Goal: Answer question/provide support: Share knowledge or assist other users

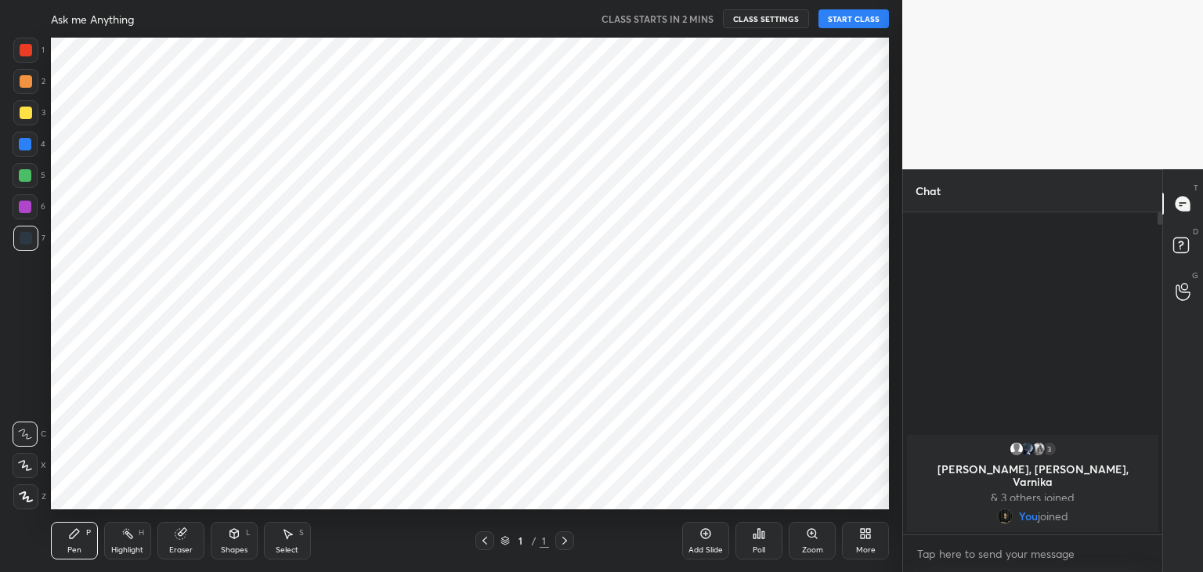
scroll to position [77864, 77497]
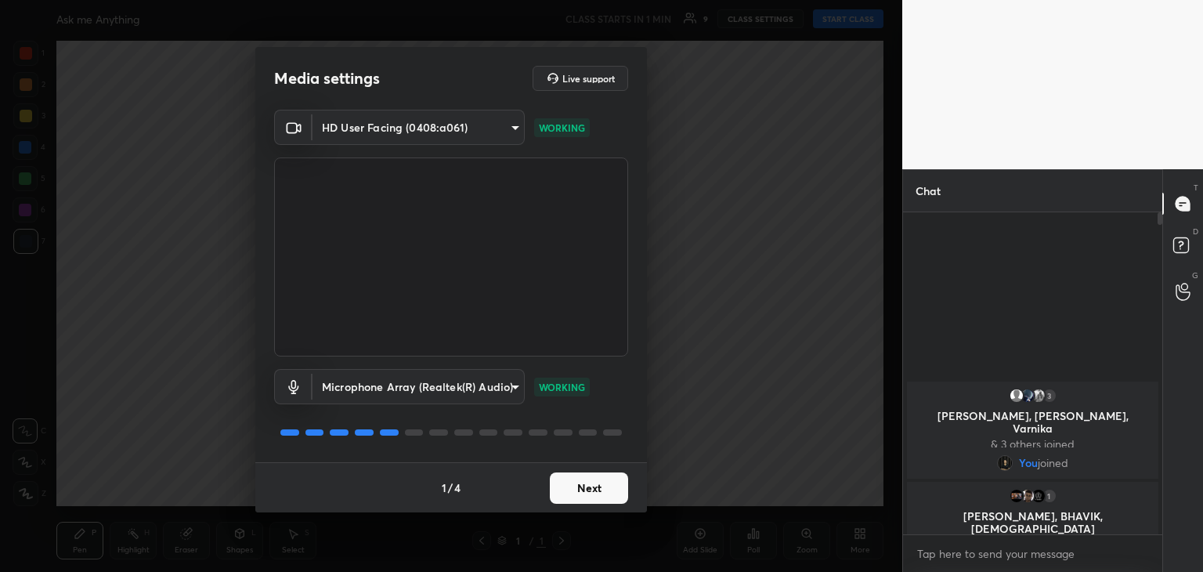
click at [601, 484] on button "Next" at bounding box center [589, 487] width 78 height 31
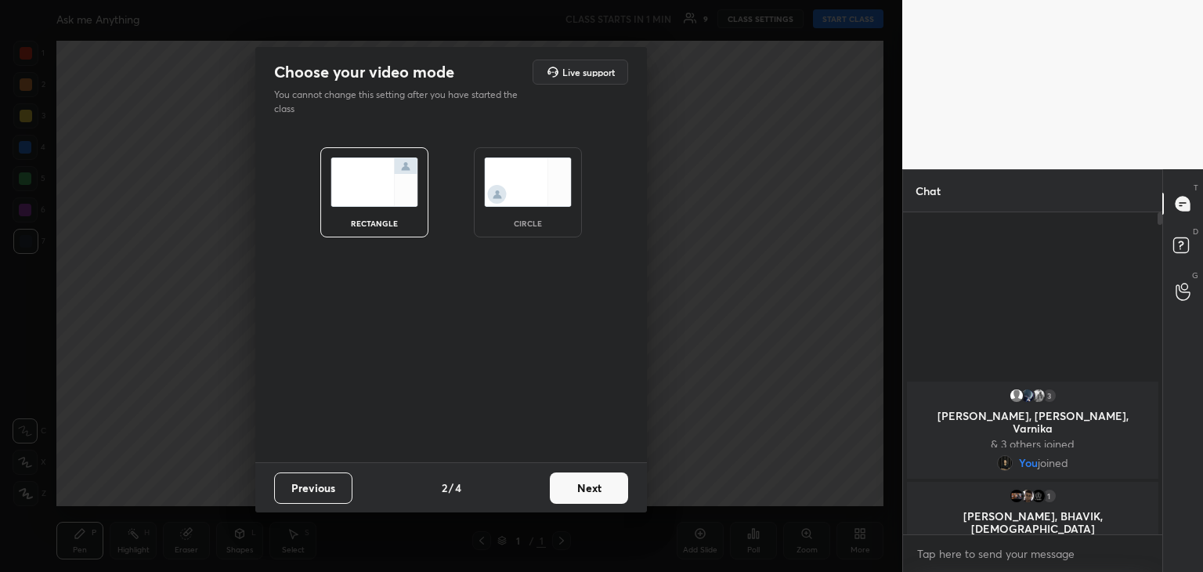
click at [576, 487] on button "Next" at bounding box center [589, 487] width 78 height 31
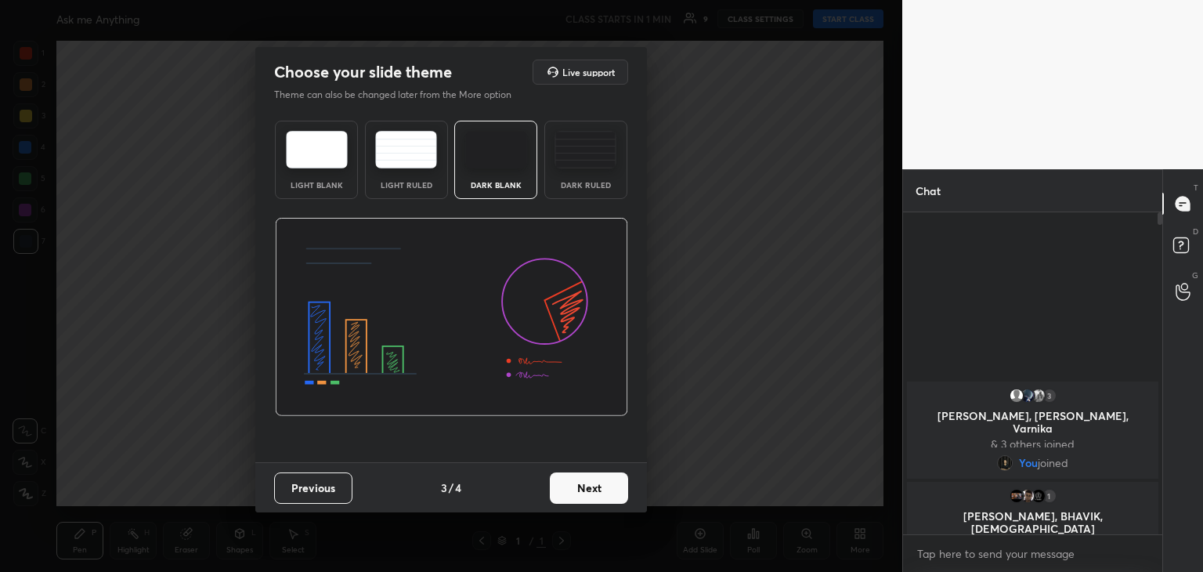
click at [576, 487] on button "Next" at bounding box center [589, 487] width 78 height 31
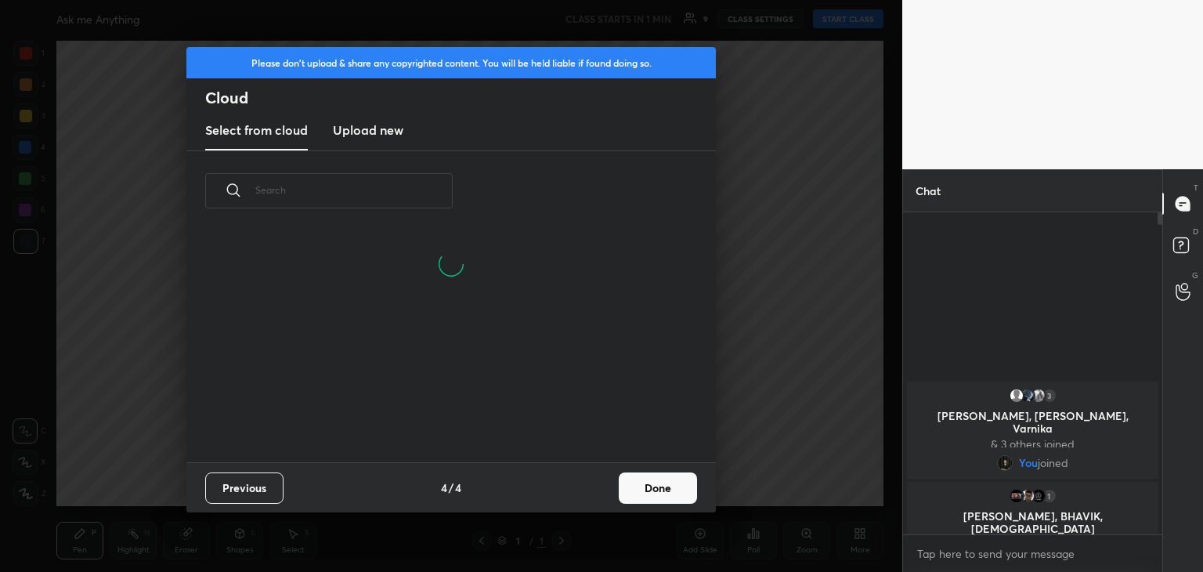
scroll to position [232, 503]
click at [650, 479] on button "Done" at bounding box center [658, 487] width 78 height 31
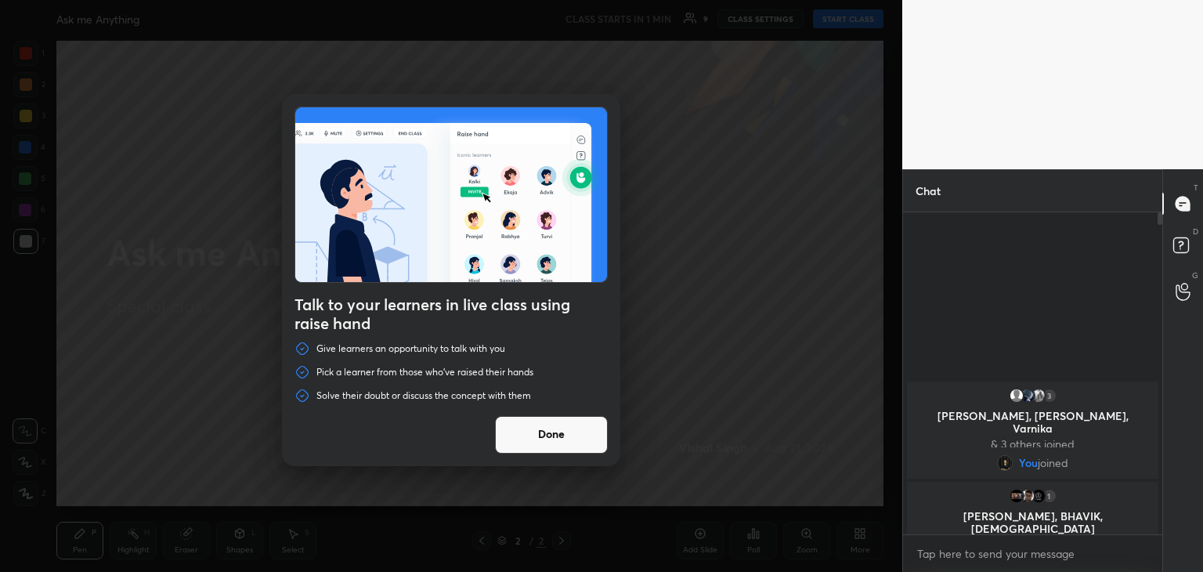
click at [565, 432] on button "Done" at bounding box center [551, 435] width 113 height 38
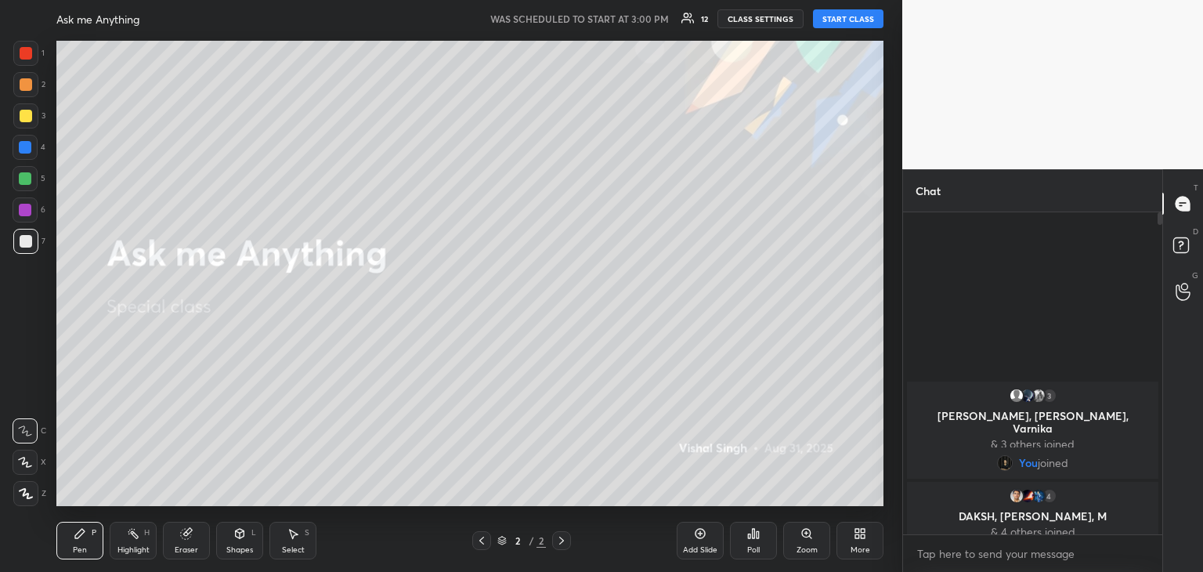
click at [853, 13] on button "START CLASS" at bounding box center [848, 18] width 71 height 19
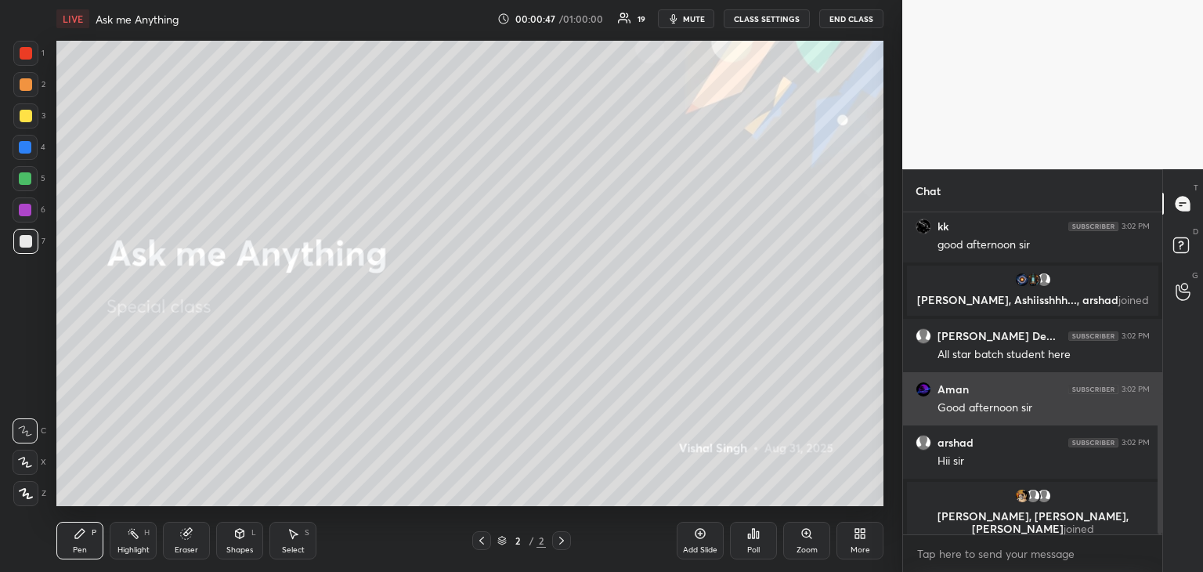
scroll to position [495, 0]
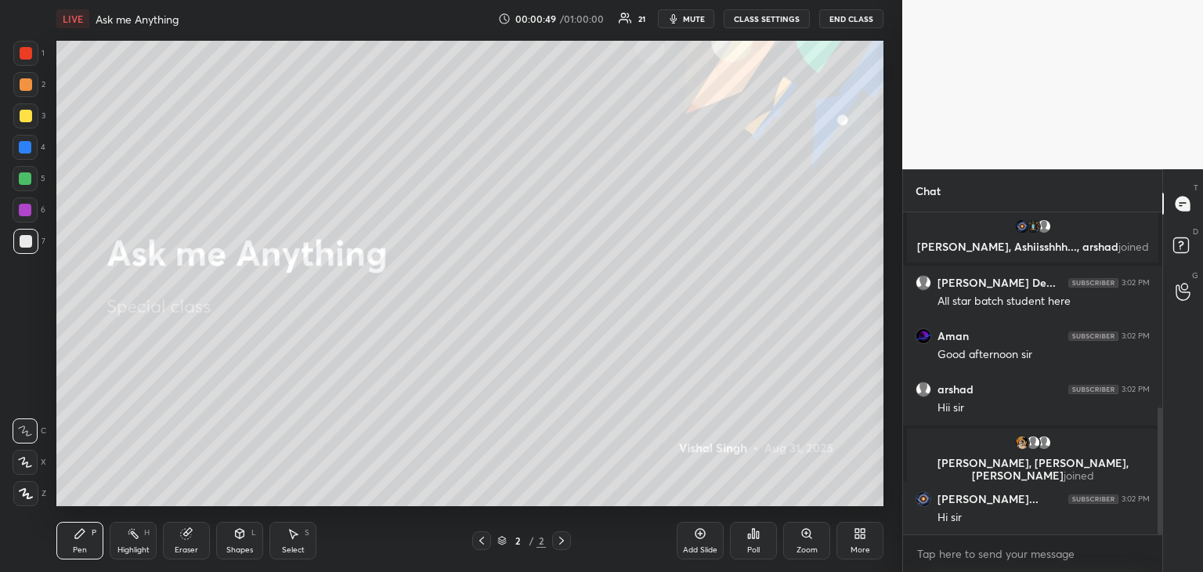
click at [18, 53] on div at bounding box center [25, 53] width 25 height 25
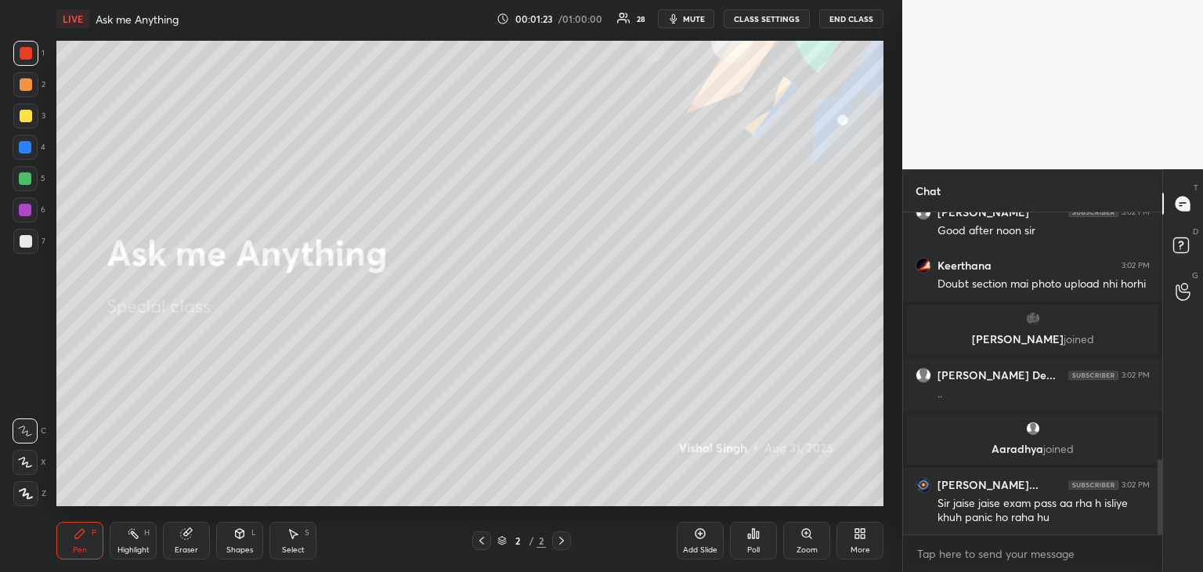
scroll to position [1053, 0]
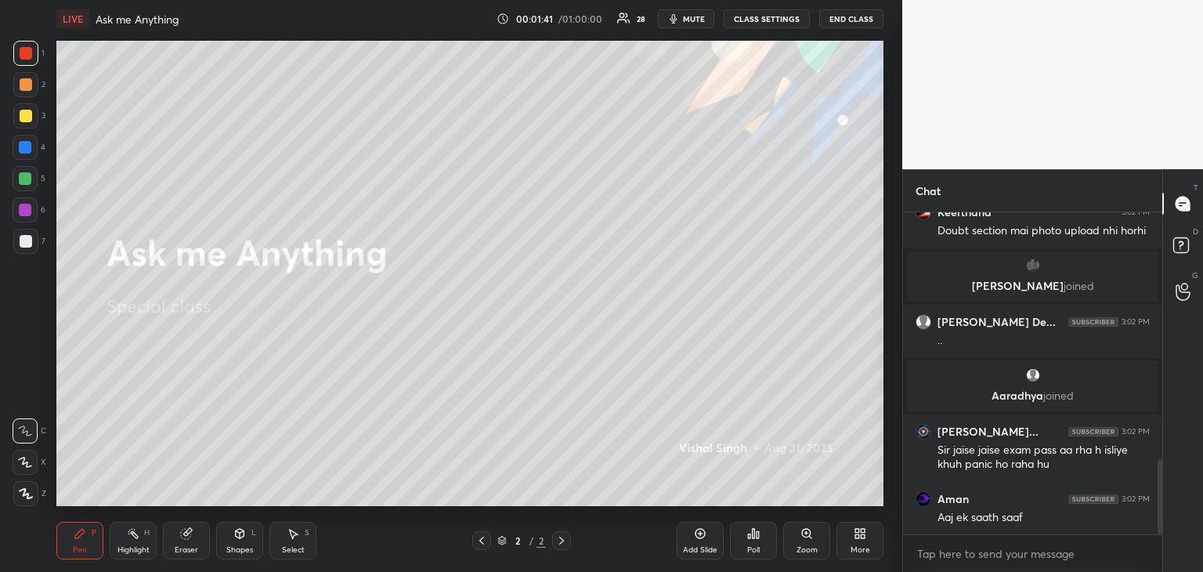
click at [191, 539] on icon at bounding box center [186, 533] width 13 height 13
click at [34, 465] on div at bounding box center [25, 462] width 25 height 25
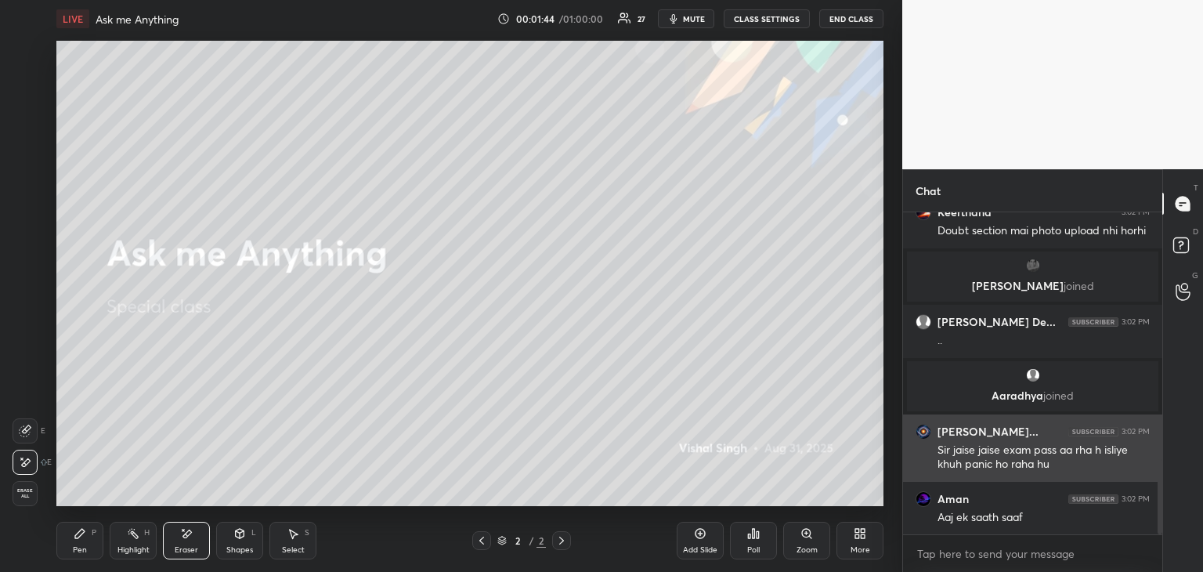
scroll to position [1106, 0]
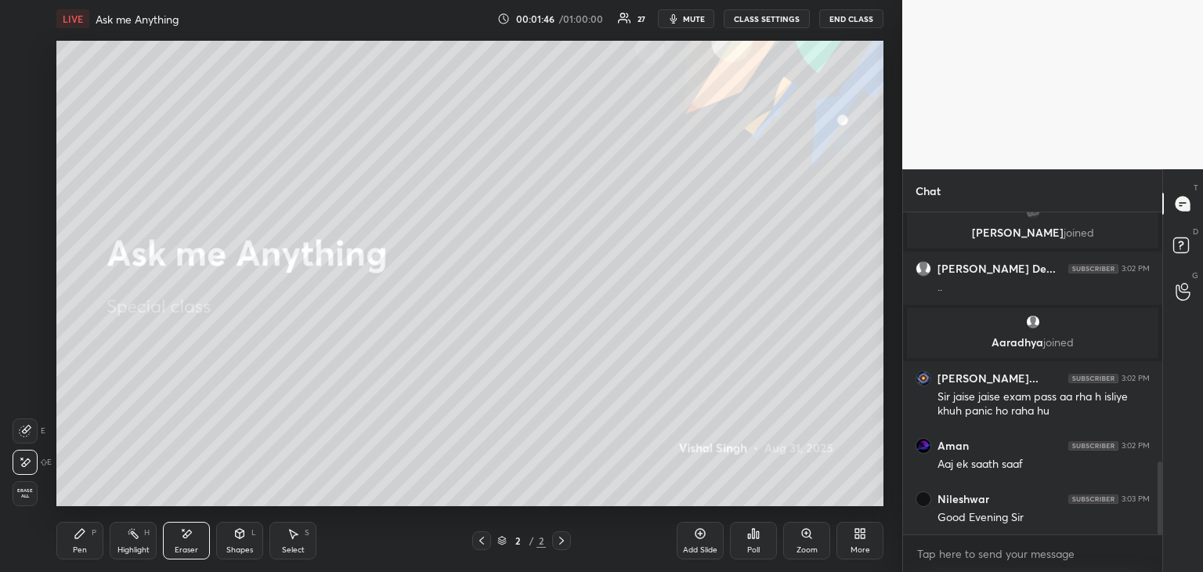
click at [83, 551] on div "Pen" at bounding box center [80, 550] width 14 height 8
click at [277, 555] on div "Select S" at bounding box center [292, 541] width 47 height 38
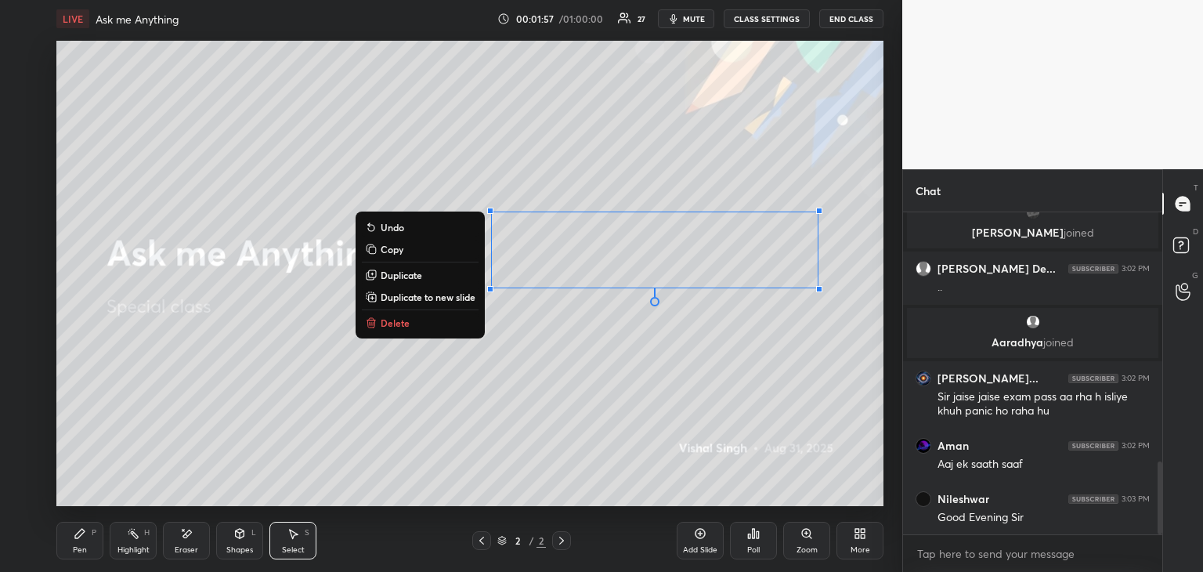
click at [417, 323] on button "Delete" at bounding box center [420, 322] width 117 height 19
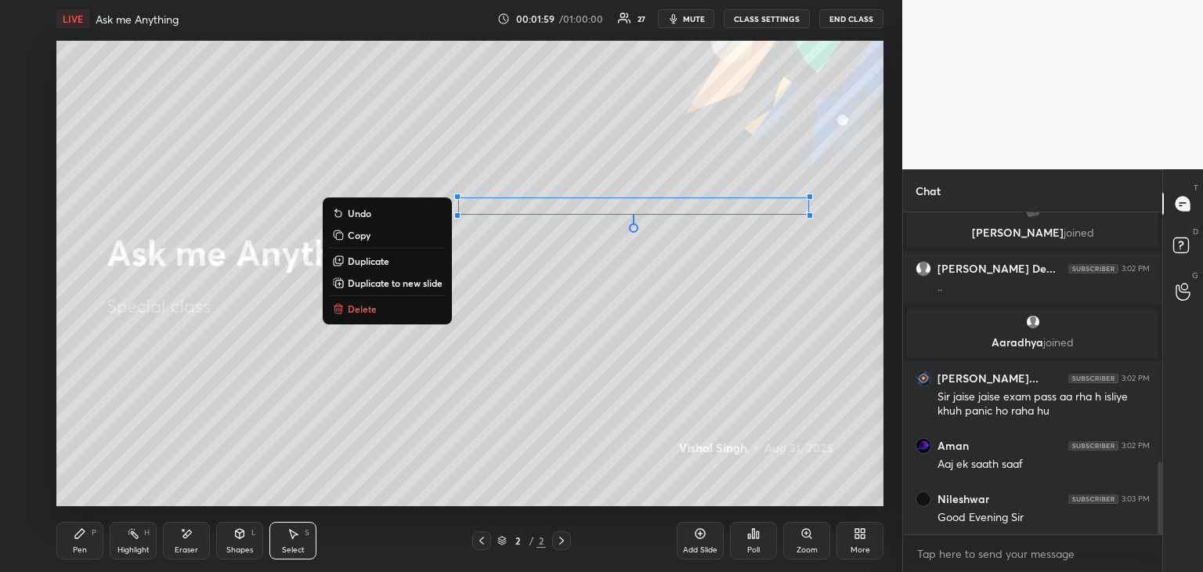
click at [376, 306] on button "Delete" at bounding box center [387, 308] width 117 height 19
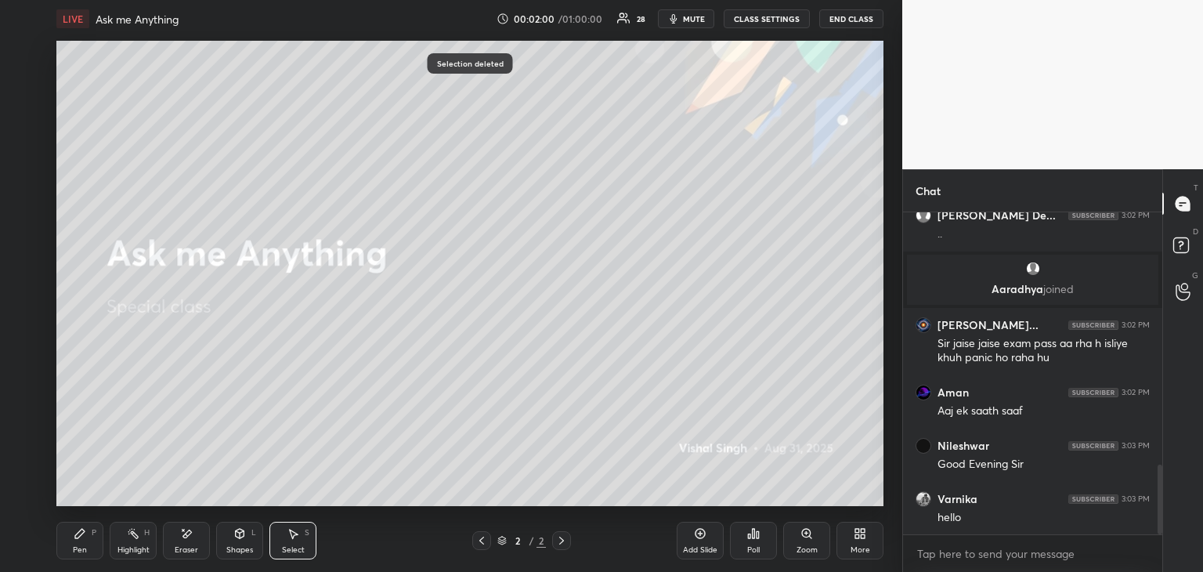
click at [71, 532] on div "Pen P" at bounding box center [79, 541] width 47 height 38
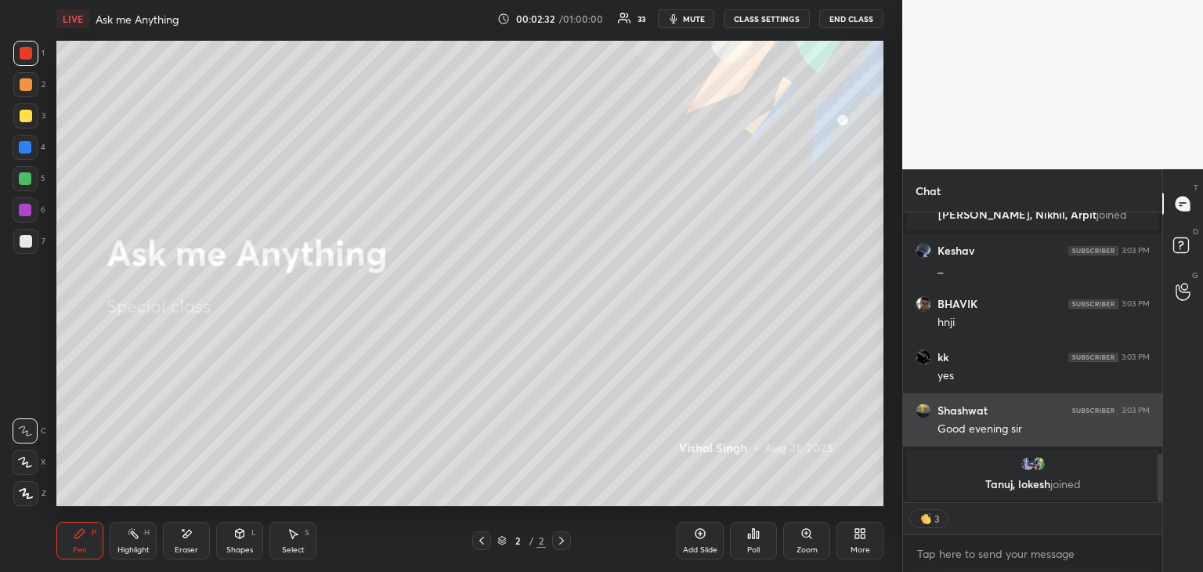
scroll to position [1419, 0]
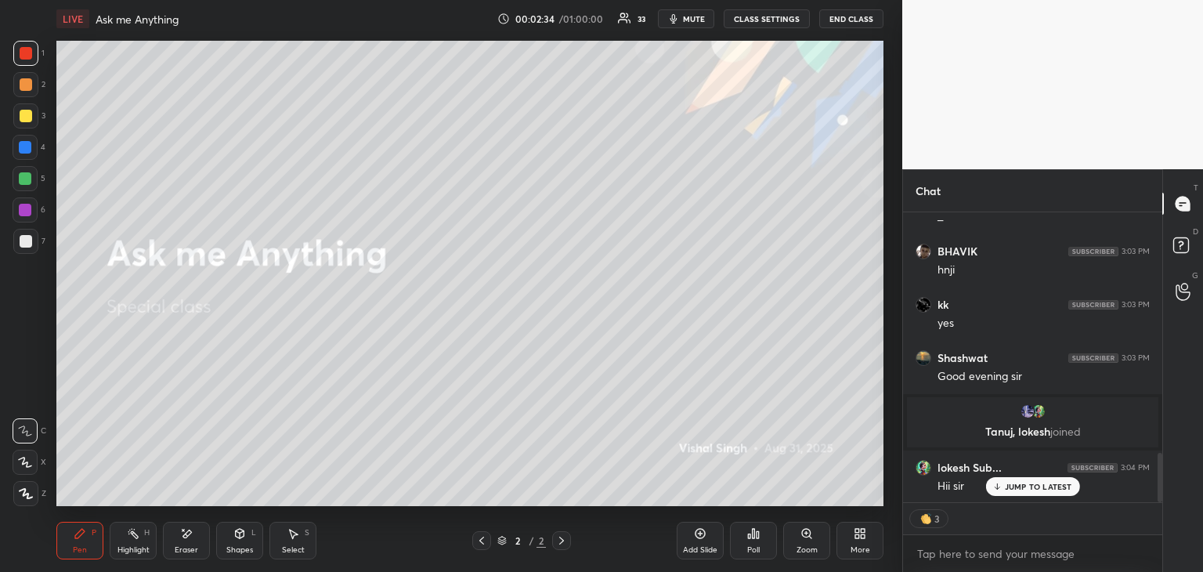
click at [20, 176] on div at bounding box center [25, 178] width 13 height 13
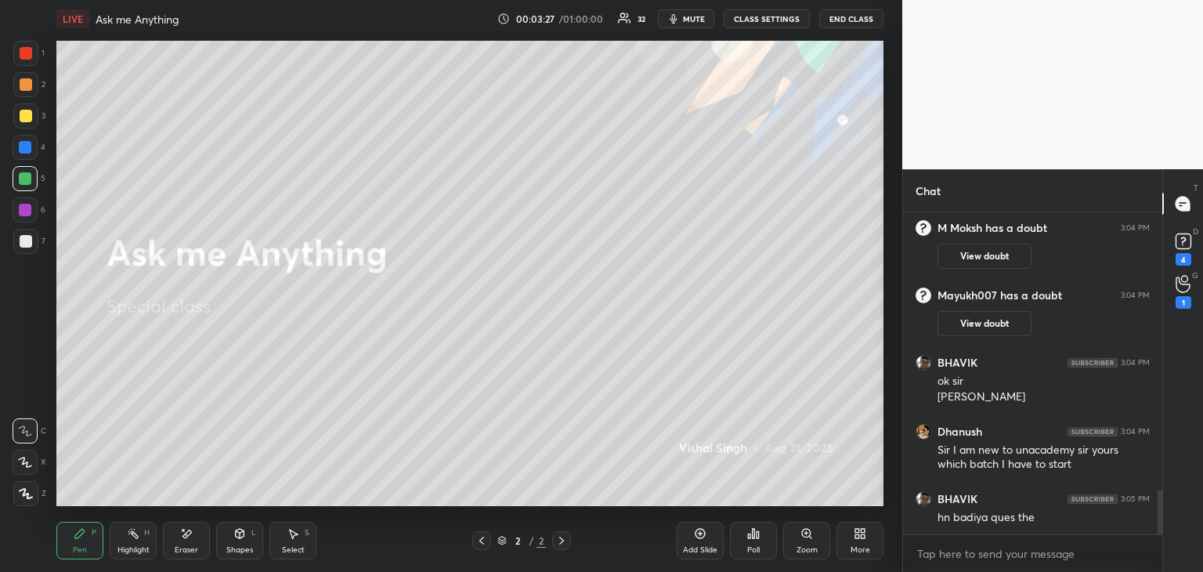
scroll to position [2045, 0]
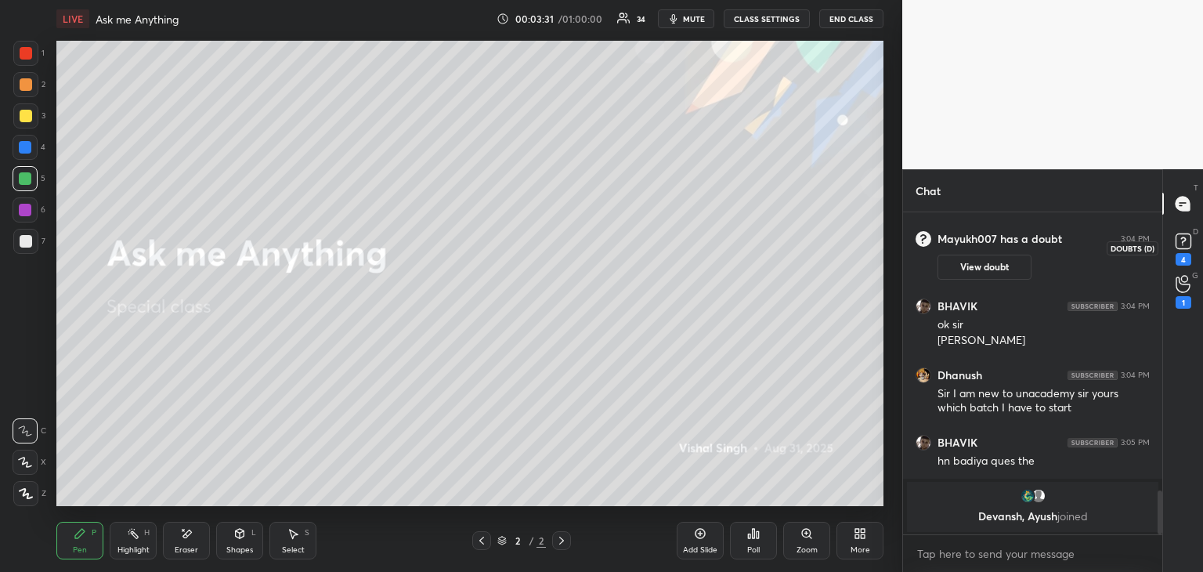
click at [1195, 239] on div "4" at bounding box center [1183, 247] width 31 height 28
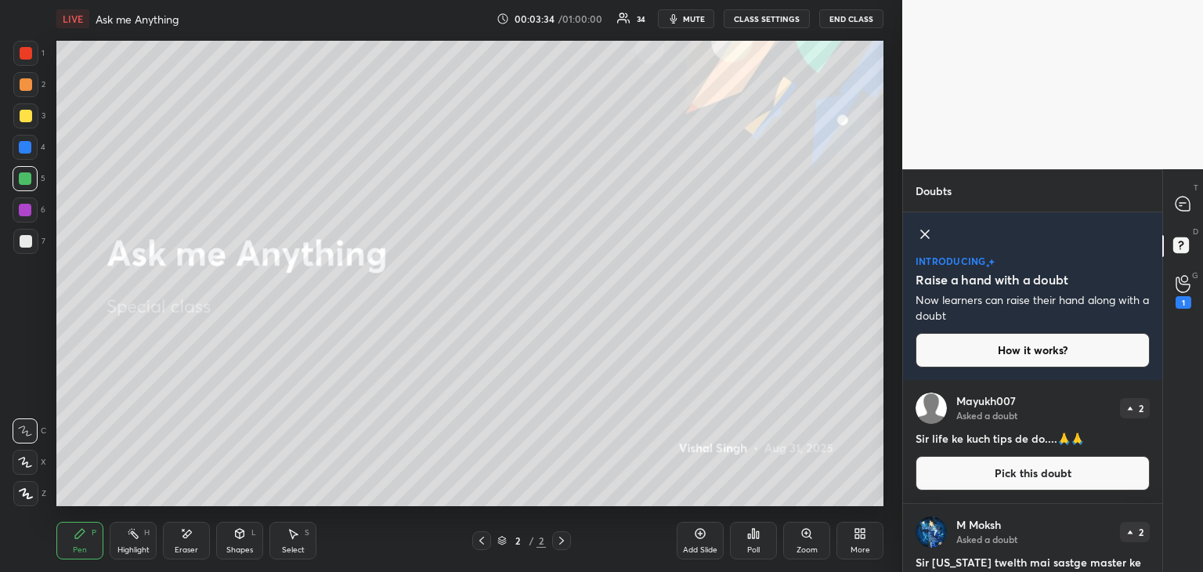
click at [954, 476] on button "Pick this doubt" at bounding box center [1033, 473] width 234 height 34
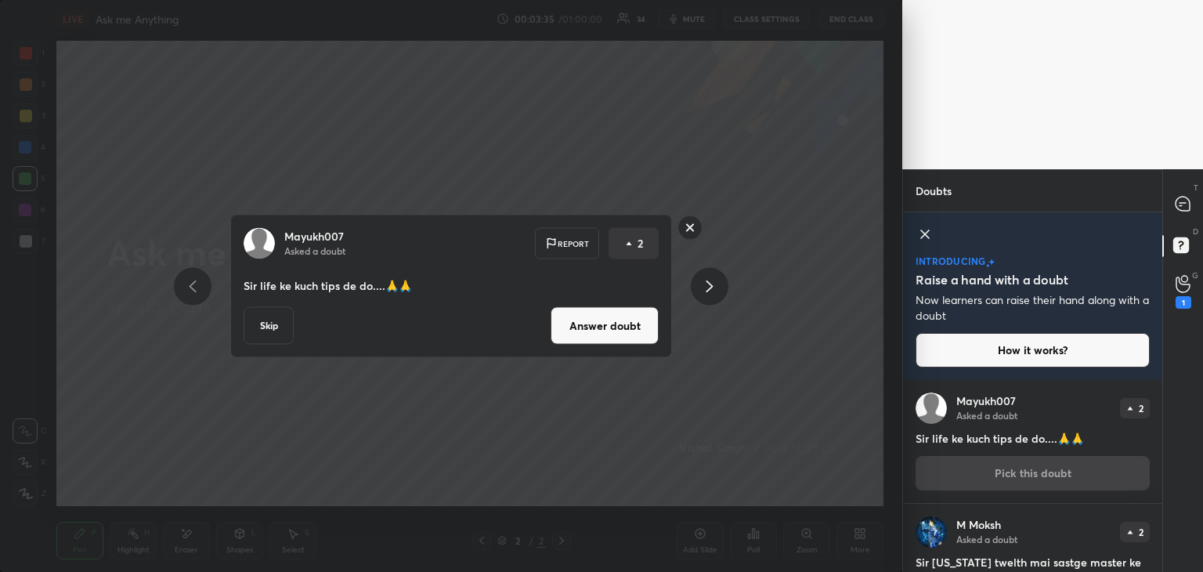
click at [636, 333] on button "Answer doubt" at bounding box center [605, 326] width 108 height 38
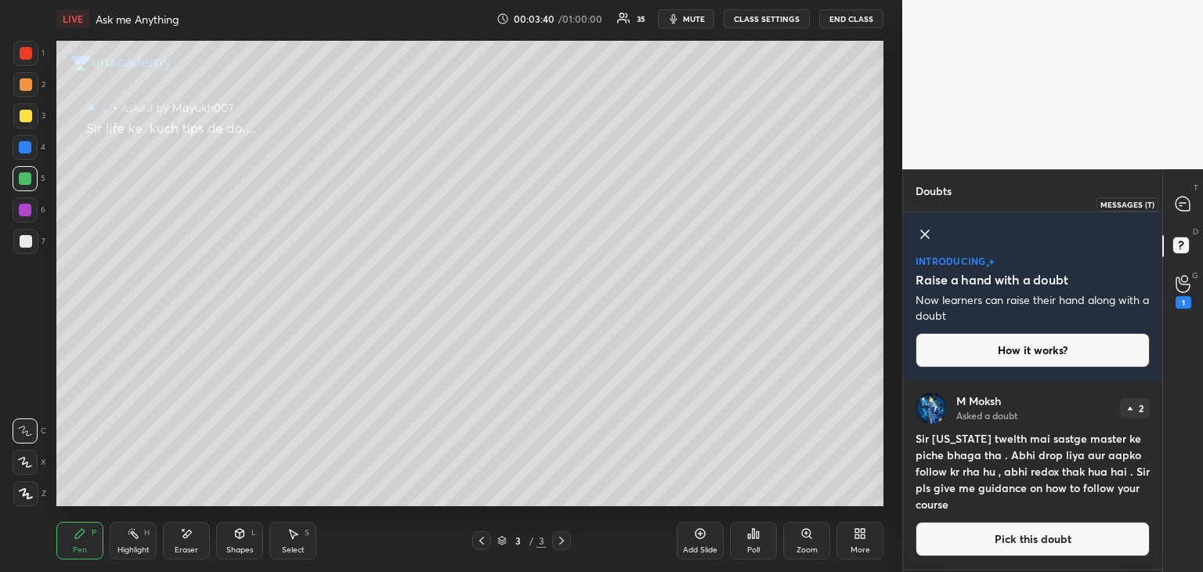
click at [1185, 199] on icon at bounding box center [1183, 204] width 14 height 14
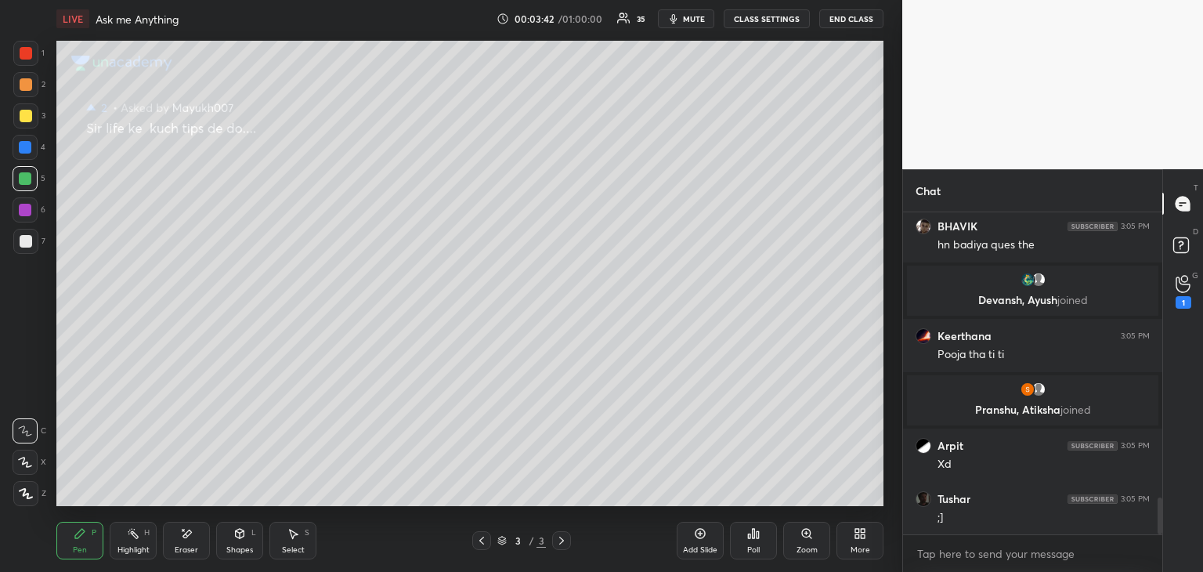
scroll to position [2515, 0]
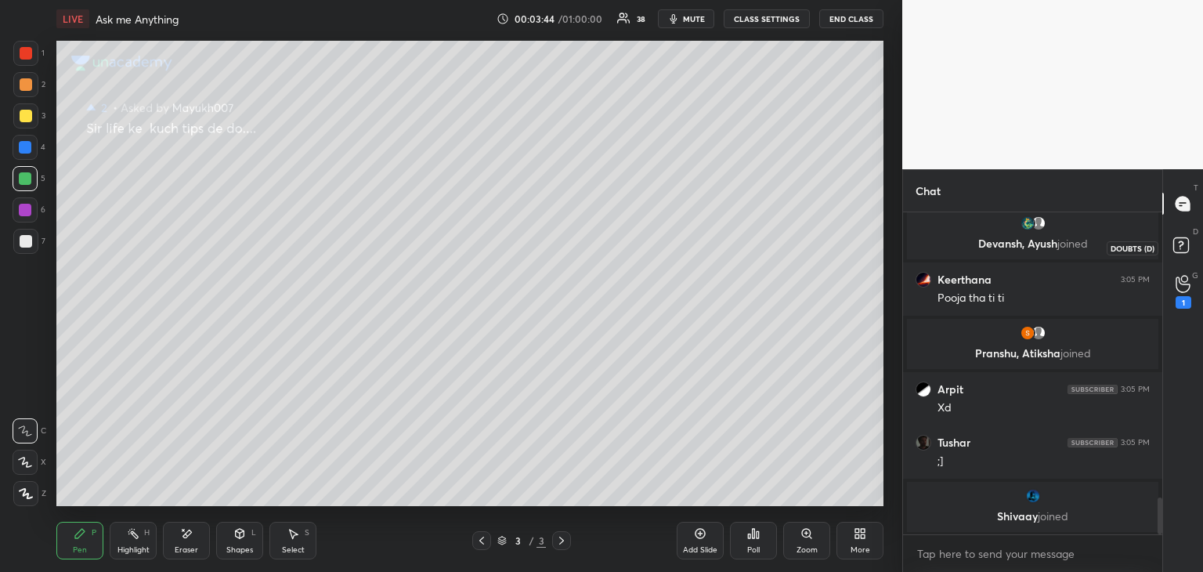
click at [1179, 247] on icon at bounding box center [1180, 244] width 5 height 6
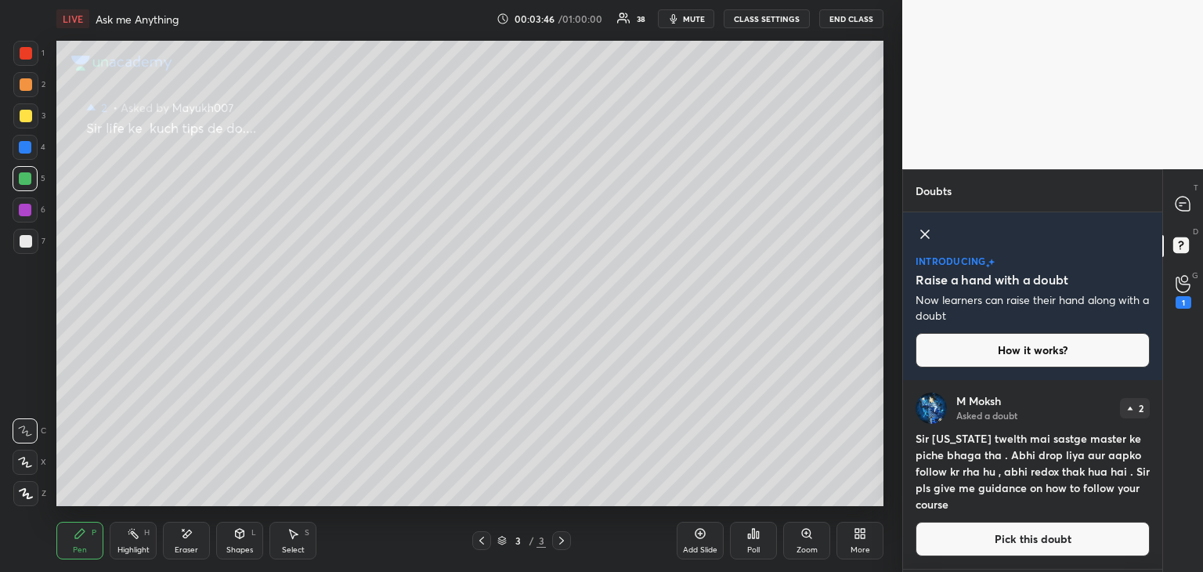
click at [944, 535] on button "Pick this doubt" at bounding box center [1033, 539] width 234 height 34
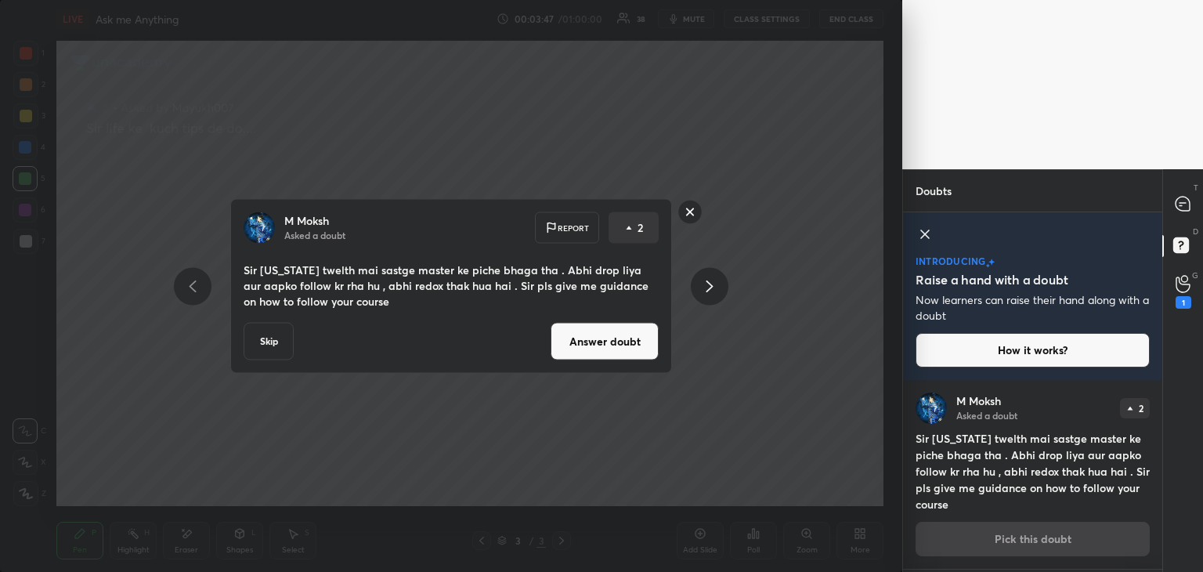
click at [630, 345] on button "Answer doubt" at bounding box center [605, 342] width 108 height 38
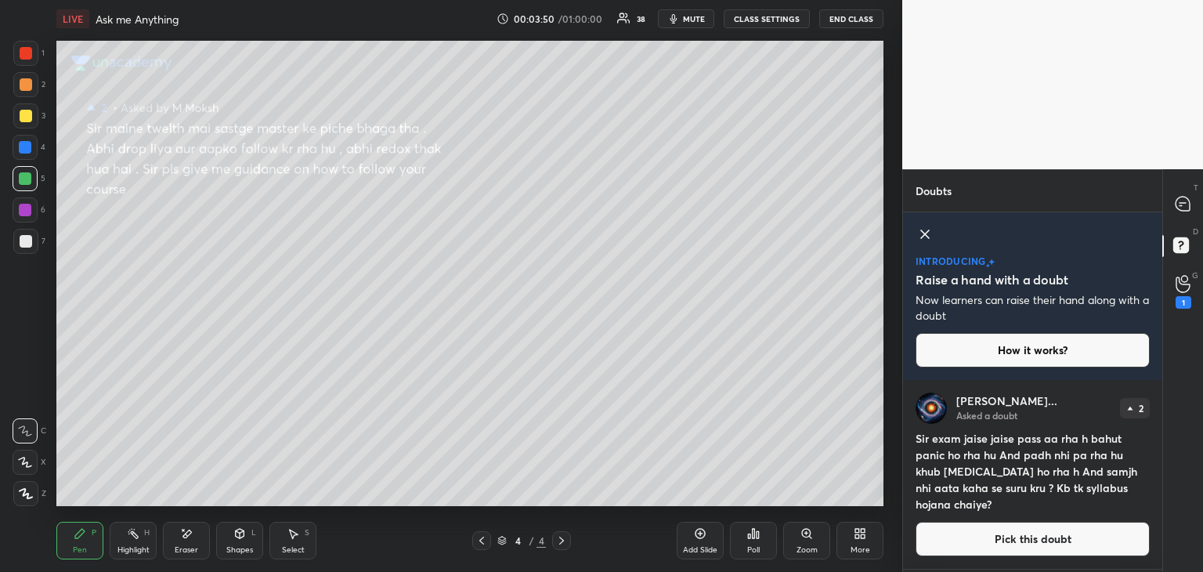
click at [930, 239] on icon at bounding box center [925, 234] width 19 height 19
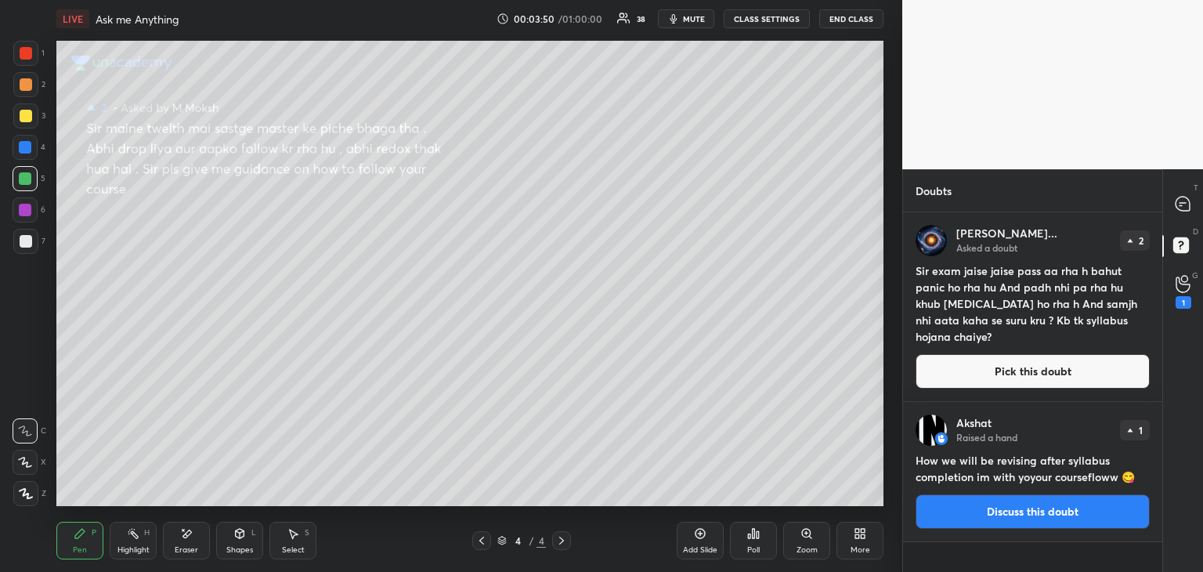
scroll to position [355, 255]
click at [1180, 205] on icon at bounding box center [1181, 205] width 2 height 0
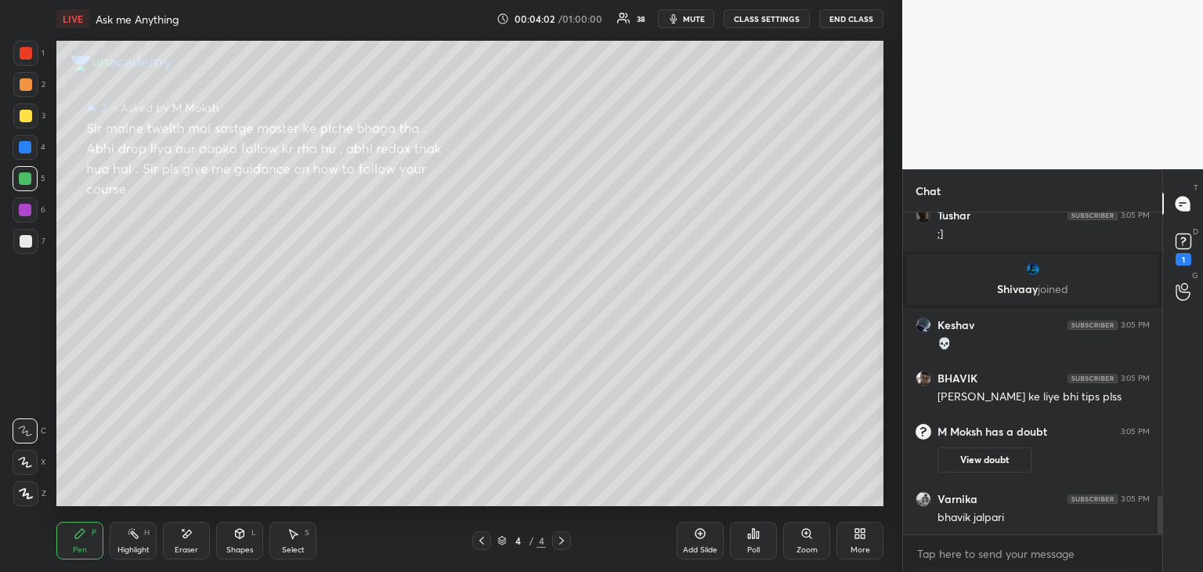
scroll to position [2428, 0]
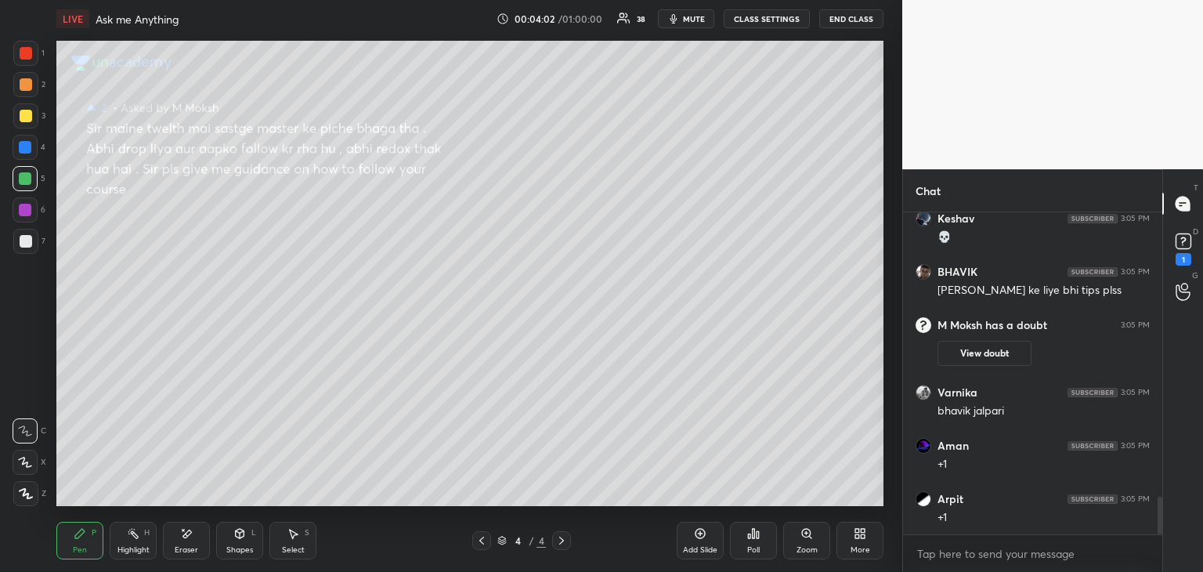
click at [183, 540] on icon at bounding box center [186, 533] width 13 height 13
click at [49, 193] on div "1 2 3 4 5 6 7 C X Z E E Erase all H H" at bounding box center [25, 273] width 50 height 465
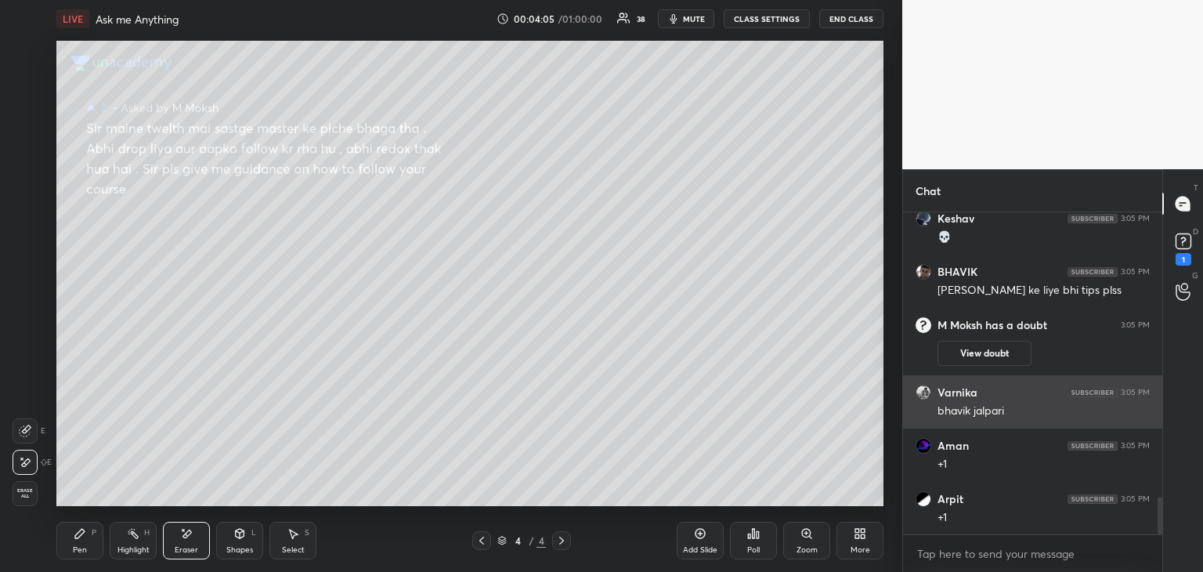
scroll to position [2485, 0]
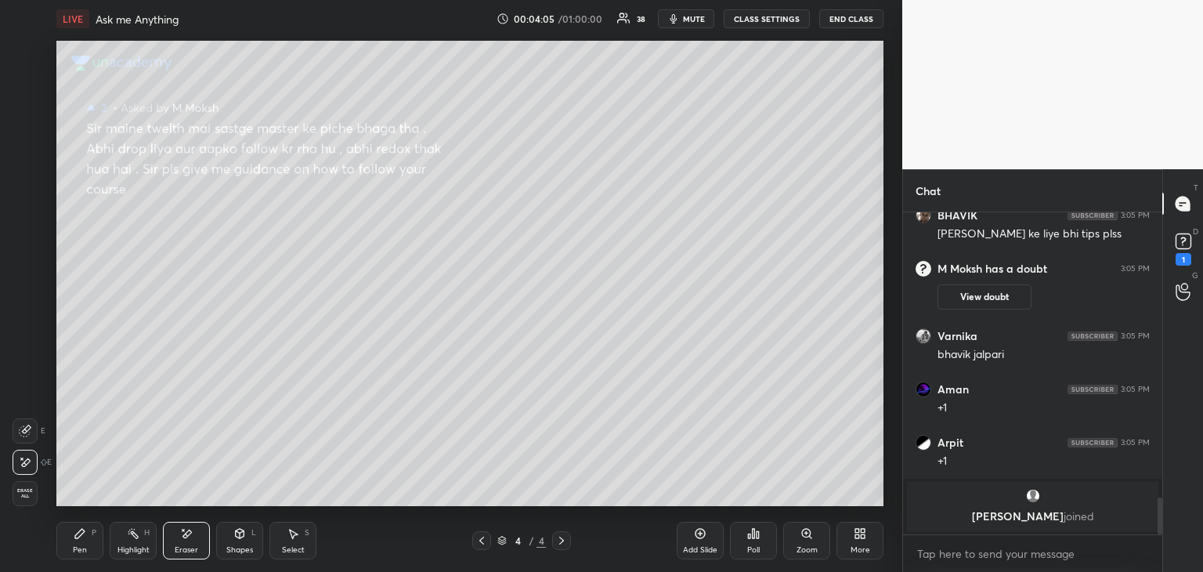
click at [74, 537] on icon at bounding box center [80, 533] width 13 height 13
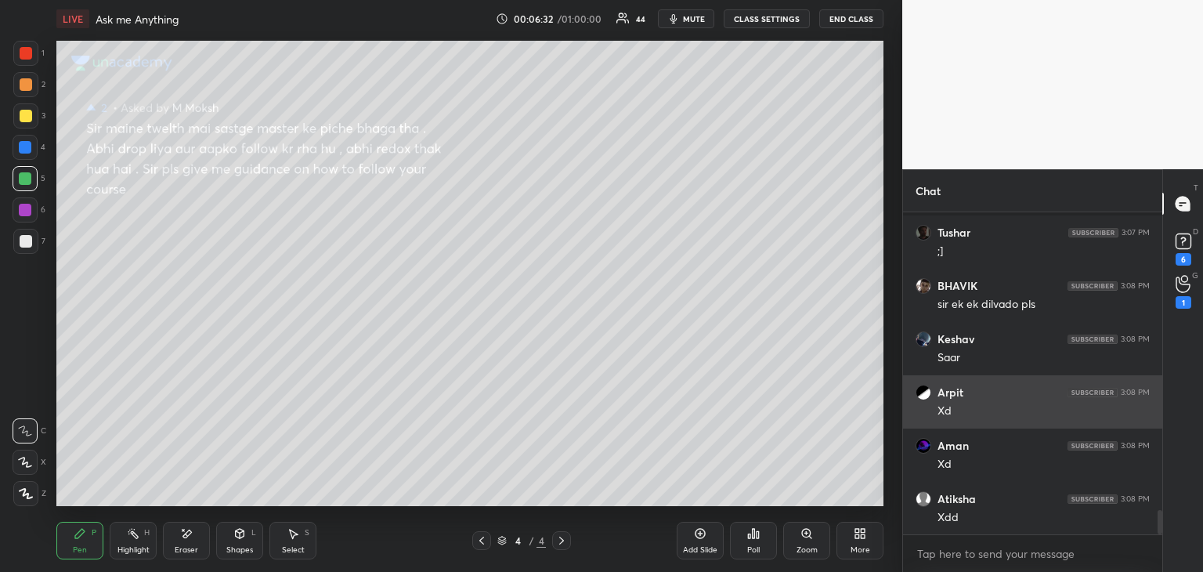
scroll to position [3997, 0]
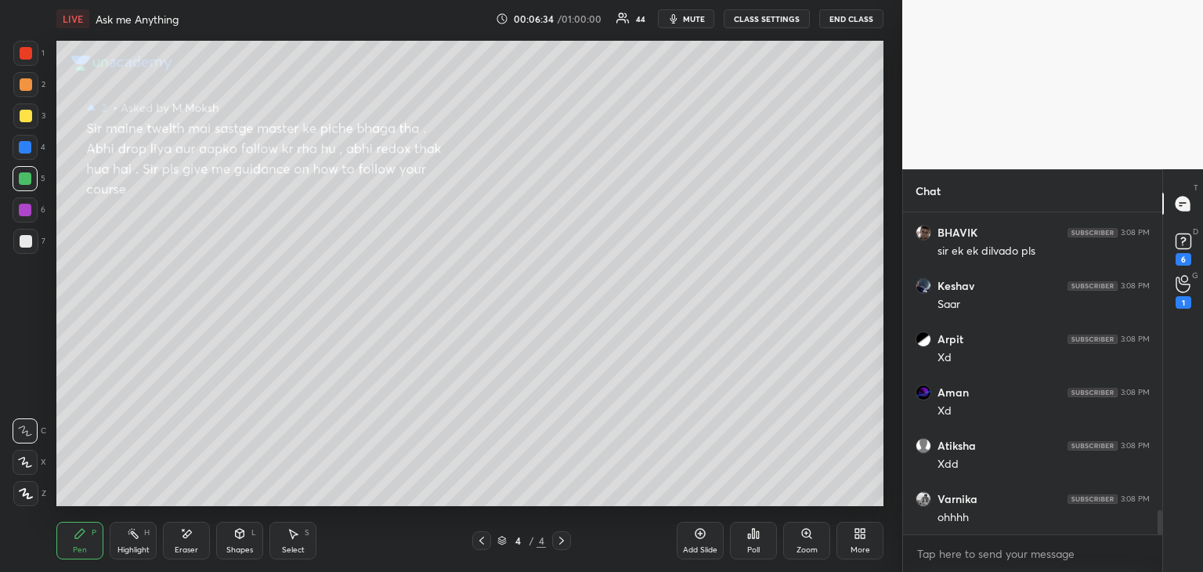
click at [193, 533] on div "Eraser" at bounding box center [186, 541] width 47 height 38
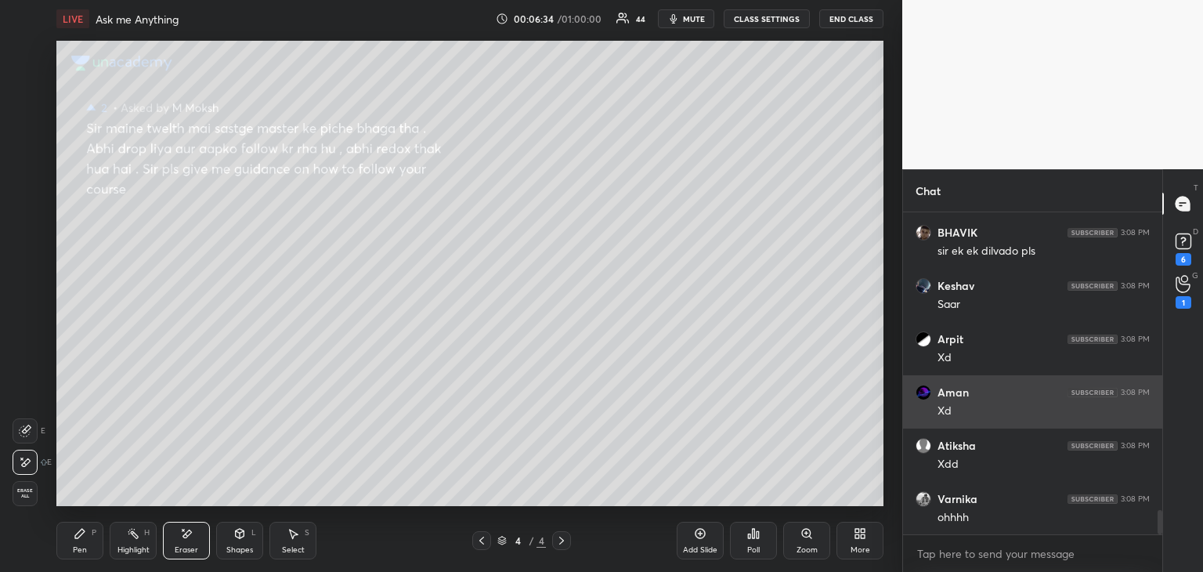
scroll to position [4050, 0]
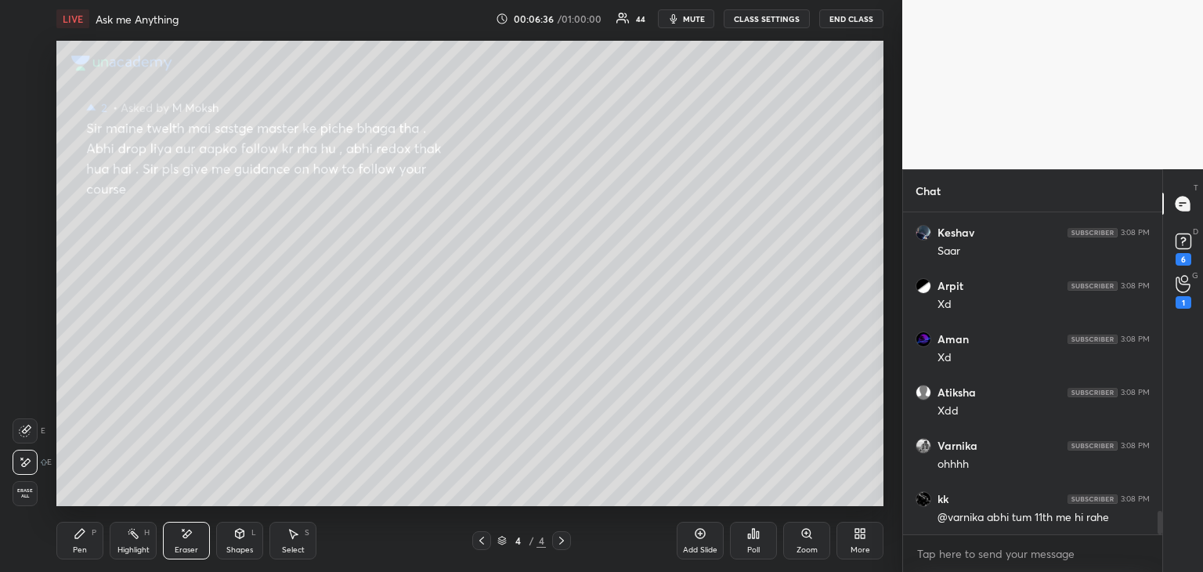
click at [88, 536] on div "Pen P" at bounding box center [79, 541] width 47 height 38
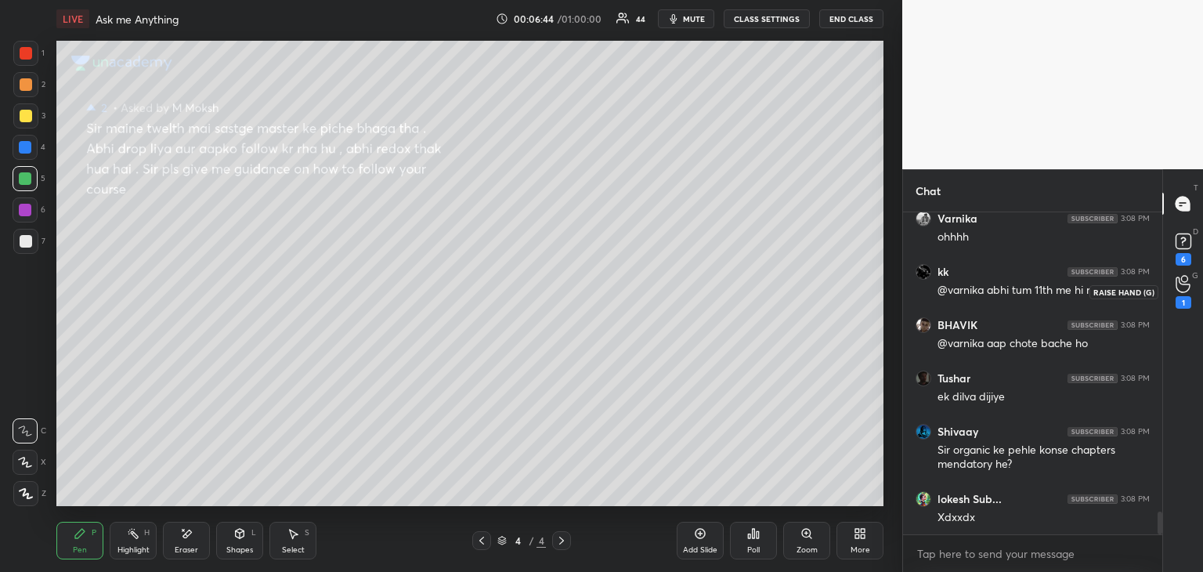
scroll to position [4345, 0]
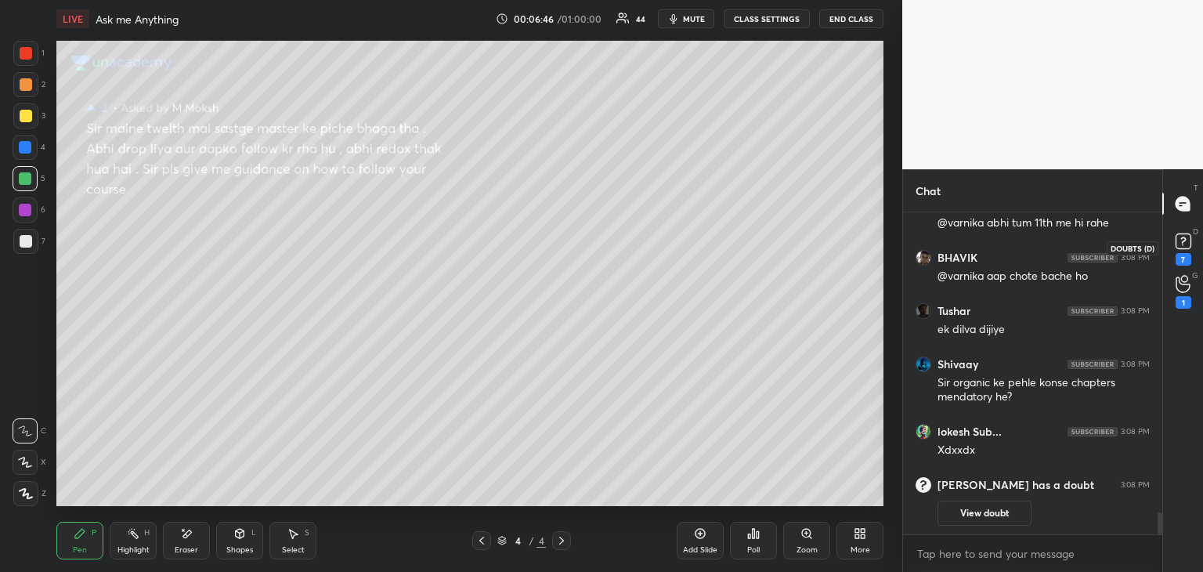
click at [1181, 248] on rect at bounding box center [1183, 241] width 15 height 15
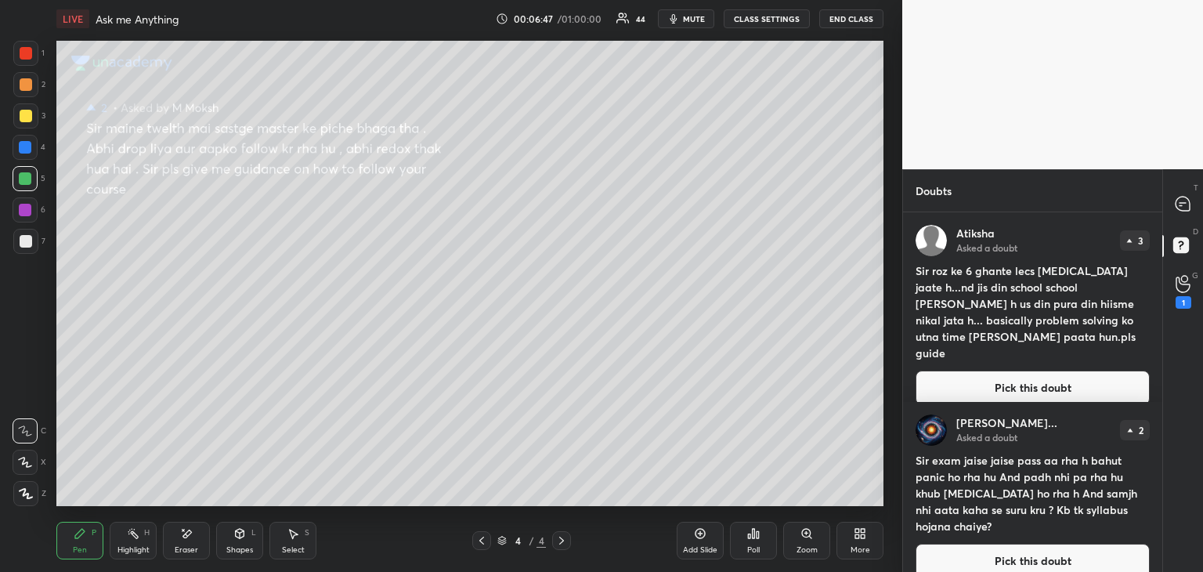
click at [962, 371] on button "Pick this doubt" at bounding box center [1033, 388] width 234 height 34
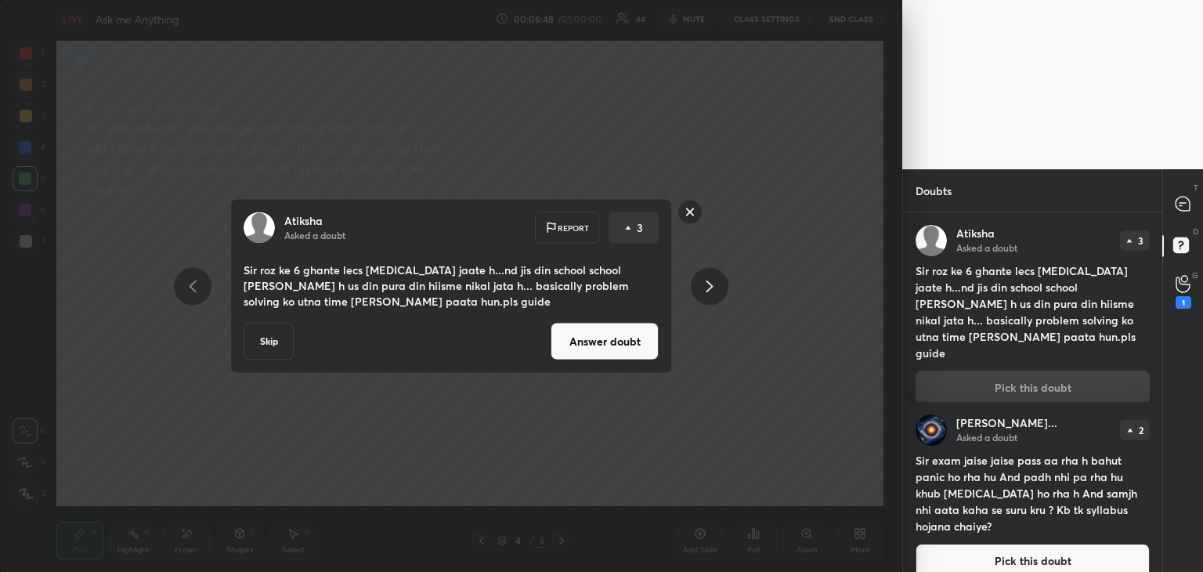
click at [609, 349] on button "Answer doubt" at bounding box center [605, 342] width 108 height 38
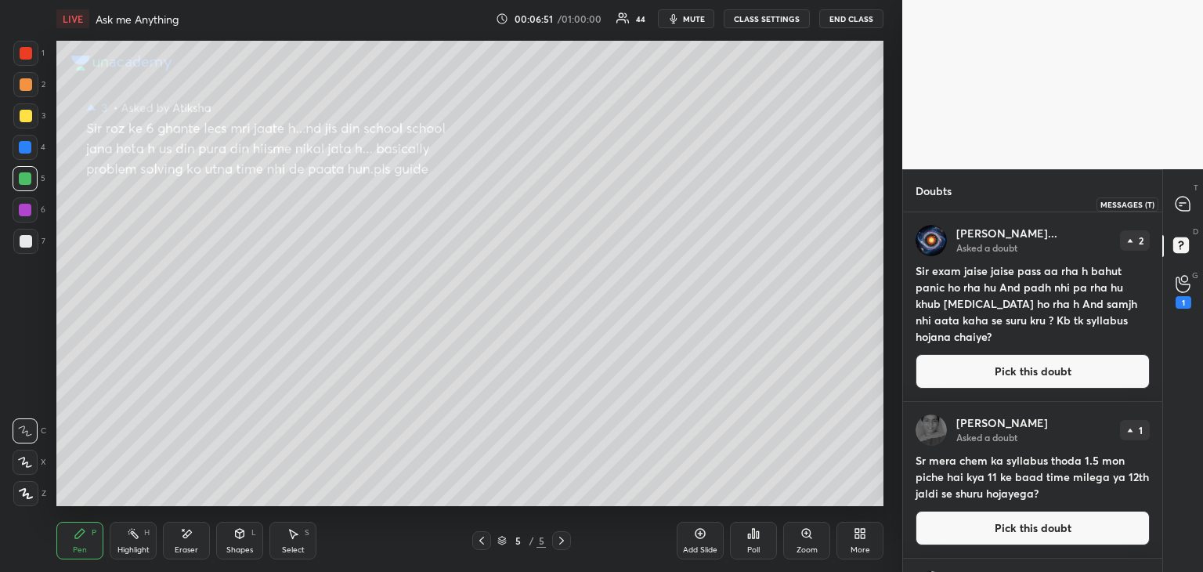
click at [1178, 203] on icon at bounding box center [1183, 204] width 14 height 14
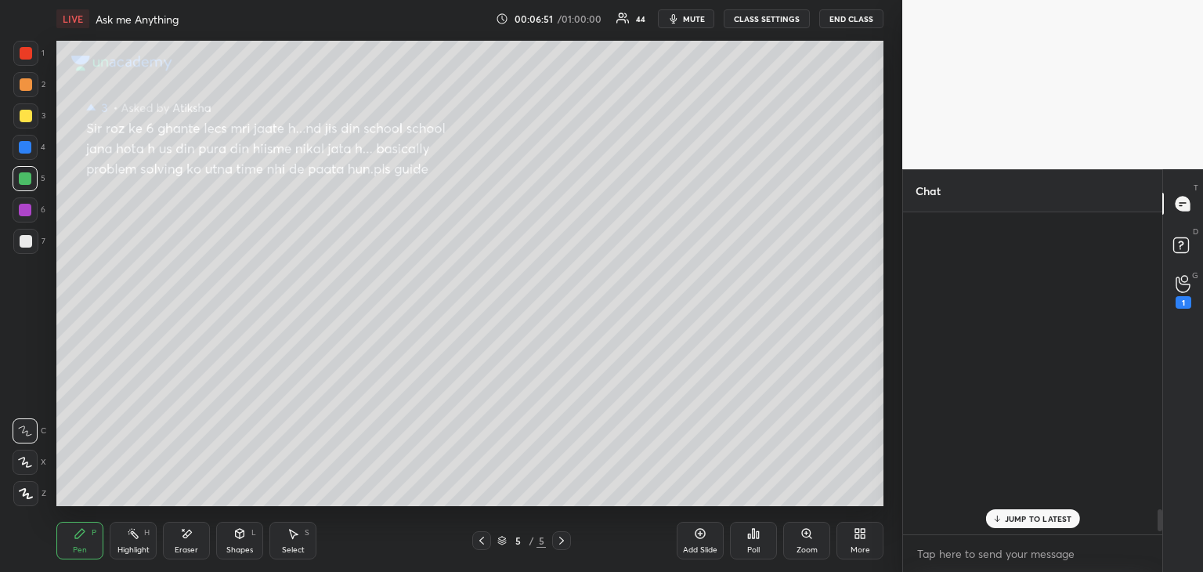
scroll to position [317, 255]
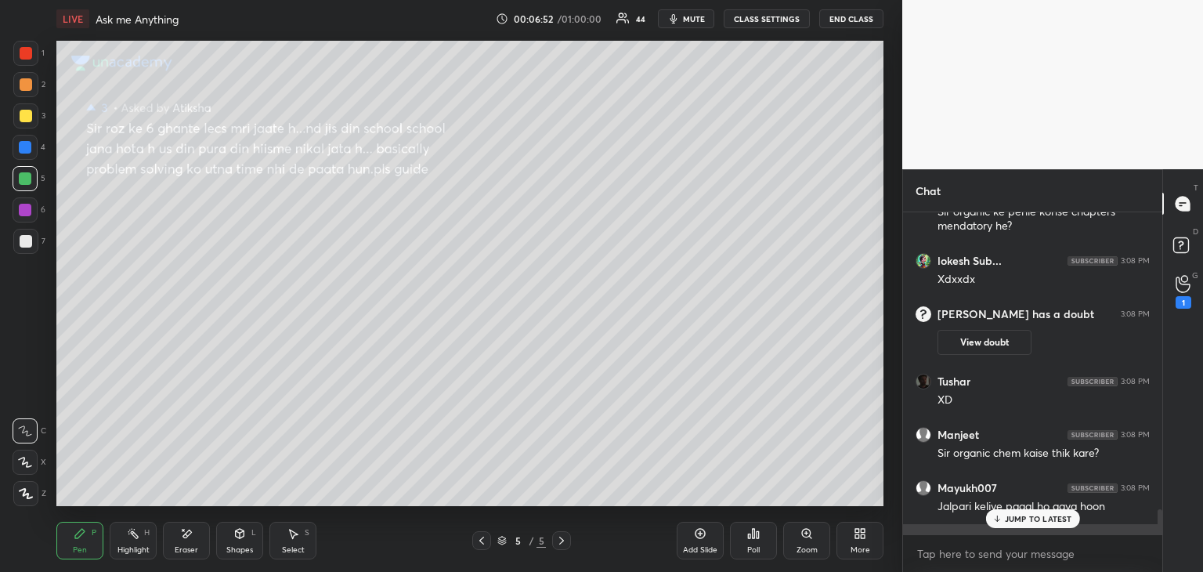
click at [1012, 523] on p "JUMP TO LATEST" at bounding box center [1038, 518] width 67 height 9
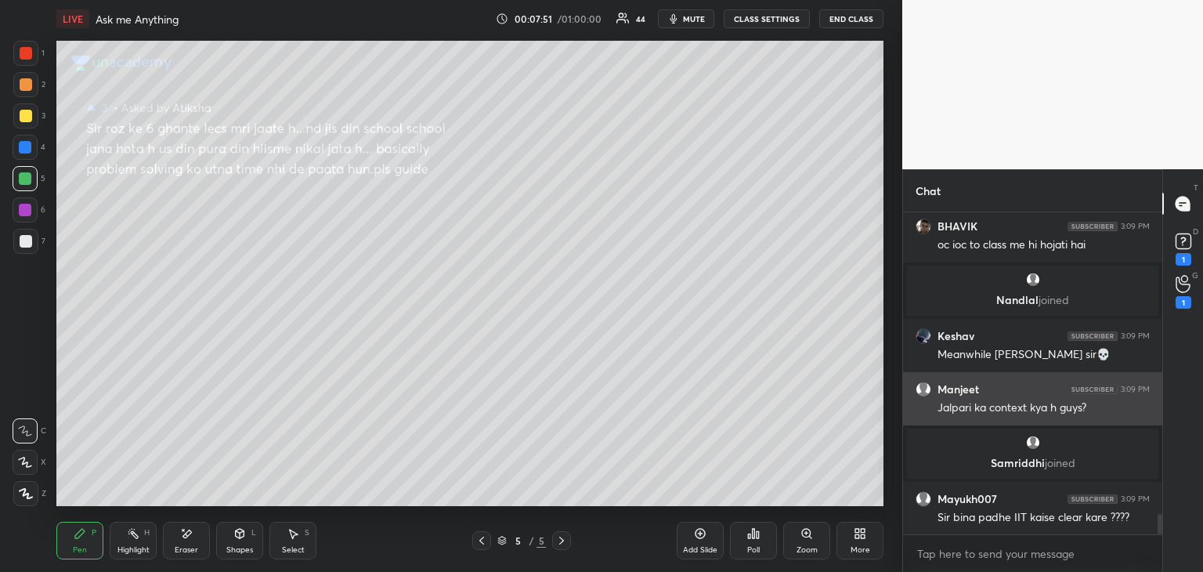
scroll to position [4804, 0]
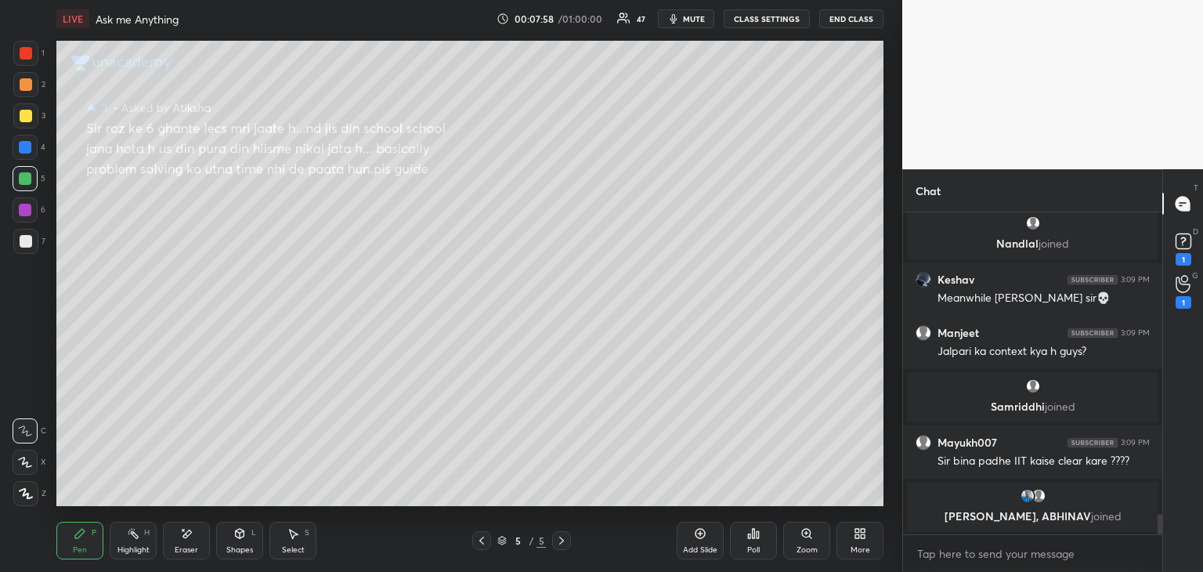
click at [694, 547] on div "Add Slide" at bounding box center [700, 550] width 34 height 8
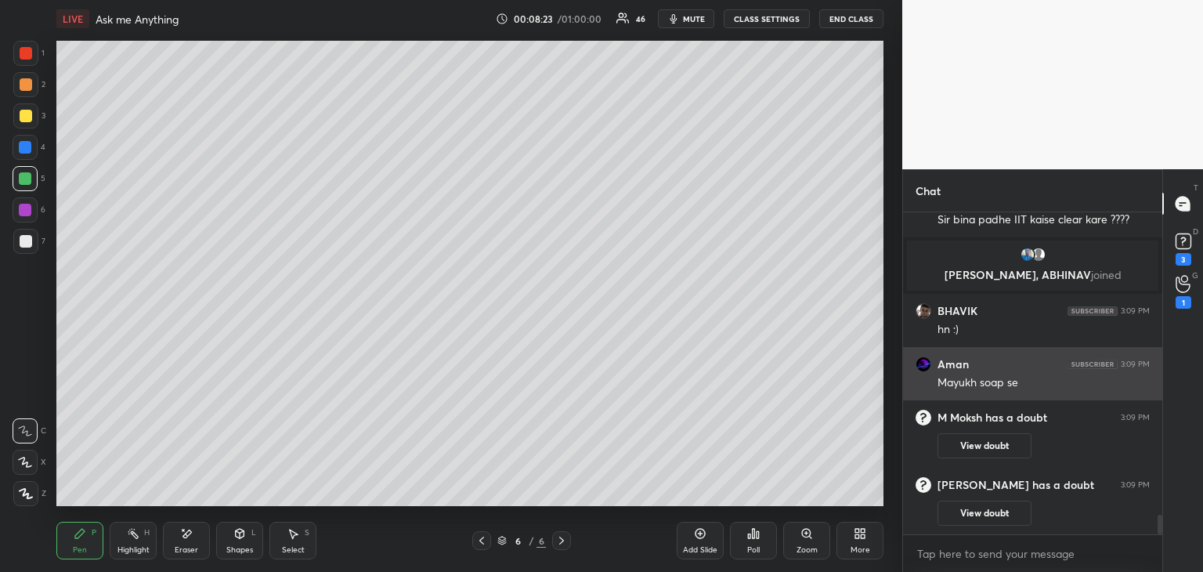
scroll to position [4996, 0]
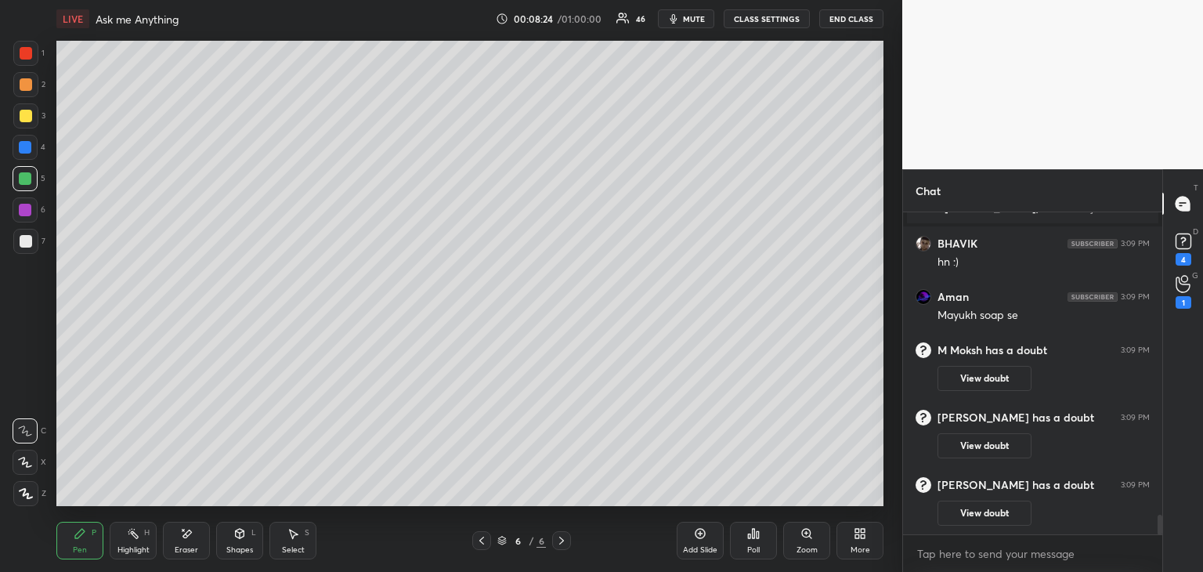
click at [31, 114] on div at bounding box center [26, 116] width 13 height 13
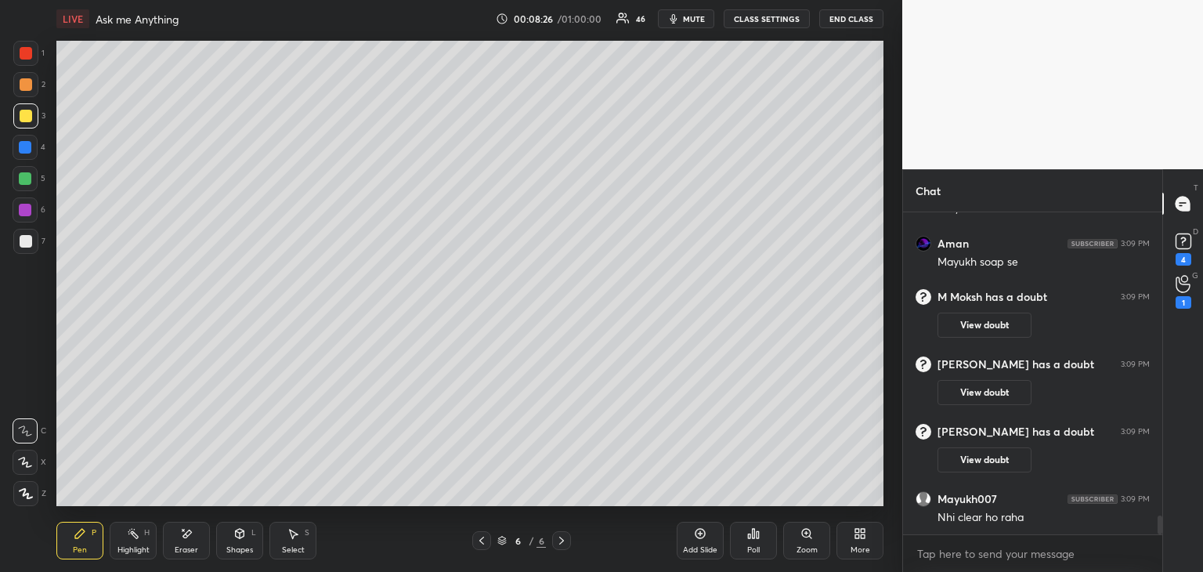
scroll to position [5156, 0]
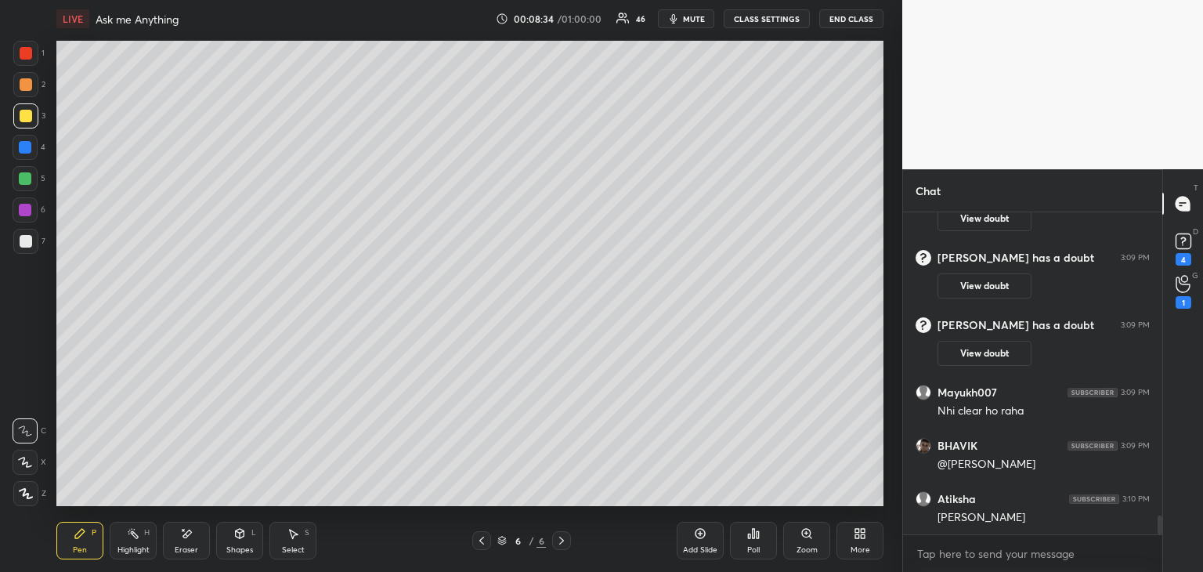
click at [480, 537] on icon at bounding box center [482, 540] width 13 height 13
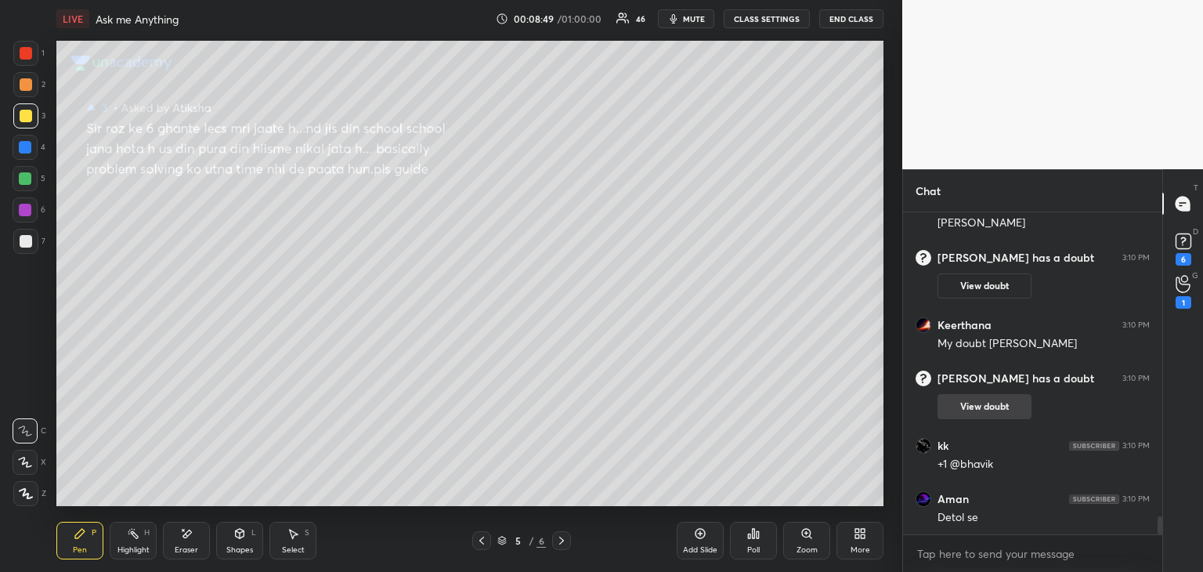
scroll to position [5422, 0]
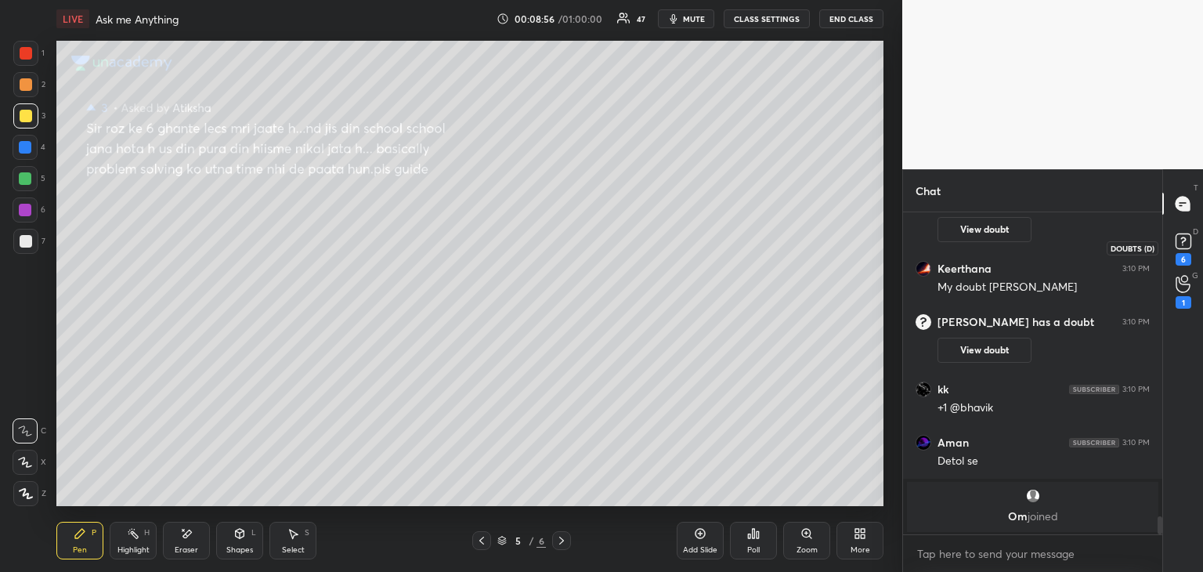
click at [1178, 242] on rect at bounding box center [1183, 241] width 15 height 15
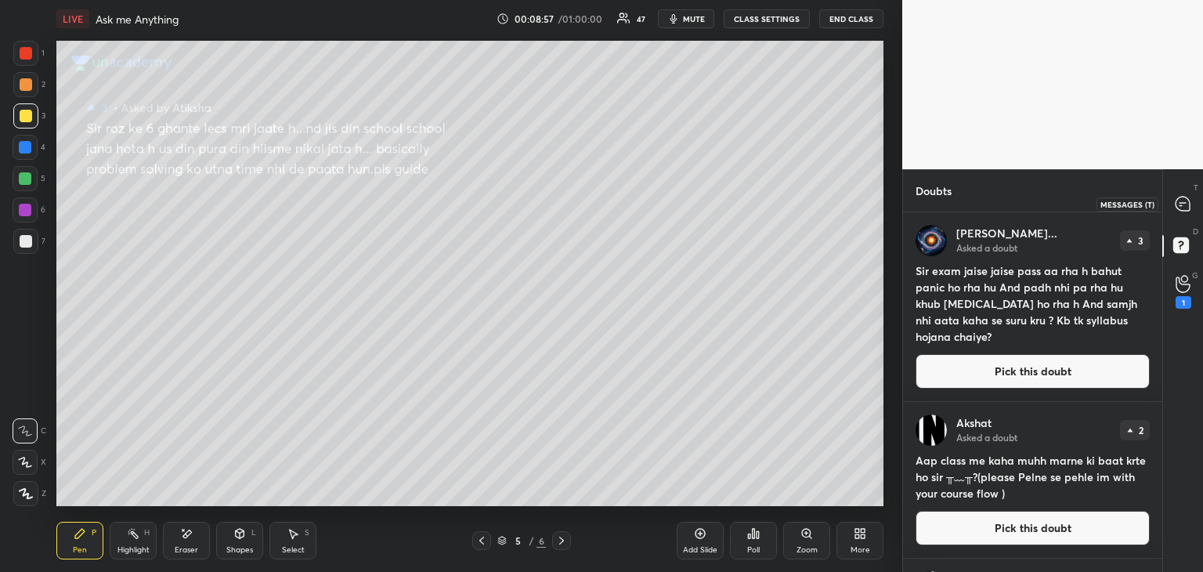
click at [1183, 205] on icon at bounding box center [1183, 204] width 14 height 14
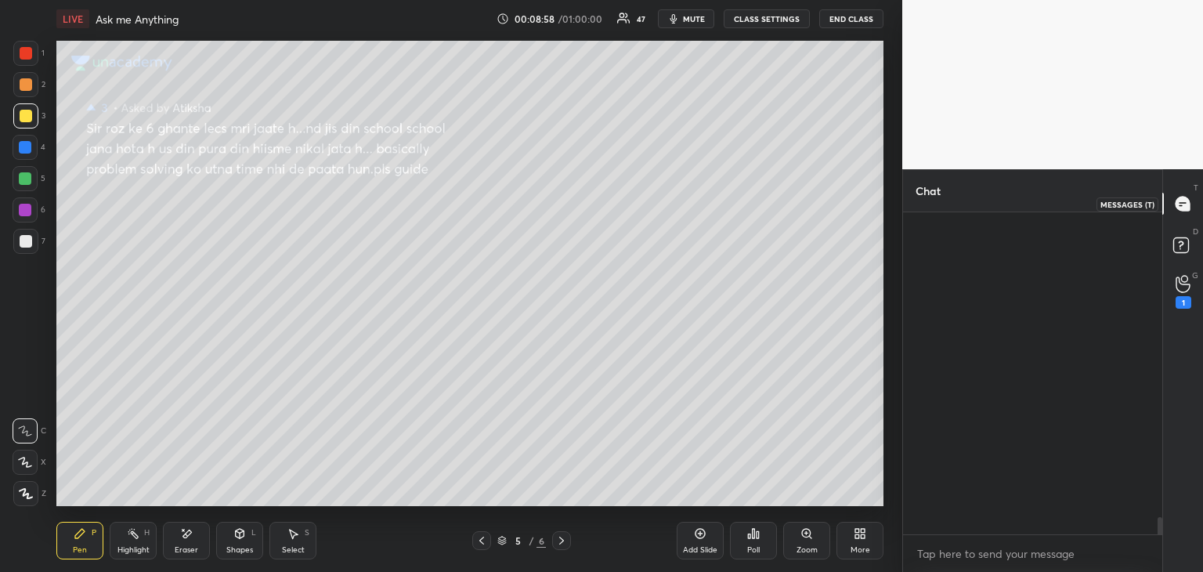
scroll to position [317, 255]
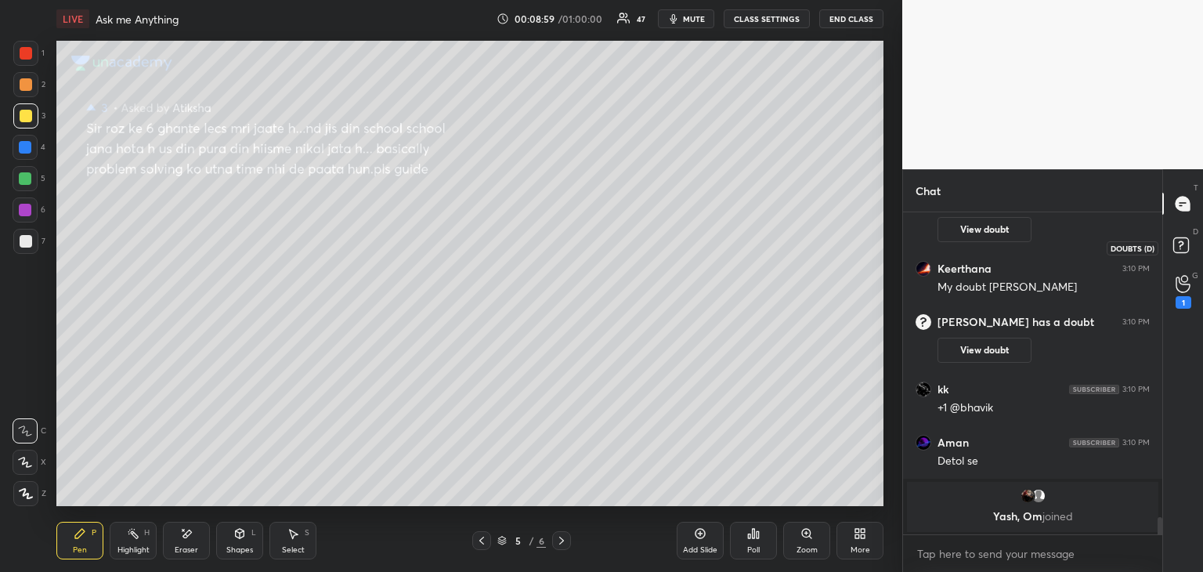
click at [1179, 245] on icon at bounding box center [1180, 244] width 5 height 6
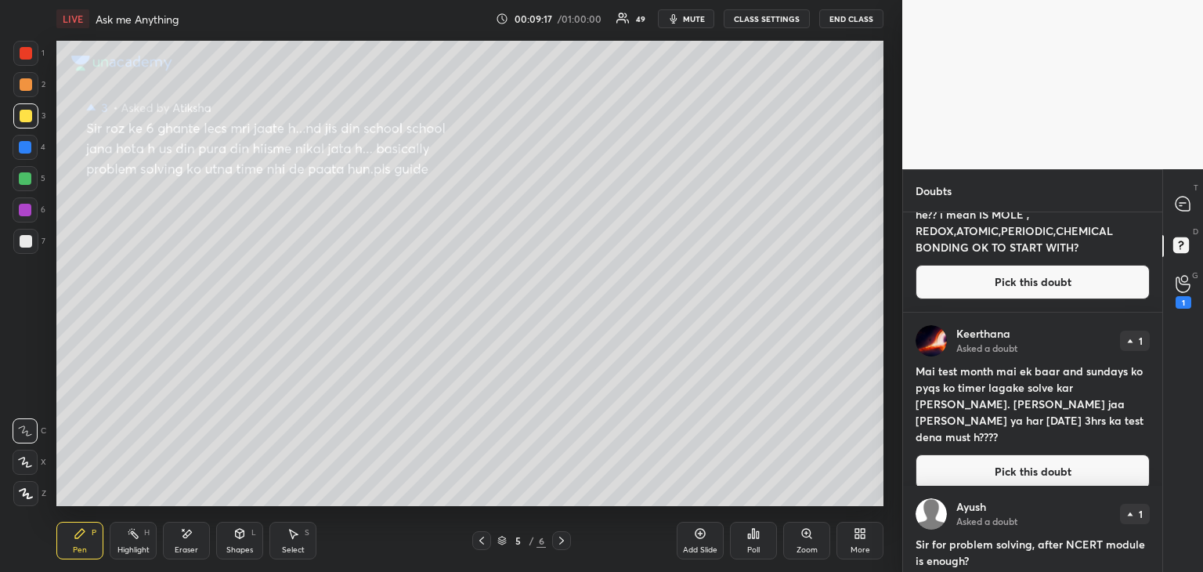
scroll to position [873, 0]
click at [949, 470] on button "Pick this doubt" at bounding box center [1033, 471] width 234 height 34
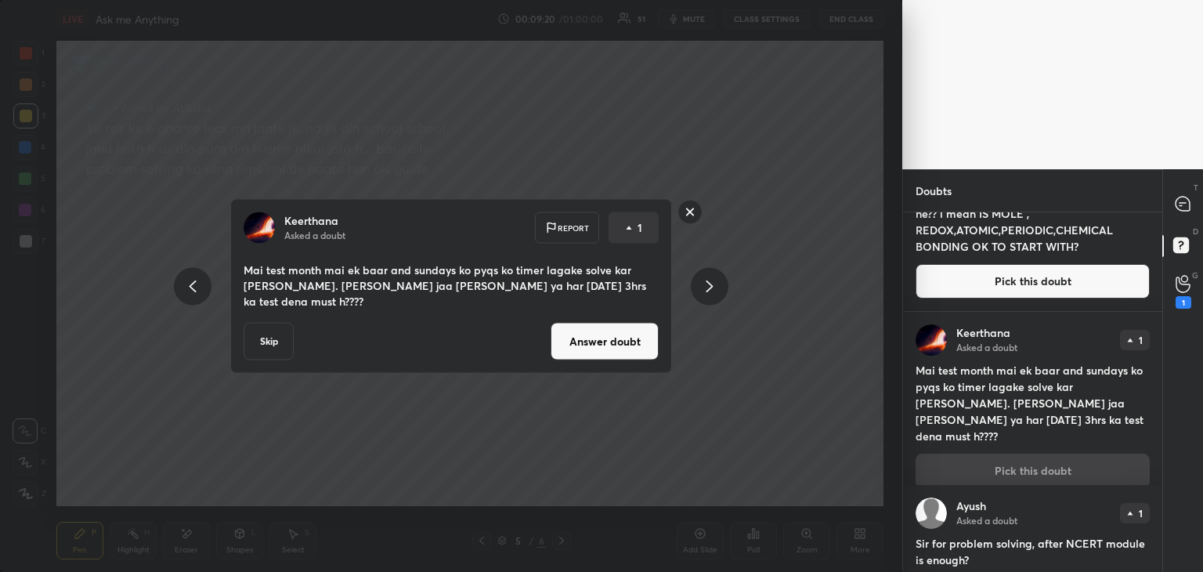
click at [627, 325] on button "Answer doubt" at bounding box center [605, 342] width 108 height 38
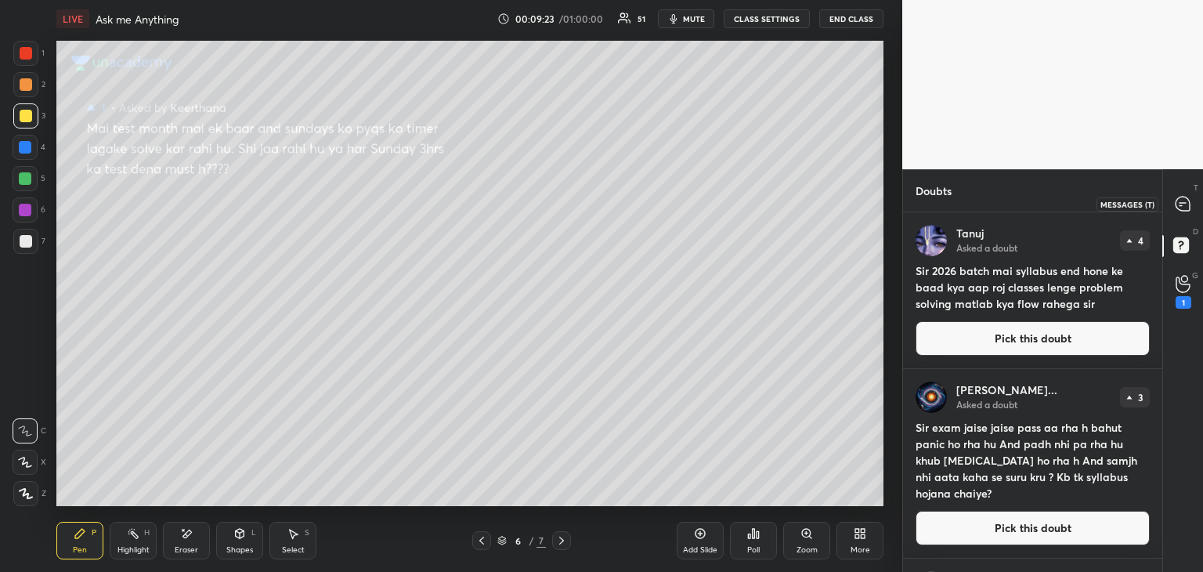
click at [1177, 204] on icon at bounding box center [1183, 204] width 14 height 14
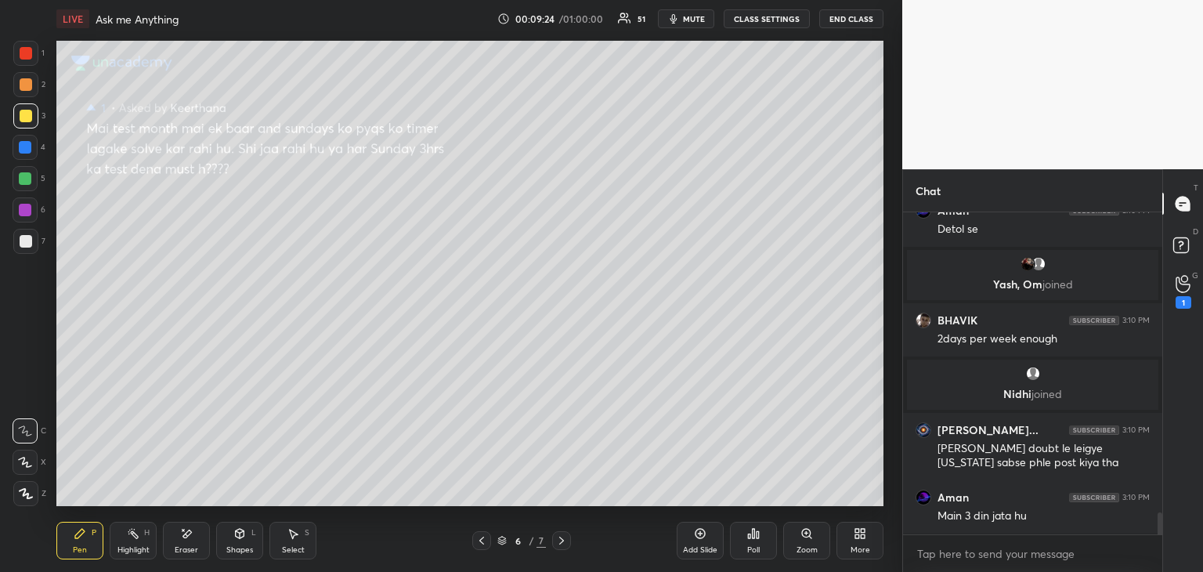
scroll to position [5911, 0]
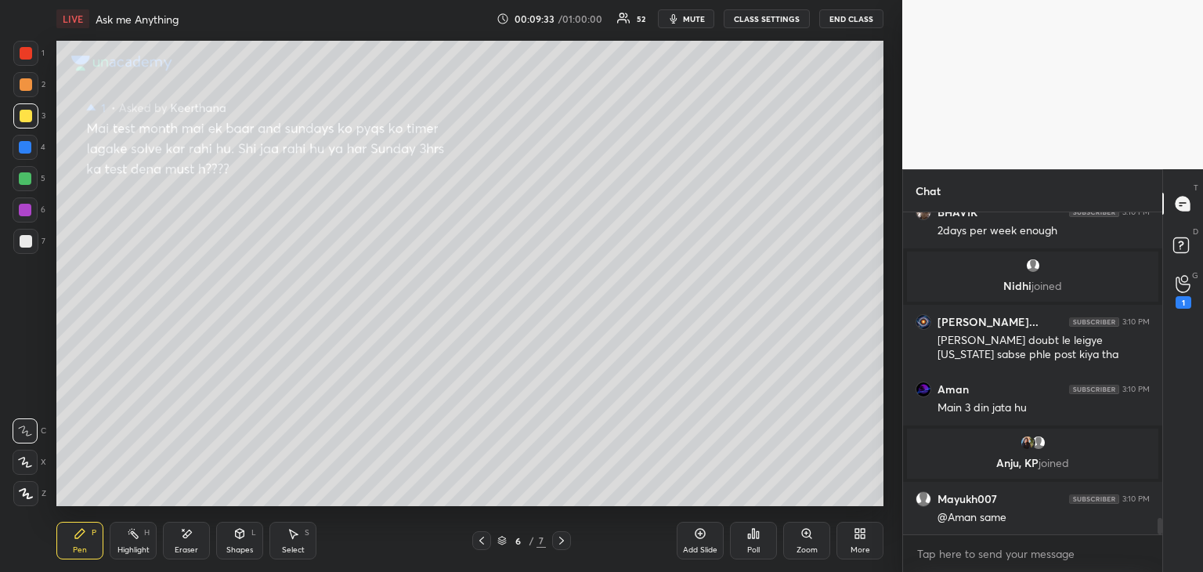
click at [188, 536] on icon at bounding box center [186, 533] width 13 height 13
click at [79, 549] on div "Pen" at bounding box center [80, 550] width 14 height 8
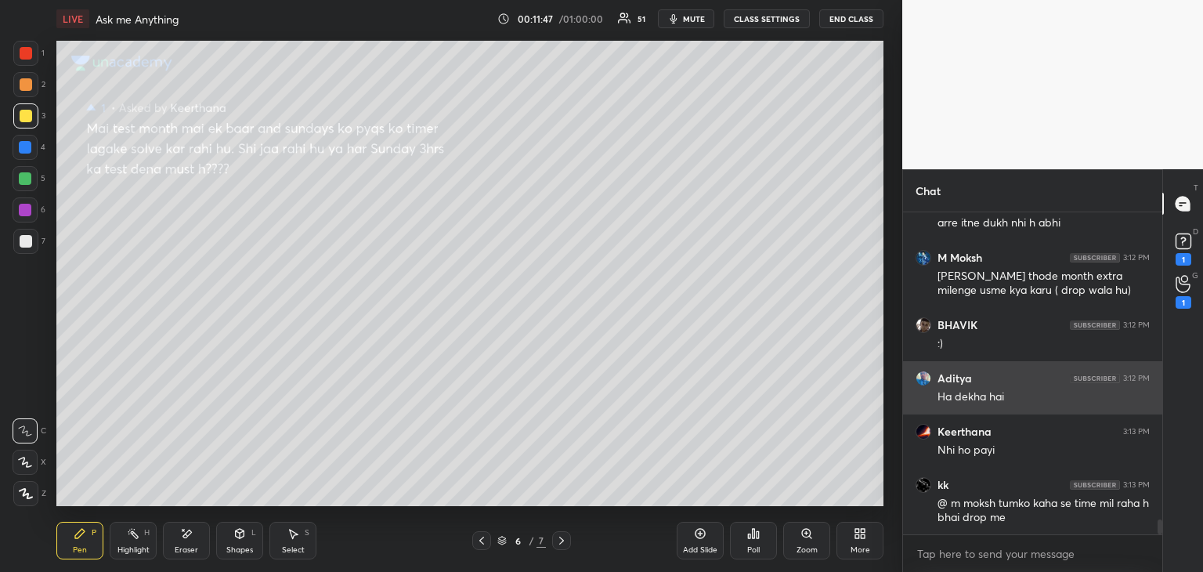
scroll to position [6607, 0]
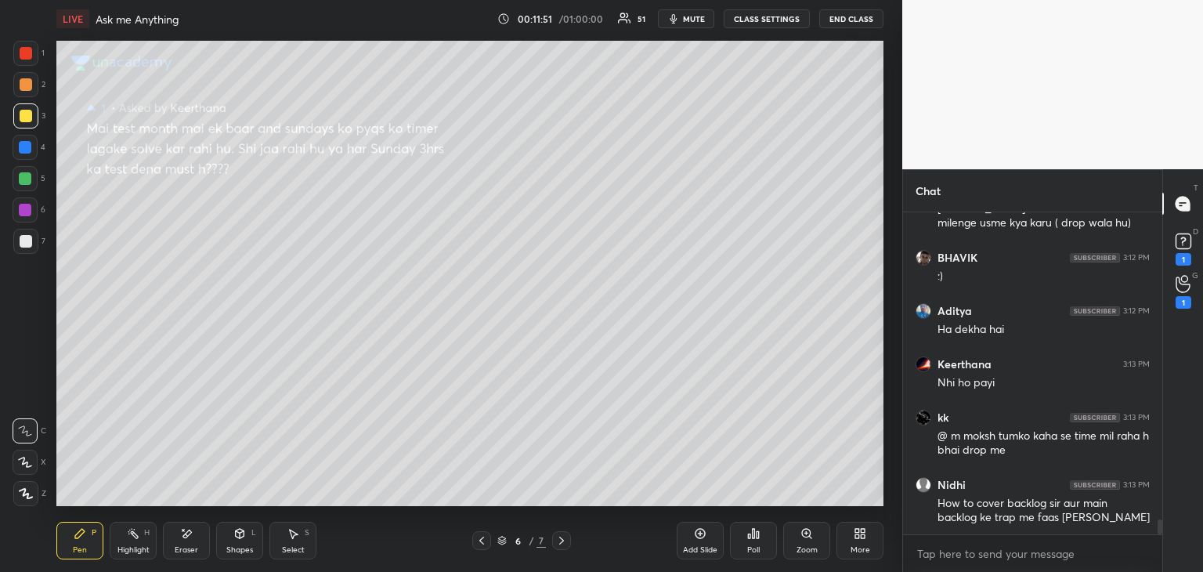
click at [1174, 242] on icon at bounding box center [1184, 242] width 24 height 24
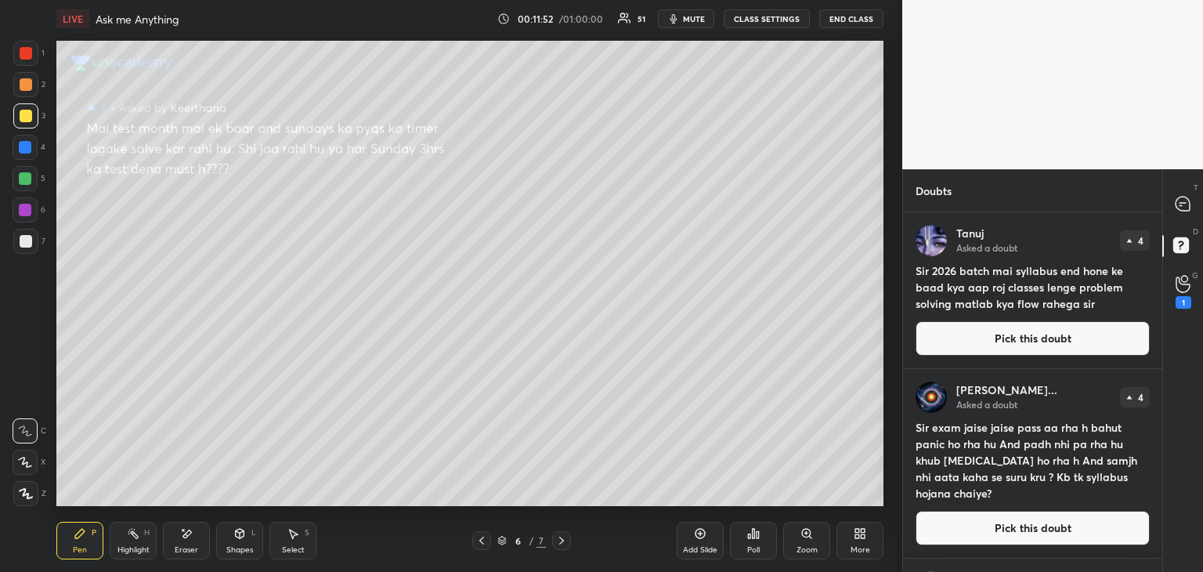
click at [988, 339] on button "Pick this doubt" at bounding box center [1033, 338] width 234 height 34
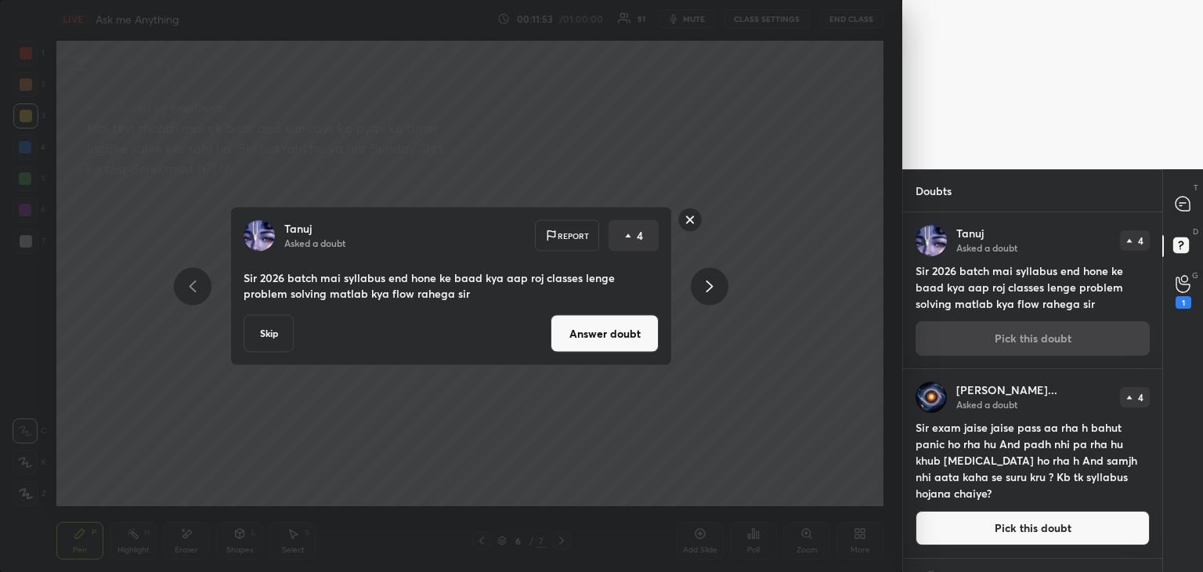
click at [614, 352] on button "Answer doubt" at bounding box center [605, 334] width 108 height 38
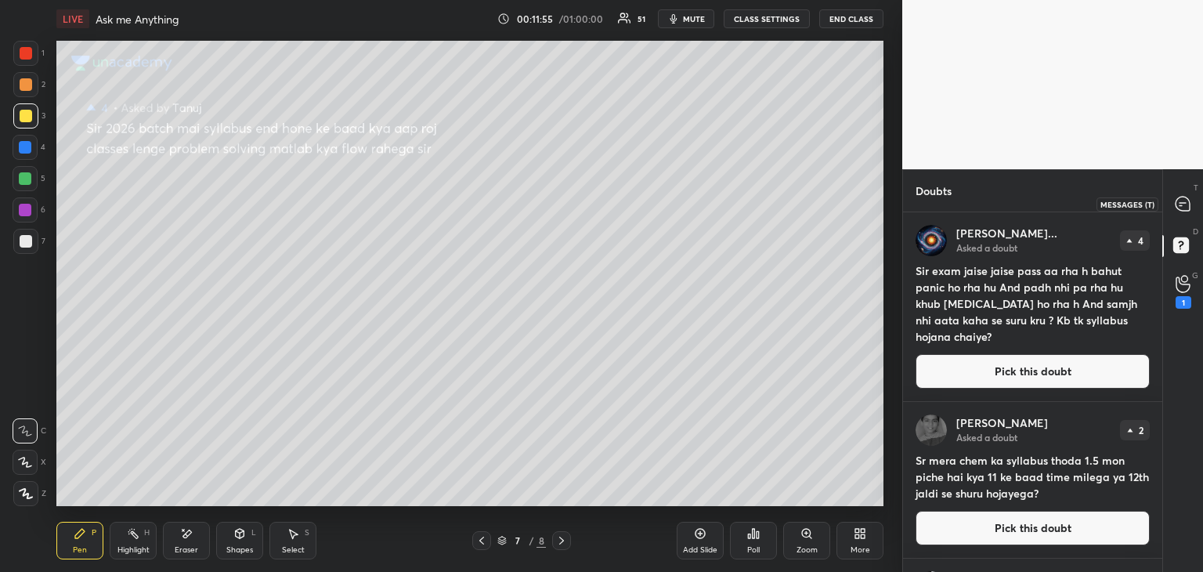
click at [1190, 198] on icon at bounding box center [1183, 204] width 16 height 16
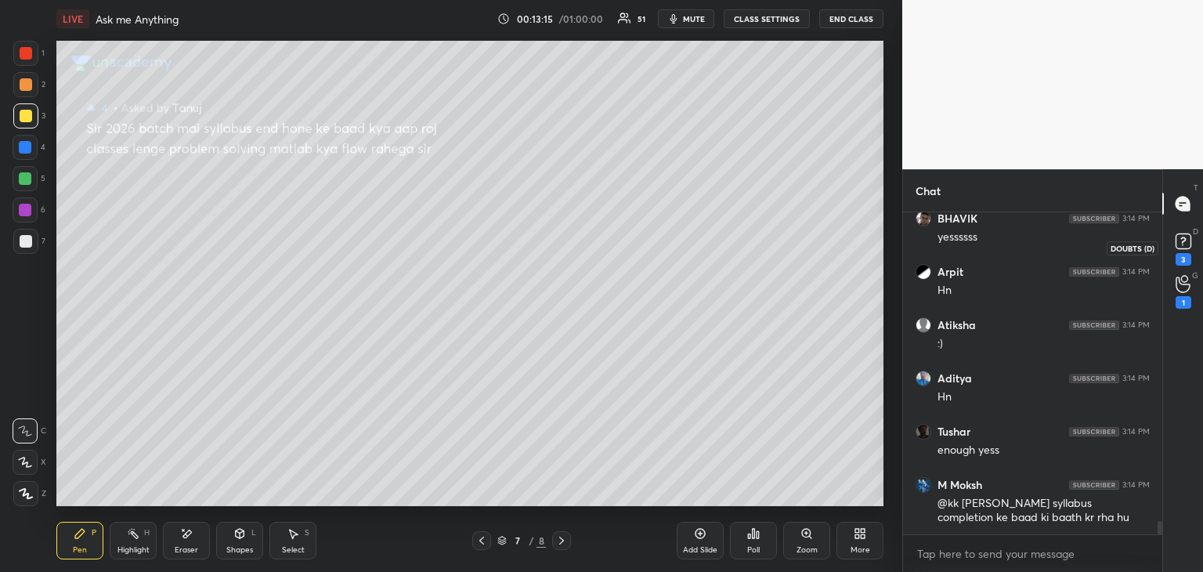
scroll to position [7517, 0]
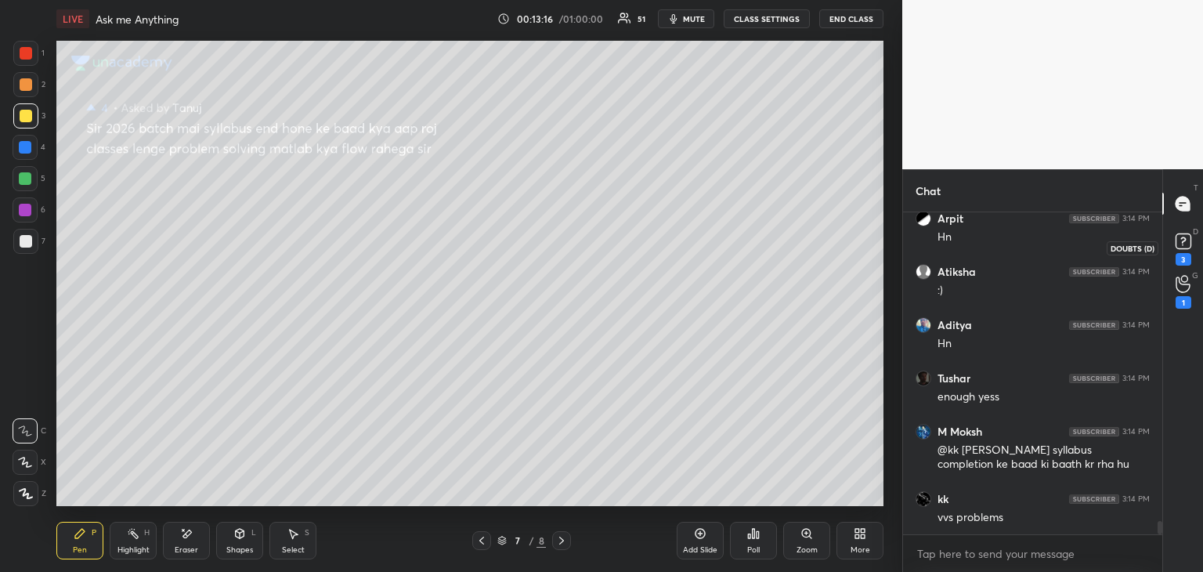
click at [1181, 248] on rect at bounding box center [1183, 241] width 15 height 15
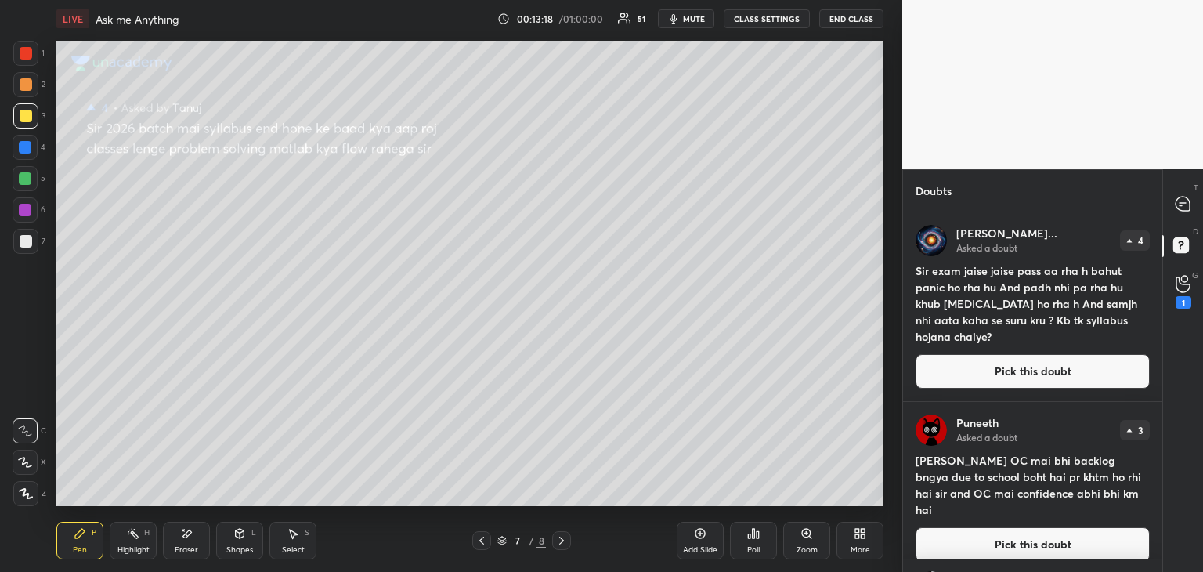
click at [950, 374] on button "Pick this doubt" at bounding box center [1033, 371] width 234 height 34
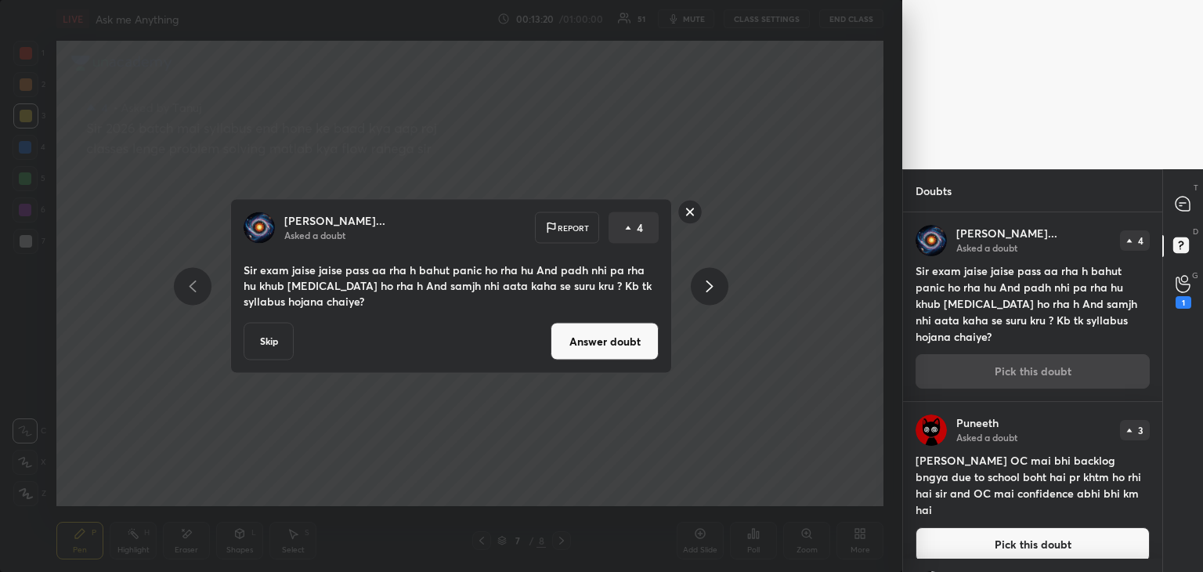
click at [626, 348] on button "Answer doubt" at bounding box center [605, 342] width 108 height 38
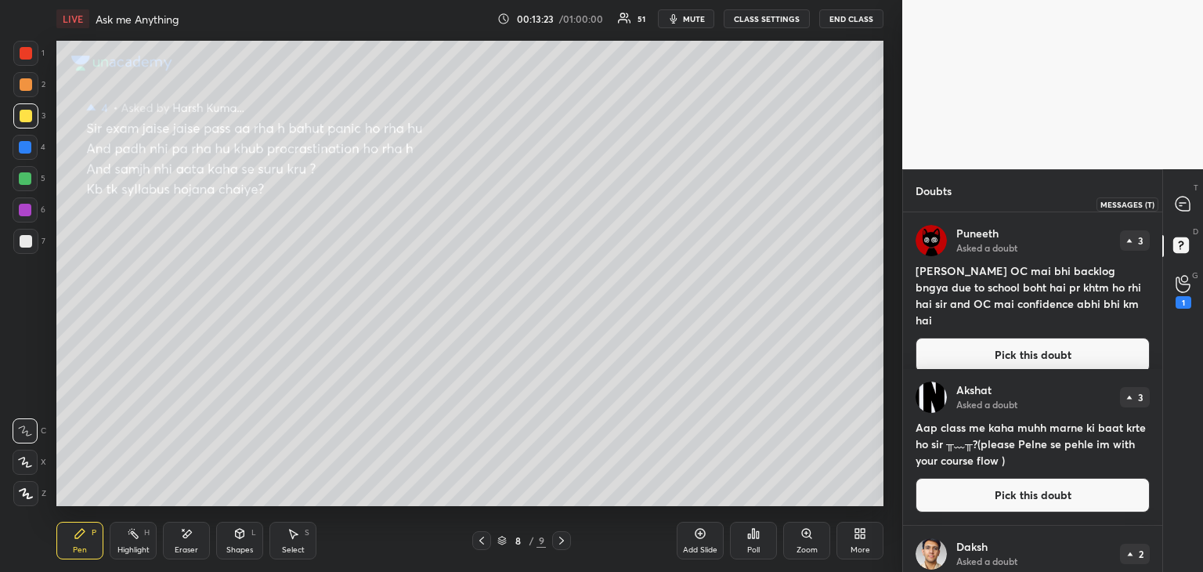
click at [1183, 203] on icon at bounding box center [1183, 203] width 6 height 0
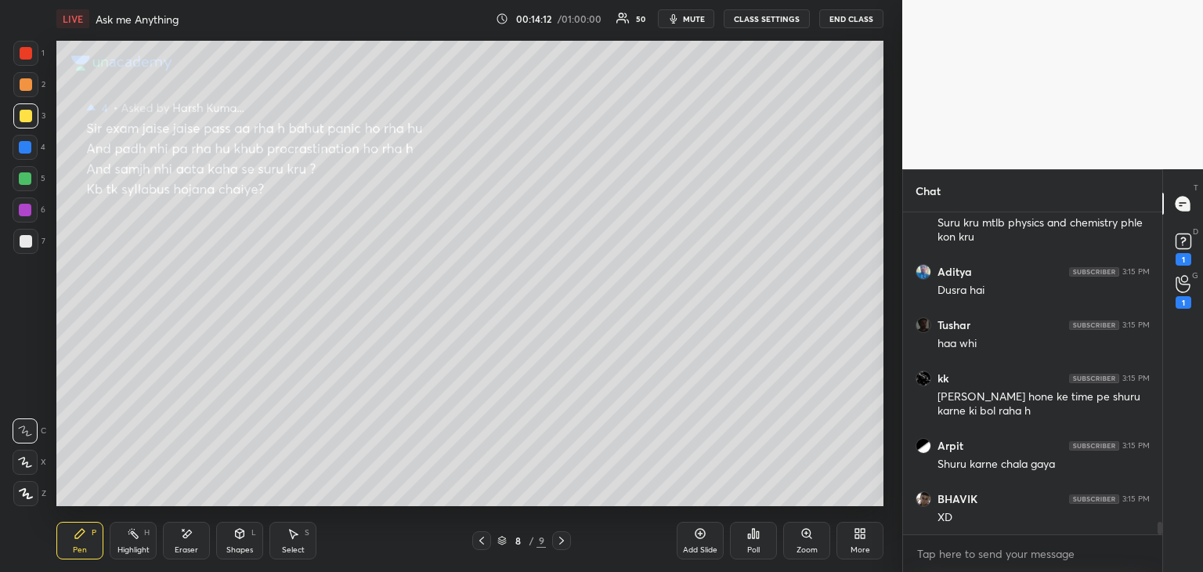
scroll to position [8009, 0]
click at [230, 537] on div "Shapes L" at bounding box center [239, 541] width 47 height 38
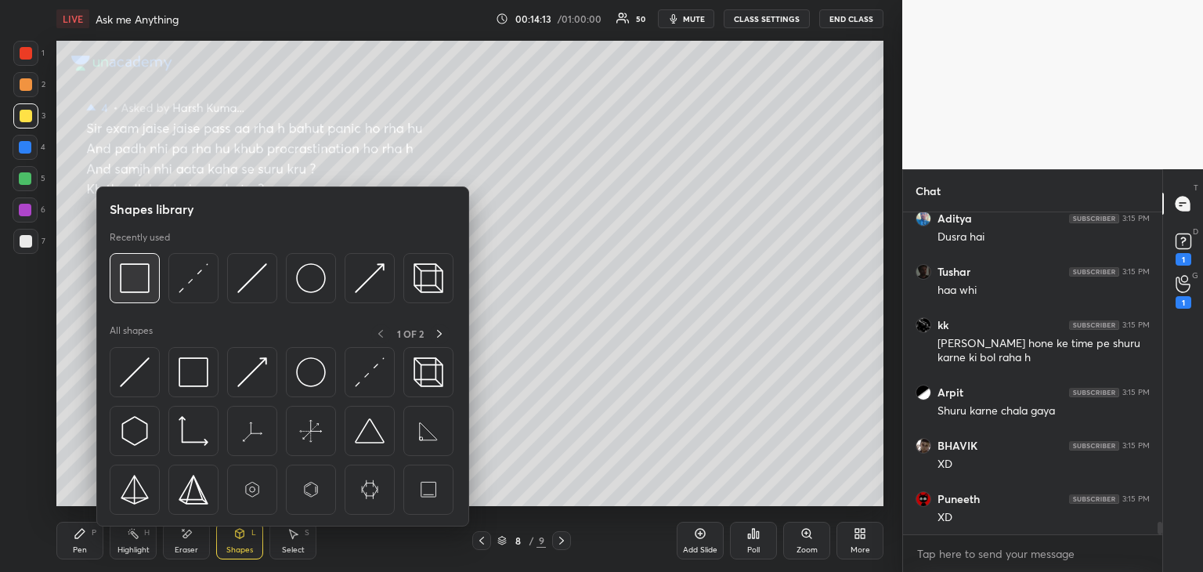
click at [132, 283] on img at bounding box center [135, 278] width 30 height 30
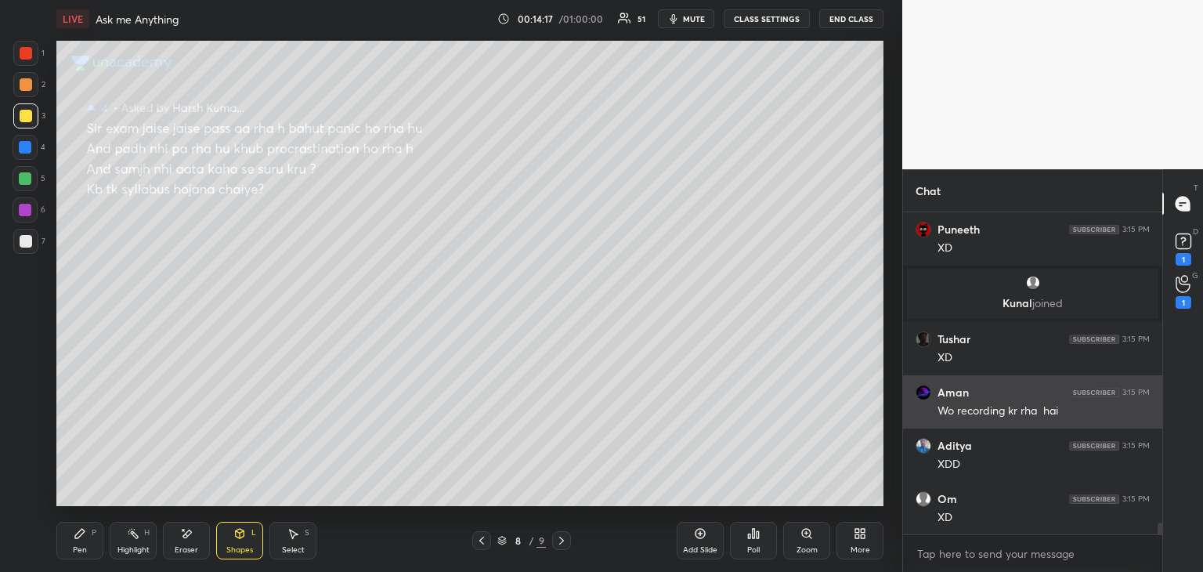
scroll to position [8233, 0]
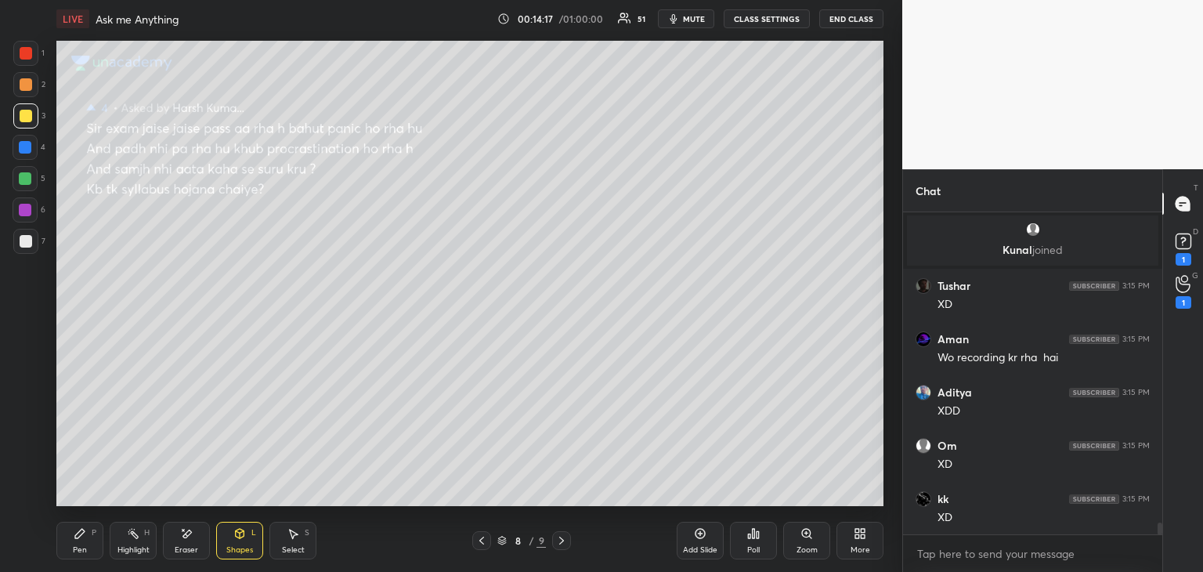
click at [84, 535] on icon at bounding box center [80, 533] width 13 height 13
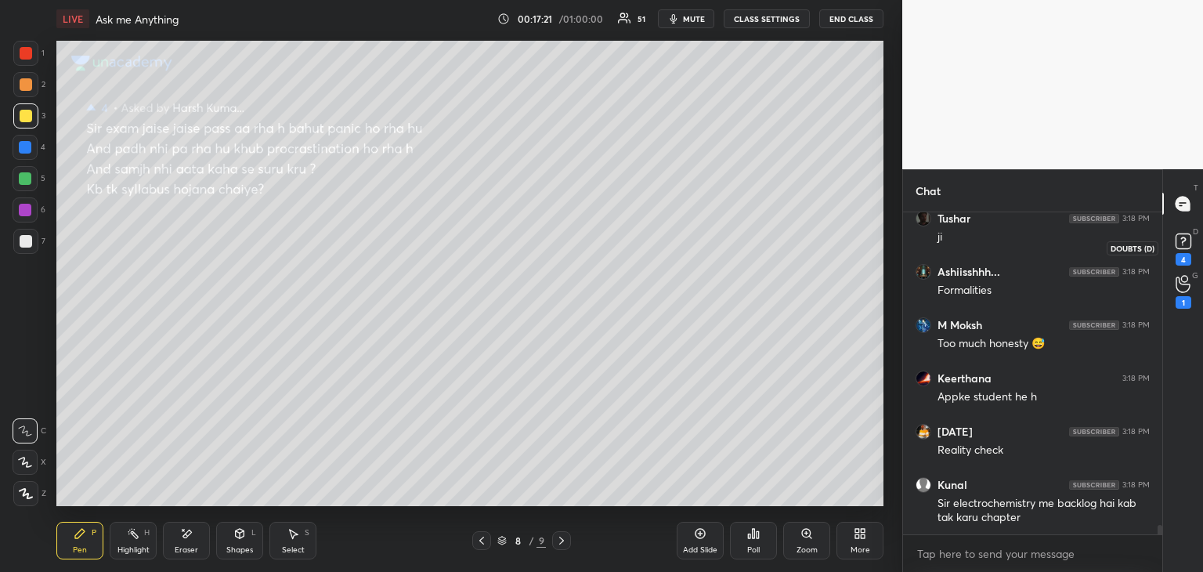
scroll to position [11070, 0]
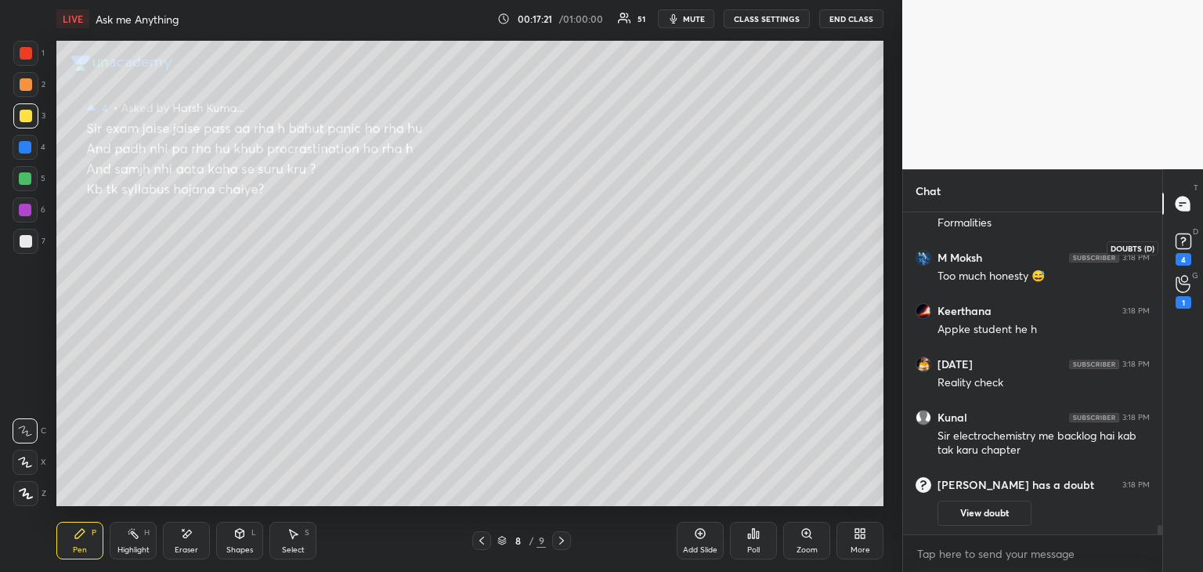
click at [1172, 244] on icon at bounding box center [1184, 242] width 24 height 24
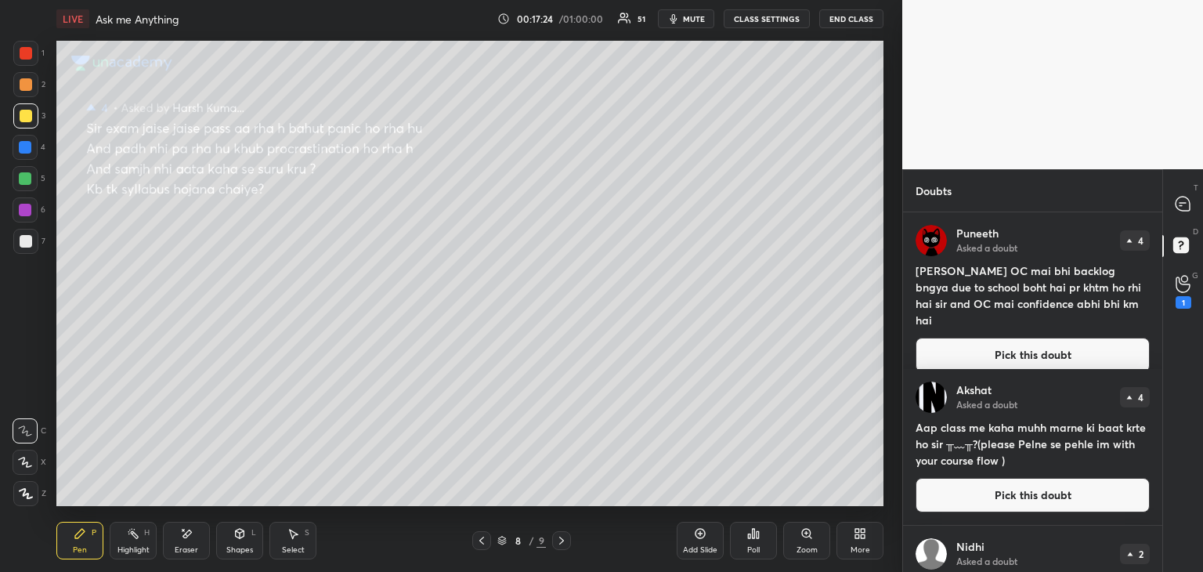
click at [987, 344] on button "Pick this doubt" at bounding box center [1033, 355] width 234 height 34
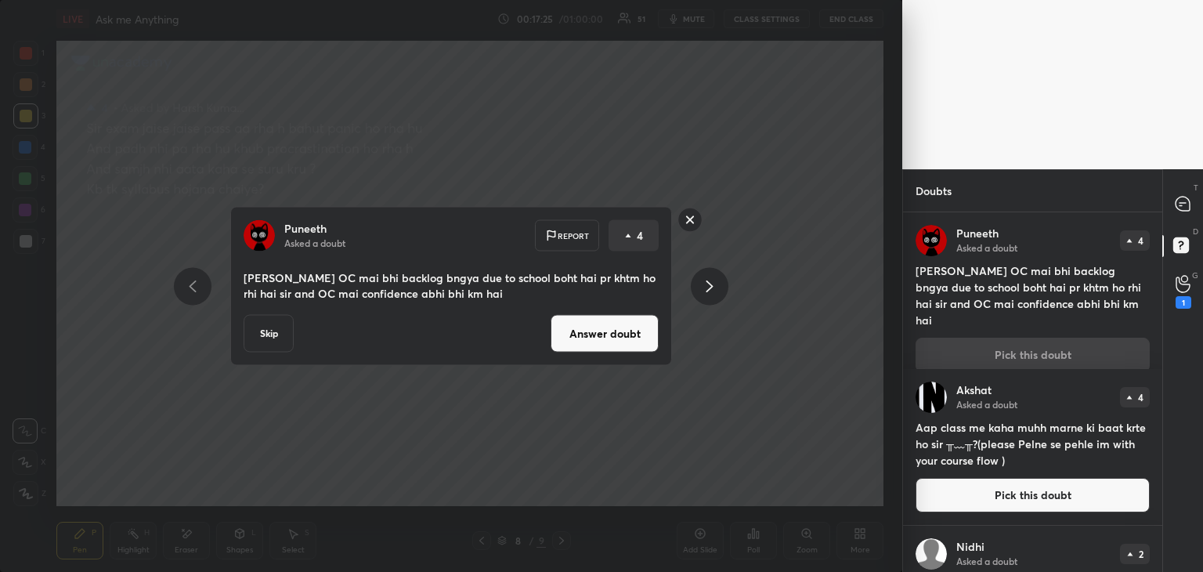
click at [624, 338] on button "Answer doubt" at bounding box center [605, 334] width 108 height 38
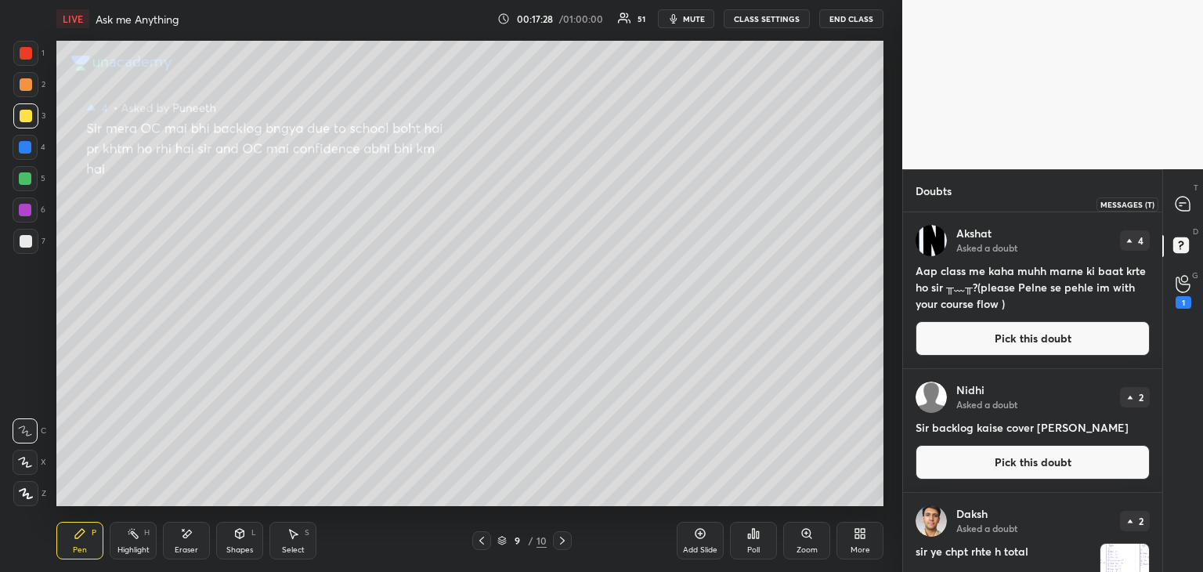
click at [1185, 210] on icon at bounding box center [1183, 204] width 14 height 14
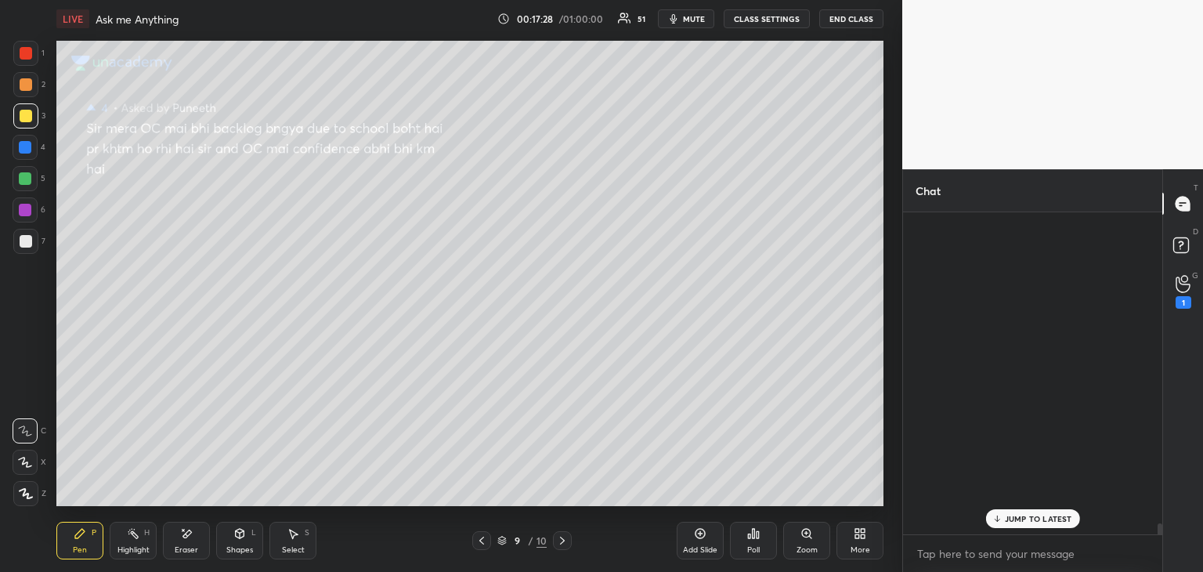
scroll to position [317, 255]
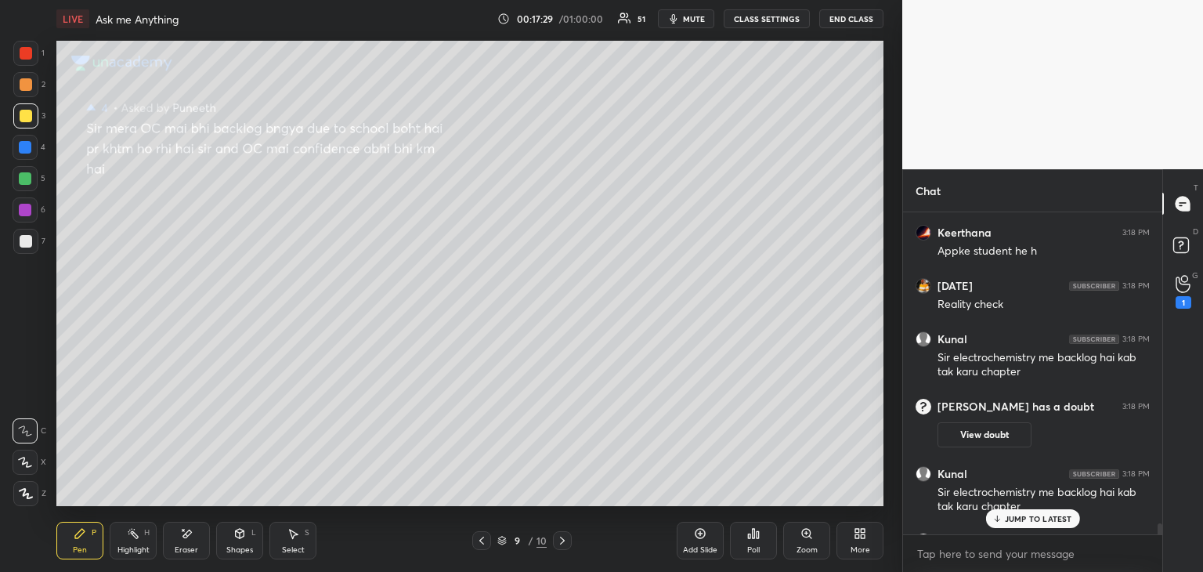
click at [1004, 518] on div "JUMP TO LATEST" at bounding box center [1032, 518] width 94 height 19
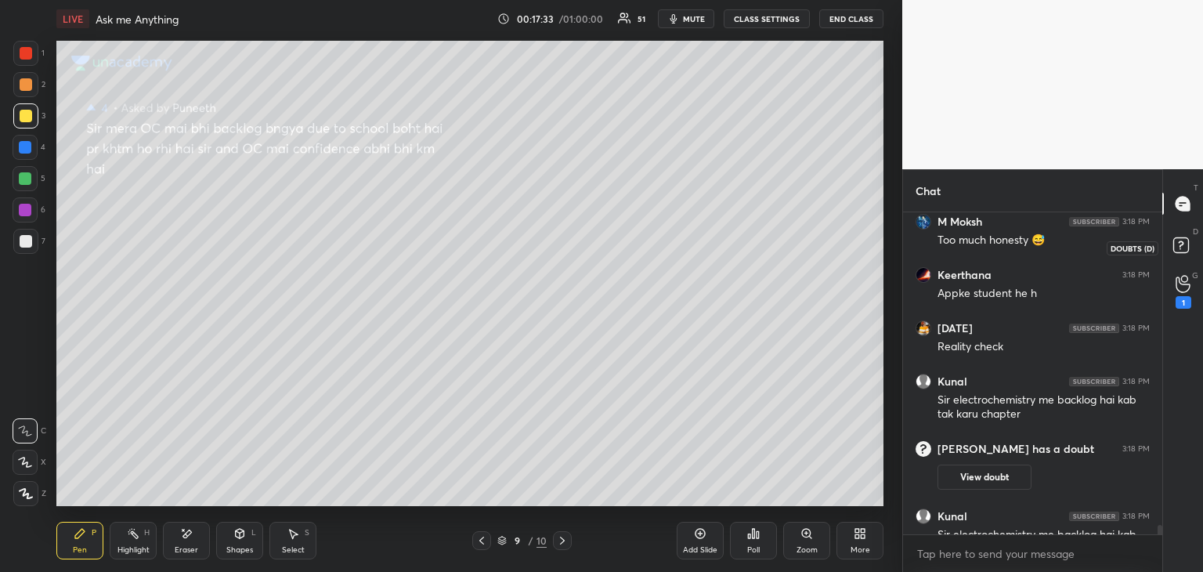
click at [1176, 248] on rect at bounding box center [1180, 245] width 15 height 15
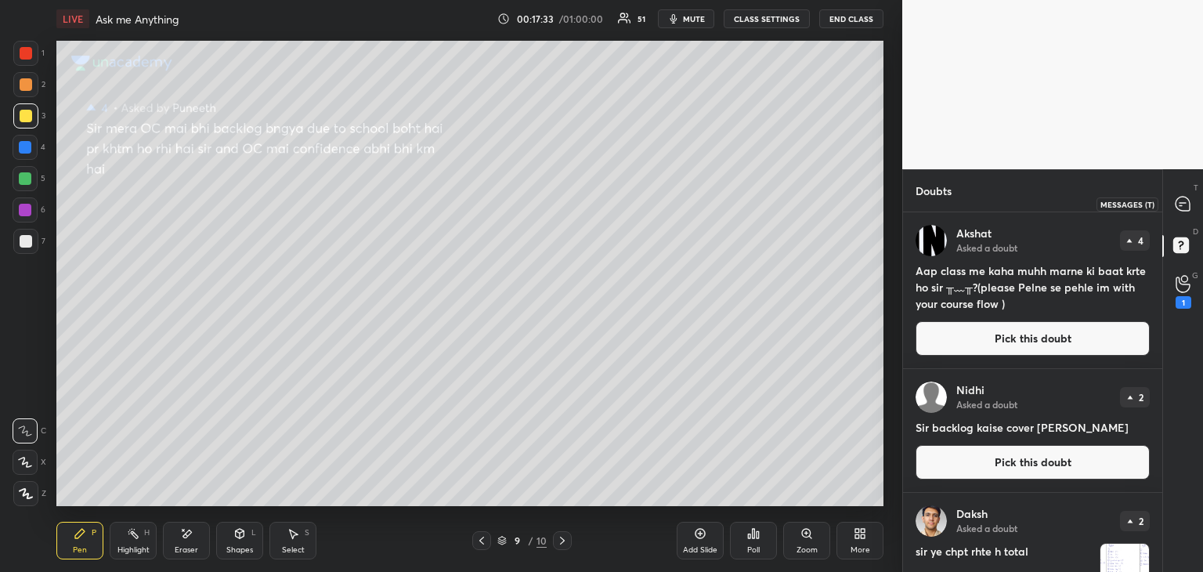
click at [1181, 200] on icon at bounding box center [1183, 204] width 14 height 14
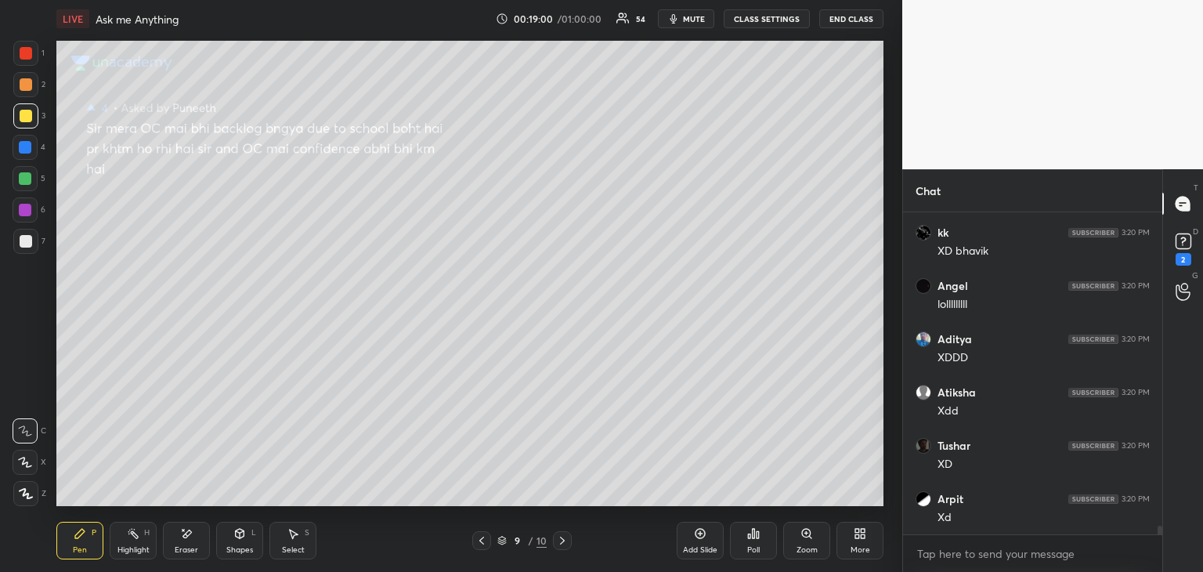
scroll to position [12173, 0]
click at [288, 537] on icon at bounding box center [293, 533] width 13 height 13
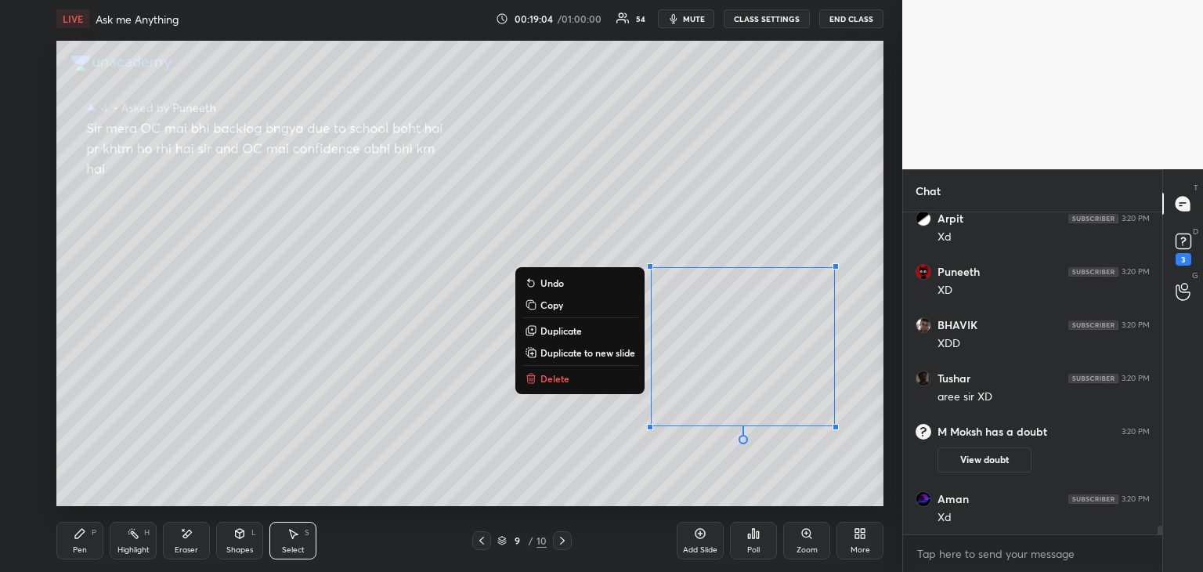
scroll to position [12155, 0]
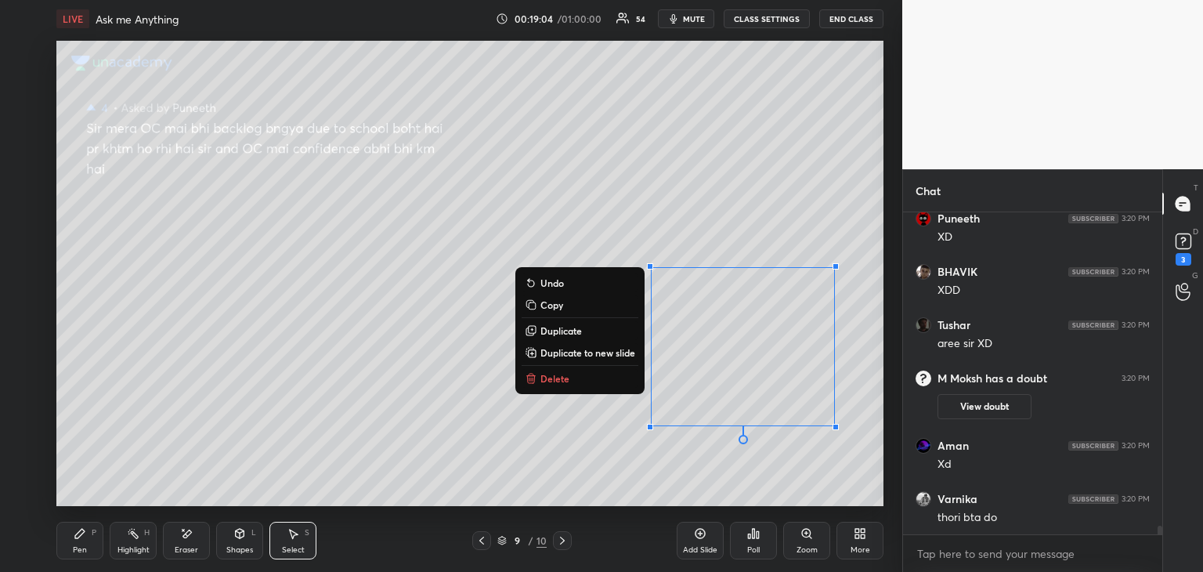
click at [570, 371] on button "Delete" at bounding box center [580, 378] width 117 height 19
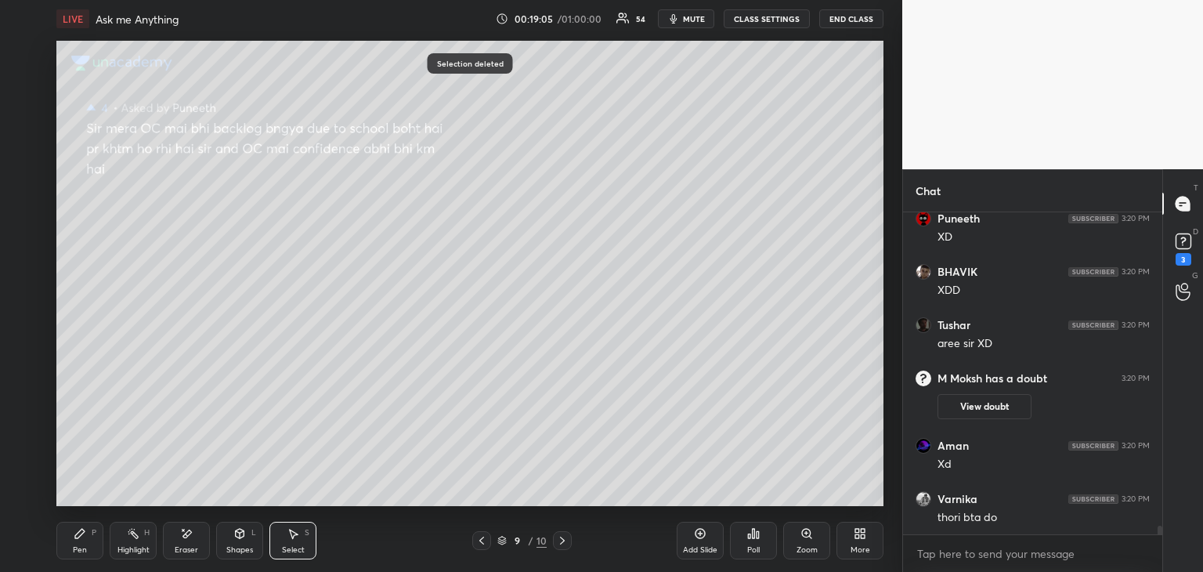
scroll to position [12208, 0]
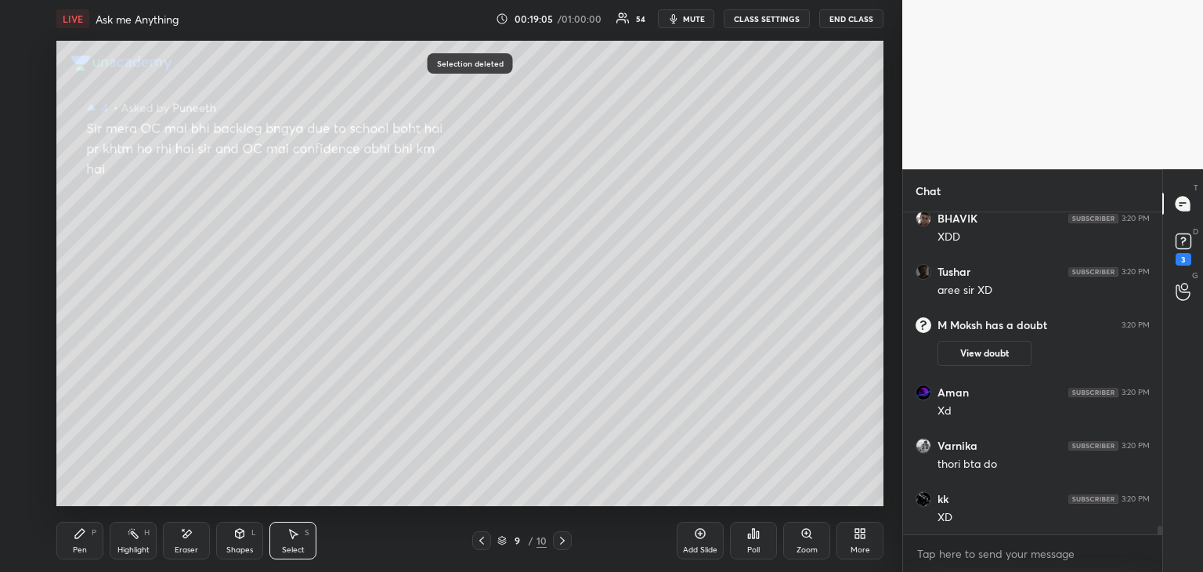
click at [86, 540] on div "Pen P" at bounding box center [79, 541] width 47 height 38
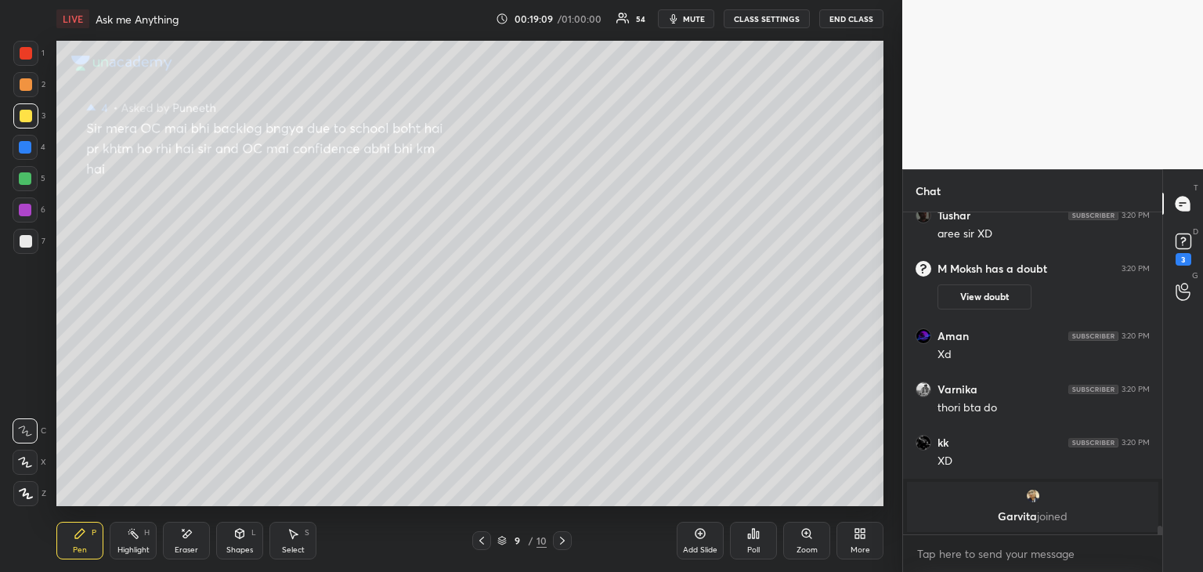
scroll to position [12261, 0]
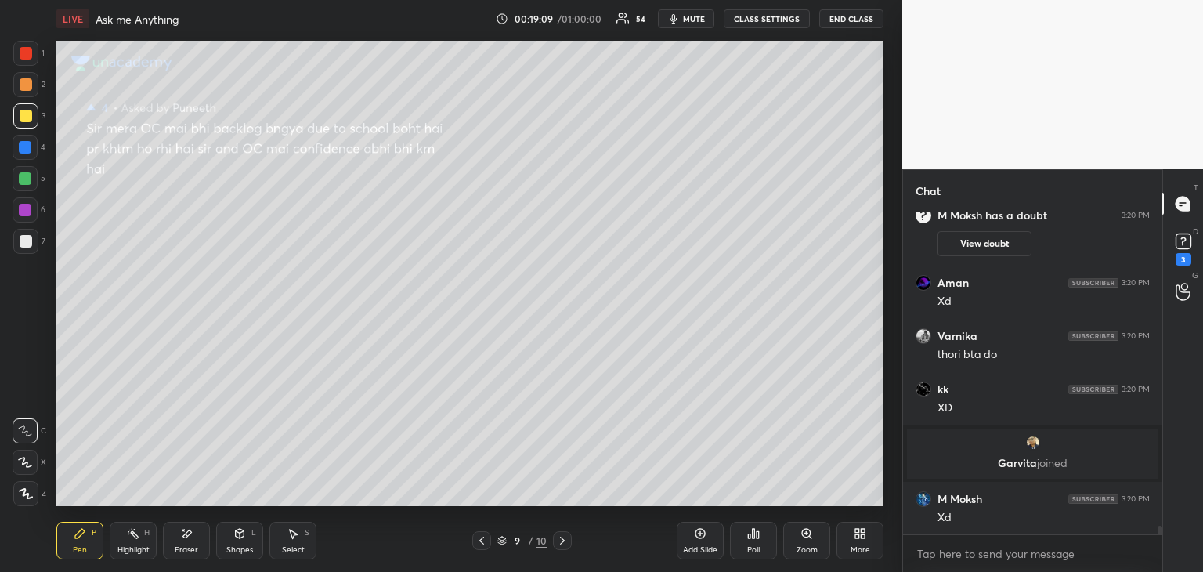
click at [20, 173] on div at bounding box center [25, 178] width 13 height 13
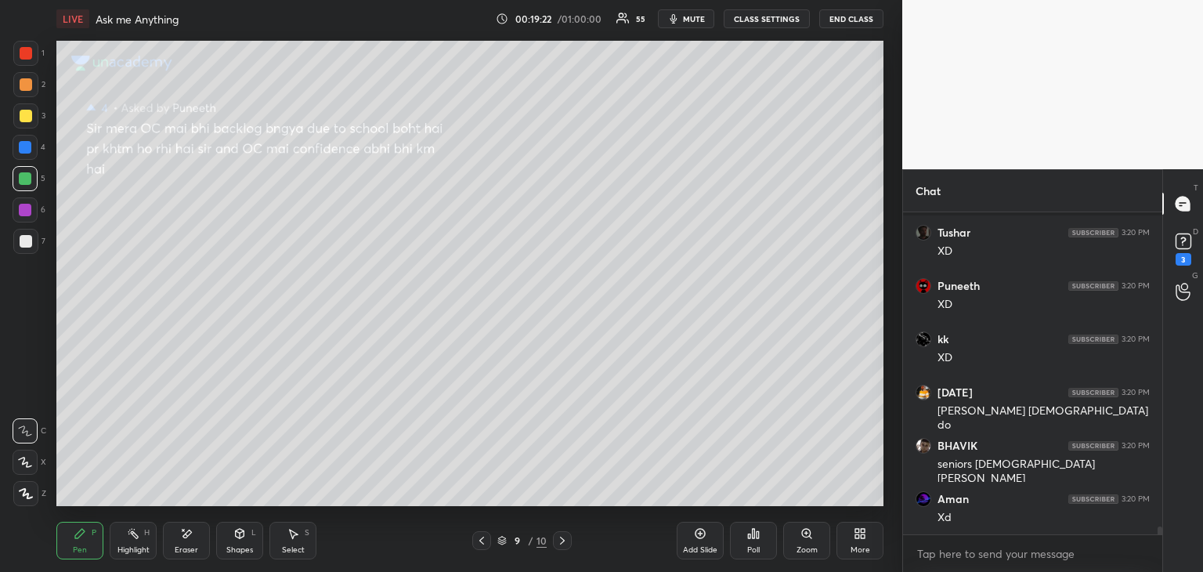
scroll to position [12915, 0]
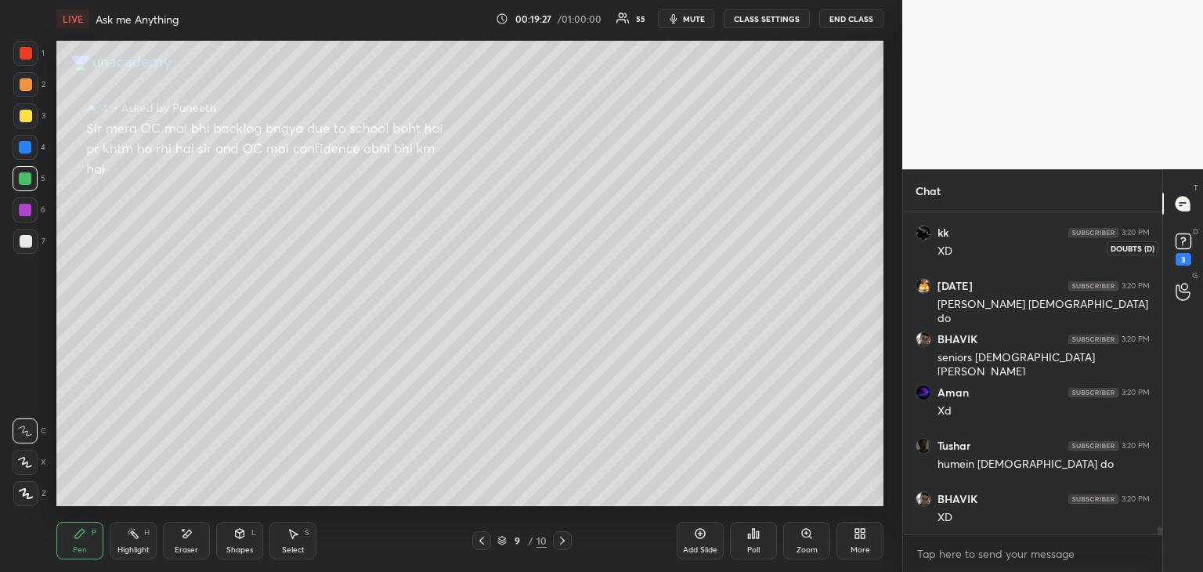
click at [1175, 237] on icon at bounding box center [1184, 242] width 24 height 24
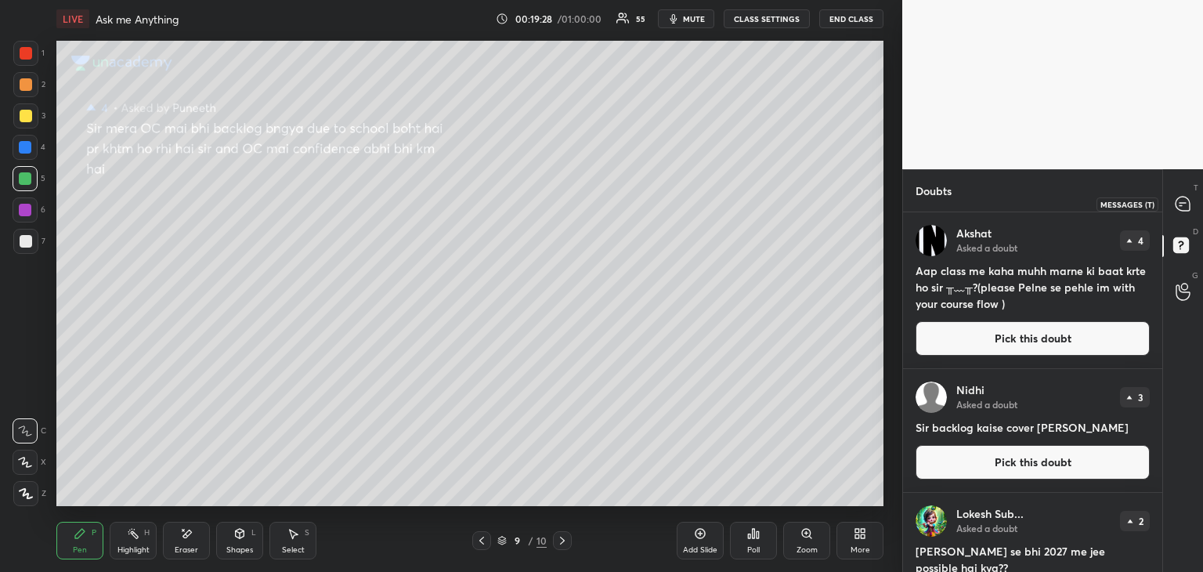
click at [1178, 208] on icon at bounding box center [1183, 204] width 14 height 14
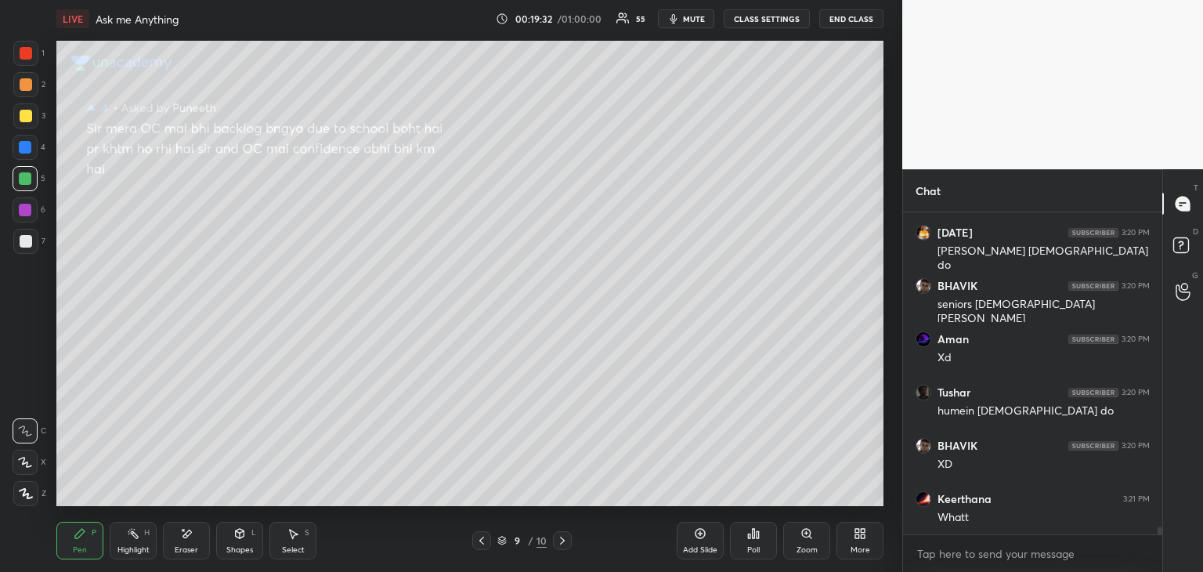
scroll to position [13314, 0]
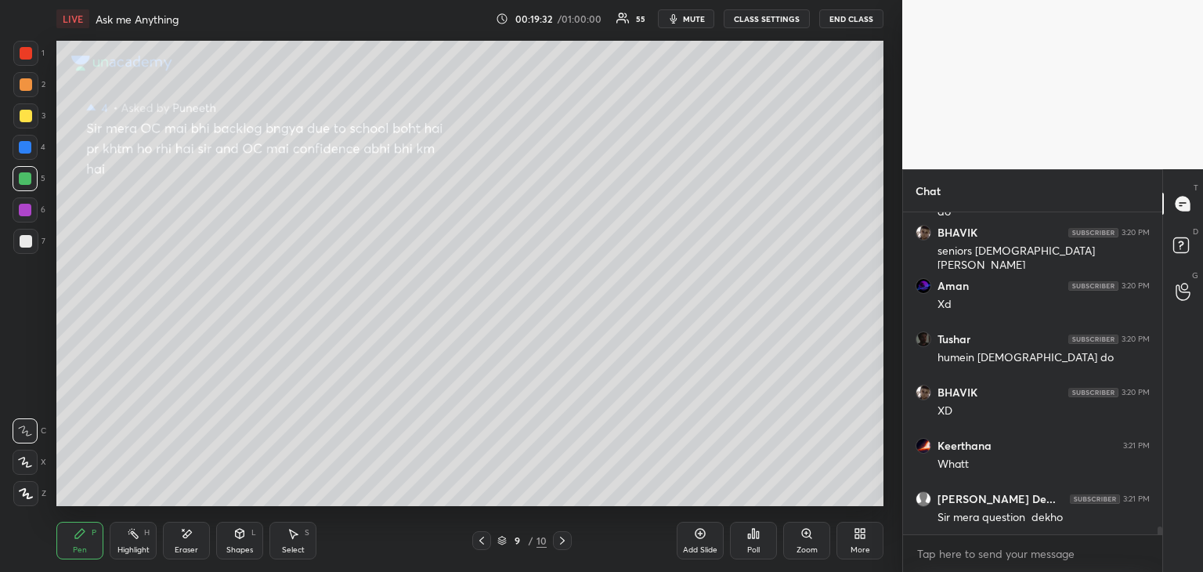
click at [477, 536] on icon at bounding box center [482, 540] width 13 height 13
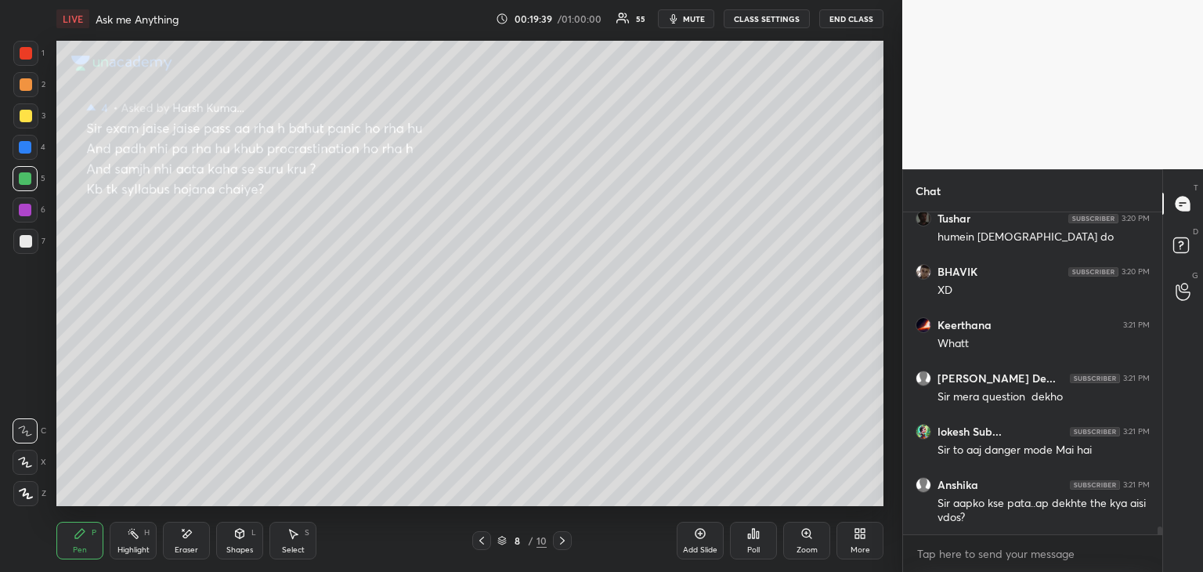
scroll to position [12902, 0]
click at [564, 546] on icon at bounding box center [562, 540] width 13 height 13
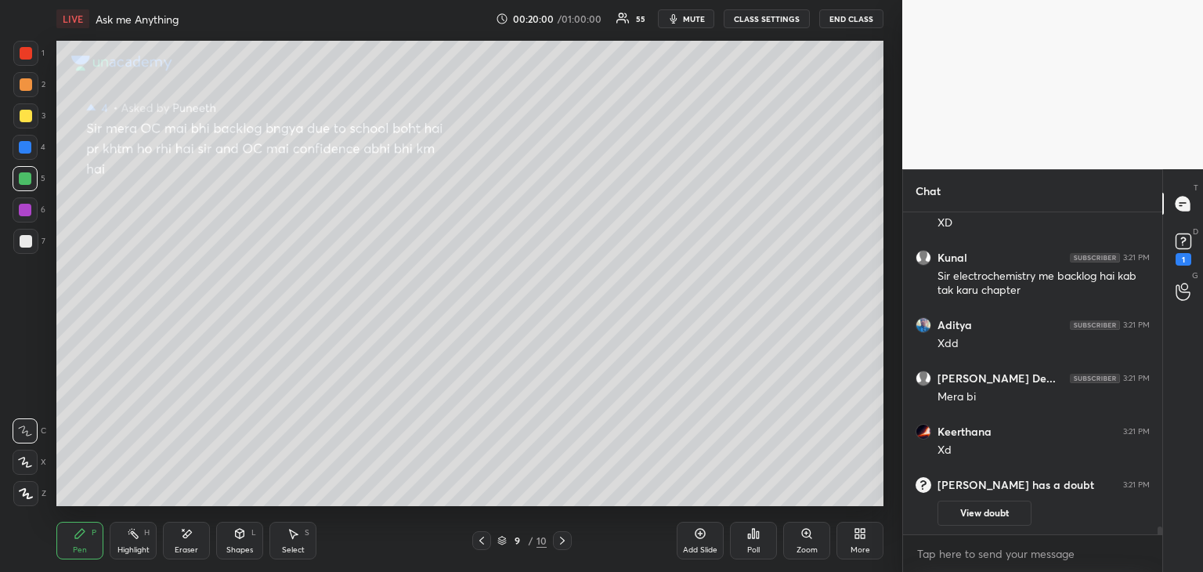
scroll to position [13226, 0]
click at [1179, 251] on icon at bounding box center [1184, 242] width 24 height 24
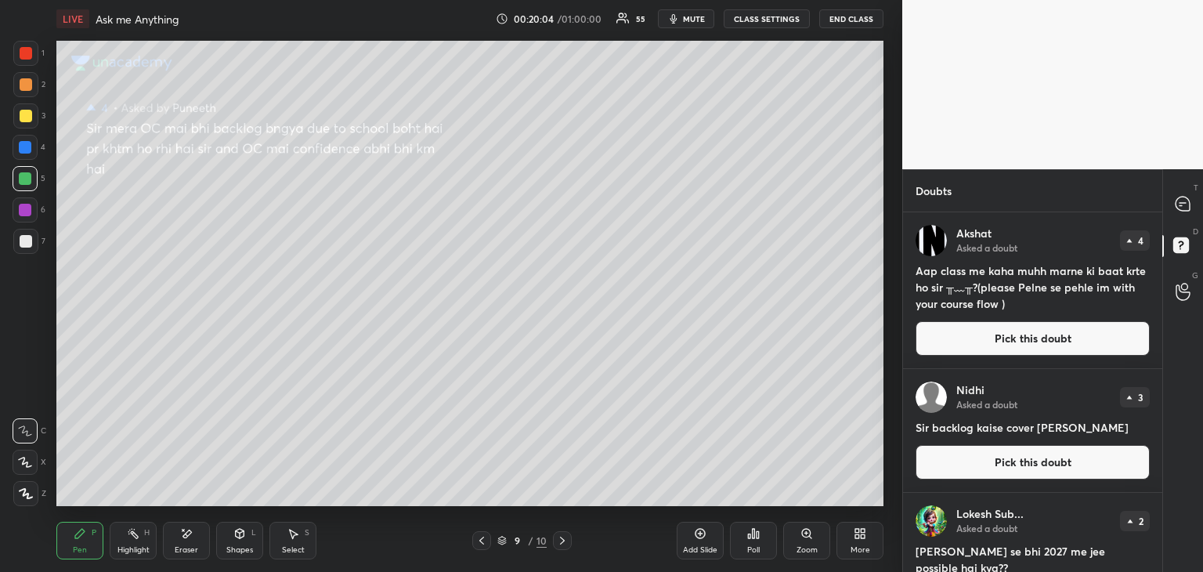
click at [966, 461] on button "Pick this doubt" at bounding box center [1033, 462] width 234 height 34
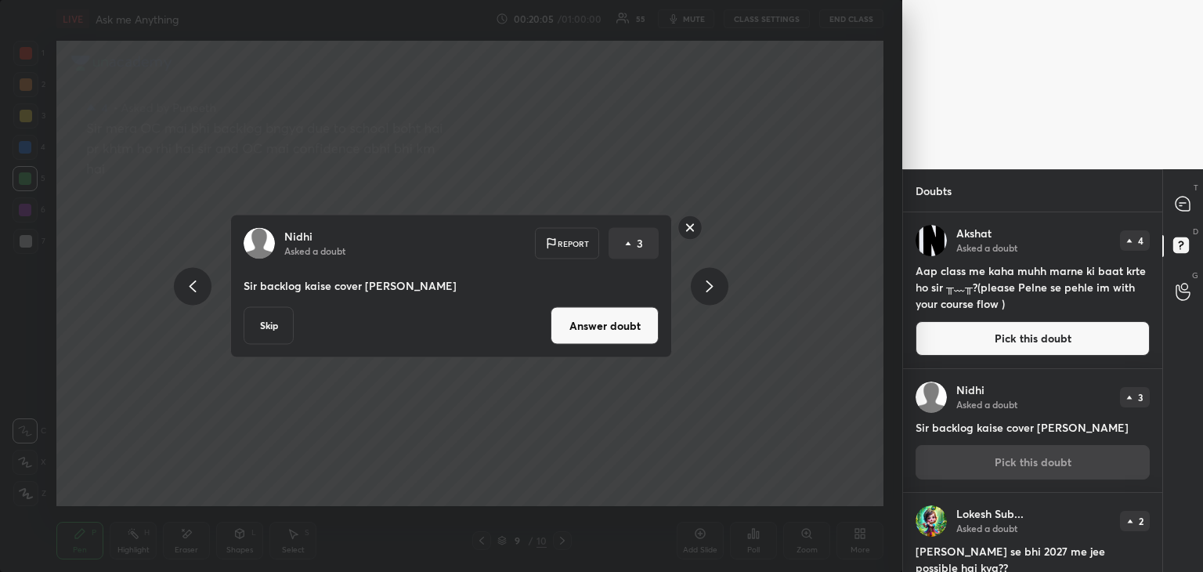
click at [624, 316] on button "Answer doubt" at bounding box center [605, 326] width 108 height 38
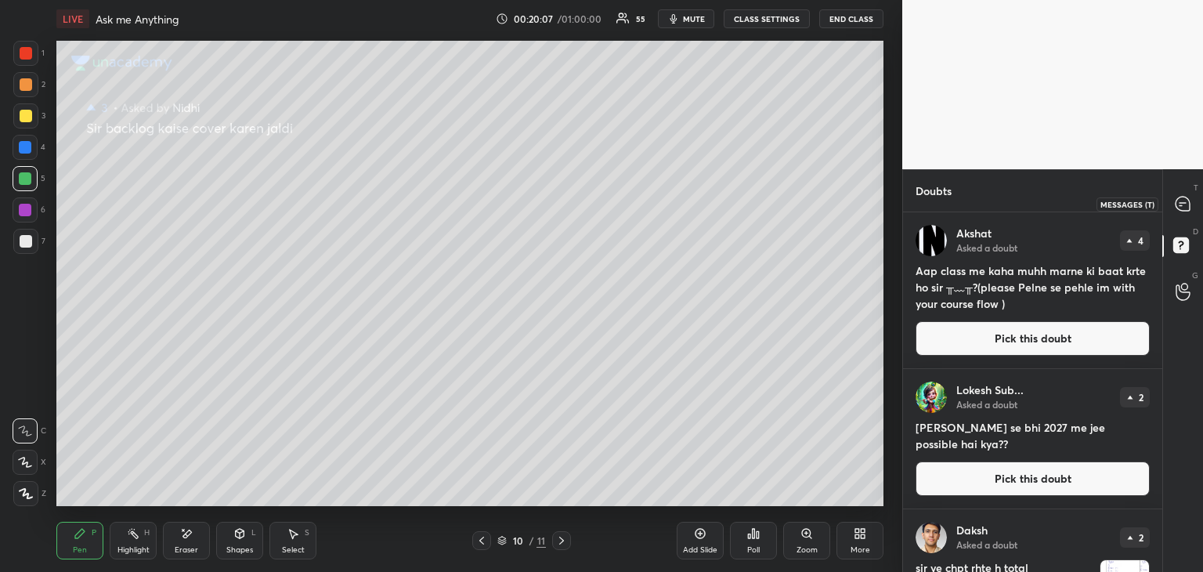
click at [1182, 200] on icon at bounding box center [1183, 204] width 14 height 14
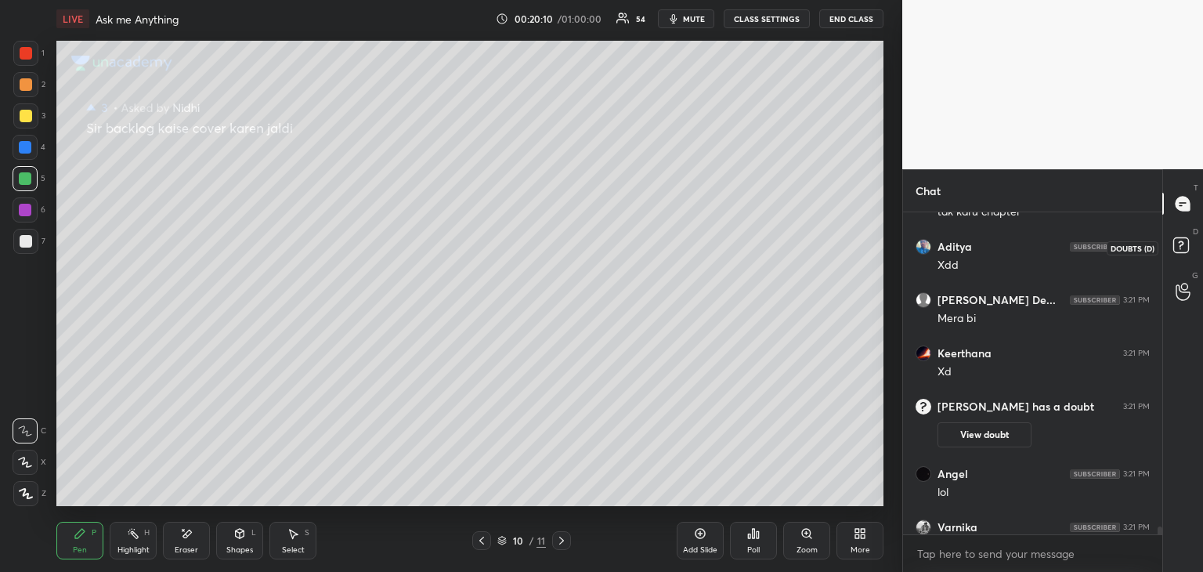
scroll to position [13601, 0]
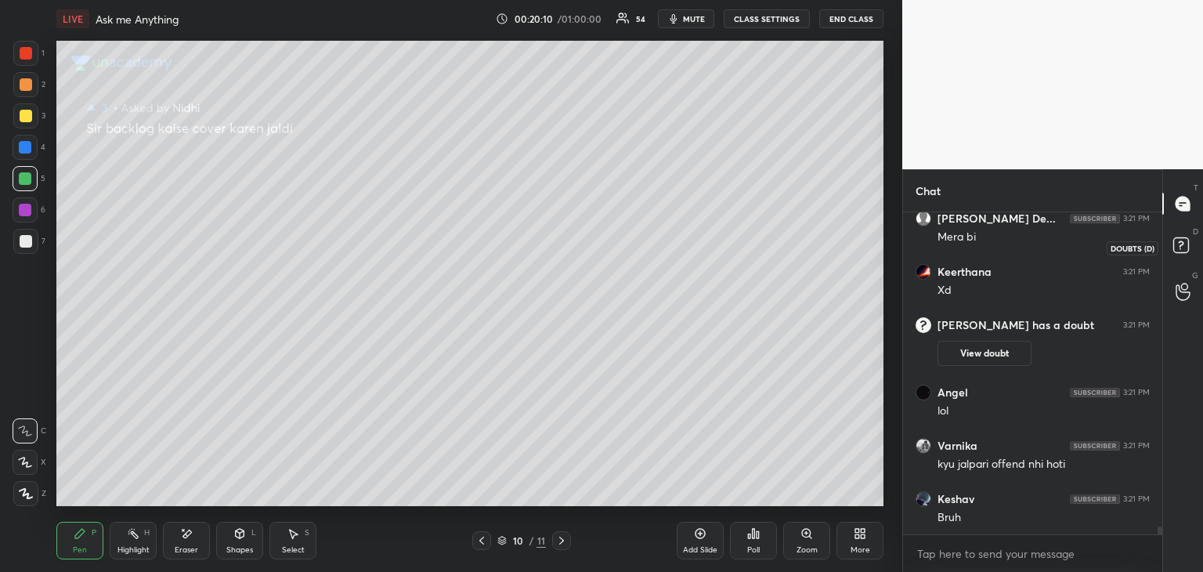
click at [1188, 245] on rect at bounding box center [1180, 245] width 15 height 15
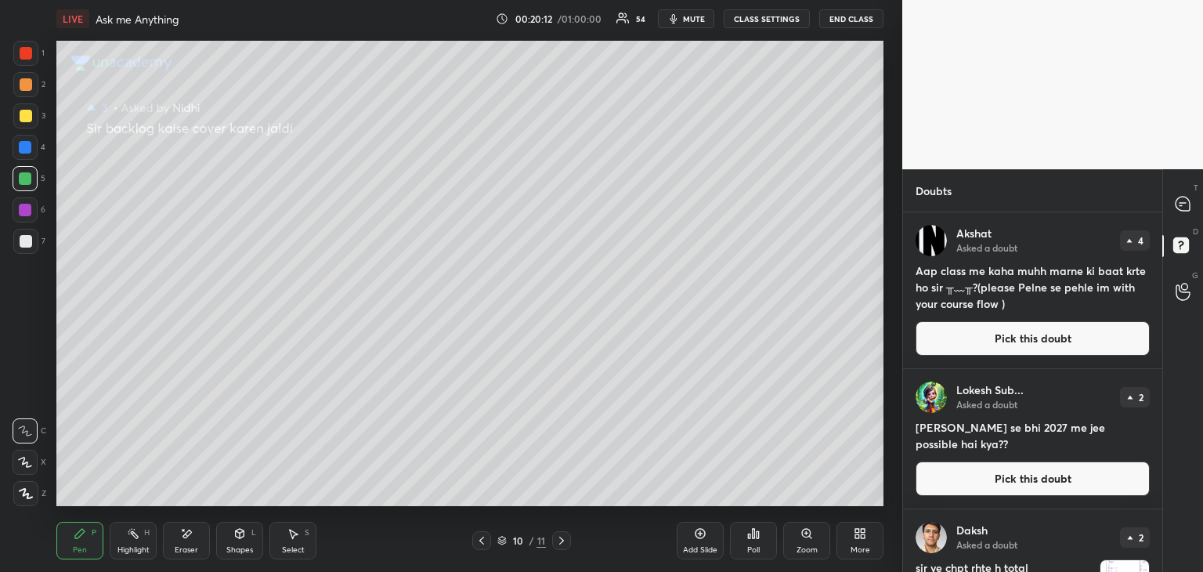
click at [984, 483] on button "Pick this doubt" at bounding box center [1033, 478] width 234 height 34
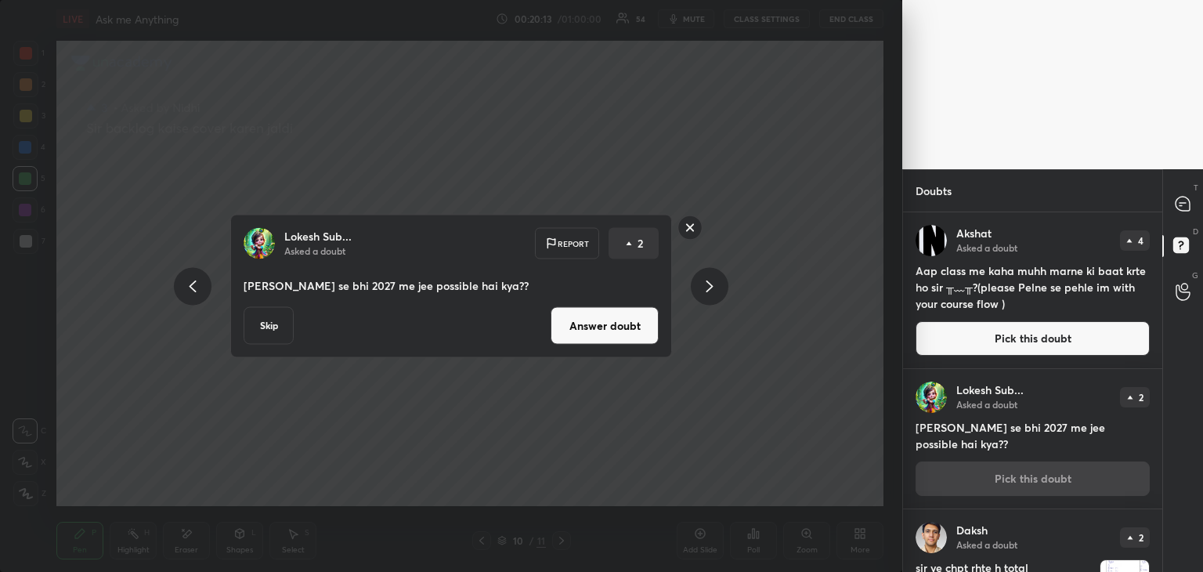
click at [624, 320] on button "Answer doubt" at bounding box center [605, 326] width 108 height 38
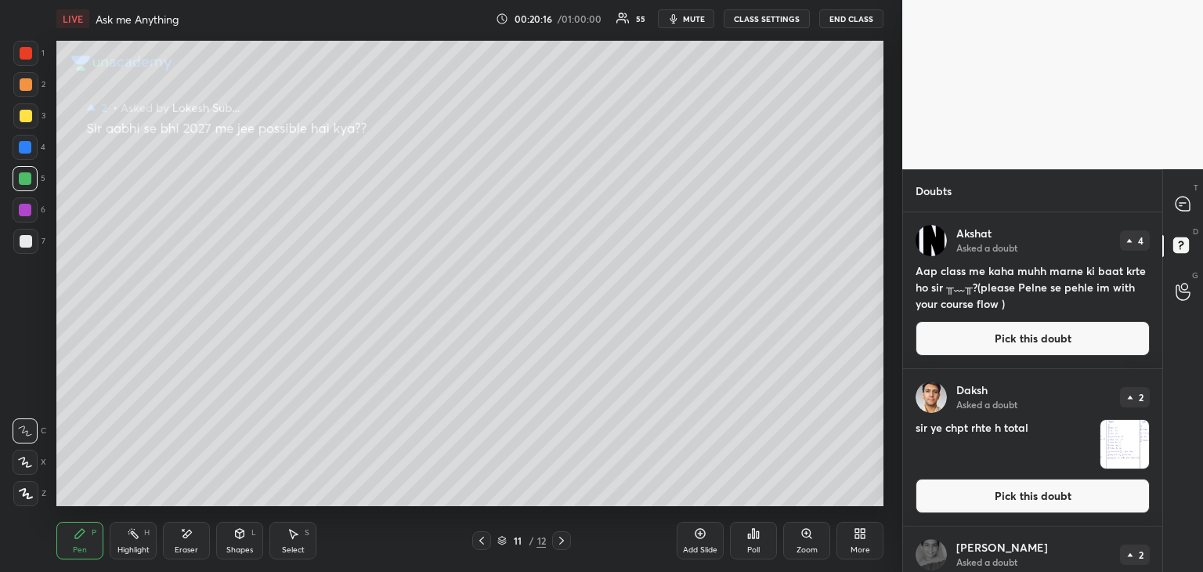
click at [1185, 198] on icon at bounding box center [1183, 204] width 14 height 14
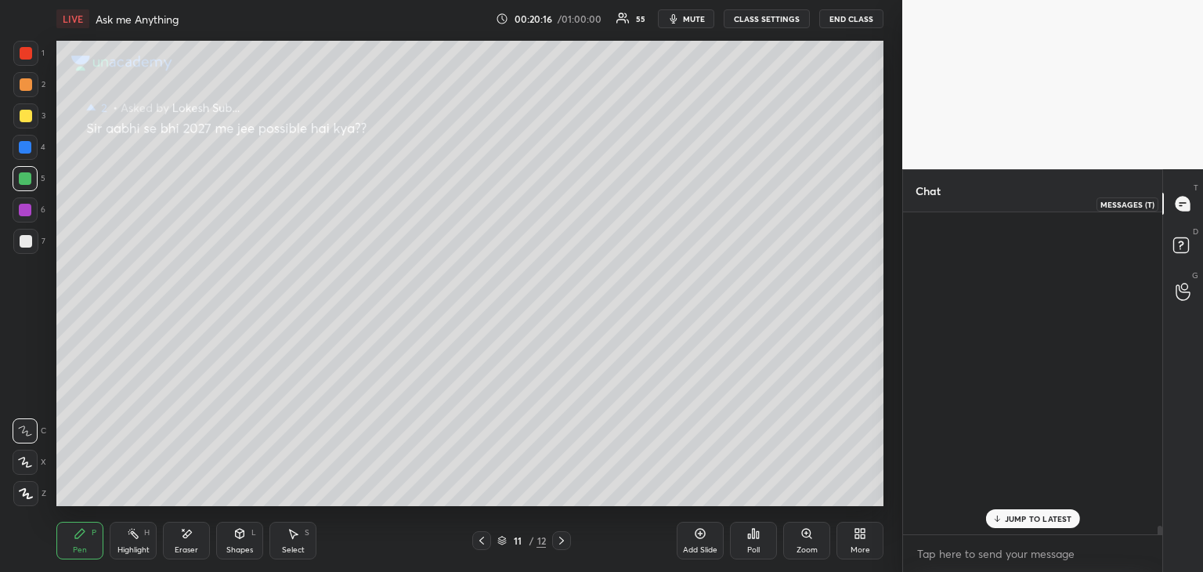
scroll to position [317, 255]
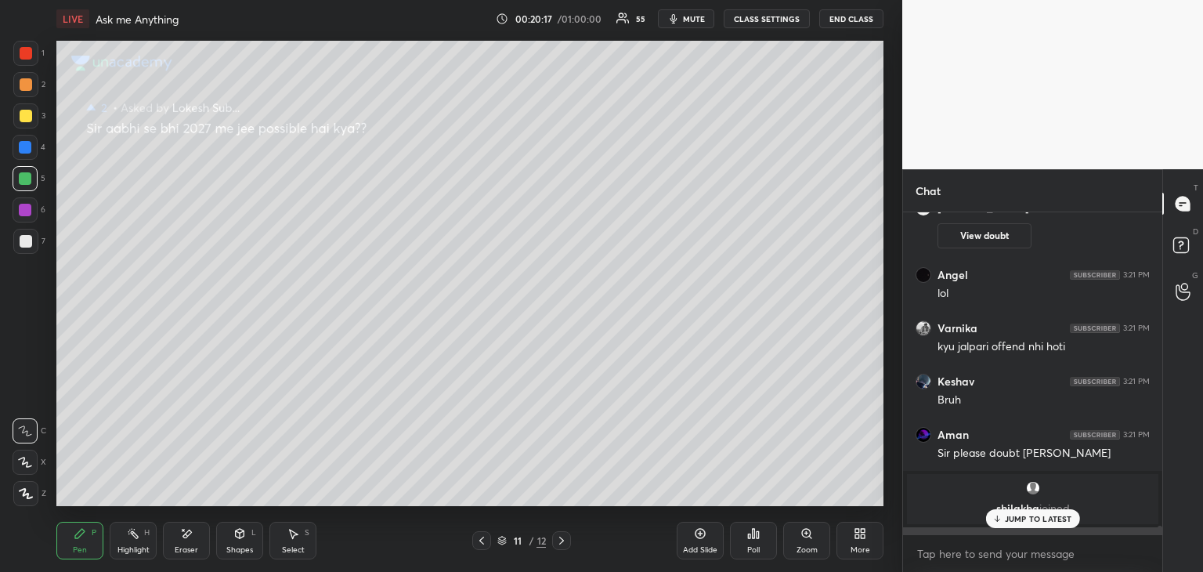
click at [1006, 518] on p "JUMP TO LATEST" at bounding box center [1038, 518] width 67 height 9
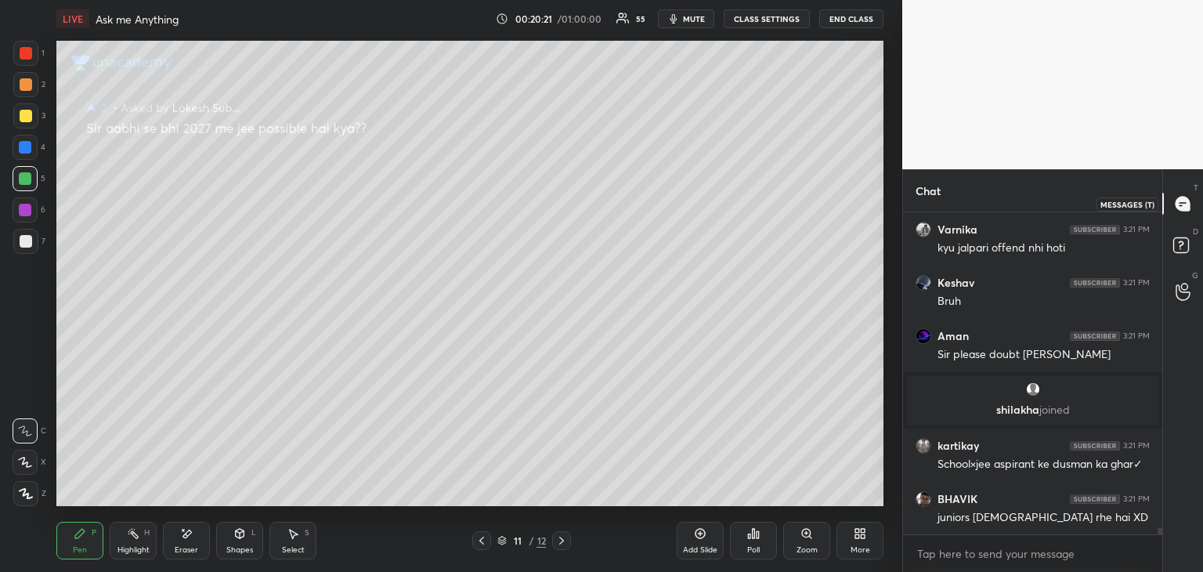
scroll to position [13831, 0]
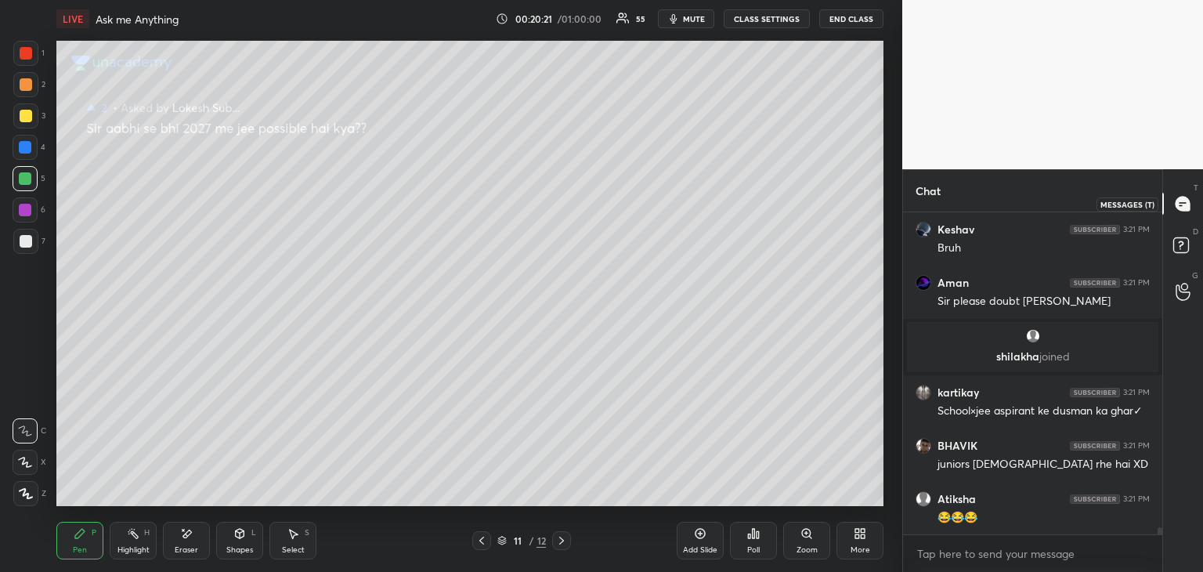
click at [1183, 208] on icon at bounding box center [1183, 204] width 14 height 14
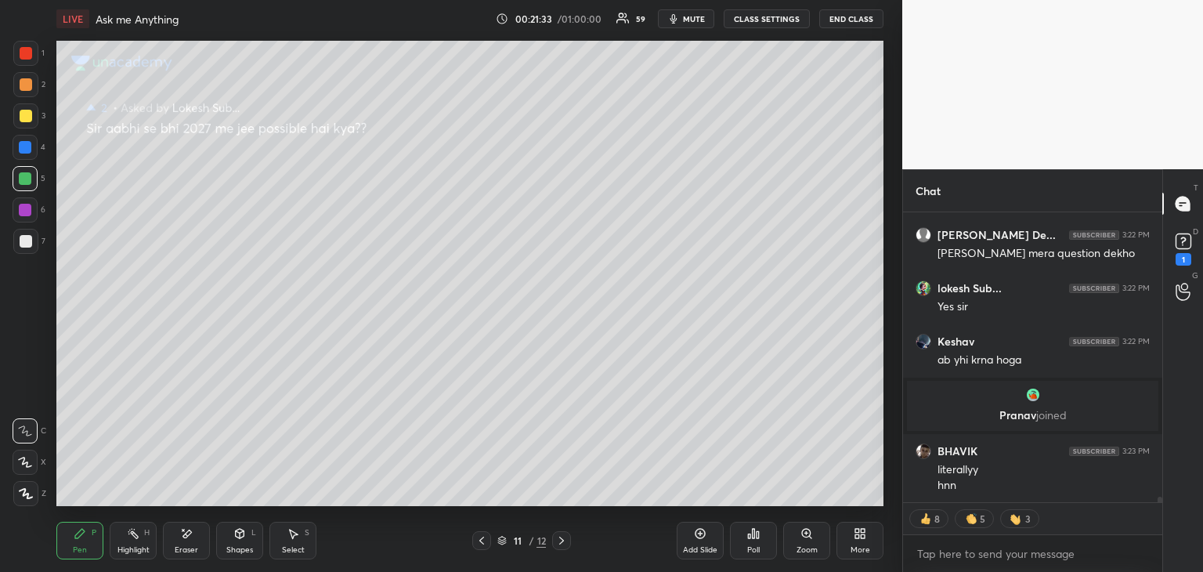
scroll to position [14300, 0]
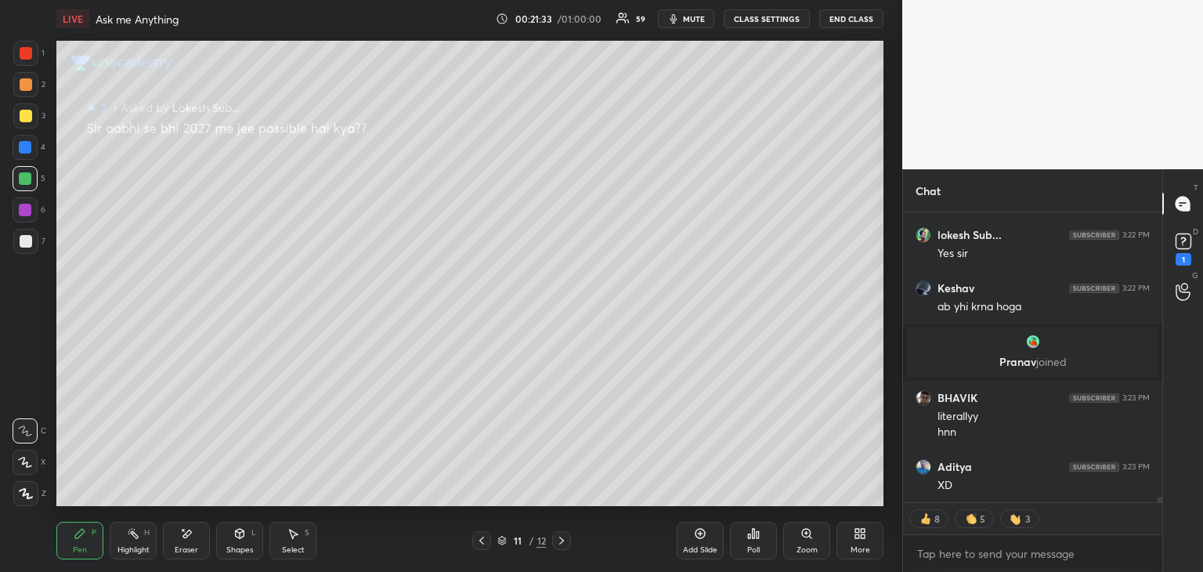
click at [565, 545] on icon at bounding box center [561, 540] width 13 height 13
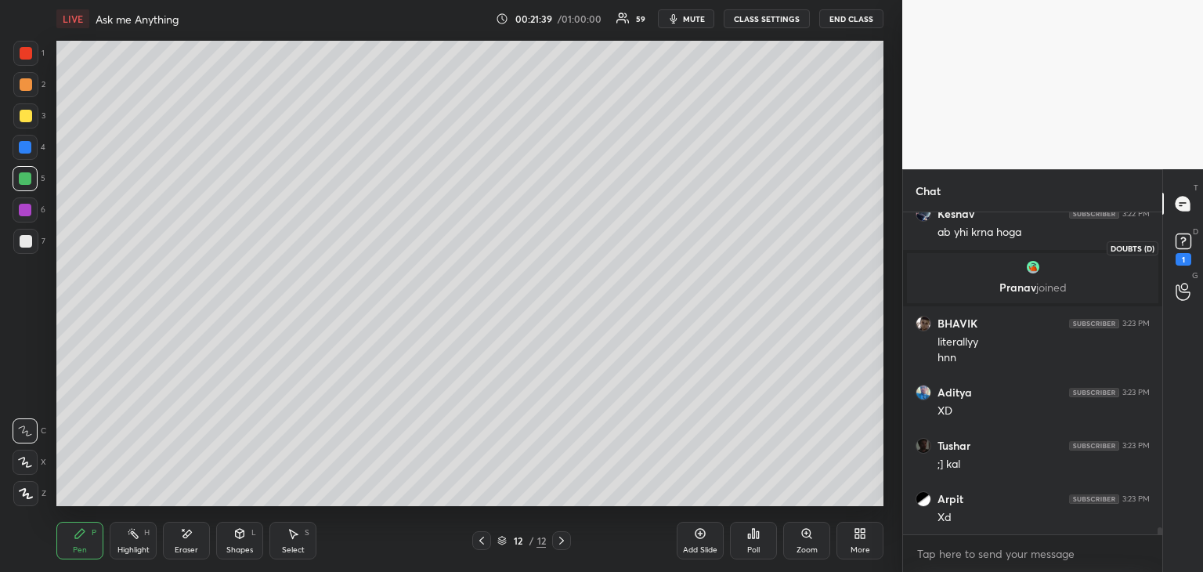
scroll to position [14428, 0]
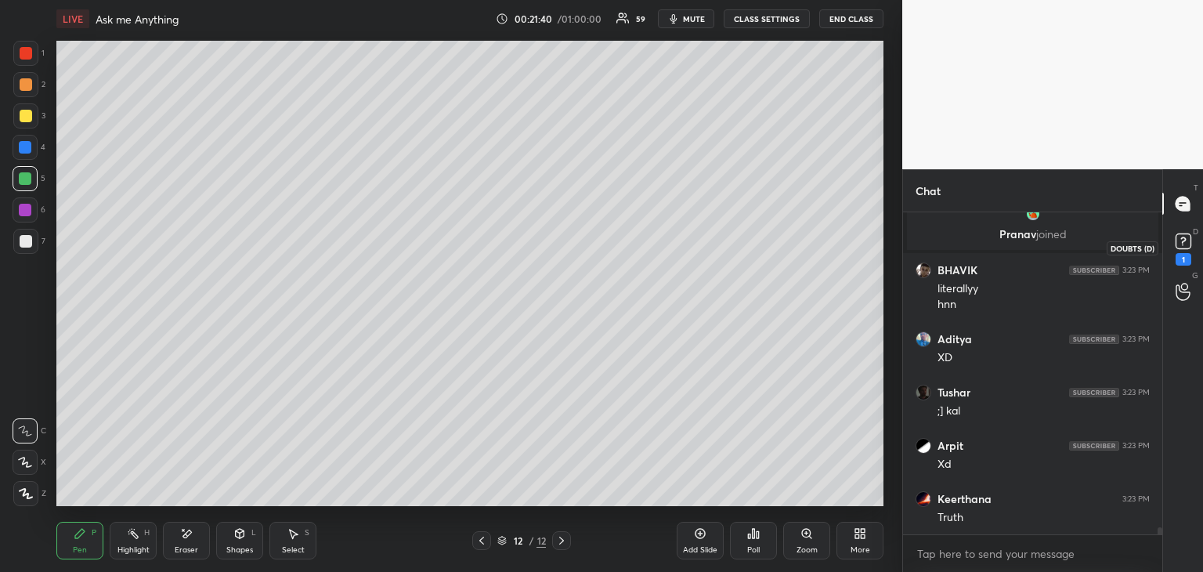
click at [1177, 237] on rect at bounding box center [1183, 241] width 15 height 15
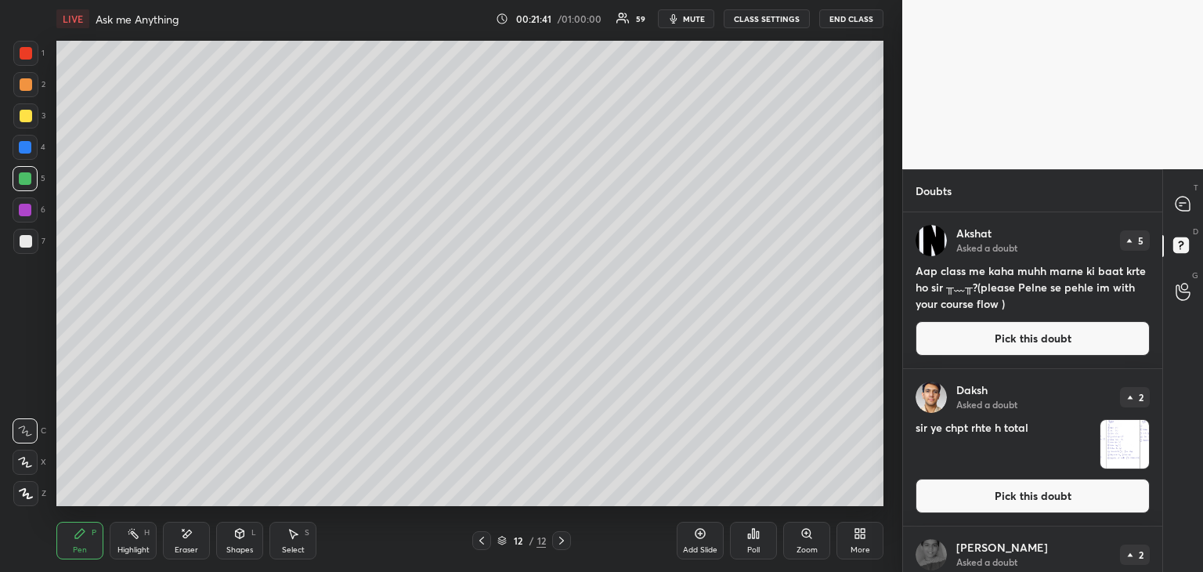
click at [962, 490] on button "Pick this doubt" at bounding box center [1033, 496] width 234 height 34
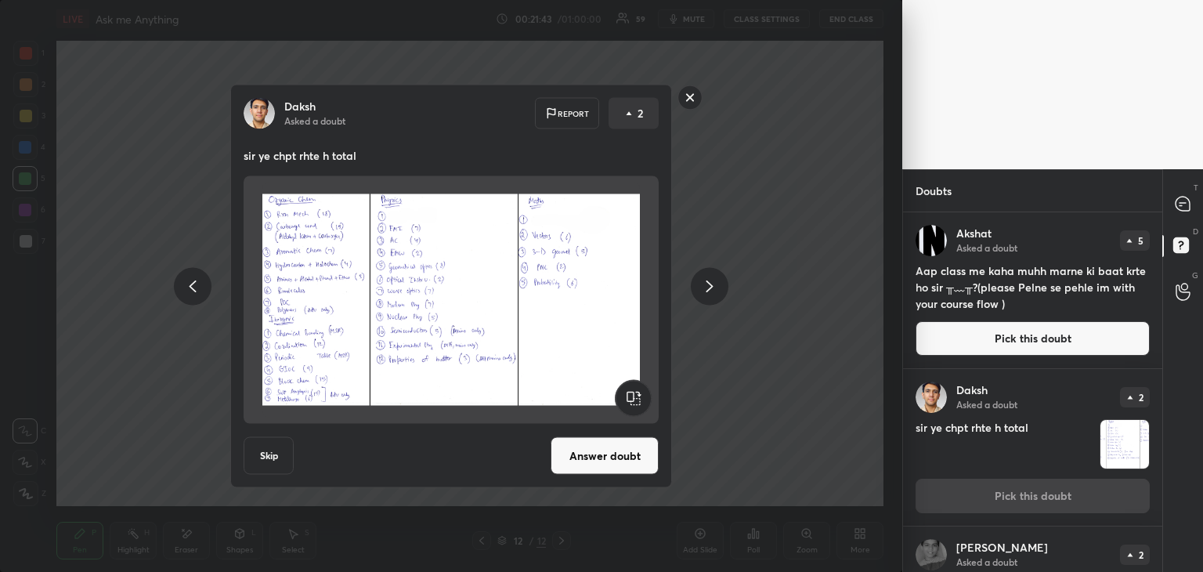
click at [622, 458] on button "Answer doubt" at bounding box center [605, 456] width 108 height 38
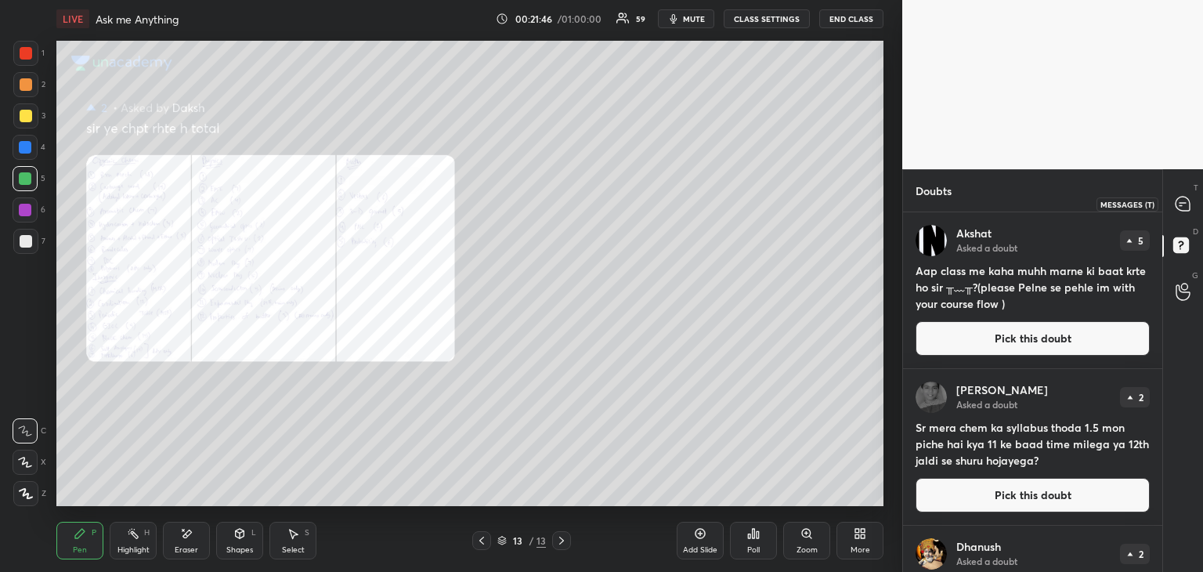
click at [1179, 210] on icon at bounding box center [1183, 204] width 14 height 14
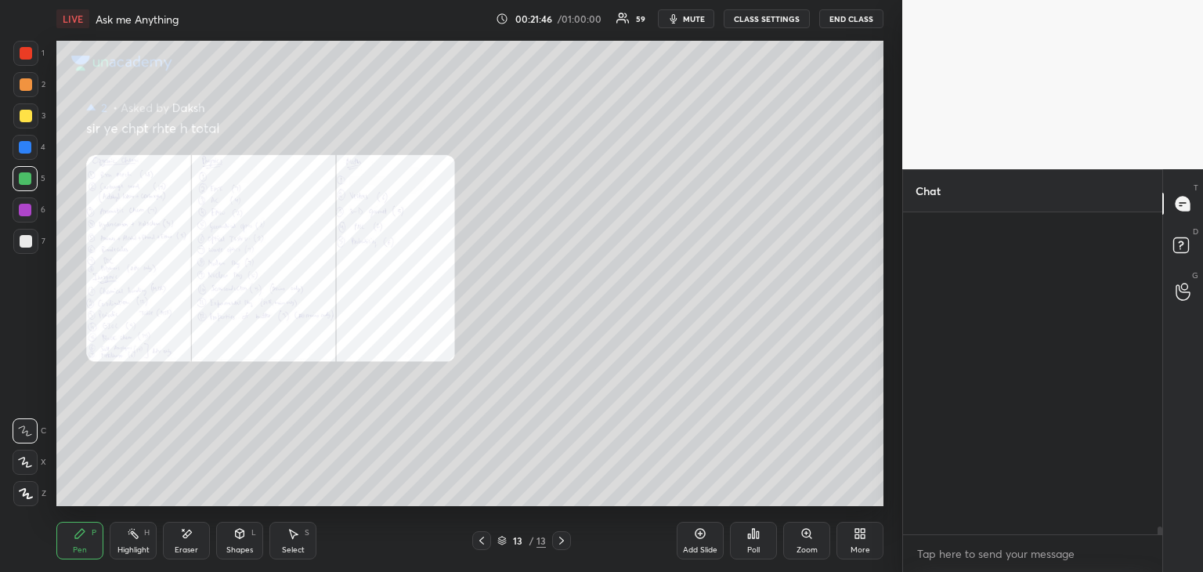
scroll to position [317, 255]
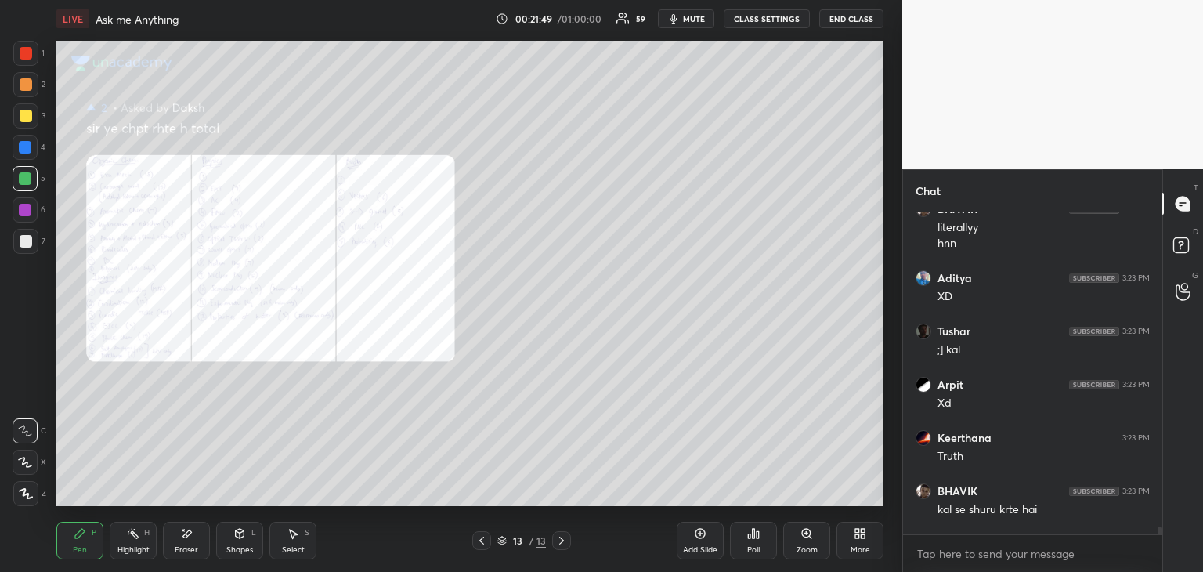
click at [808, 539] on icon at bounding box center [807, 533] width 13 height 13
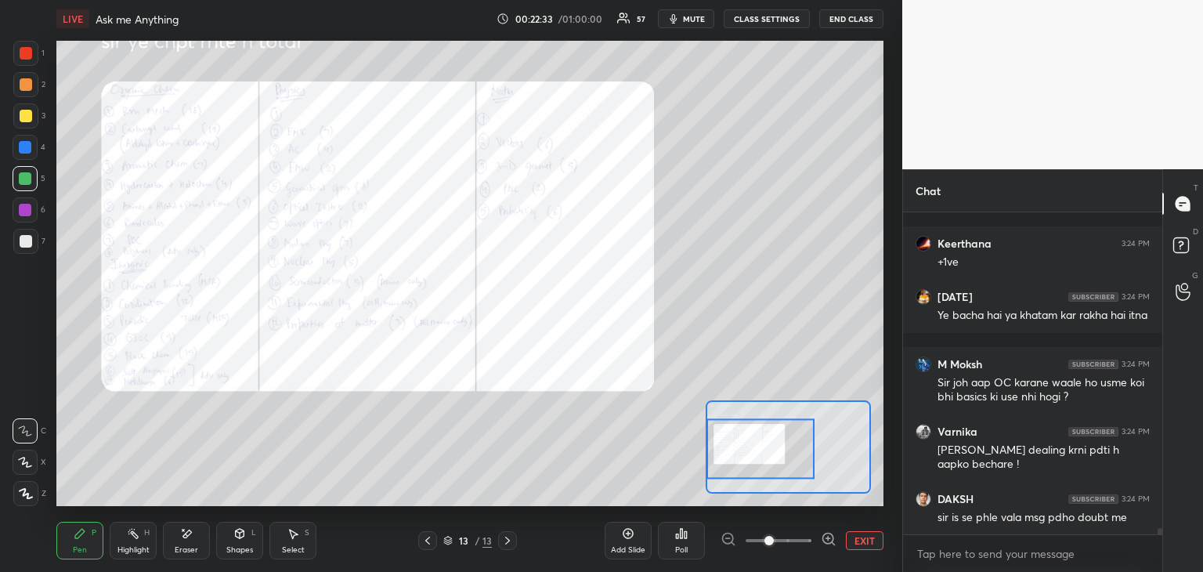
scroll to position [15847, 0]
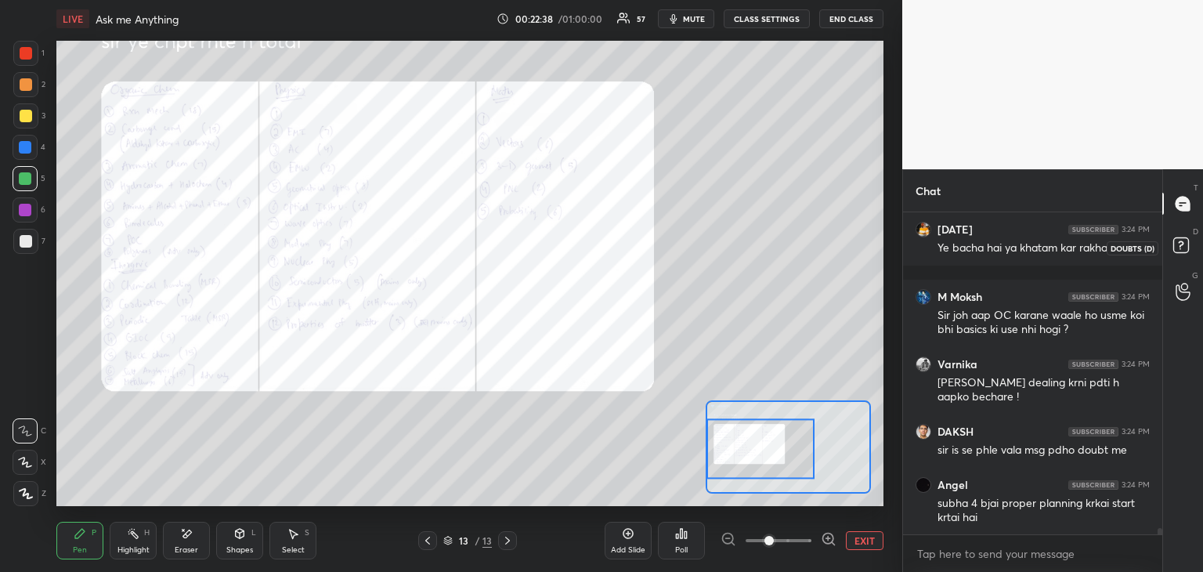
click at [1182, 255] on icon at bounding box center [1184, 247] width 28 height 28
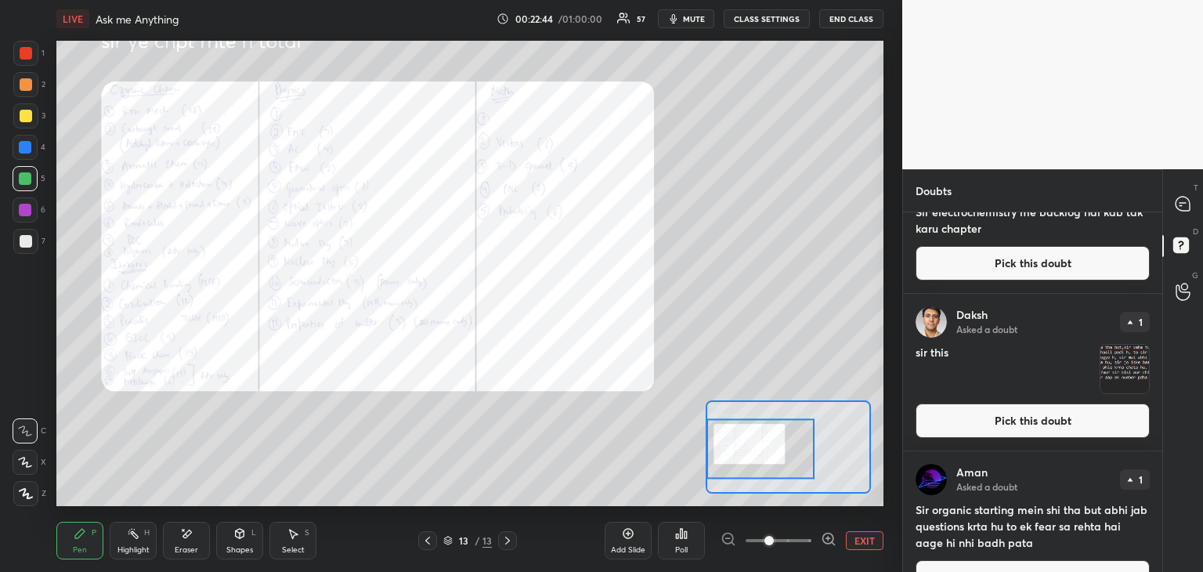
scroll to position [1716, 0]
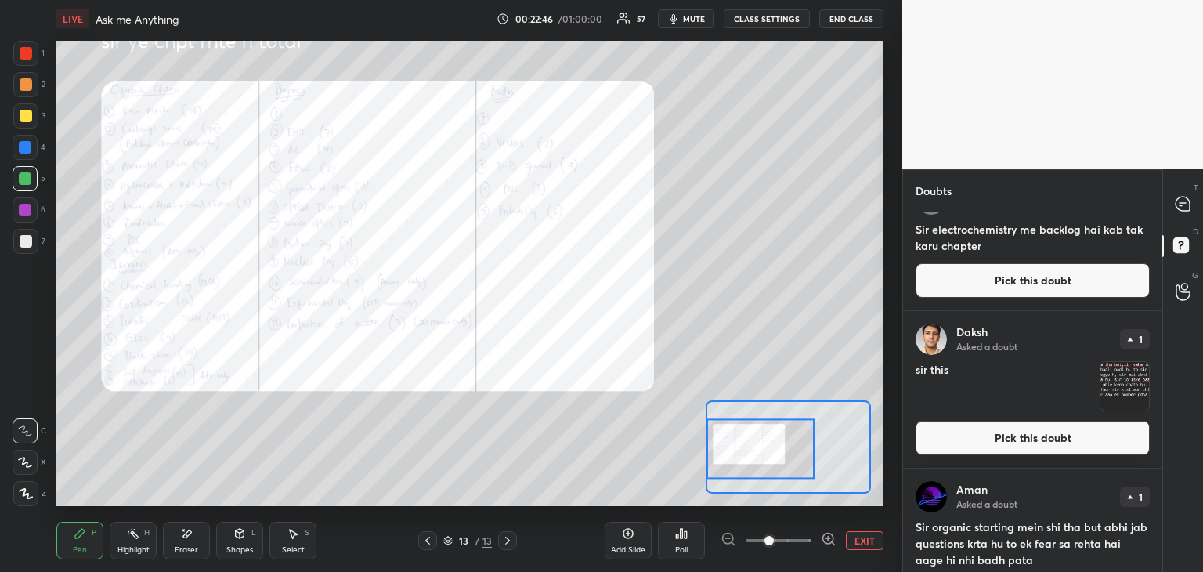
click at [975, 439] on button "Pick this doubt" at bounding box center [1033, 438] width 234 height 34
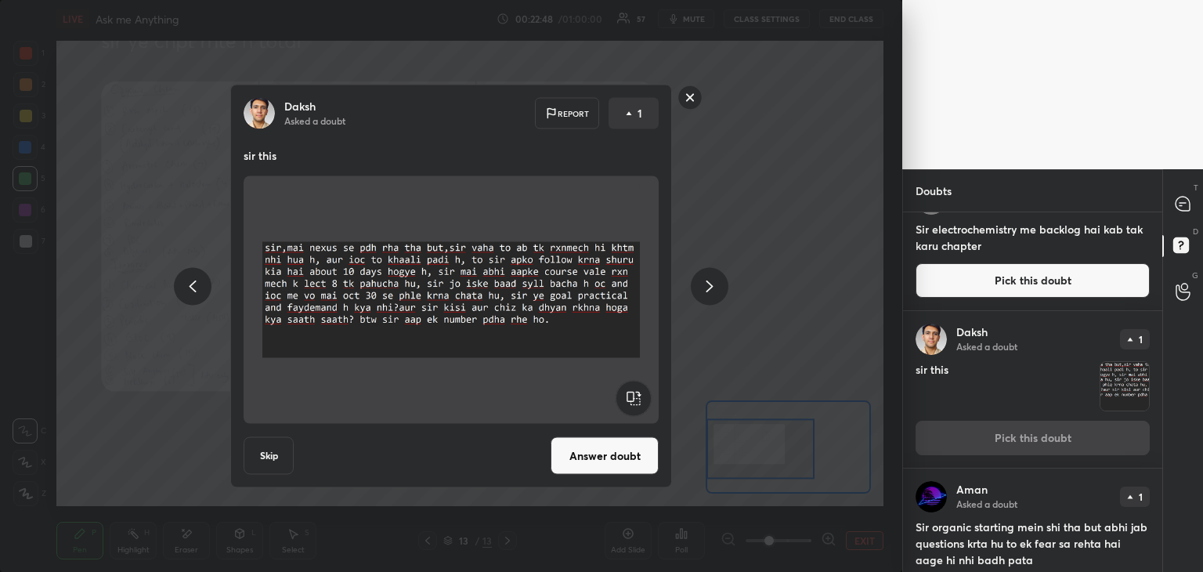
click at [604, 452] on button "Answer doubt" at bounding box center [605, 456] width 108 height 38
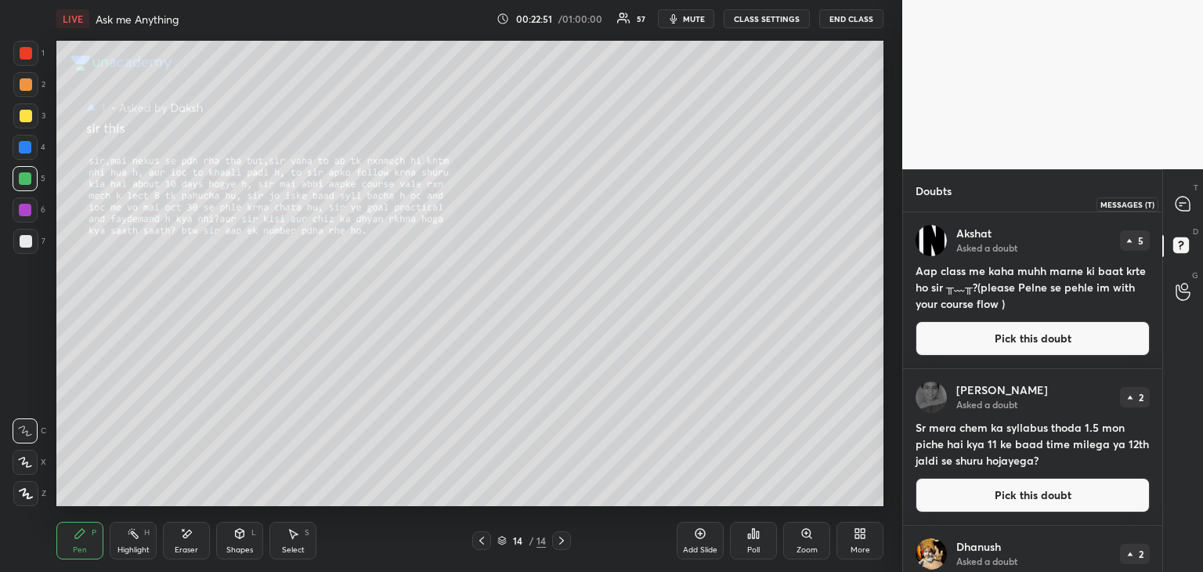
click at [1180, 198] on icon at bounding box center [1183, 204] width 14 height 14
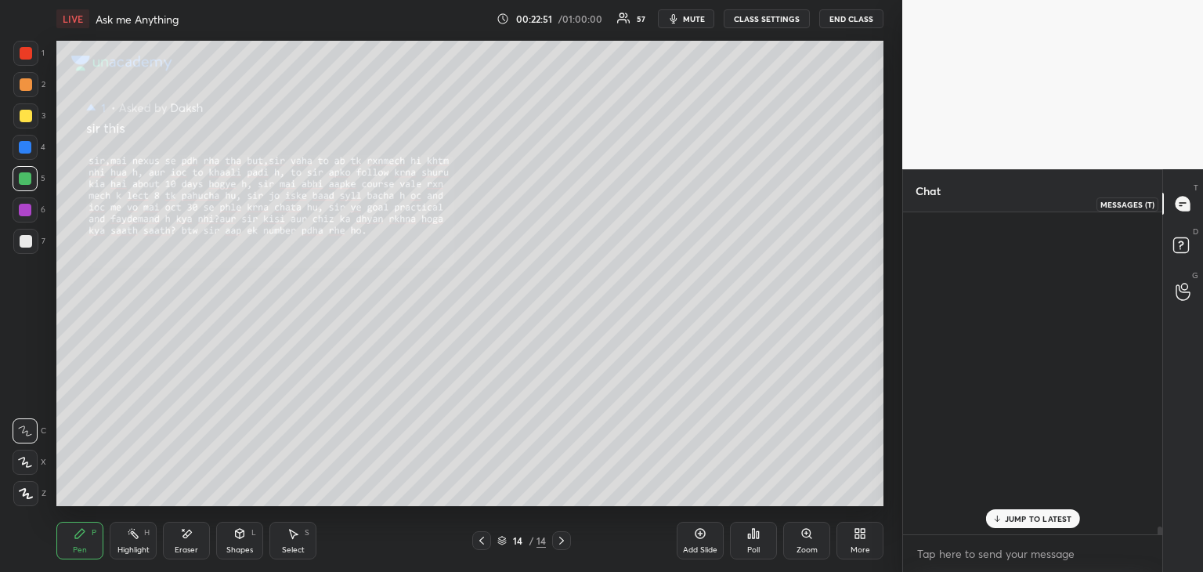
scroll to position [317, 255]
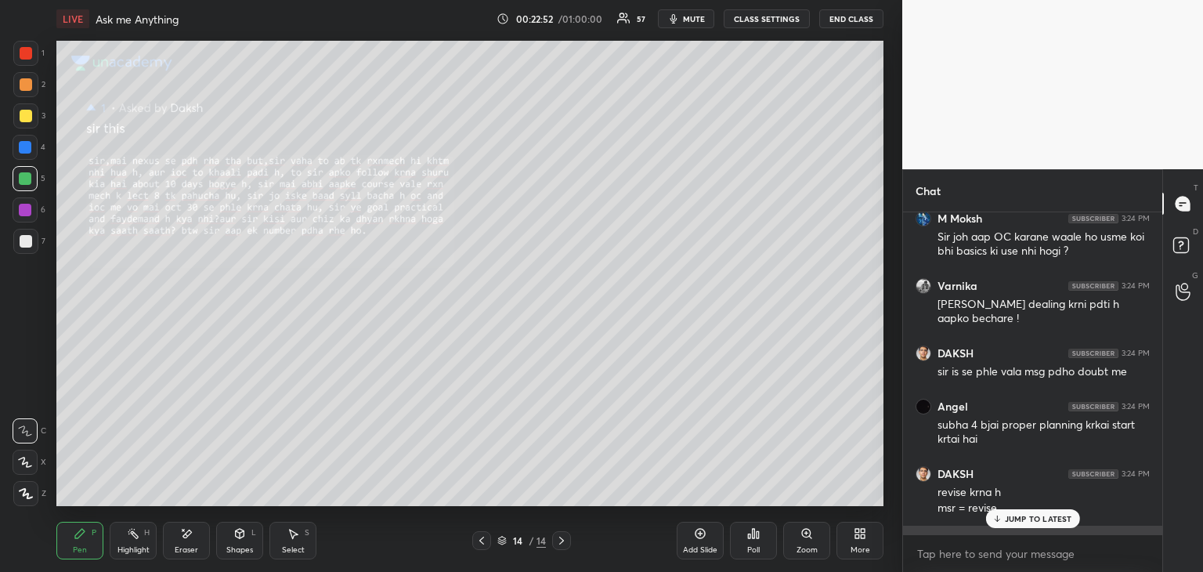
click at [1034, 519] on p "JUMP TO LATEST" at bounding box center [1038, 518] width 67 height 9
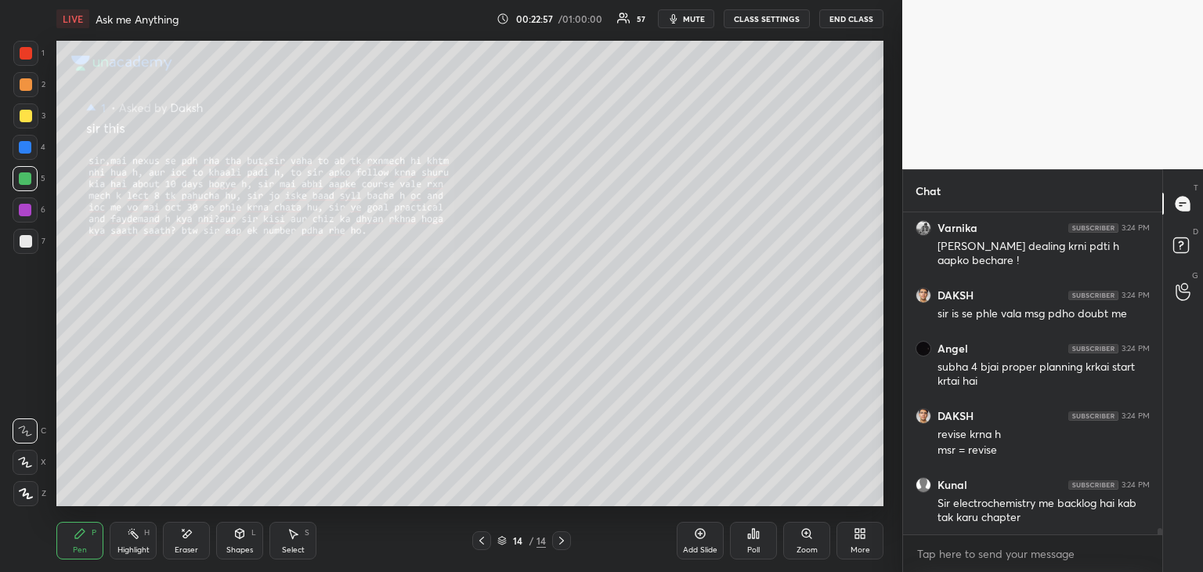
click at [700, 537] on icon at bounding box center [700, 533] width 13 height 13
click at [484, 537] on icon at bounding box center [482, 540] width 13 height 13
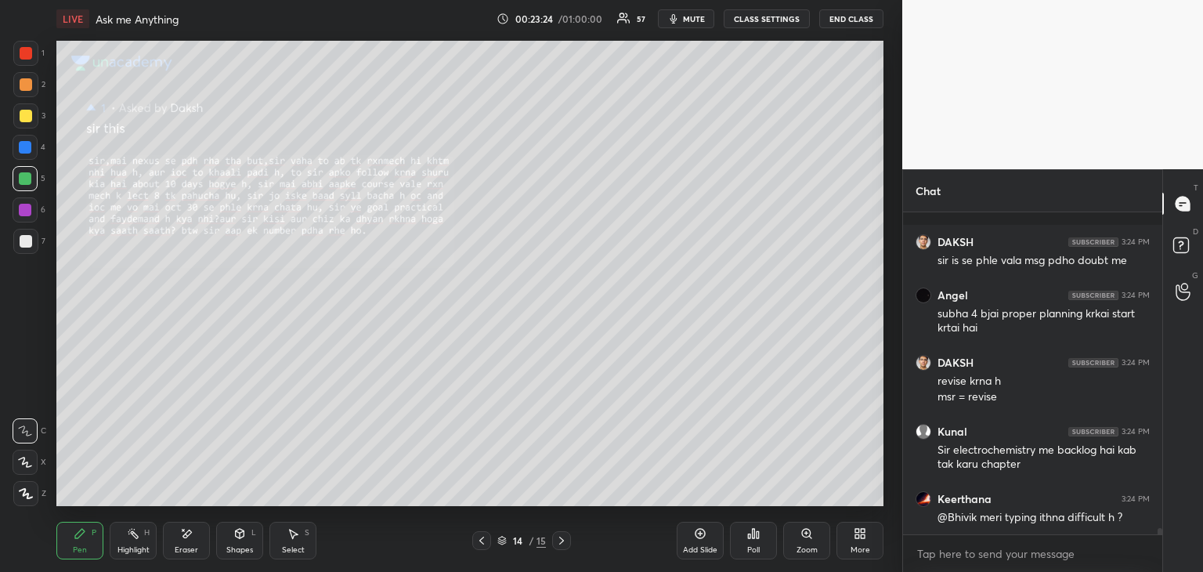
scroll to position [16048, 0]
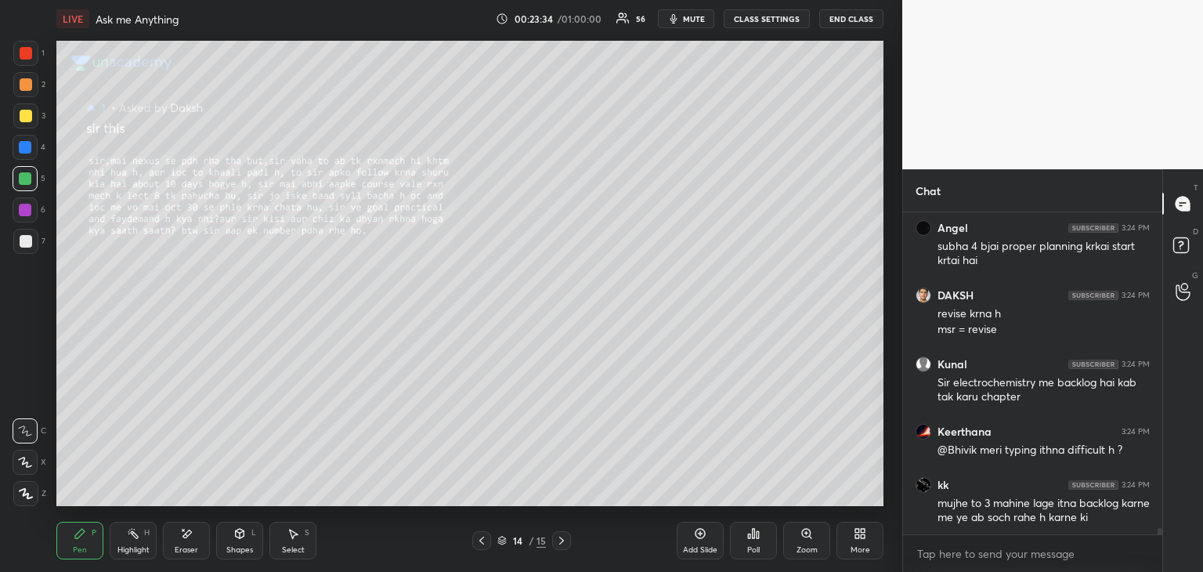
click at [483, 535] on icon at bounding box center [482, 540] width 13 height 13
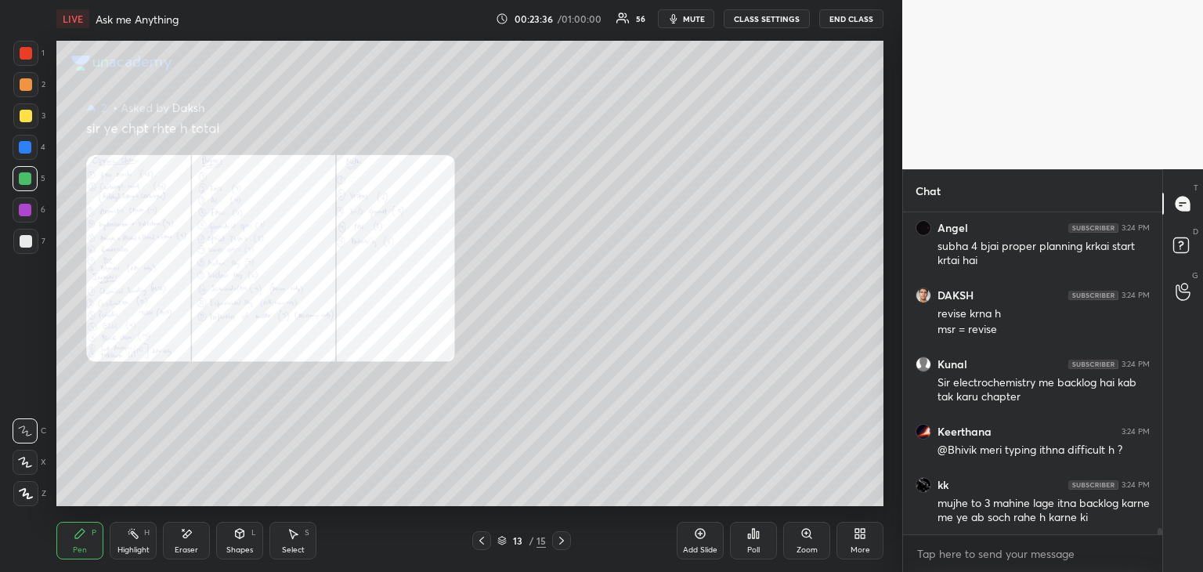
scroll to position [16101, 0]
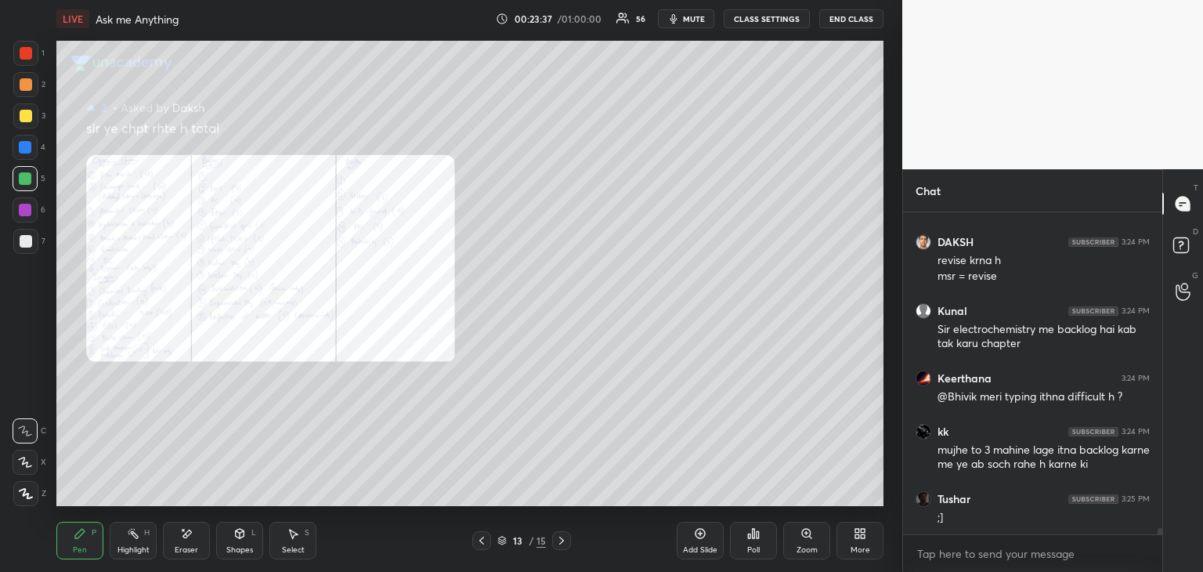
click at [805, 537] on icon at bounding box center [806, 533] width 9 height 9
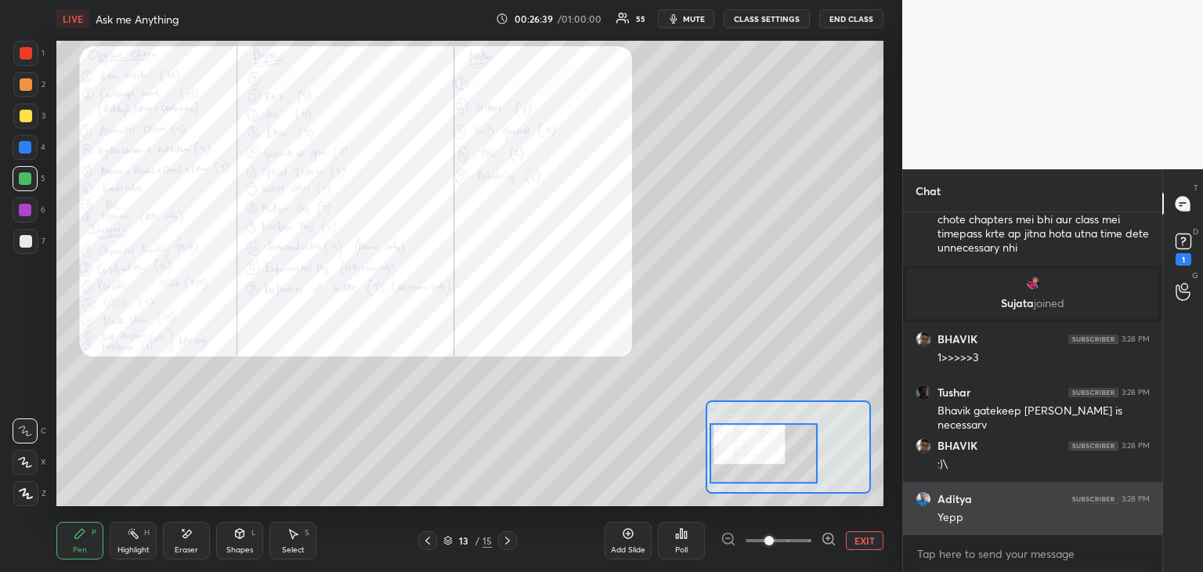
scroll to position [17259, 0]
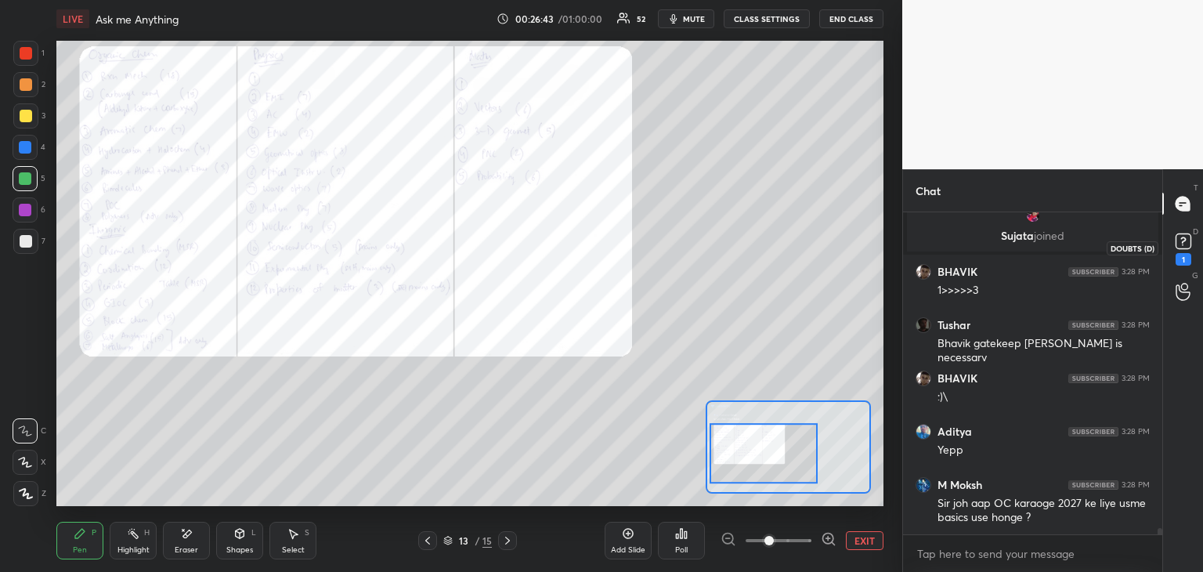
click at [1182, 240] on rect at bounding box center [1183, 241] width 15 height 15
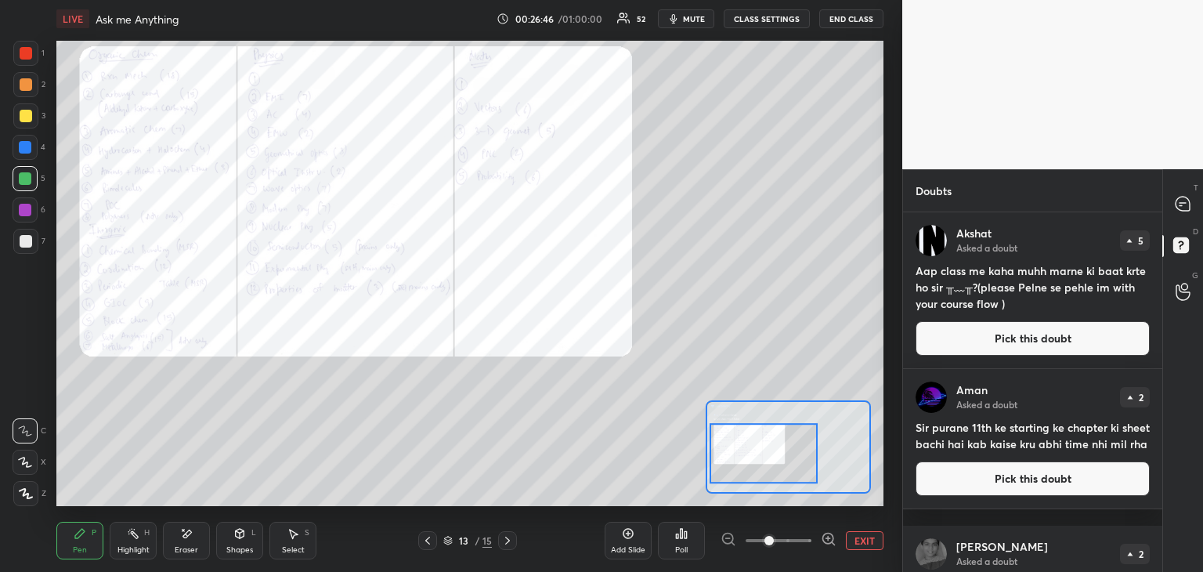
click at [952, 496] on button "Pick this doubt" at bounding box center [1033, 478] width 234 height 34
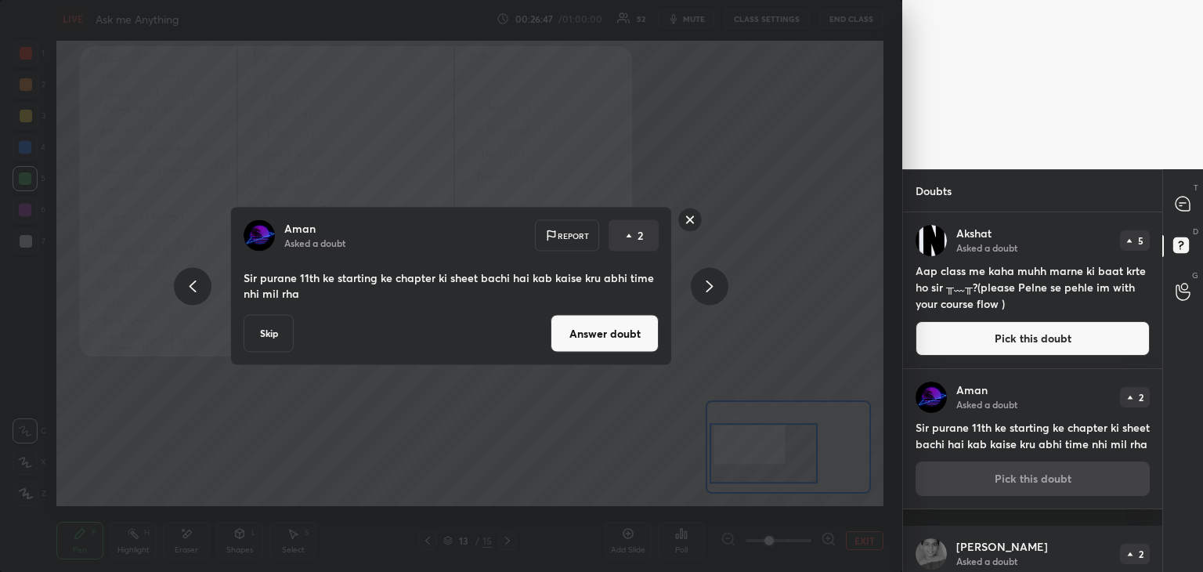
click at [624, 334] on button "Answer doubt" at bounding box center [605, 334] width 108 height 38
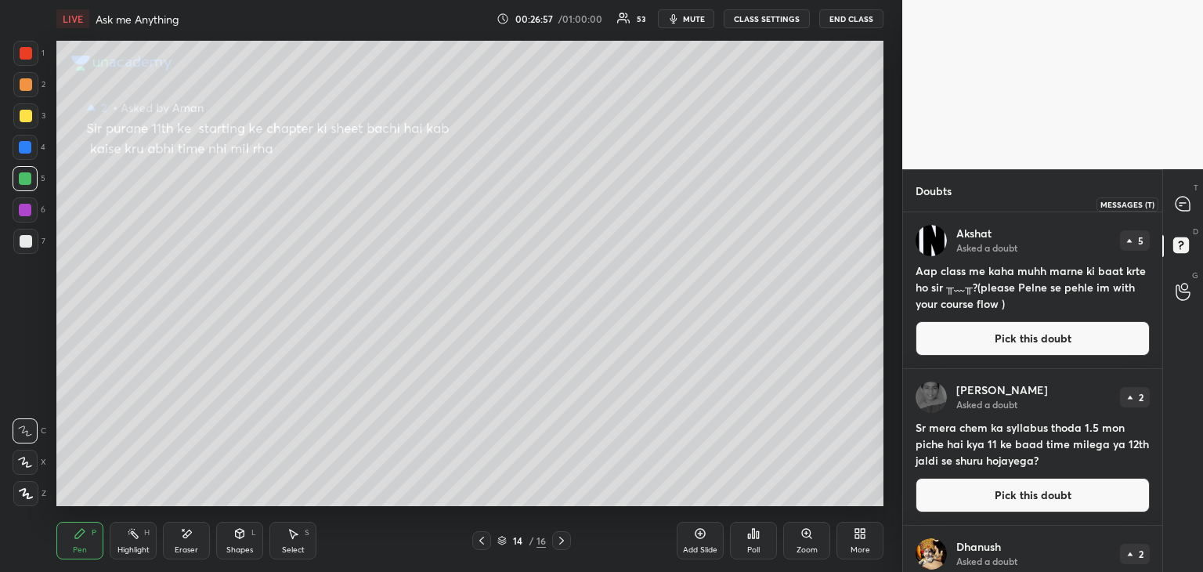
click at [1173, 208] on div at bounding box center [1183, 204] width 31 height 28
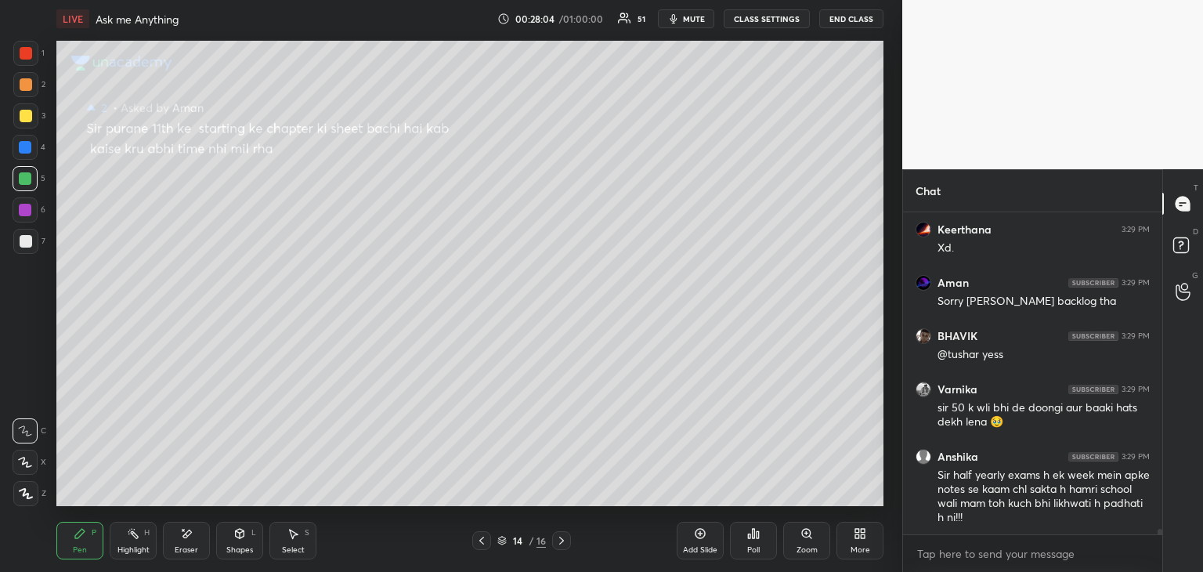
scroll to position [18055, 0]
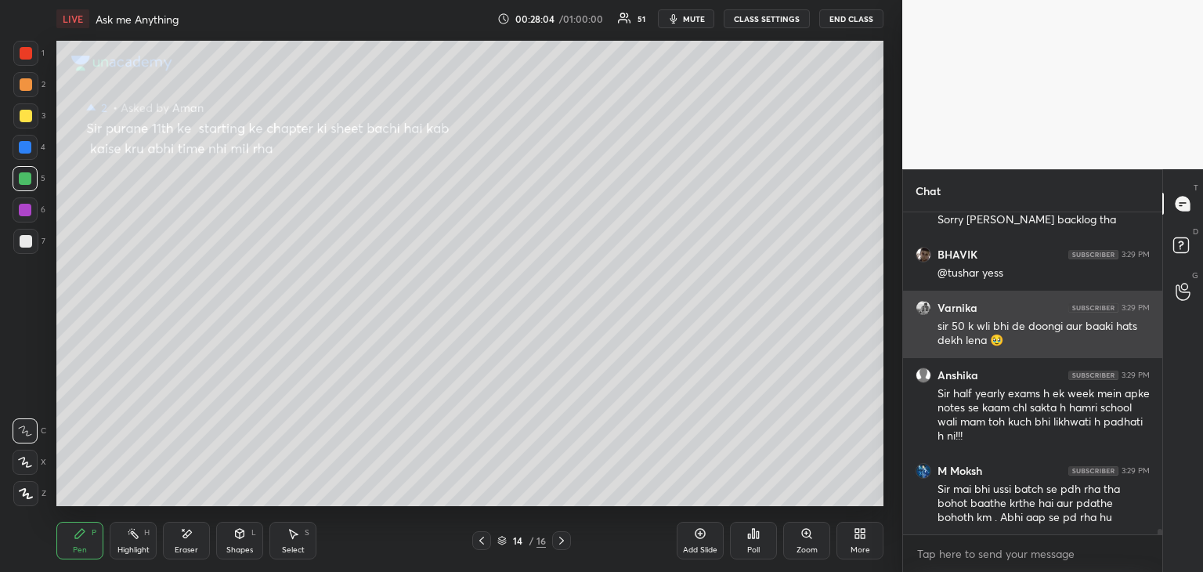
click at [1090, 282] on div "BHAVIK 3:29 PM @tushar yess" at bounding box center [1032, 263] width 259 height 53
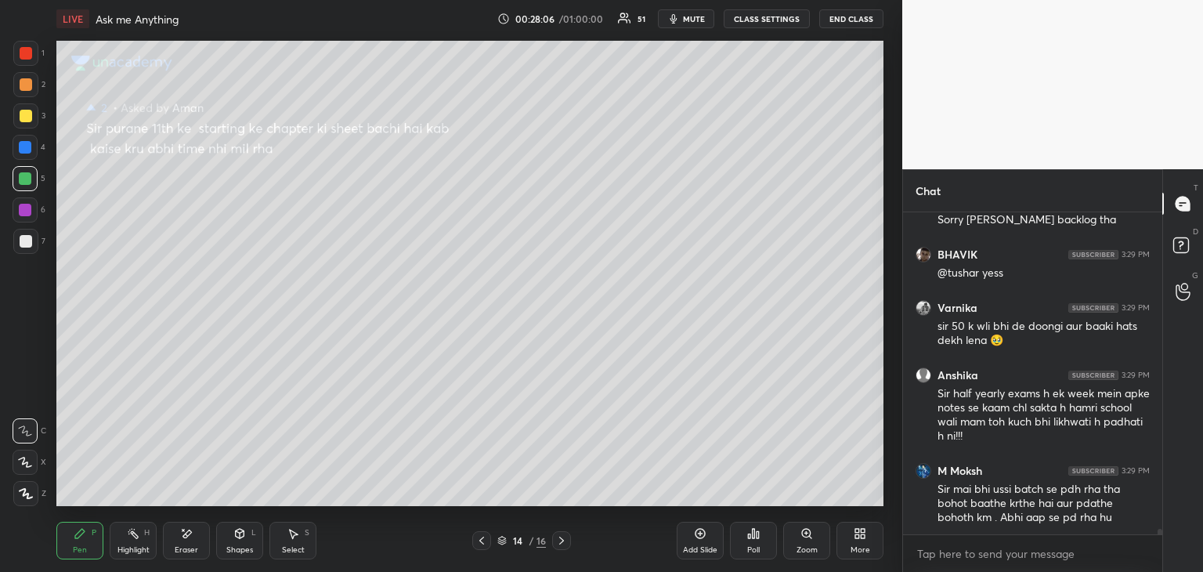
click at [563, 539] on icon at bounding box center [561, 540] width 13 height 13
click at [569, 542] on div at bounding box center [561, 540] width 19 height 19
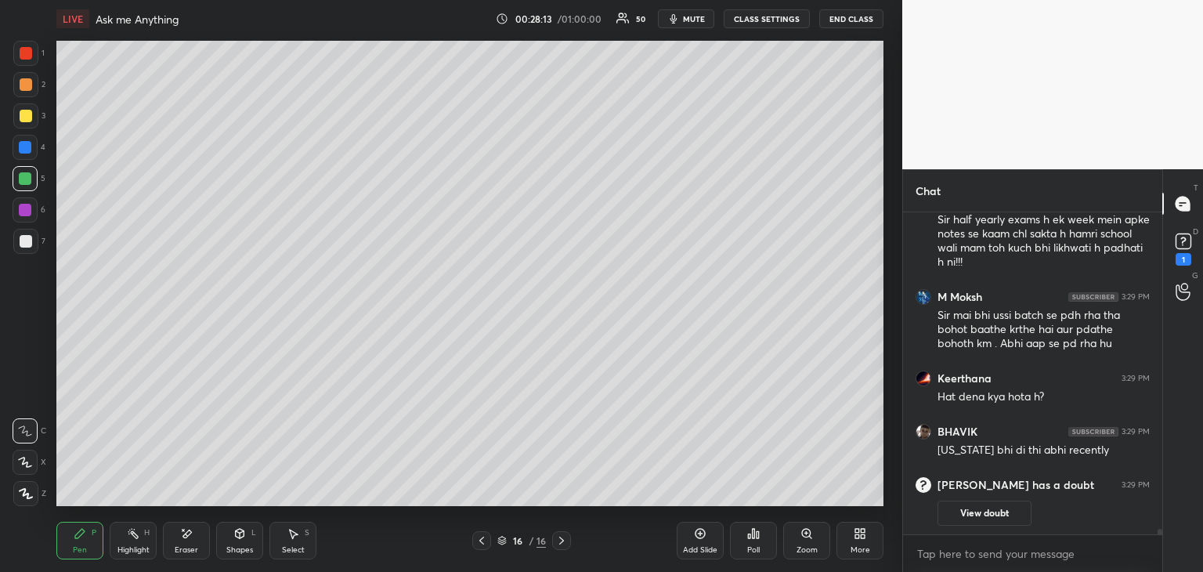
scroll to position [18155, 0]
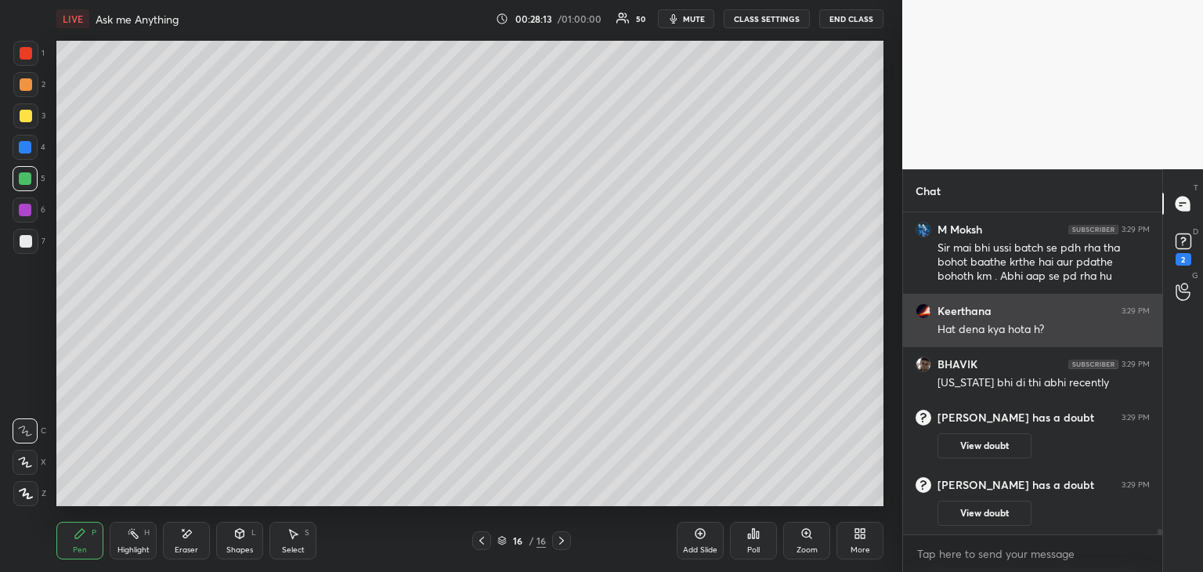
click at [982, 300] on div "Keerthana 3:29 PM Hat dena kya hota h?" at bounding box center [1032, 320] width 259 height 53
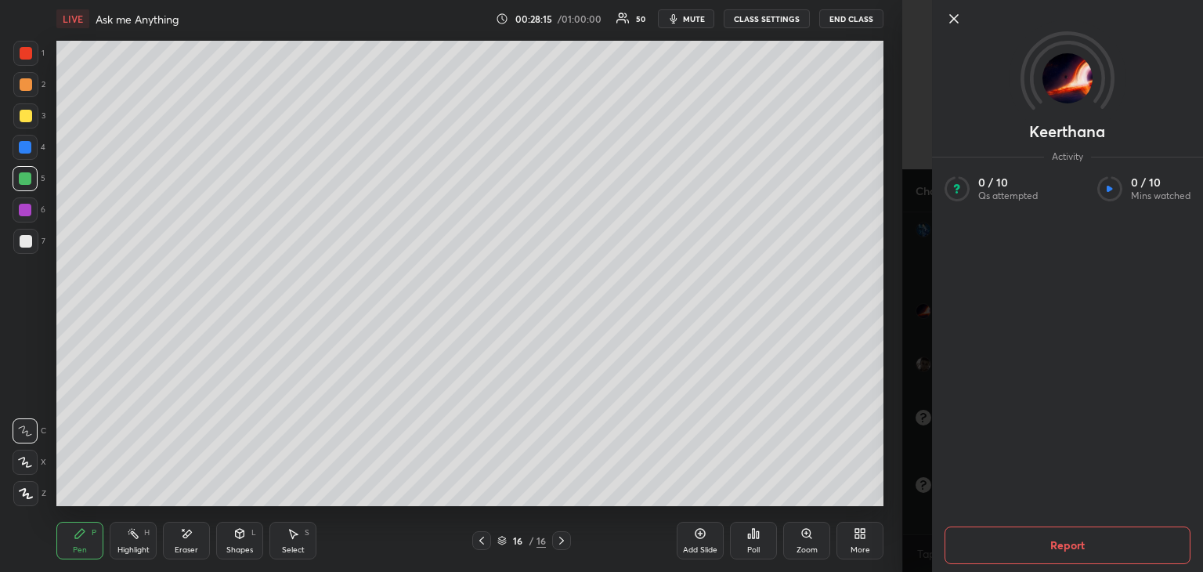
click at [956, 9] on icon at bounding box center [954, 18] width 19 height 19
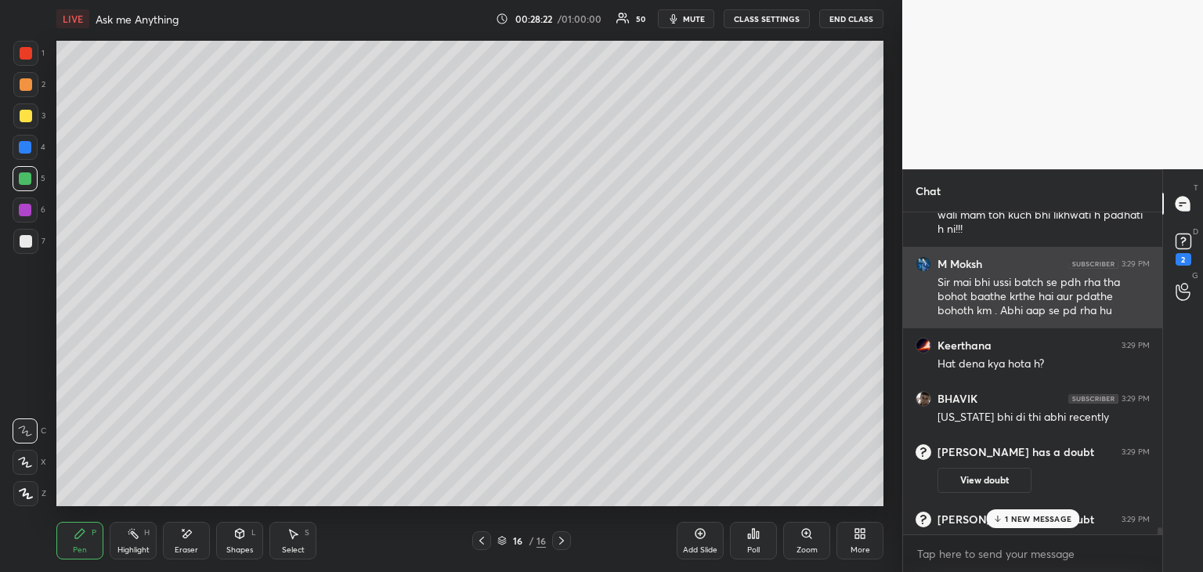
scroll to position [18262, 0]
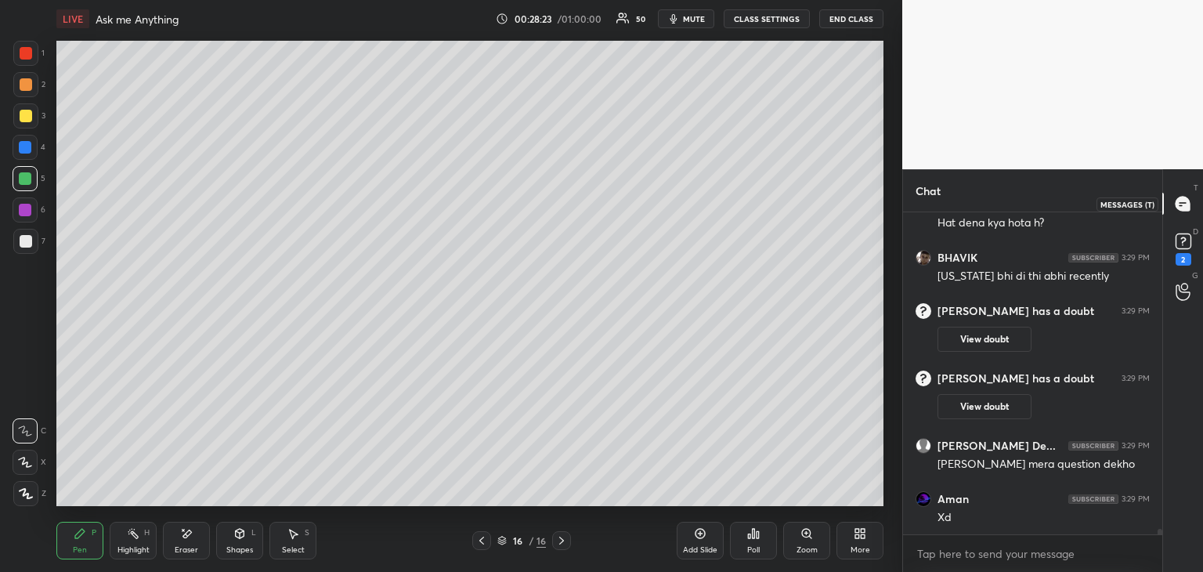
click at [1184, 198] on icon at bounding box center [1183, 204] width 14 height 14
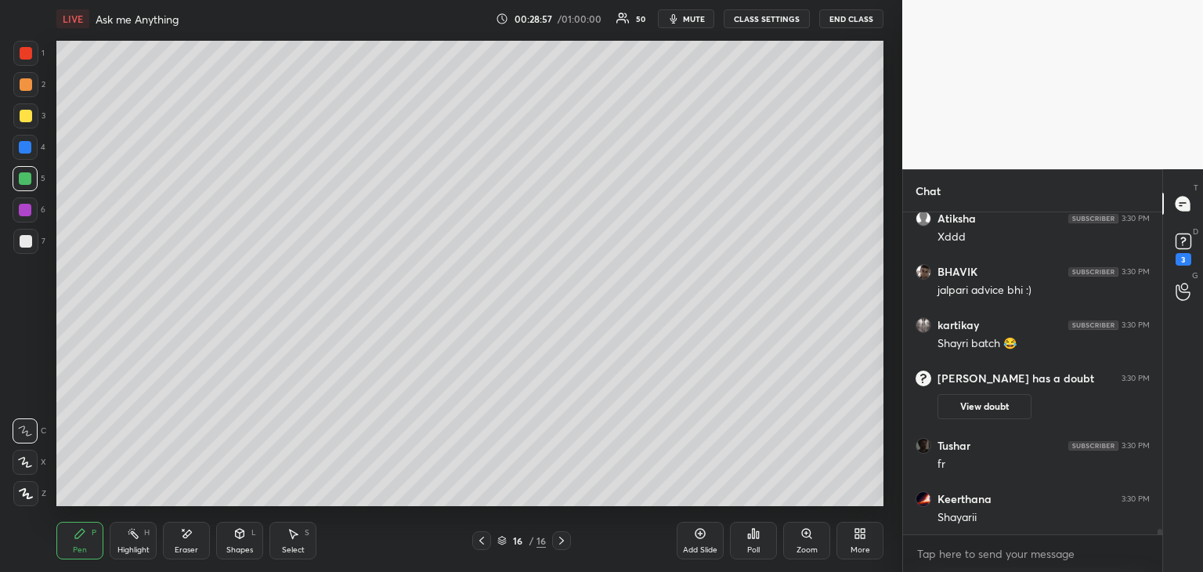
scroll to position [18780, 0]
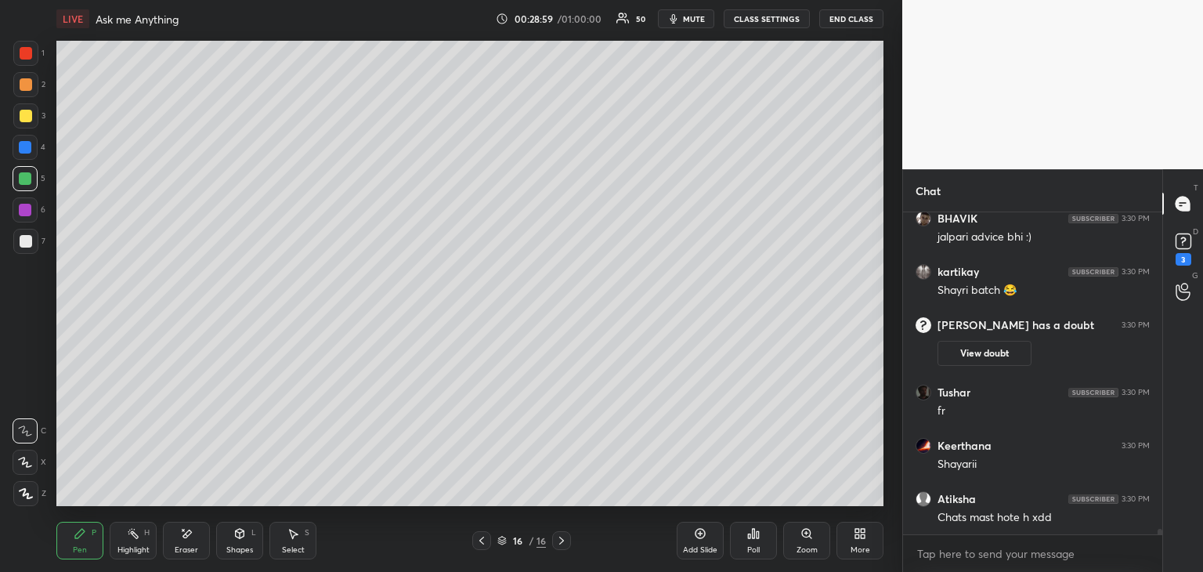
click at [561, 540] on icon at bounding box center [561, 540] width 13 height 13
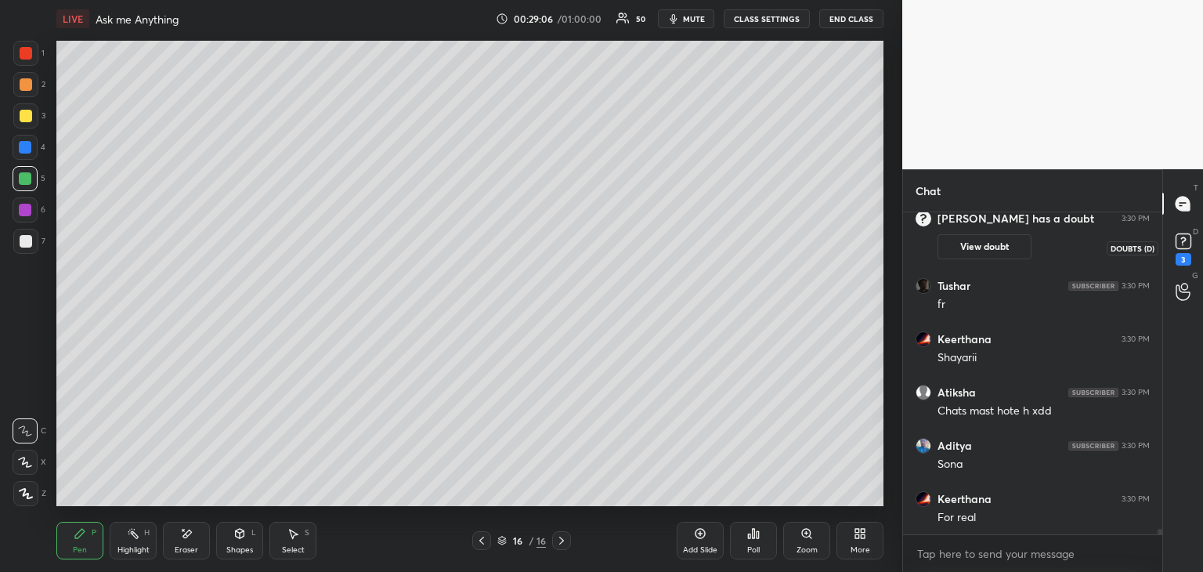
scroll to position [18954, 0]
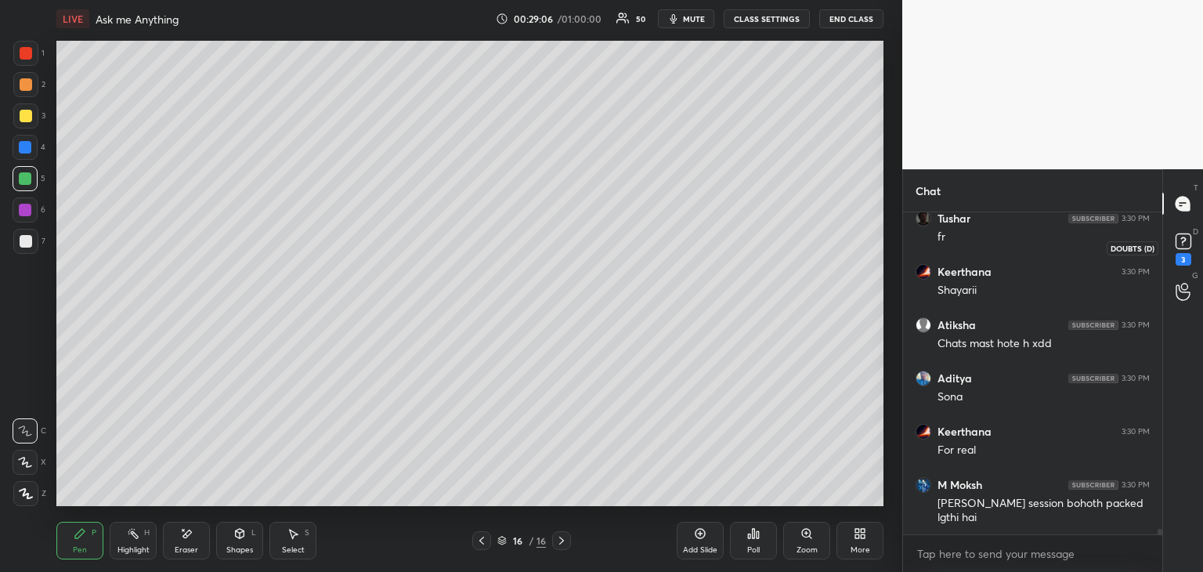
click at [1181, 244] on rect at bounding box center [1183, 241] width 15 height 15
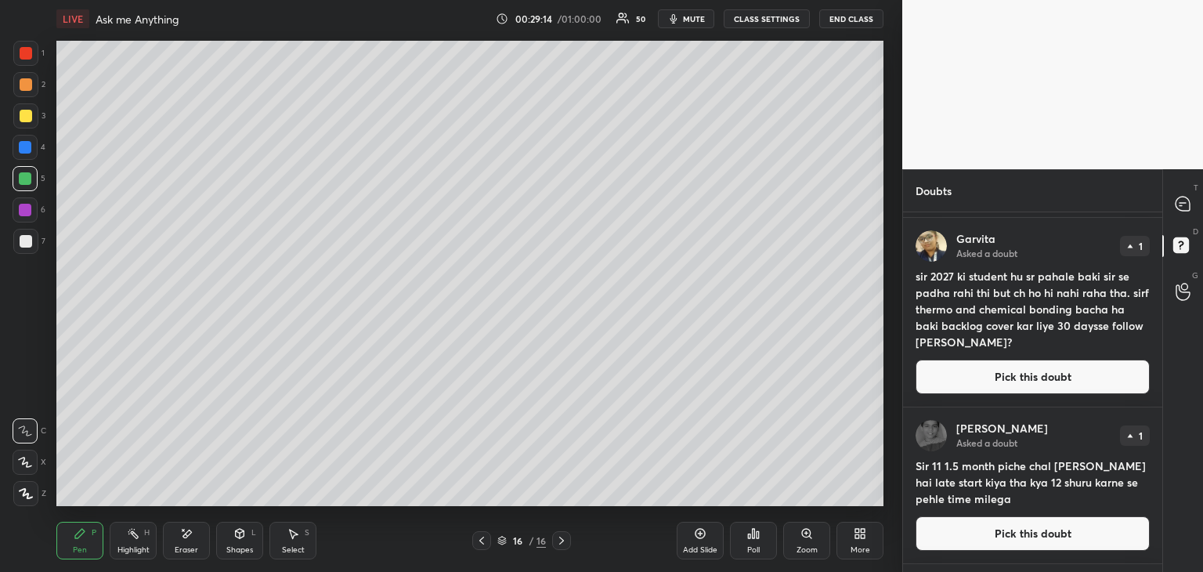
scroll to position [601, 0]
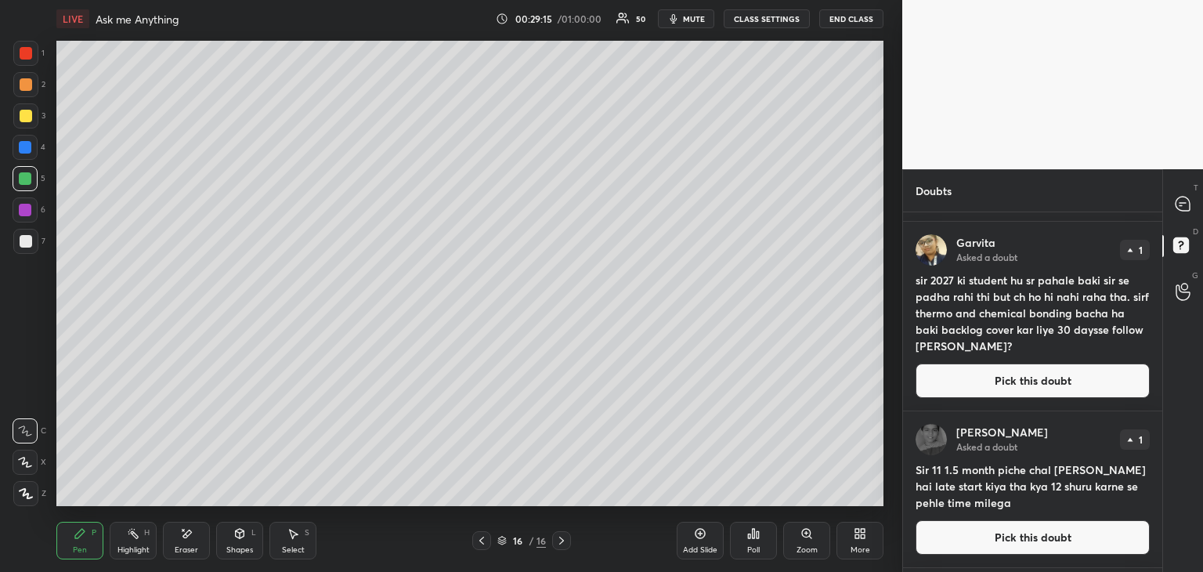
click at [965, 374] on button "Pick this doubt" at bounding box center [1033, 380] width 234 height 34
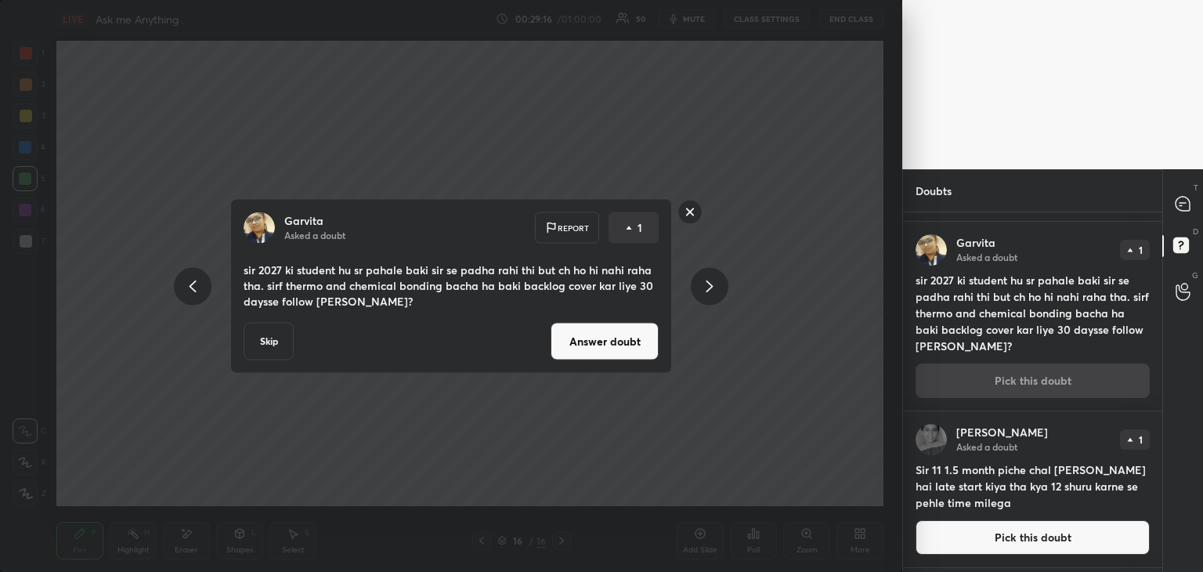
click at [618, 337] on button "Answer doubt" at bounding box center [605, 342] width 108 height 38
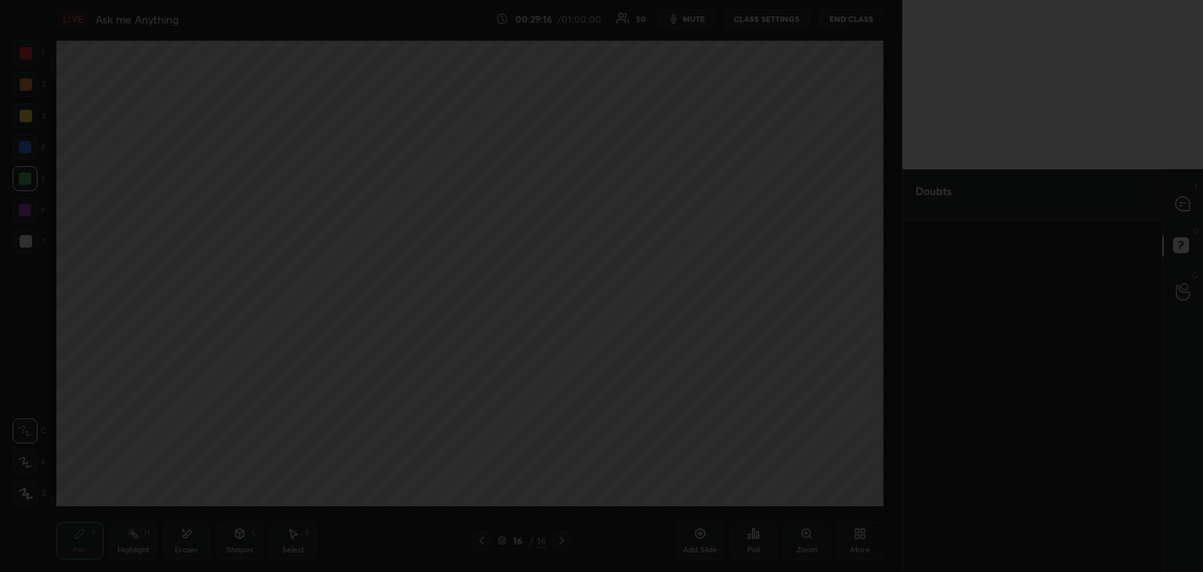
scroll to position [0, 0]
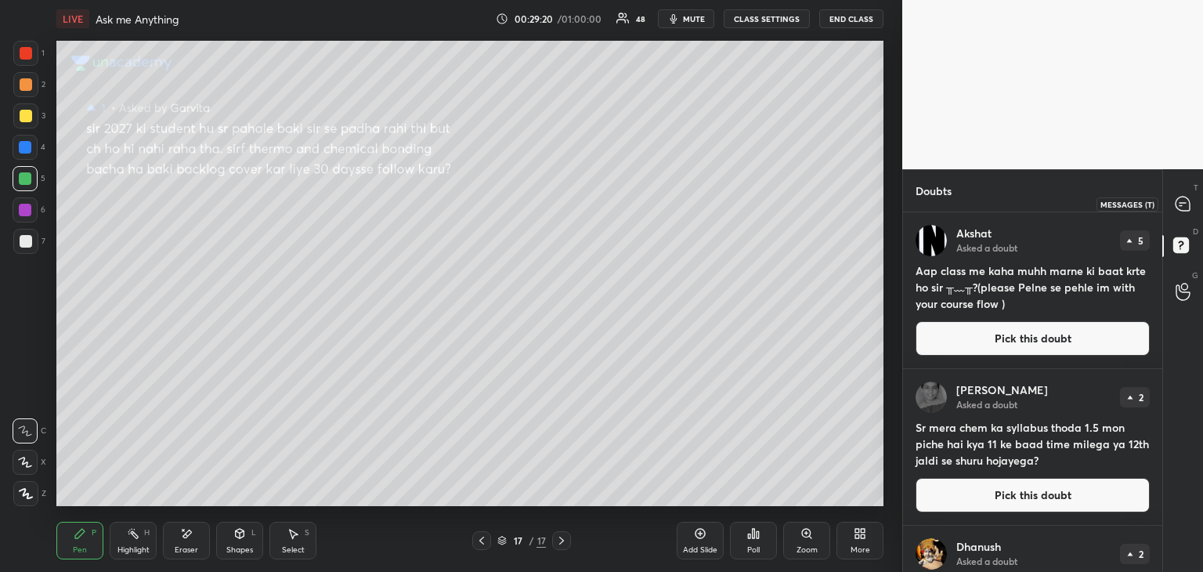
click at [1179, 211] on icon at bounding box center [1183, 204] width 16 height 16
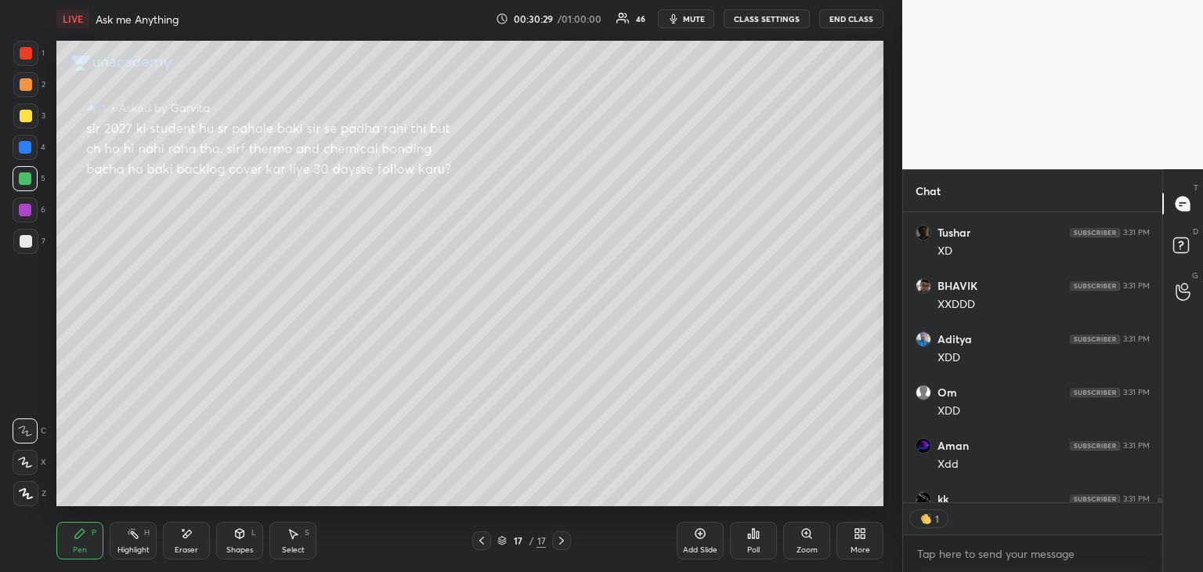
scroll to position [21022, 0]
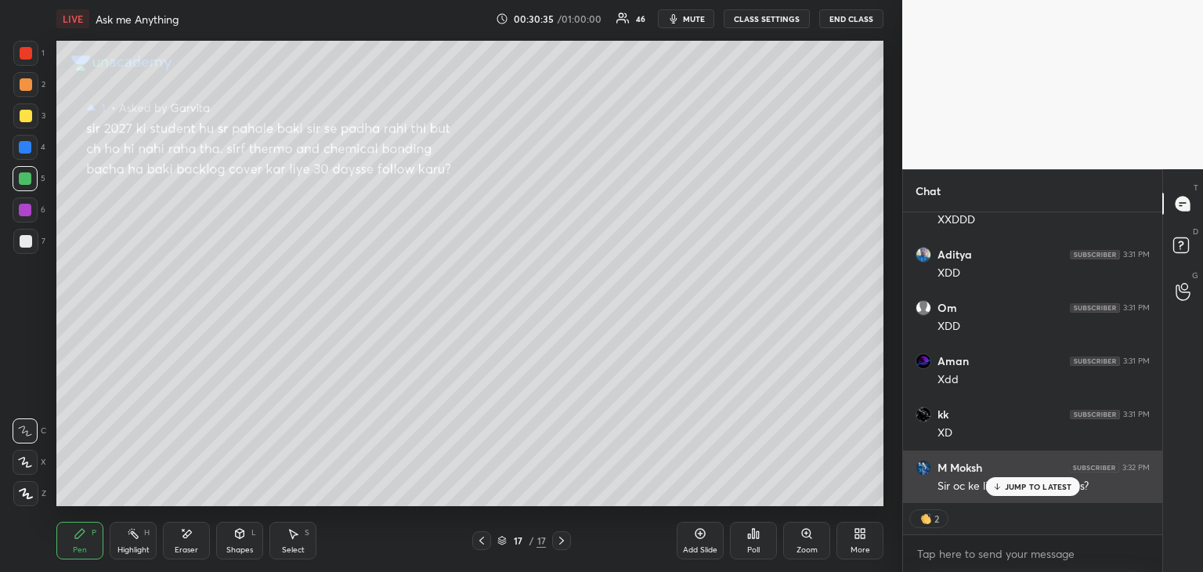
click at [1039, 491] on p "JUMP TO LATEST" at bounding box center [1038, 486] width 67 height 9
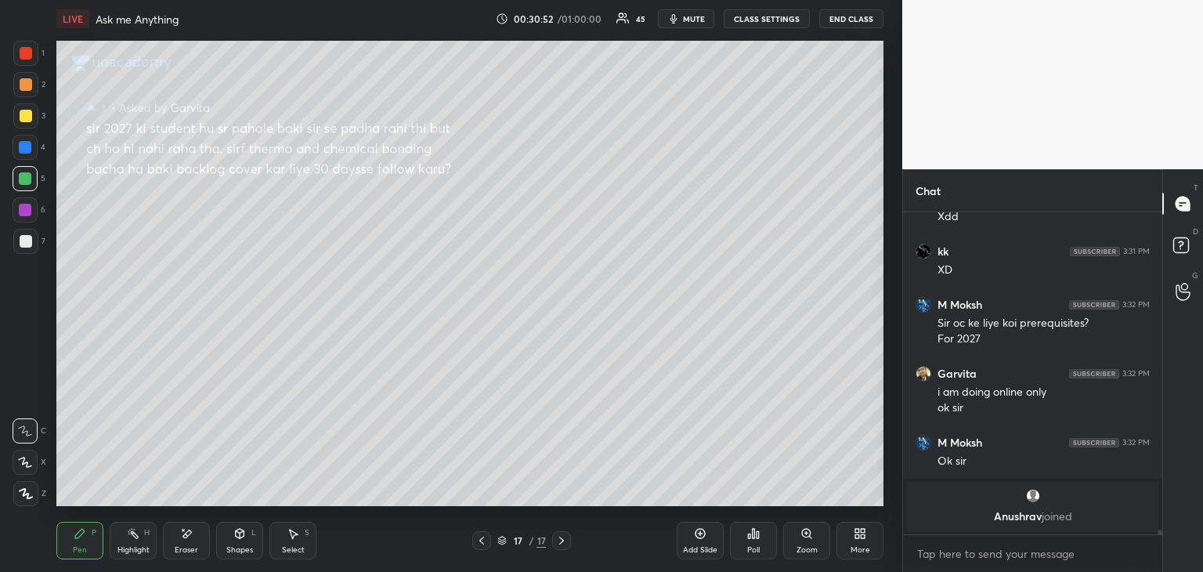
scroll to position [20294, 0]
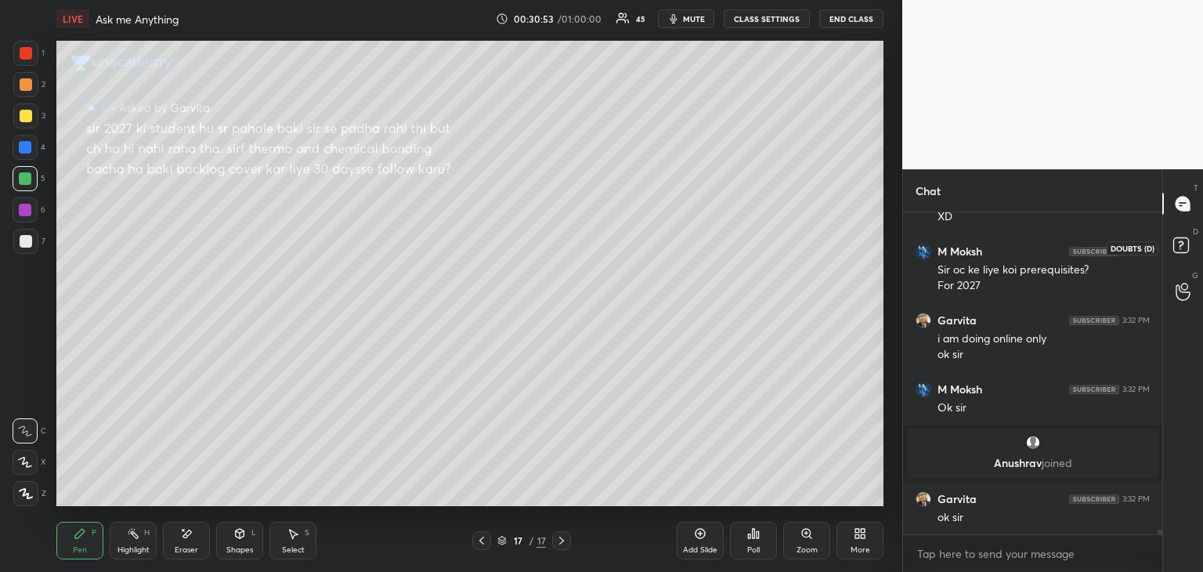
click at [1181, 242] on icon at bounding box center [1180, 244] width 5 height 6
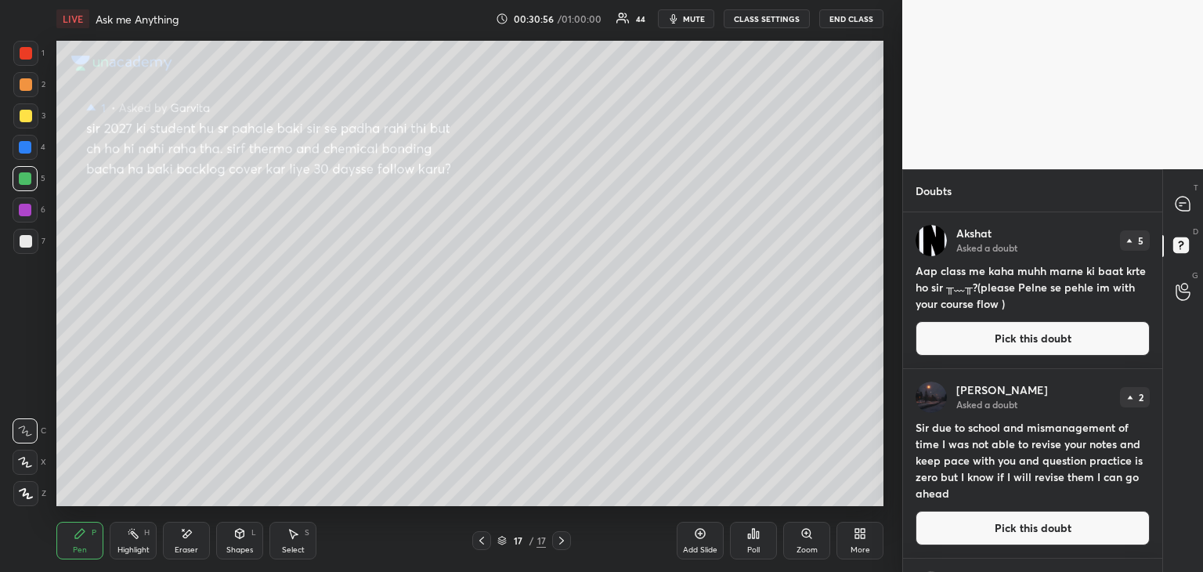
click at [1007, 532] on button "Pick this doubt" at bounding box center [1033, 528] width 234 height 34
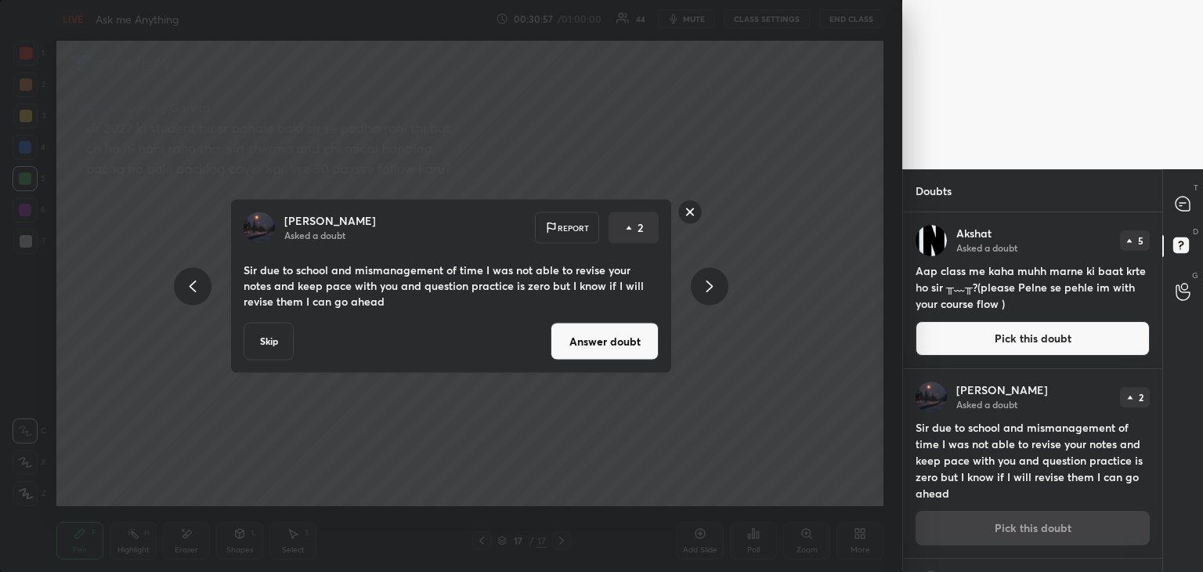
click at [623, 336] on button "Answer doubt" at bounding box center [605, 342] width 108 height 38
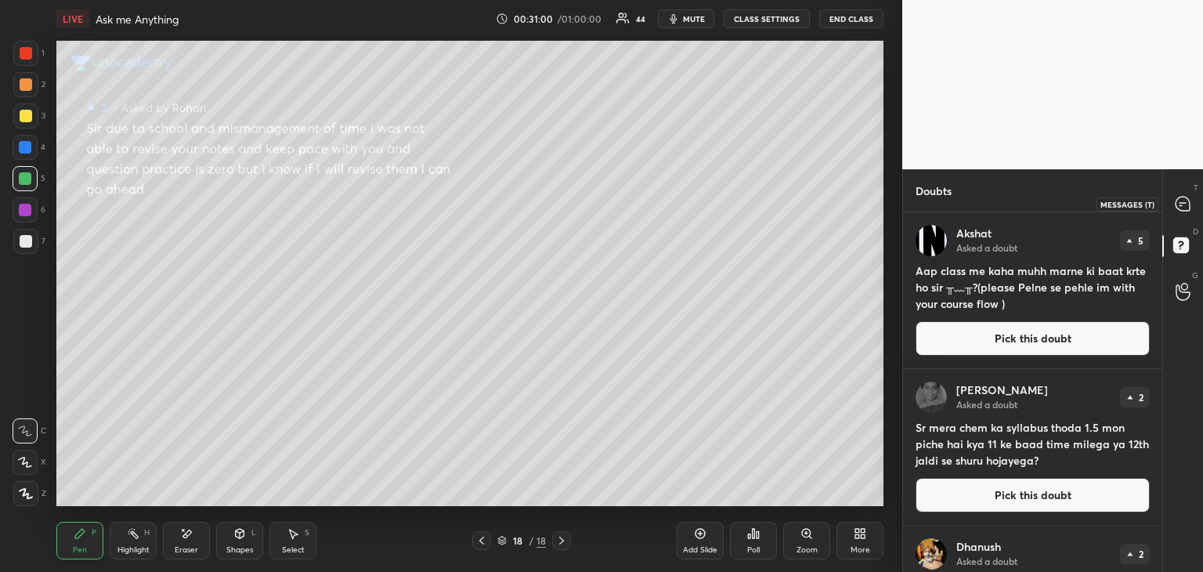
click at [1184, 201] on icon at bounding box center [1183, 204] width 14 height 14
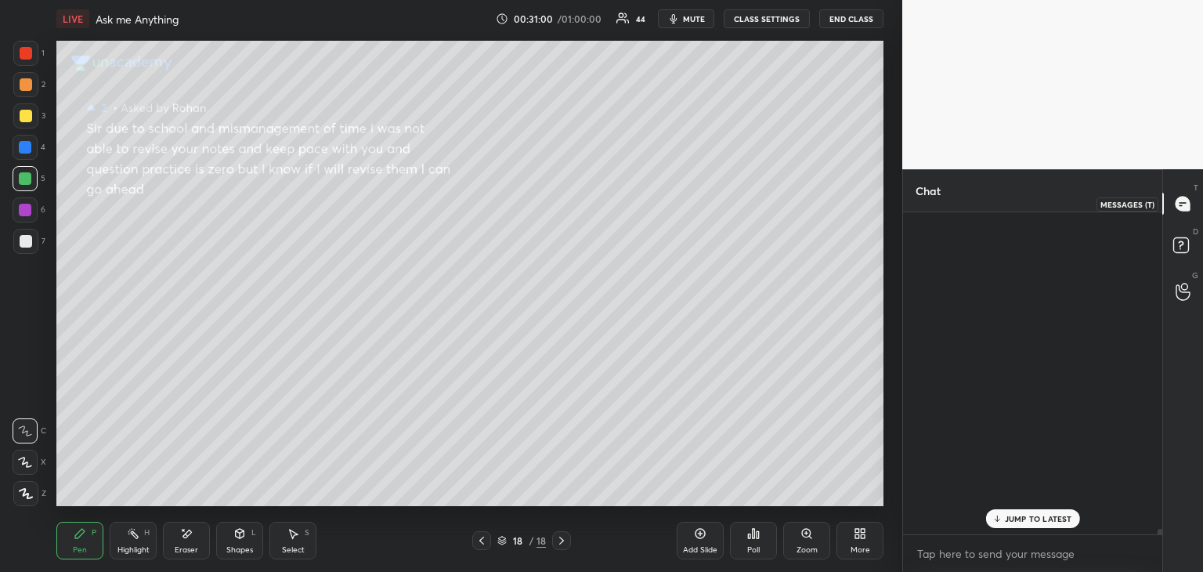
scroll to position [317, 255]
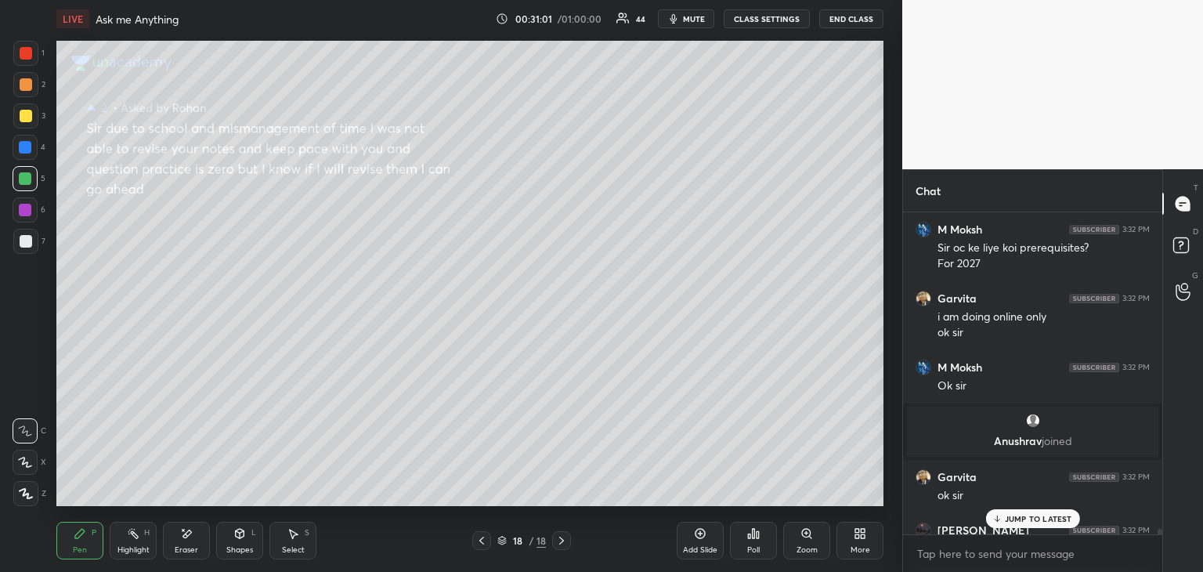
click at [1053, 518] on p "JUMP TO LATEST" at bounding box center [1038, 518] width 67 height 9
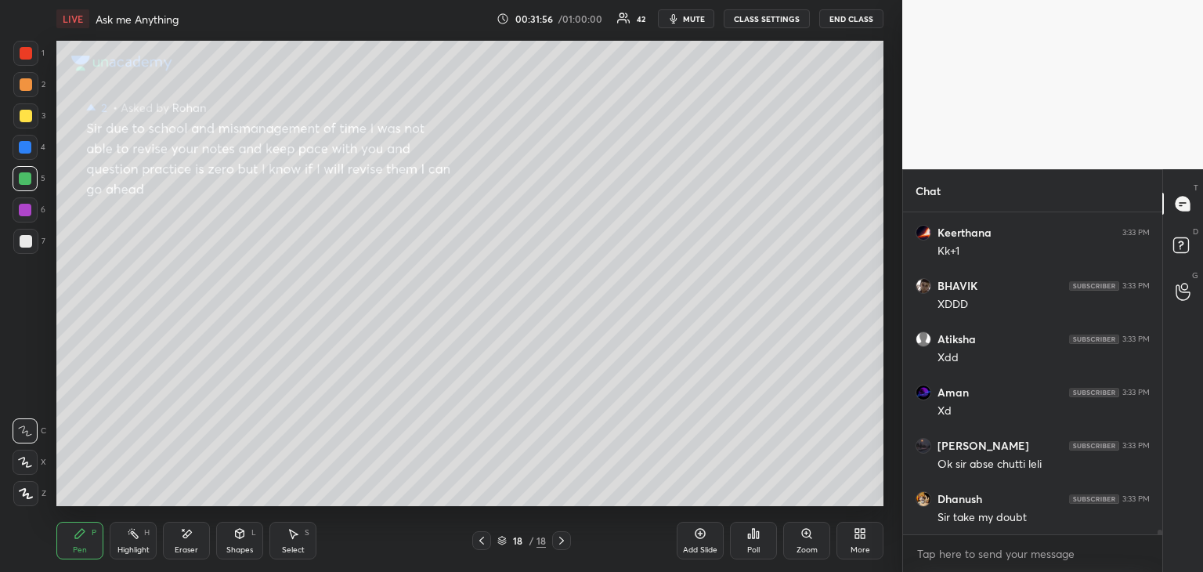
scroll to position [21748, 0]
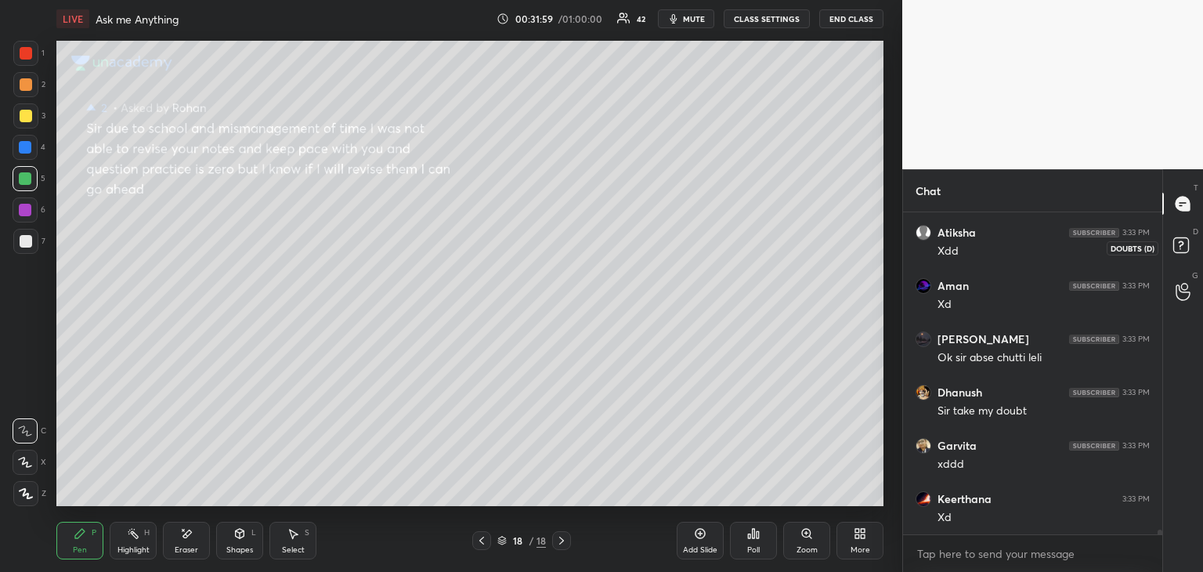
click at [1177, 245] on rect at bounding box center [1180, 245] width 15 height 15
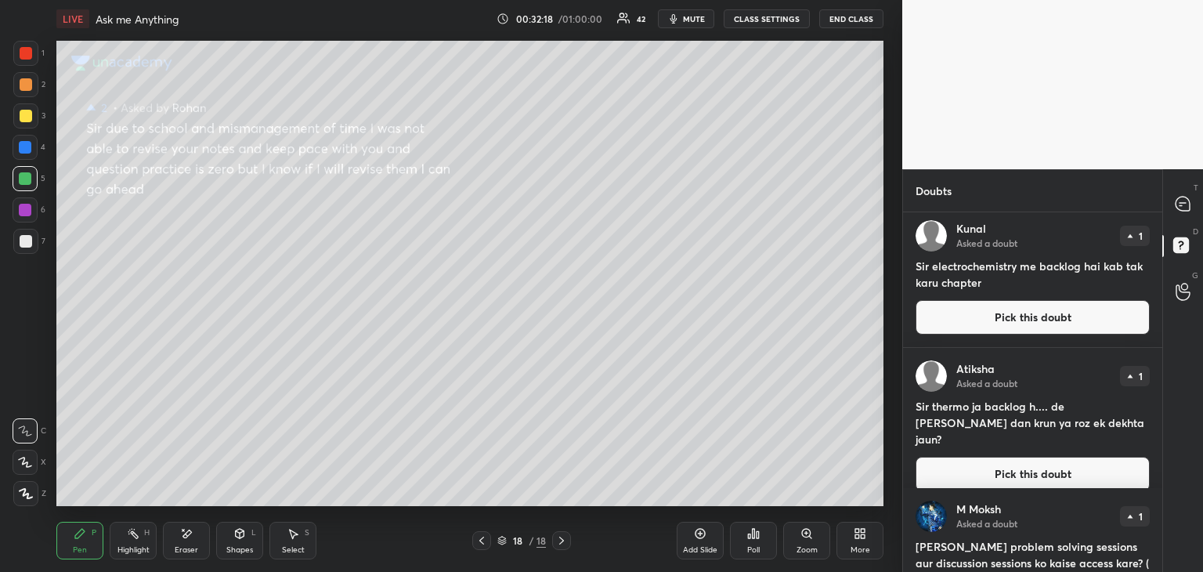
scroll to position [1228, 0]
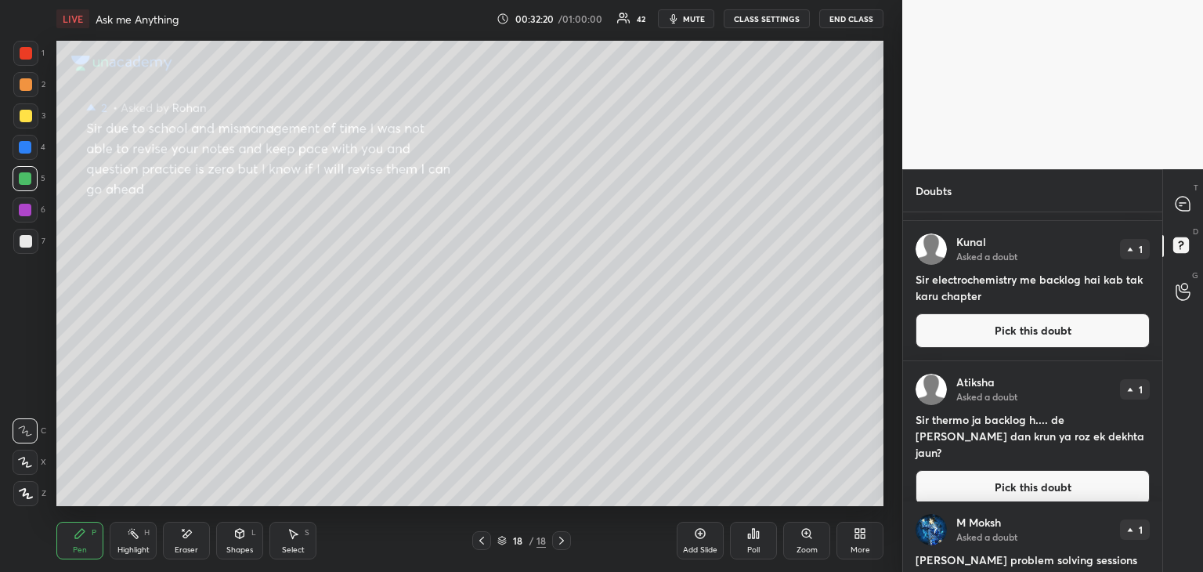
click at [959, 470] on button "Pick this doubt" at bounding box center [1033, 487] width 234 height 34
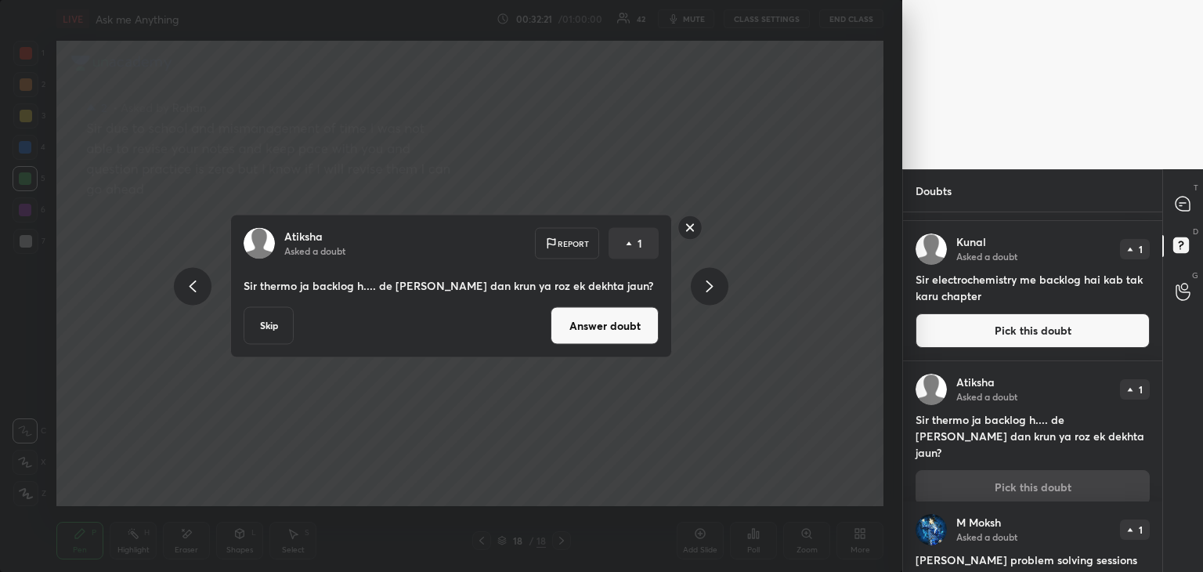
click at [601, 338] on button "Answer doubt" at bounding box center [605, 326] width 108 height 38
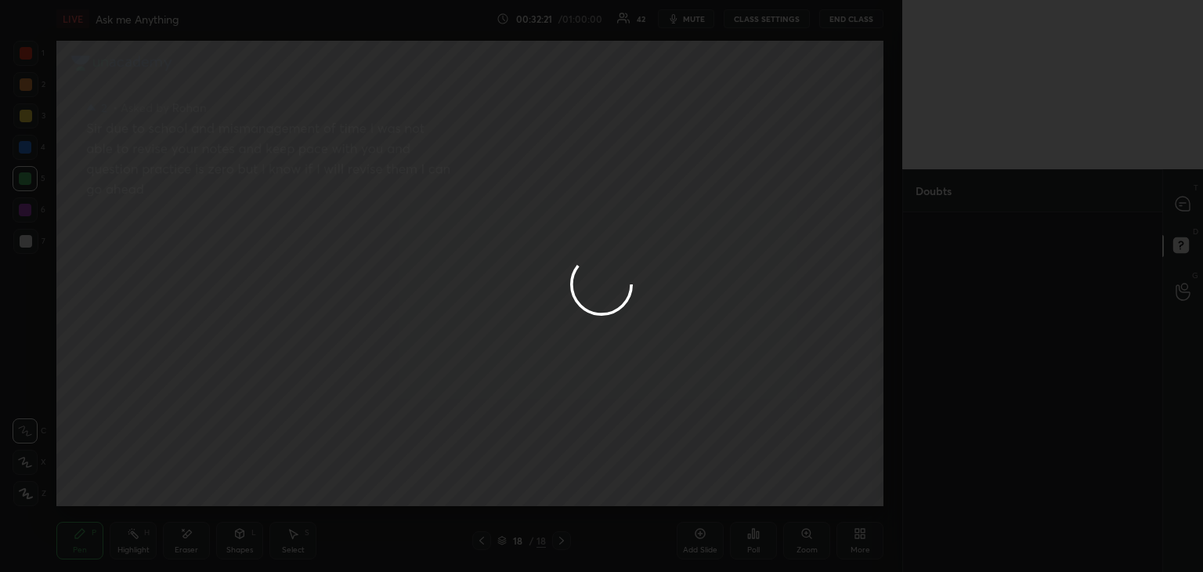
scroll to position [0, 0]
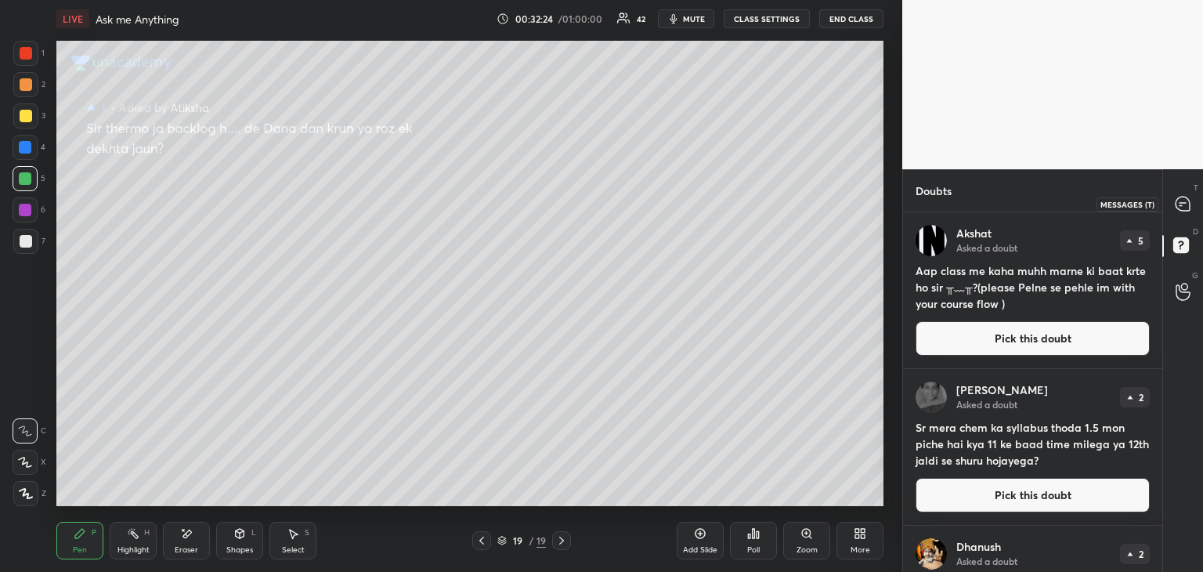
click at [1181, 204] on icon at bounding box center [1183, 204] width 14 height 14
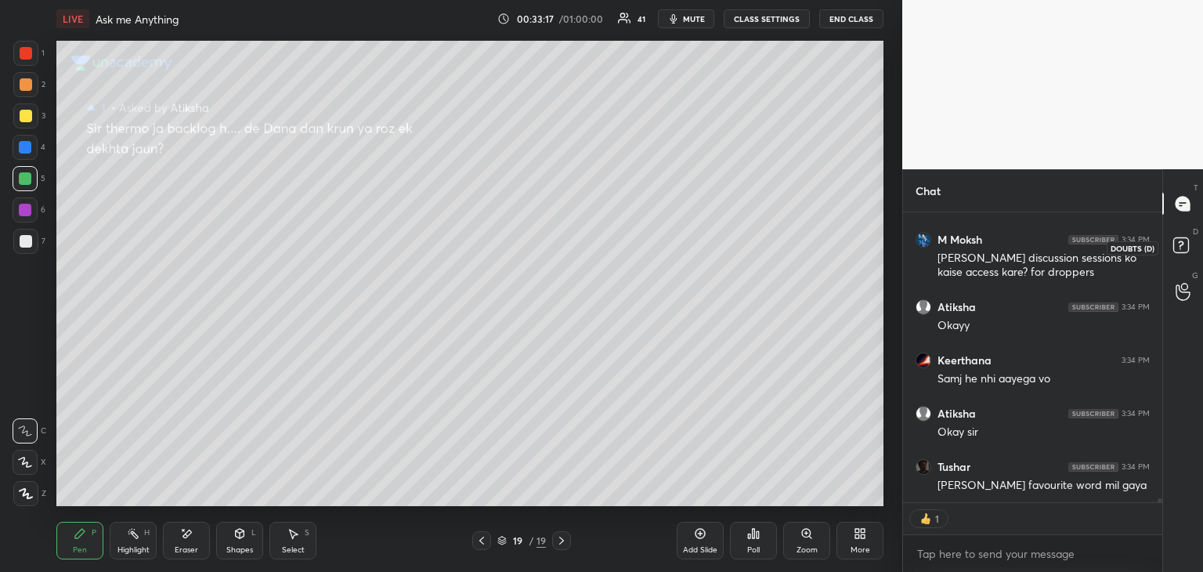
scroll to position [21952, 0]
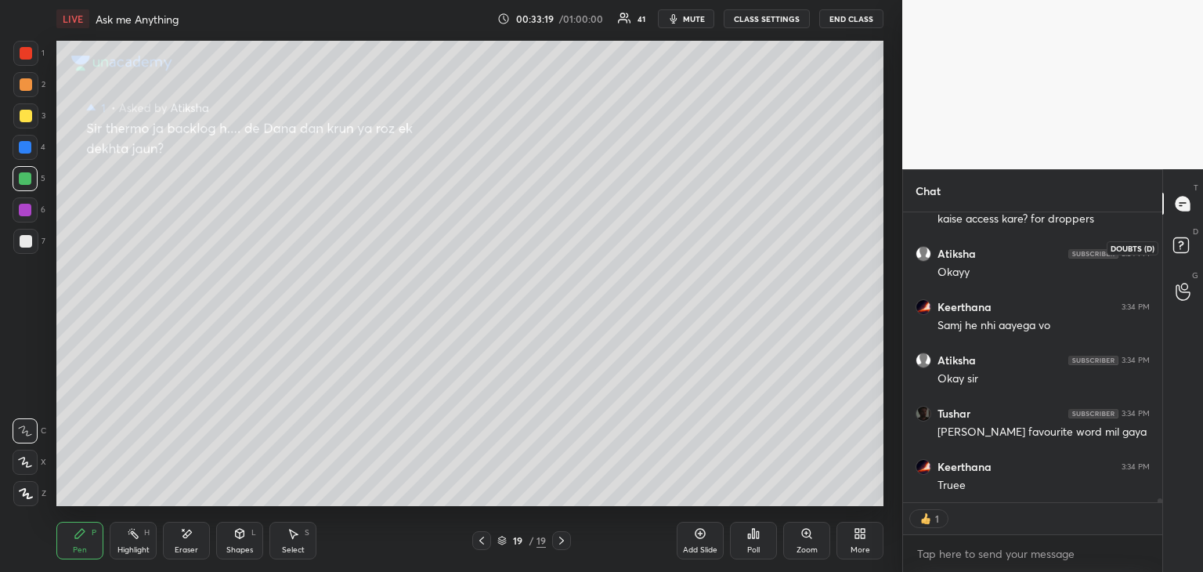
click at [1180, 242] on rect at bounding box center [1180, 245] width 15 height 15
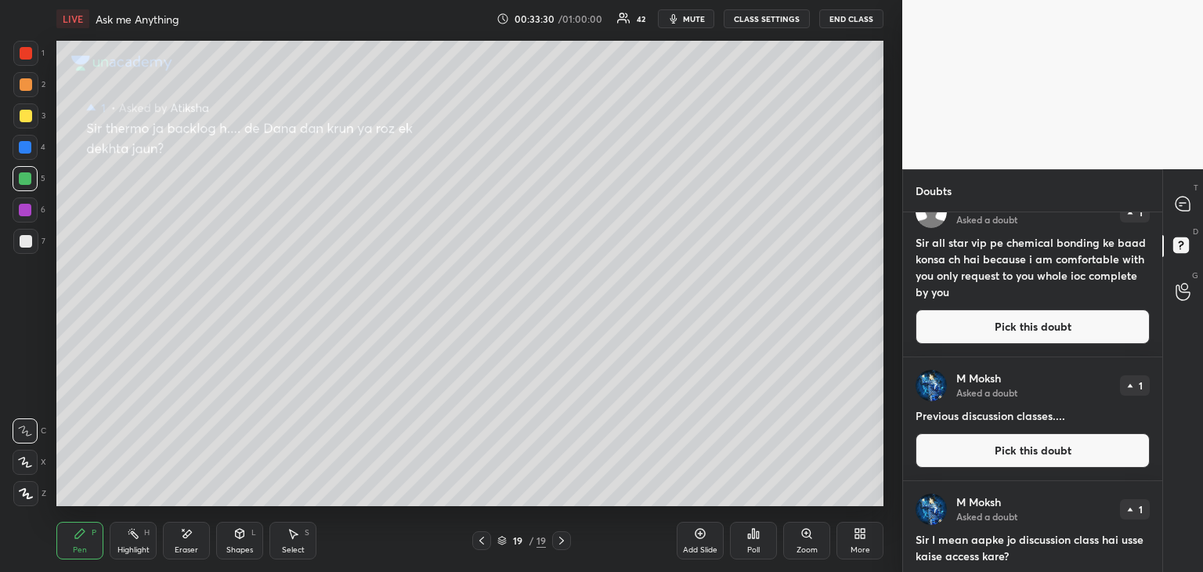
scroll to position [2922, 0]
click at [975, 330] on button "Pick this doubt" at bounding box center [1033, 327] width 234 height 34
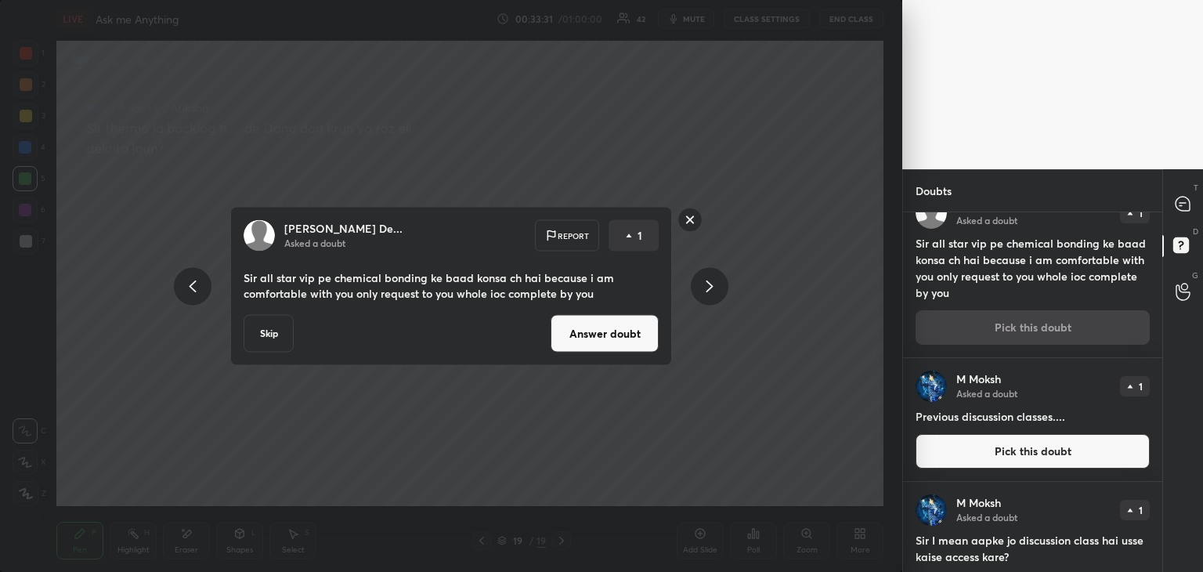
scroll to position [2895, 0]
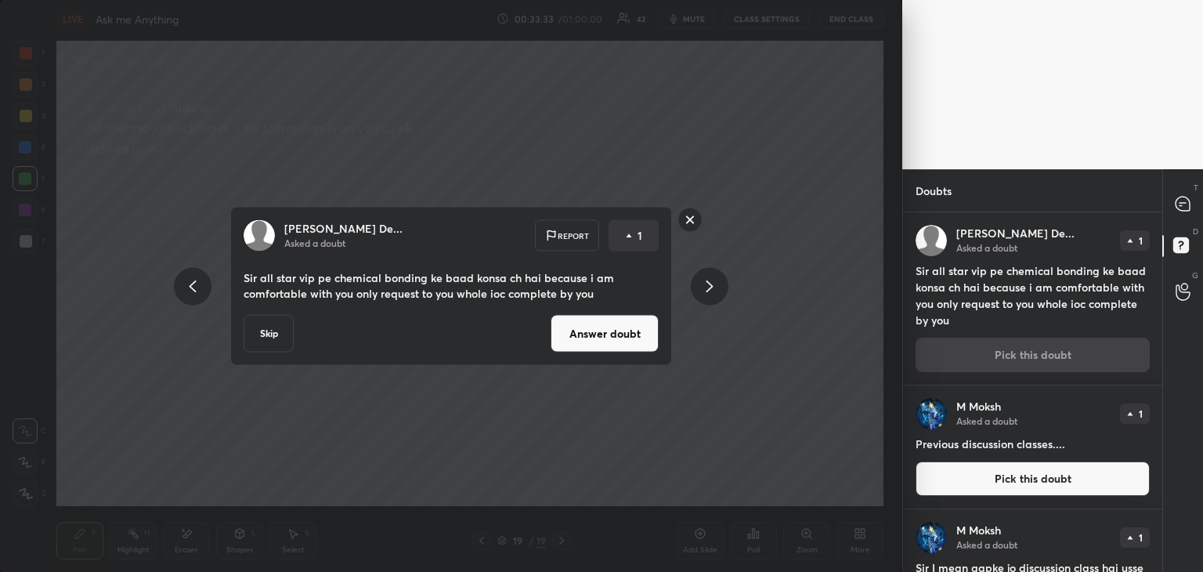
click at [613, 332] on button "Answer doubt" at bounding box center [605, 334] width 108 height 38
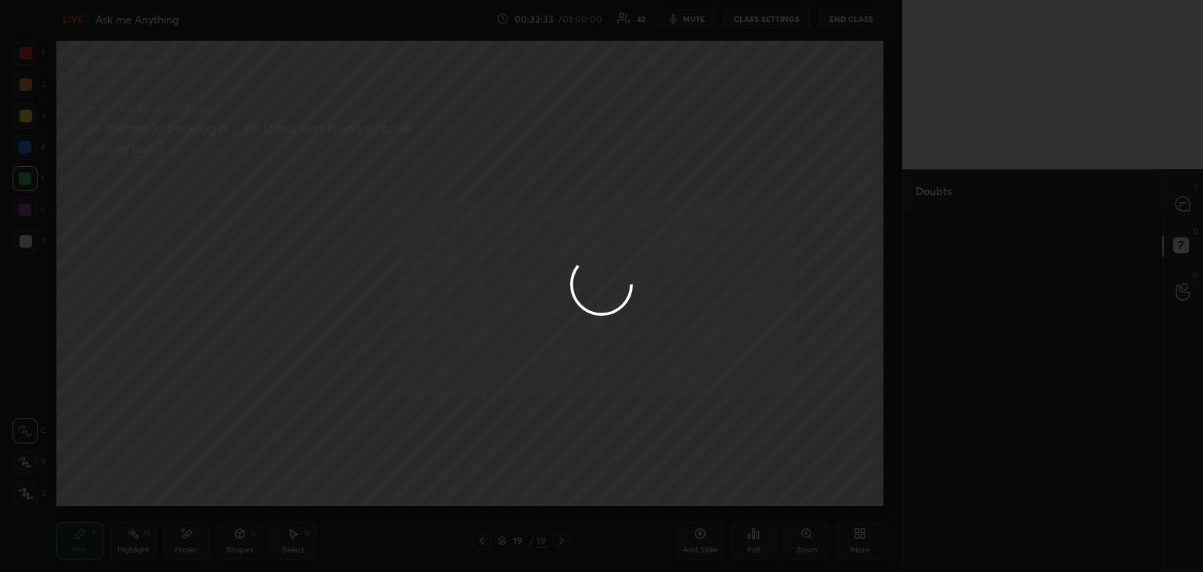
scroll to position [0, 0]
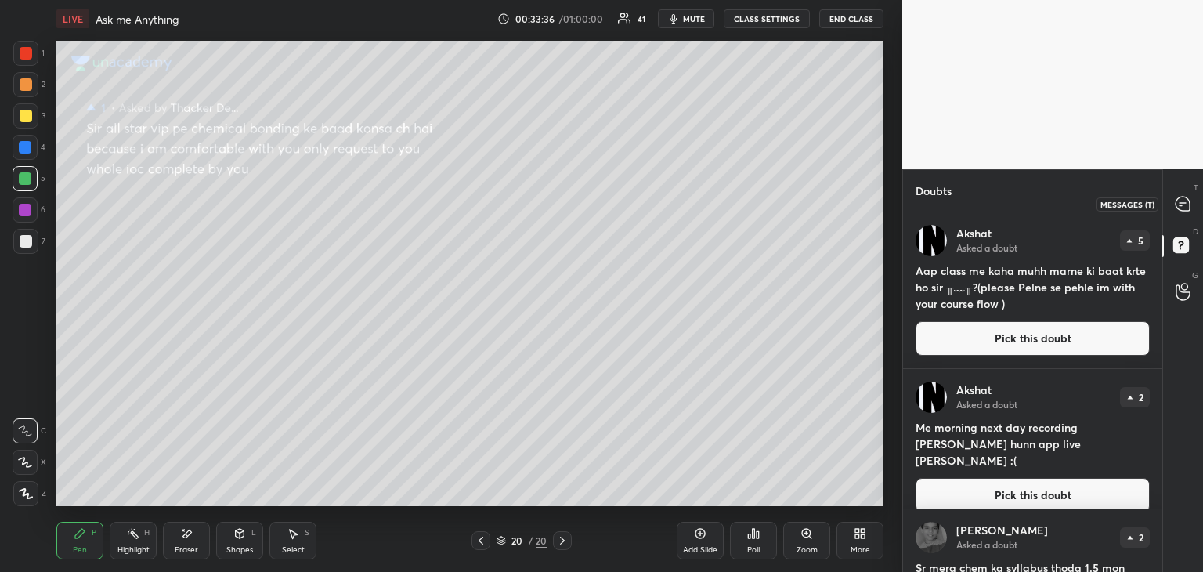
click at [1178, 204] on icon at bounding box center [1183, 204] width 14 height 14
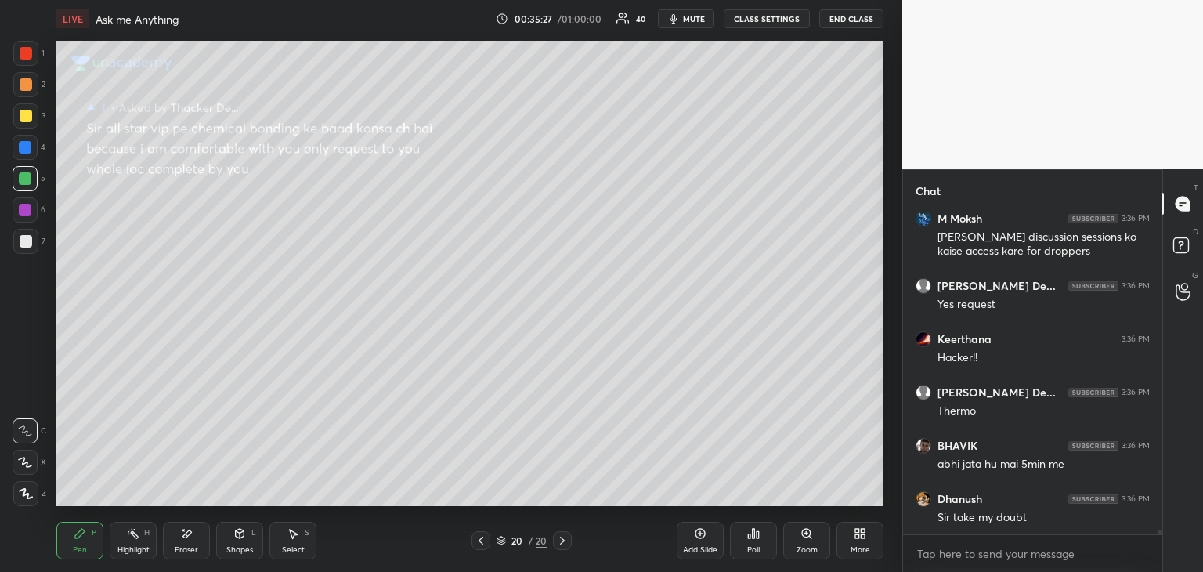
scroll to position [23014, 0]
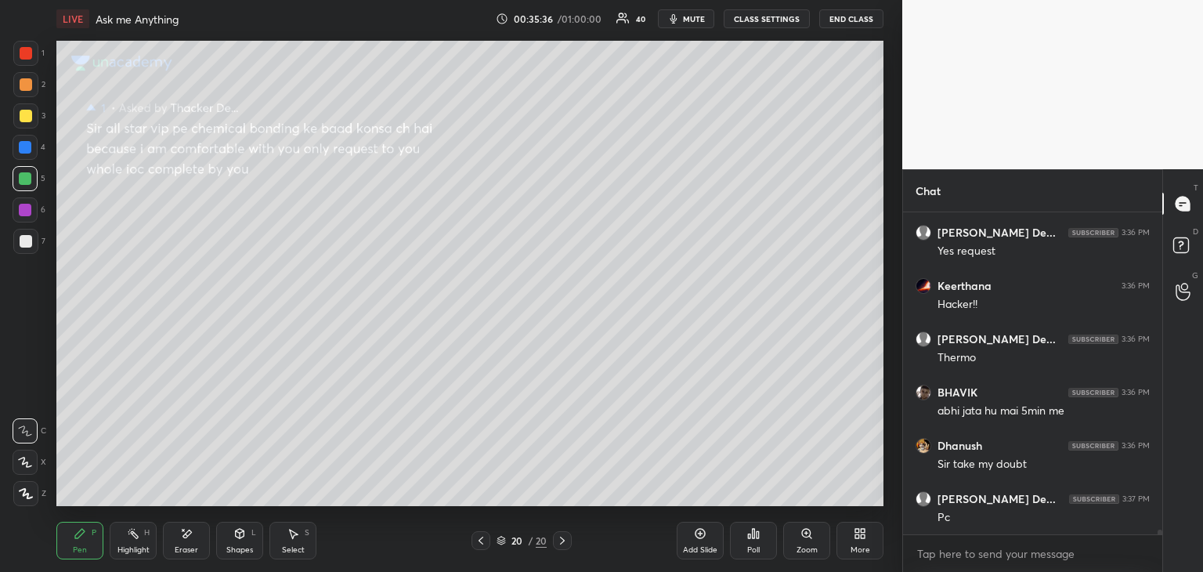
click at [16, 140] on div at bounding box center [25, 147] width 25 height 25
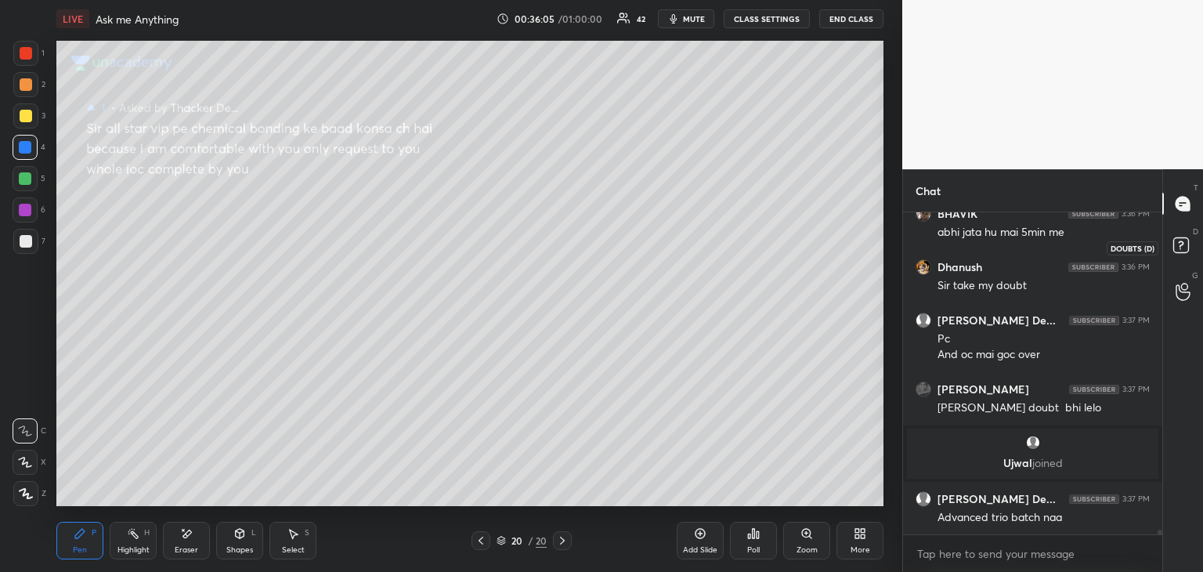
scroll to position [23087, 0]
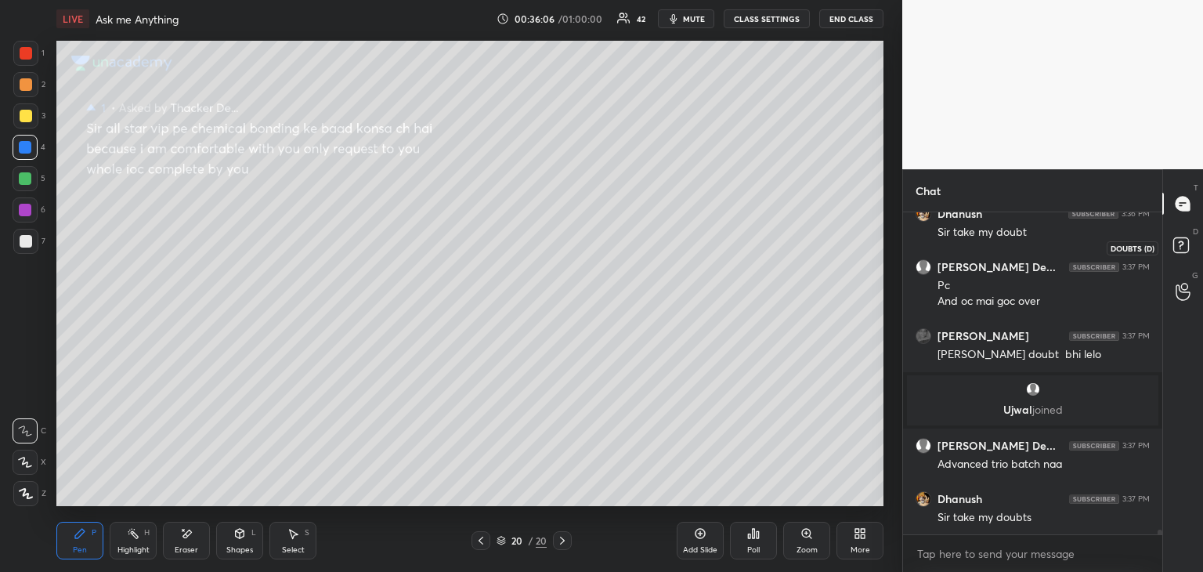
click at [1178, 248] on rect at bounding box center [1180, 245] width 15 height 15
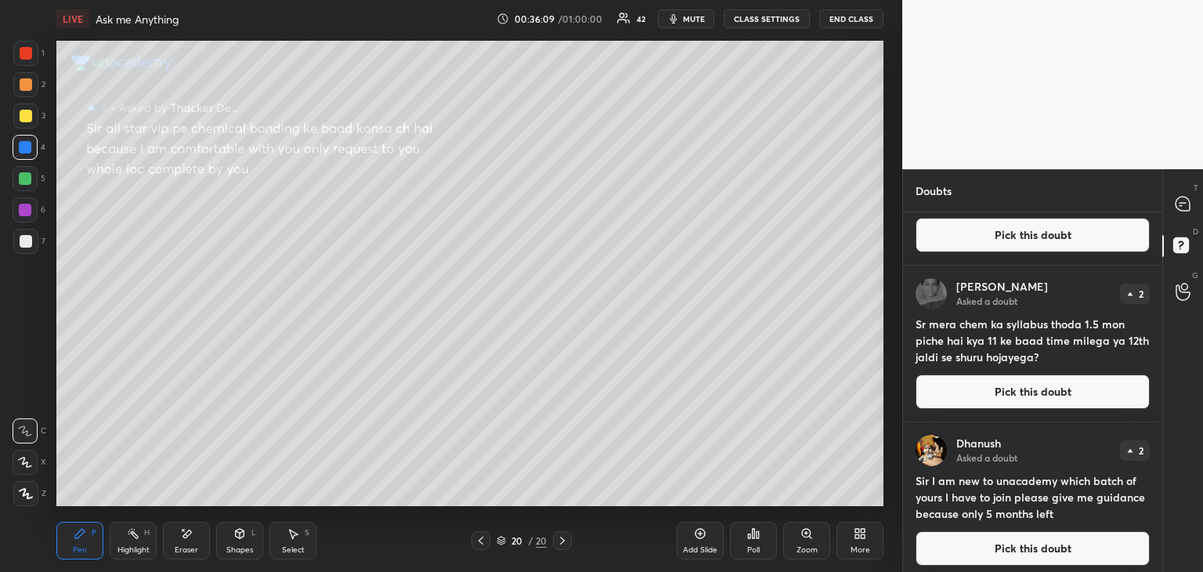
scroll to position [449, 0]
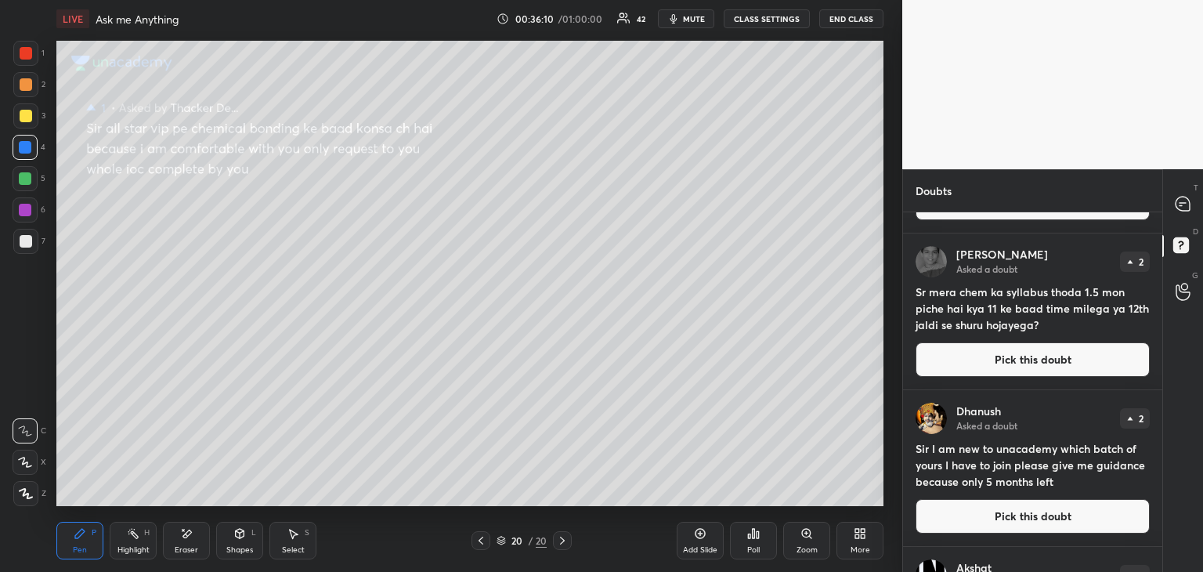
click at [947, 518] on button "Pick this doubt" at bounding box center [1033, 516] width 234 height 34
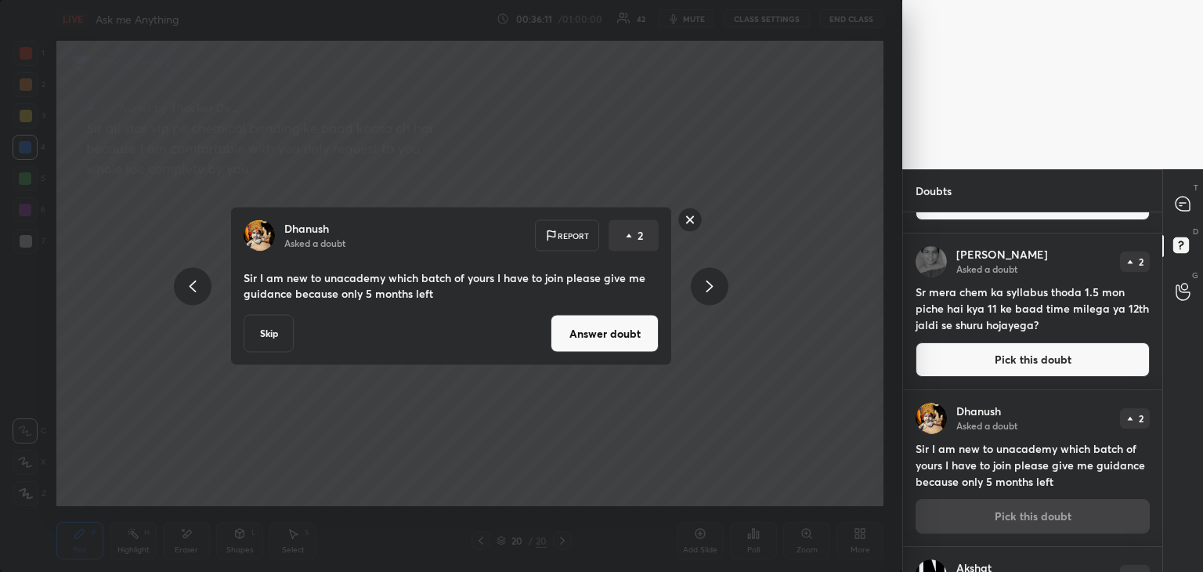
click at [605, 331] on button "Answer doubt" at bounding box center [605, 334] width 108 height 38
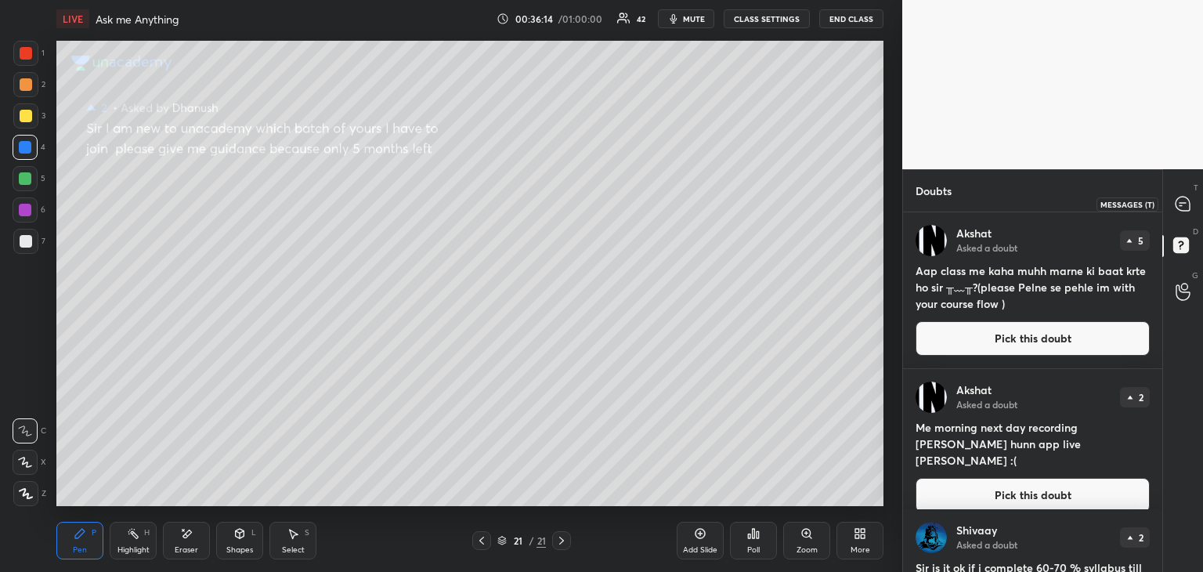
click at [1190, 208] on icon at bounding box center [1183, 204] width 14 height 14
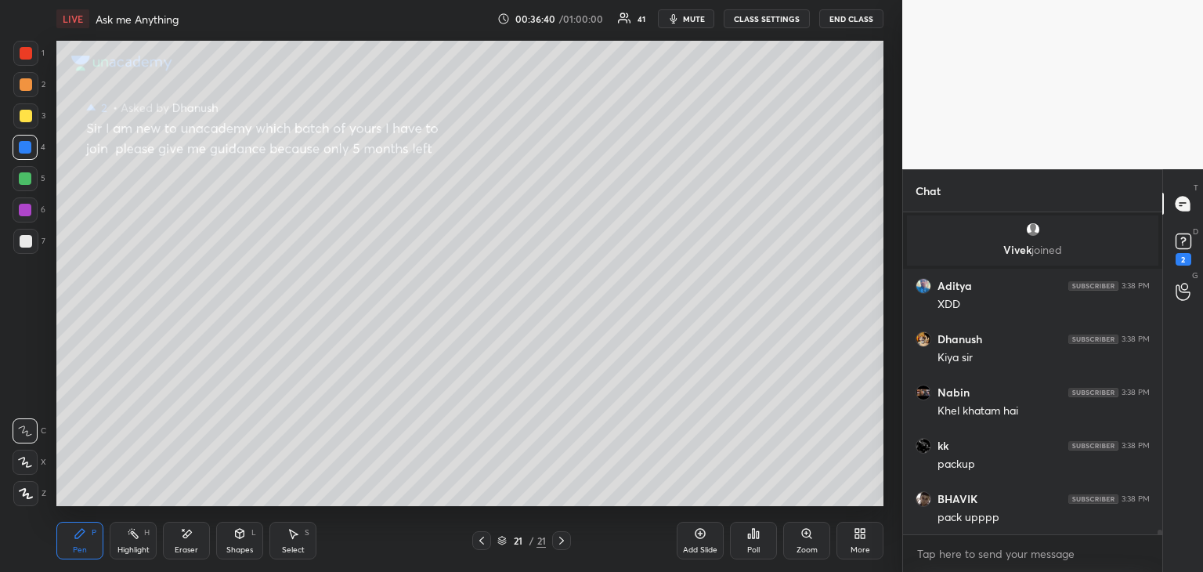
scroll to position [23822, 0]
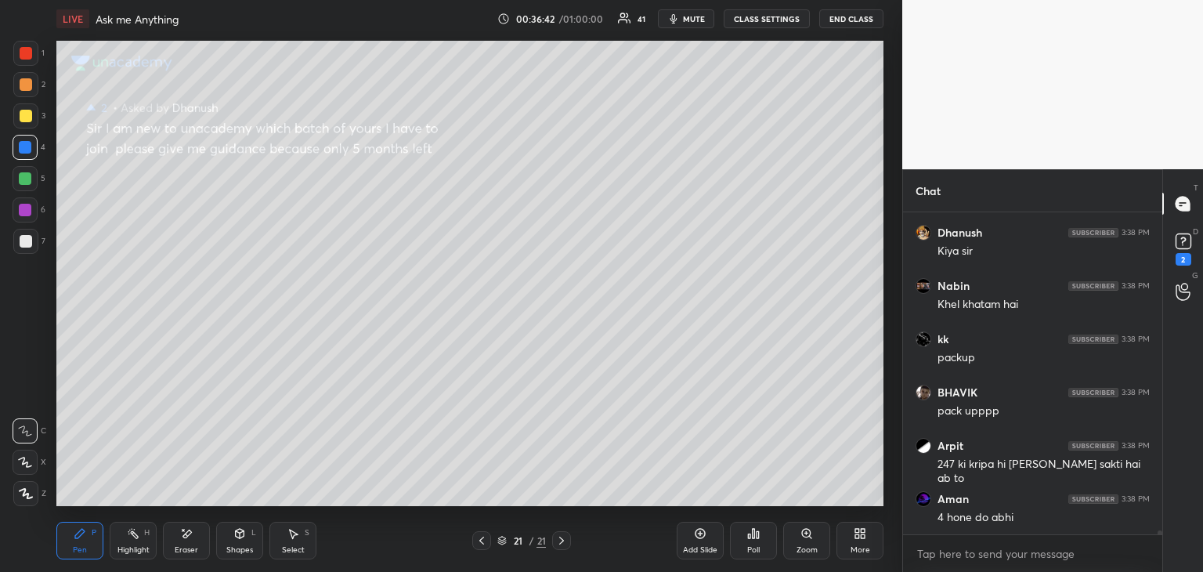
click at [24, 178] on div at bounding box center [25, 178] width 13 height 13
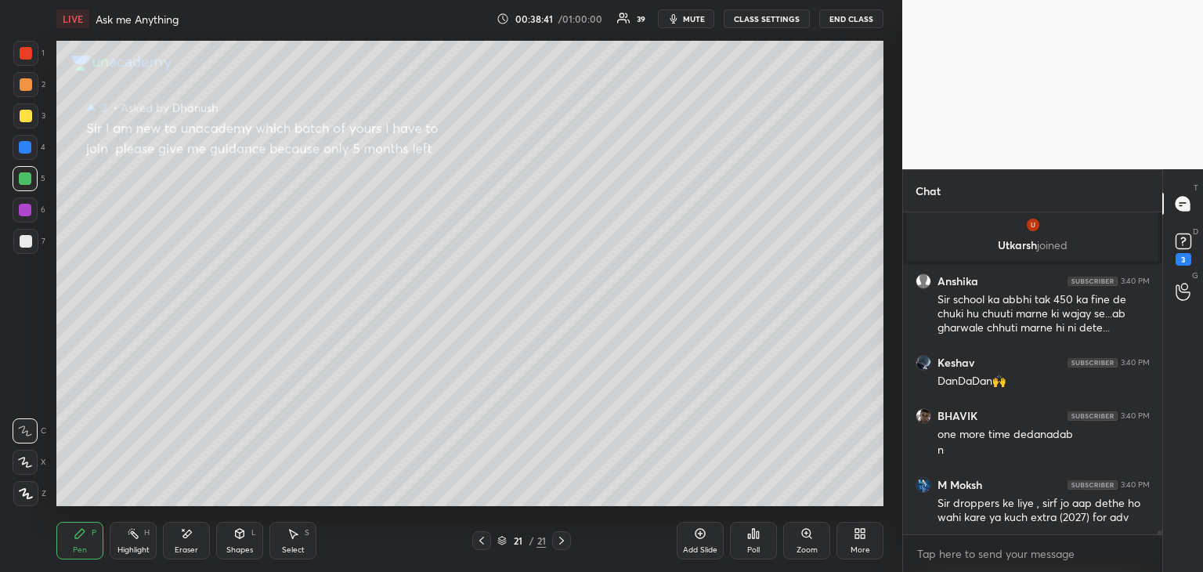
scroll to position [24406, 0]
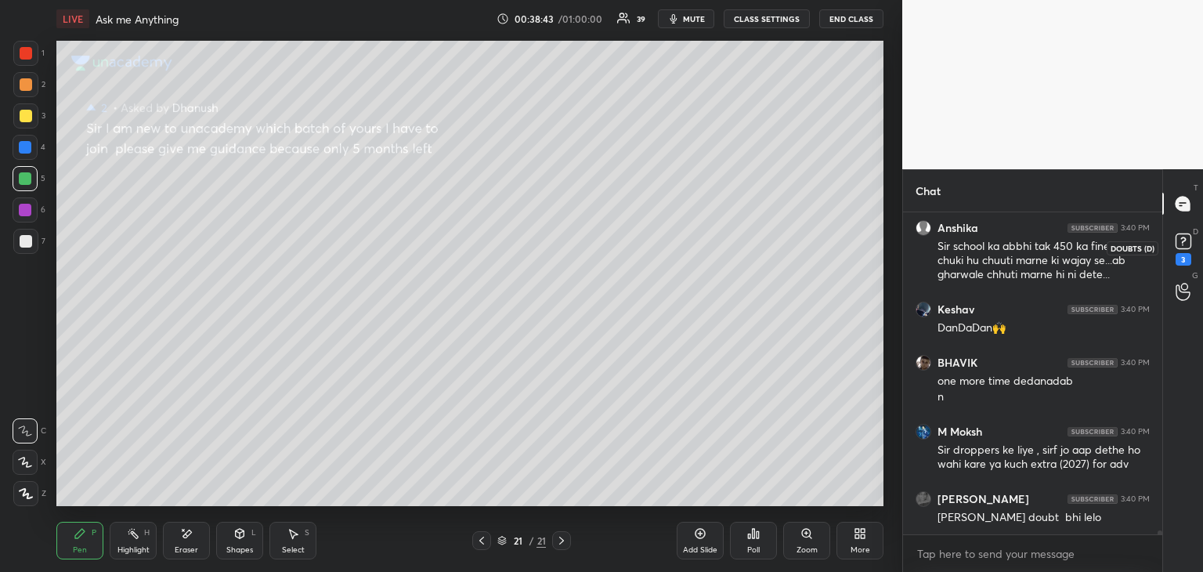
click at [1176, 245] on rect at bounding box center [1183, 241] width 15 height 15
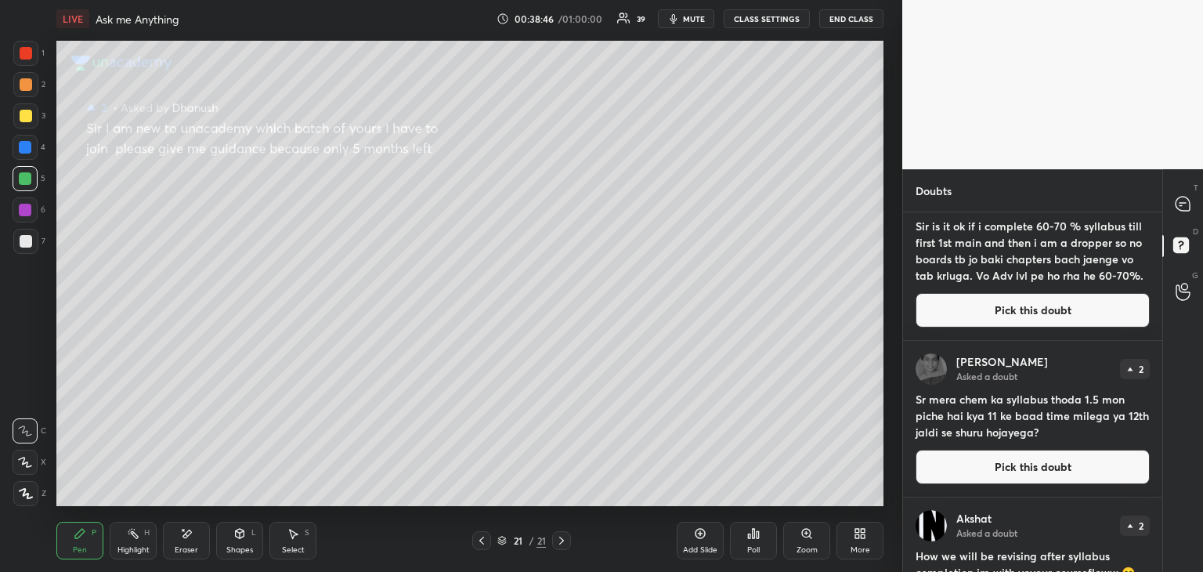
scroll to position [342, 0]
click at [999, 469] on button "Pick this doubt" at bounding box center [1033, 467] width 234 height 34
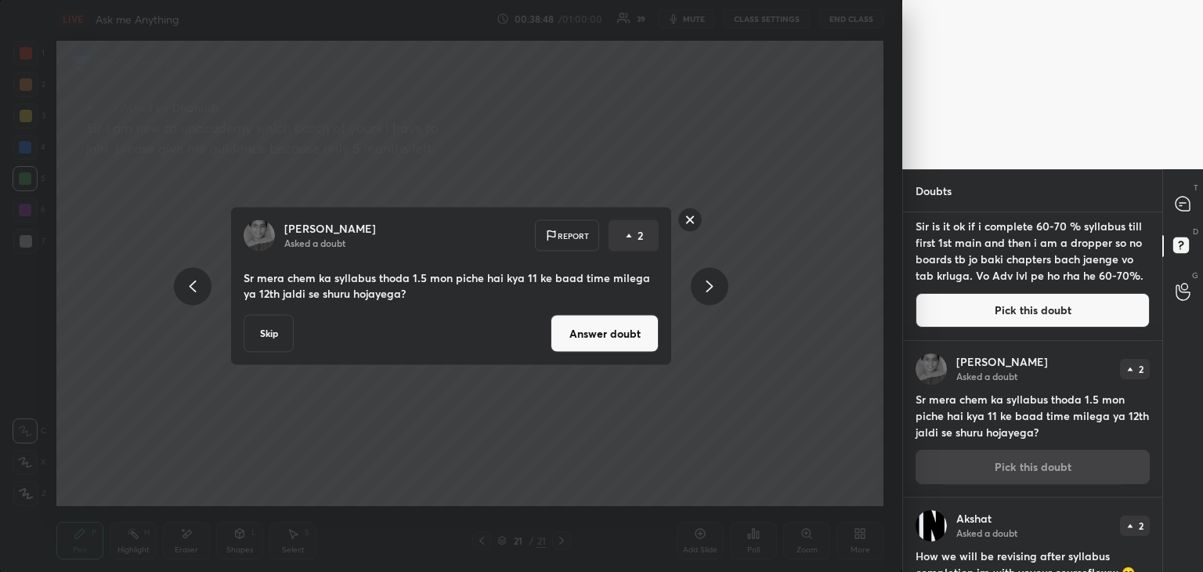
click at [611, 331] on button "Answer doubt" at bounding box center [605, 334] width 108 height 38
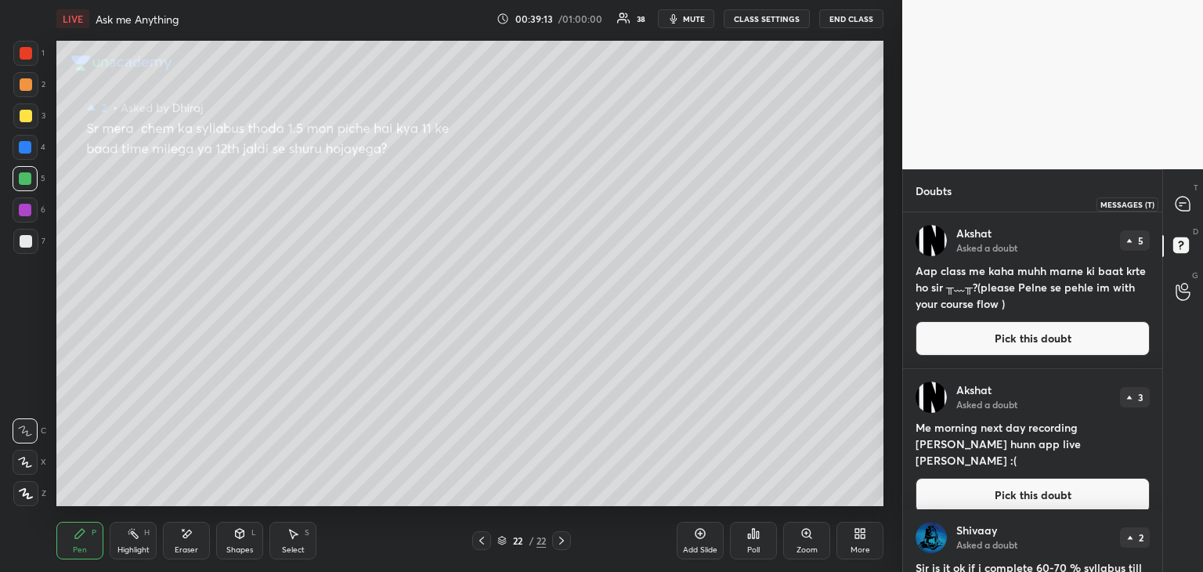
click at [1177, 208] on icon at bounding box center [1183, 204] width 14 height 14
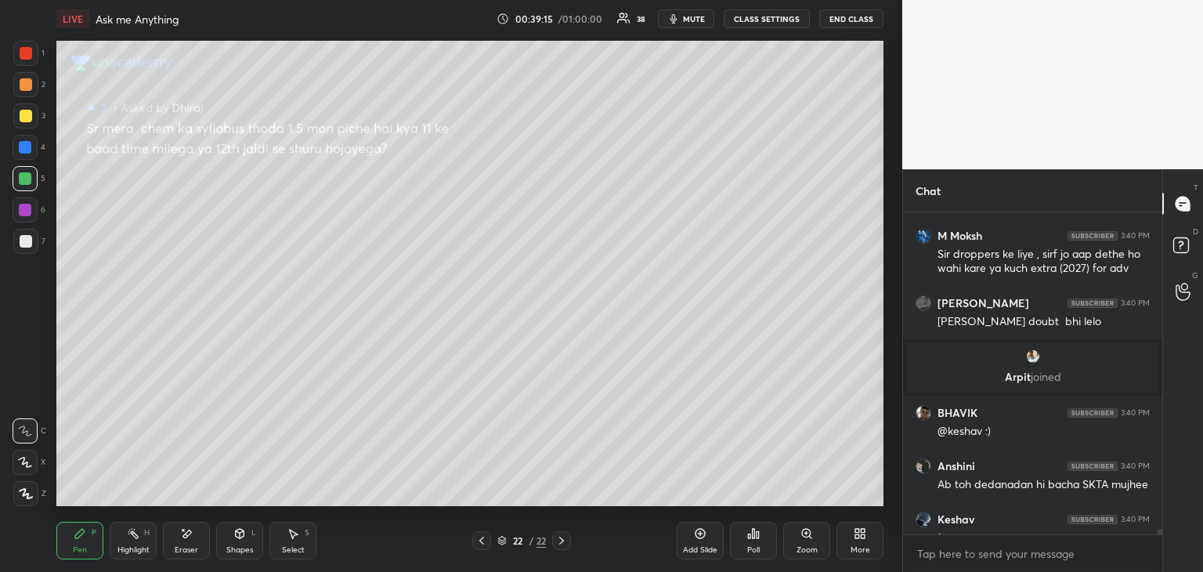
scroll to position [24565, 0]
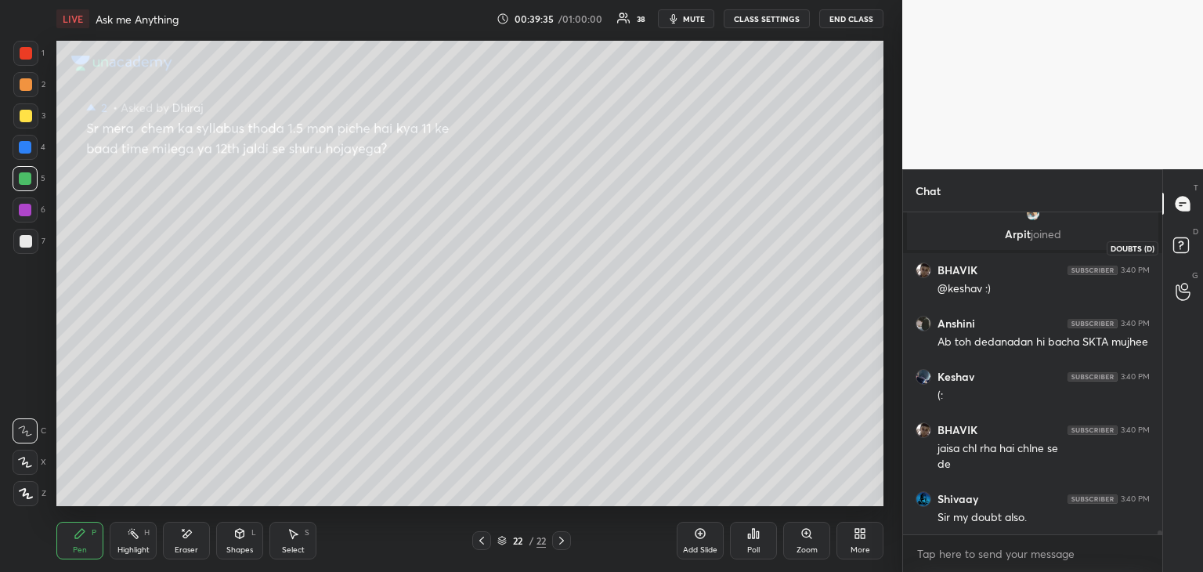
click at [1182, 242] on icon at bounding box center [1180, 244] width 5 height 6
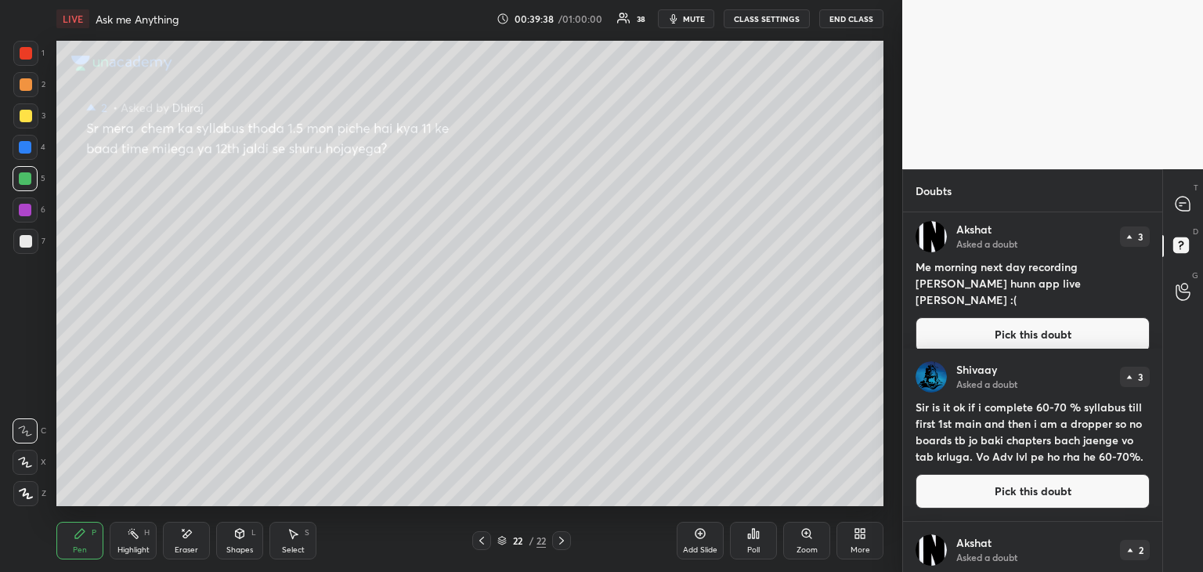
scroll to position [160, 0]
click at [999, 499] on button "Pick this doubt" at bounding box center [1033, 492] width 234 height 34
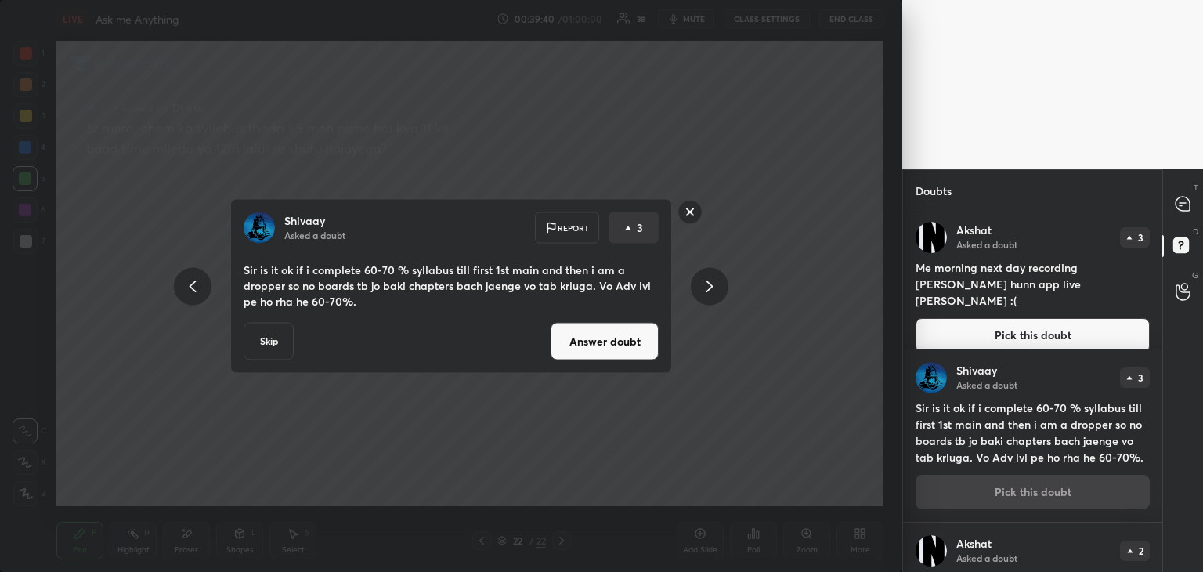
click at [628, 334] on button "Answer doubt" at bounding box center [605, 342] width 108 height 38
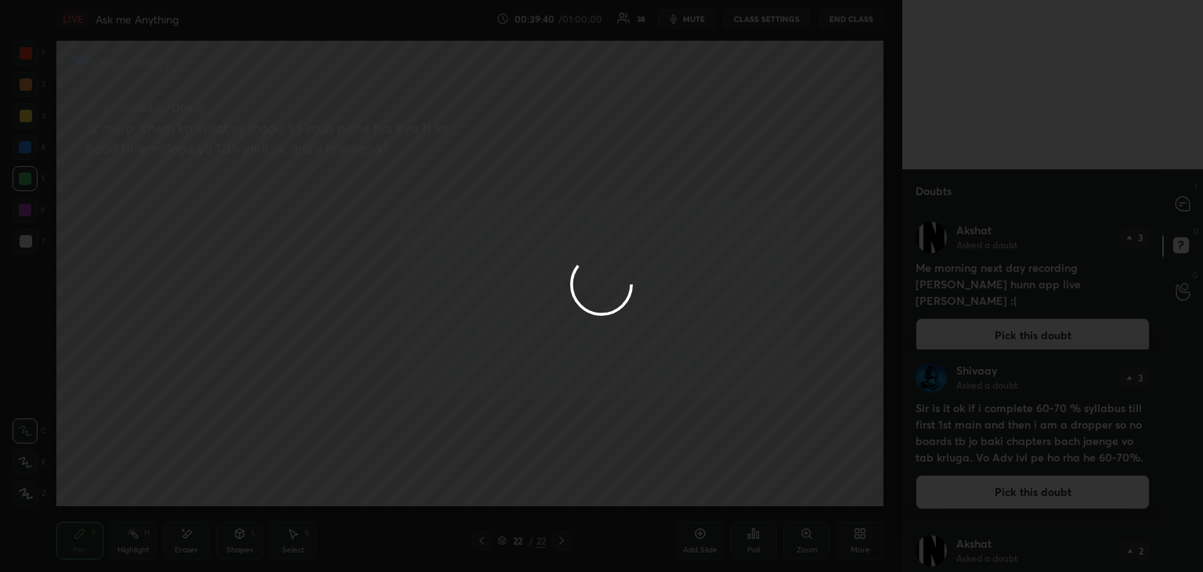
scroll to position [0, 0]
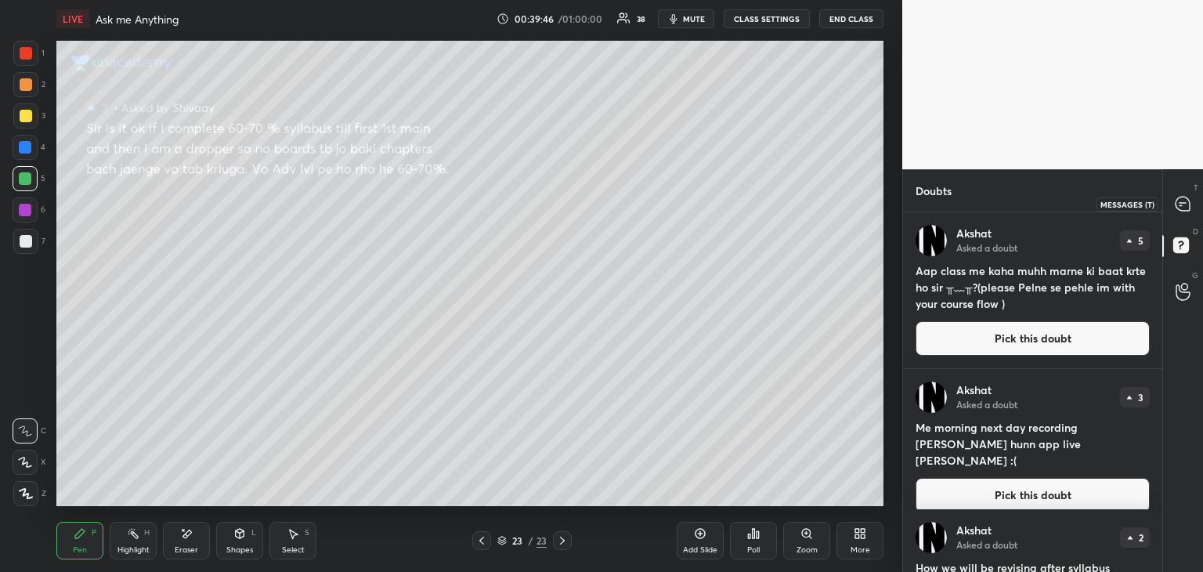
click at [1185, 201] on icon at bounding box center [1183, 204] width 14 height 14
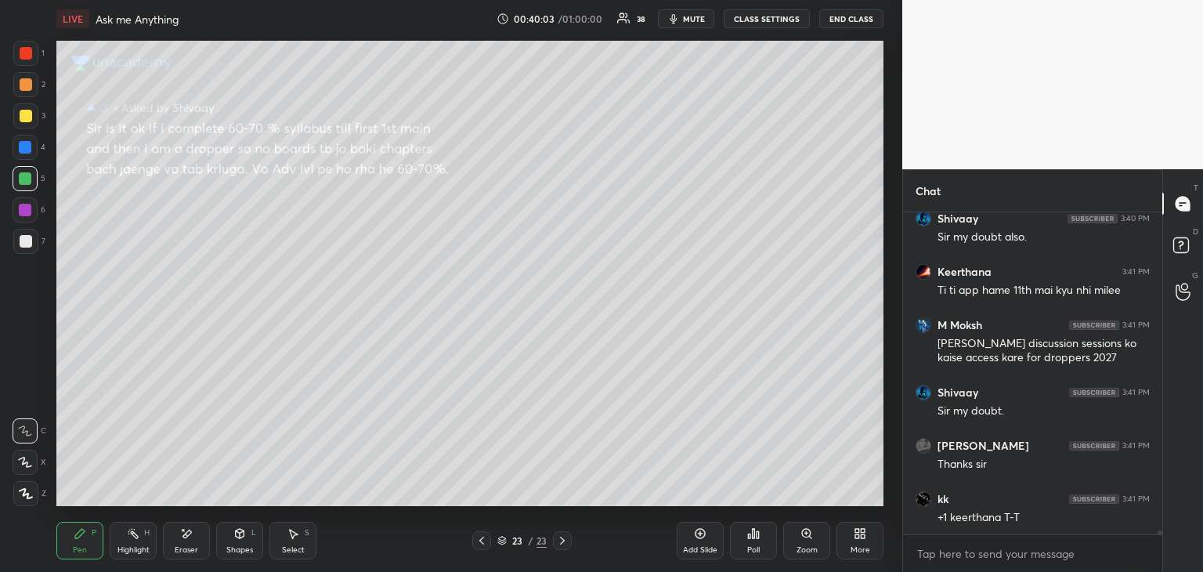
scroll to position [25083, 0]
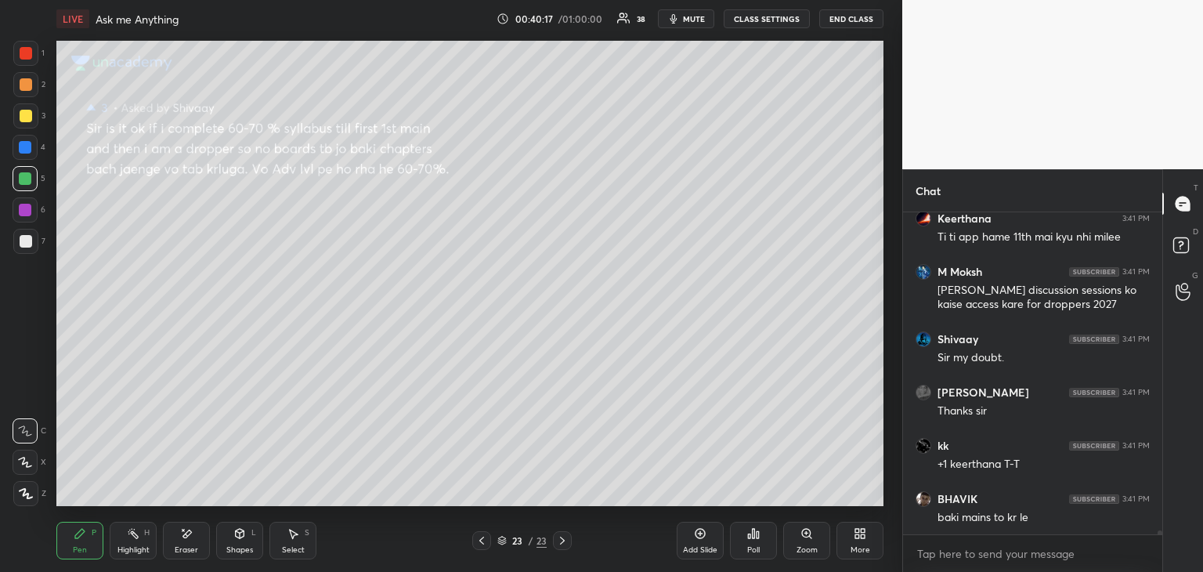
click at [33, 151] on div at bounding box center [25, 147] width 25 height 25
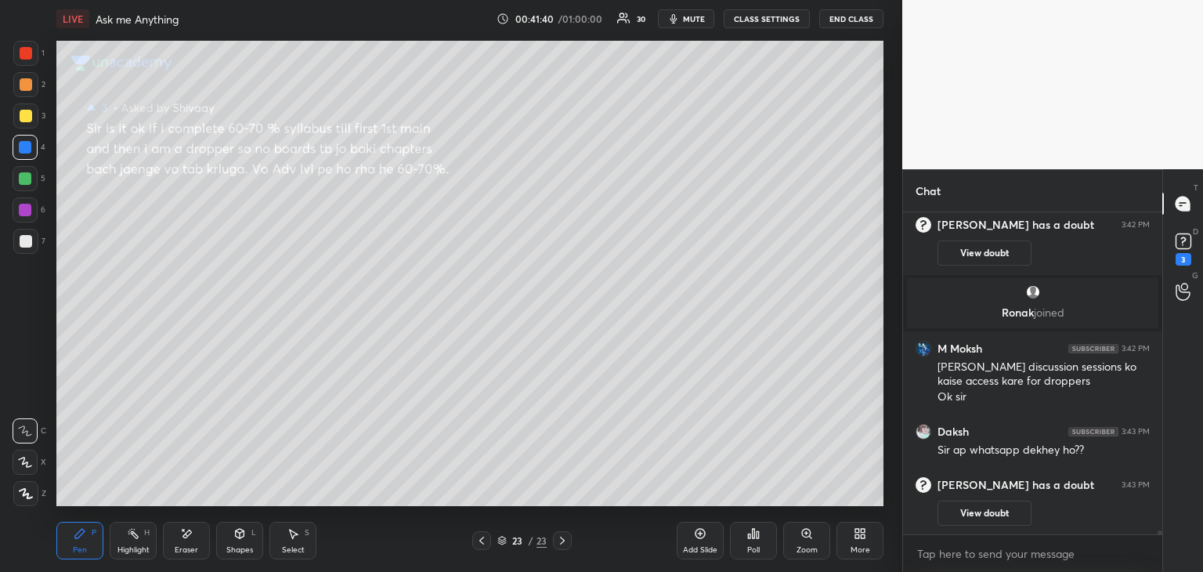
scroll to position [25379, 0]
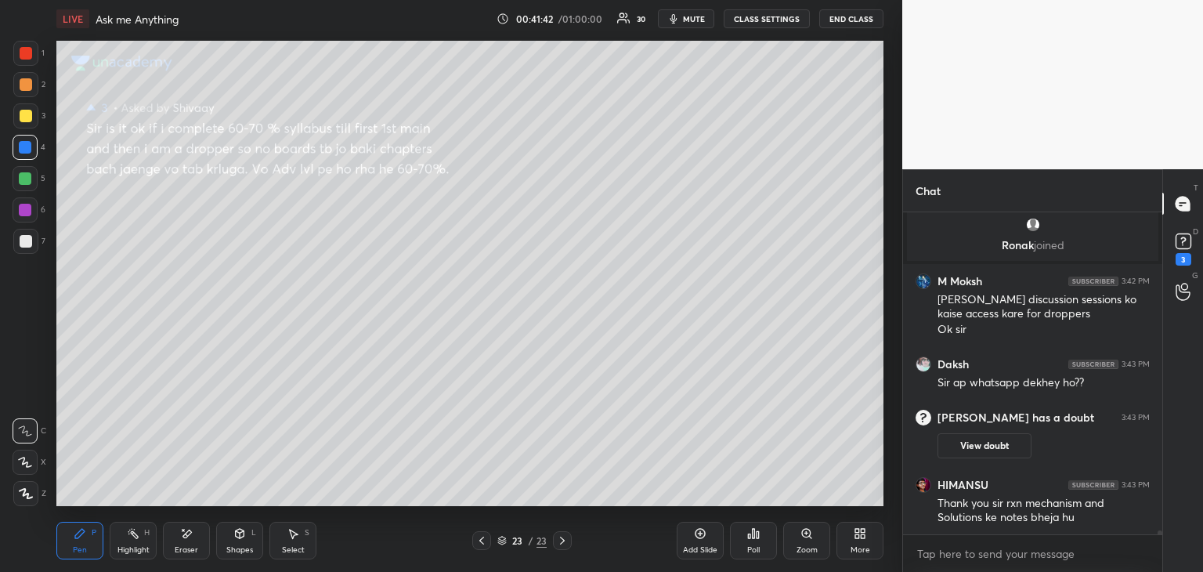
click at [560, 540] on icon at bounding box center [562, 540] width 13 height 13
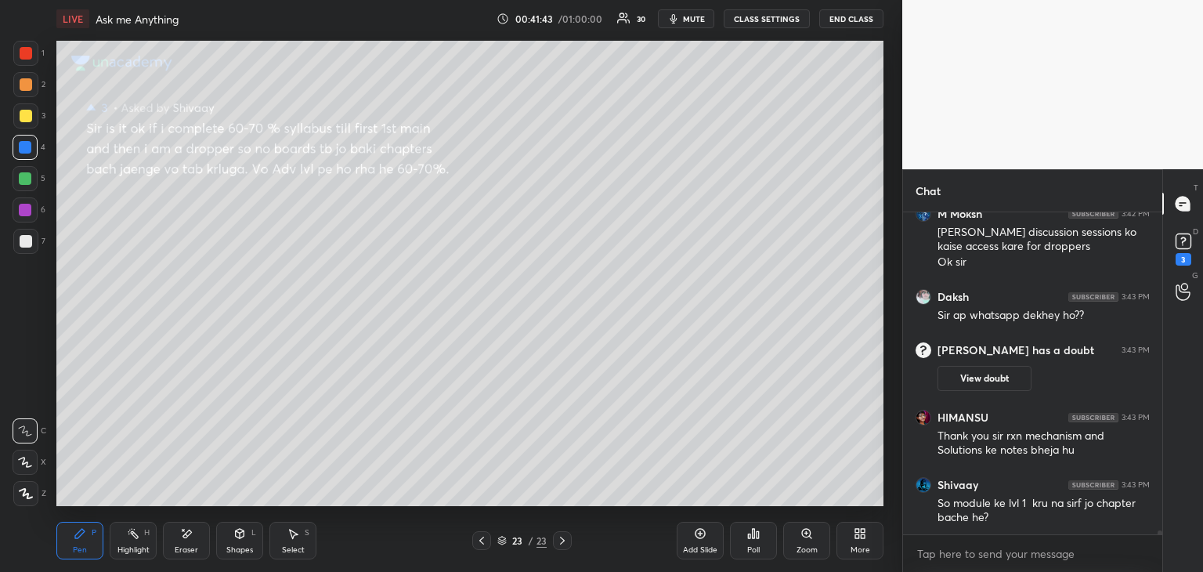
scroll to position [25514, 0]
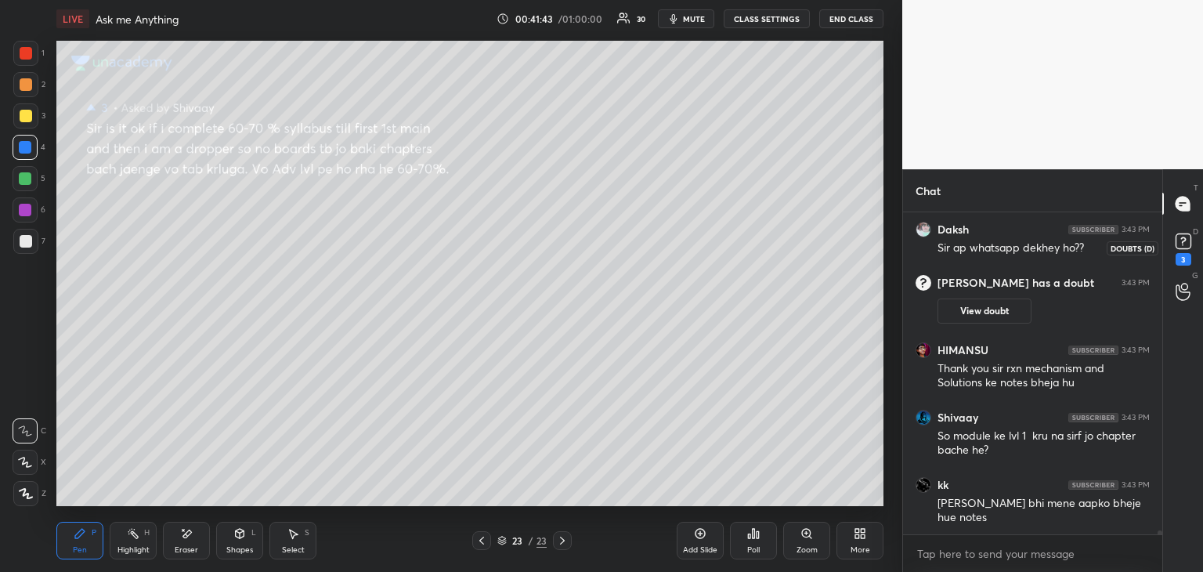
click at [1191, 239] on rect at bounding box center [1183, 241] width 15 height 15
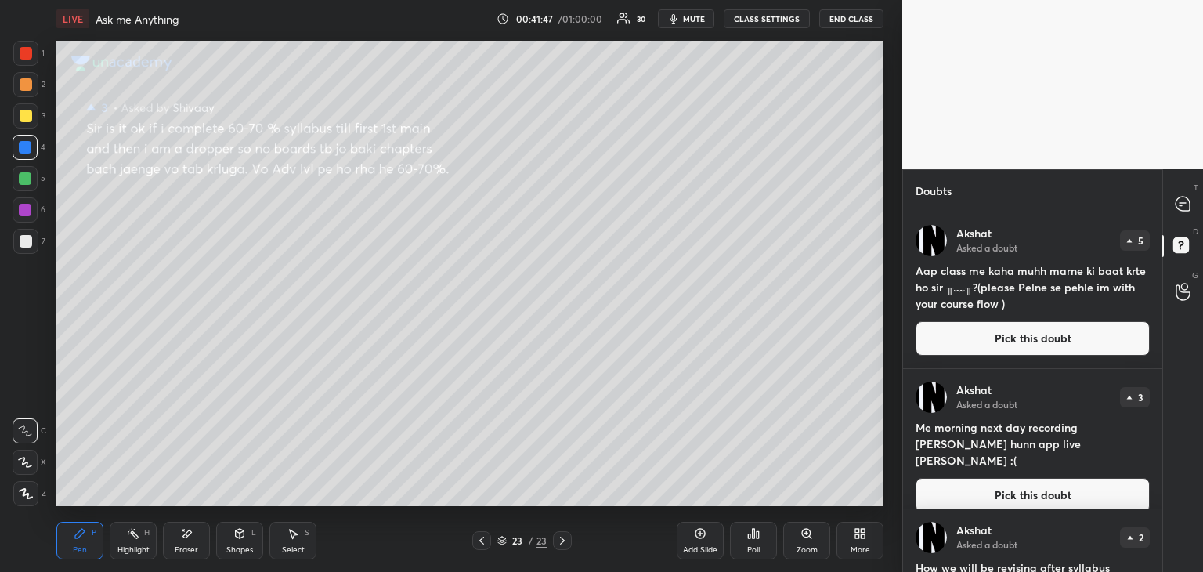
click at [1010, 339] on button "Pick this doubt" at bounding box center [1033, 338] width 234 height 34
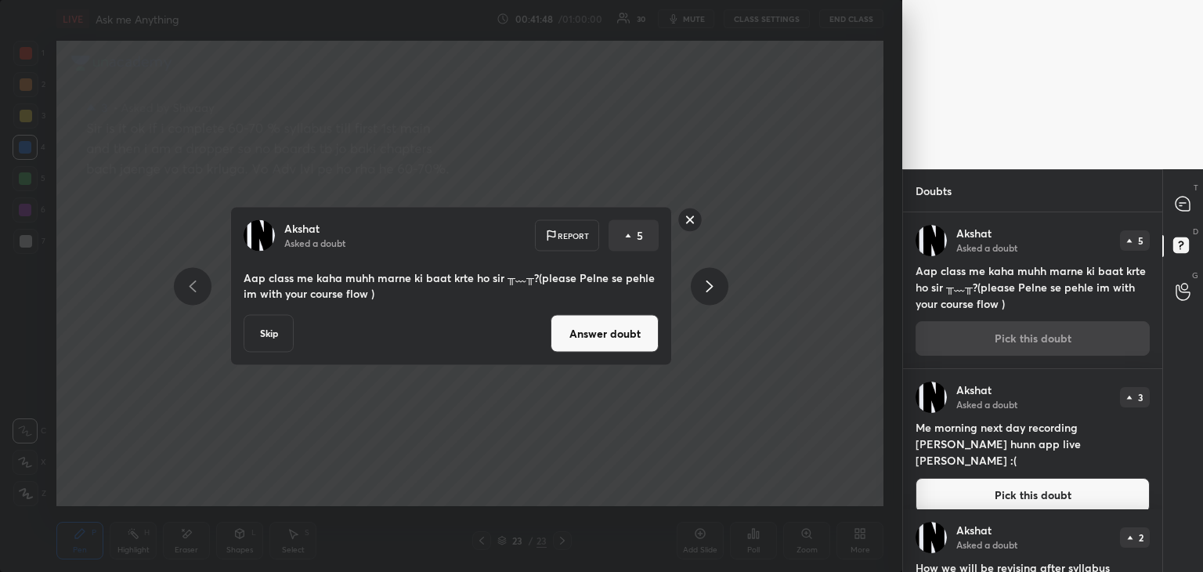
click at [605, 333] on button "Answer doubt" at bounding box center [605, 334] width 108 height 38
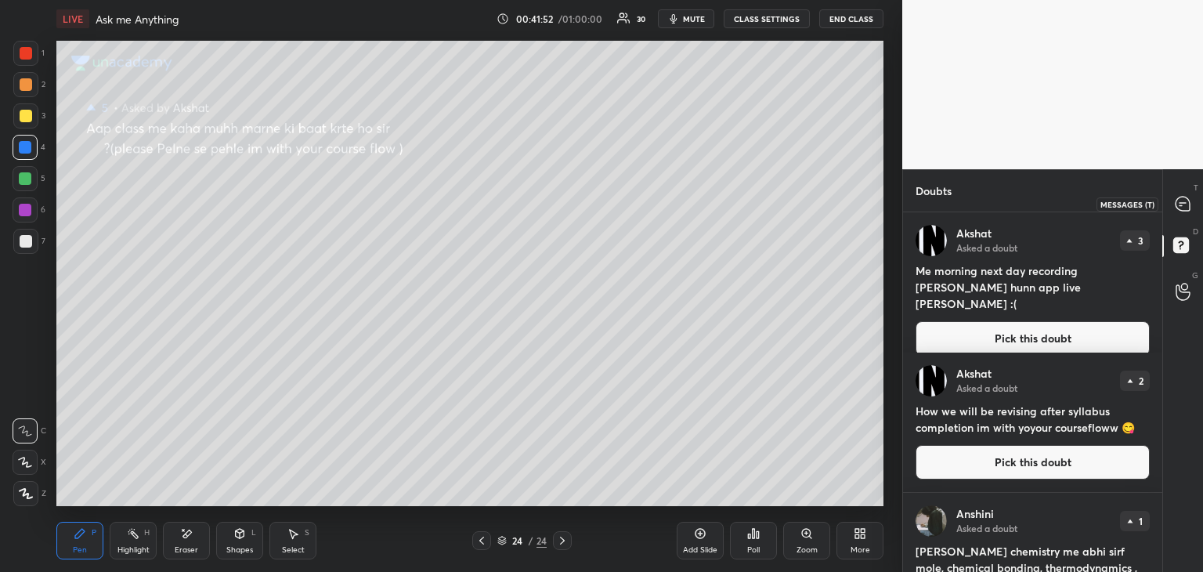
click at [1180, 203] on icon at bounding box center [1183, 204] width 14 height 14
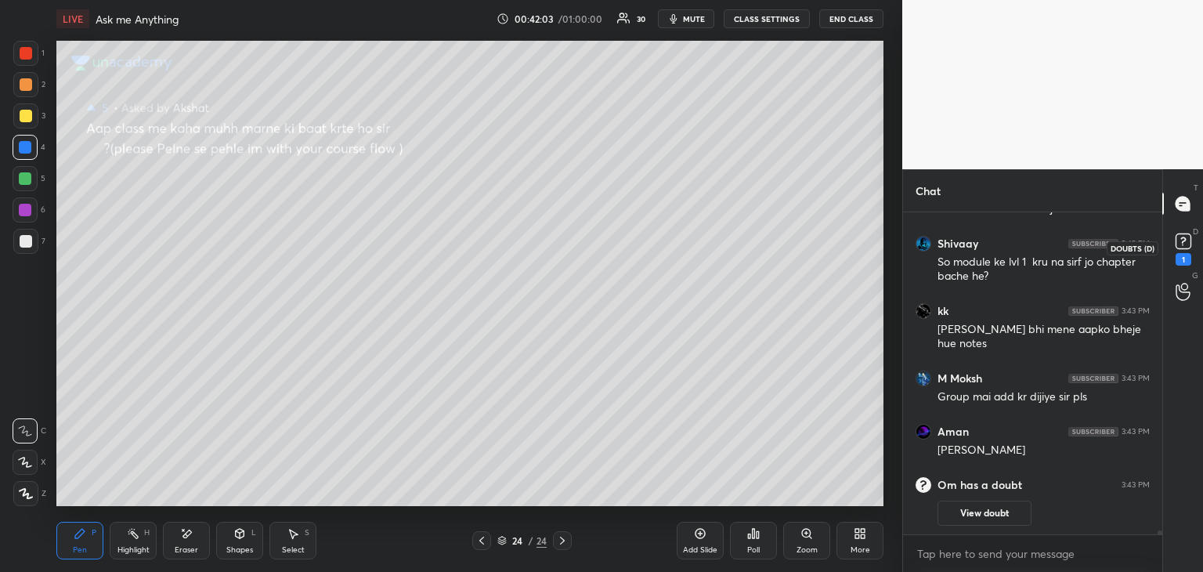
scroll to position [25657, 0]
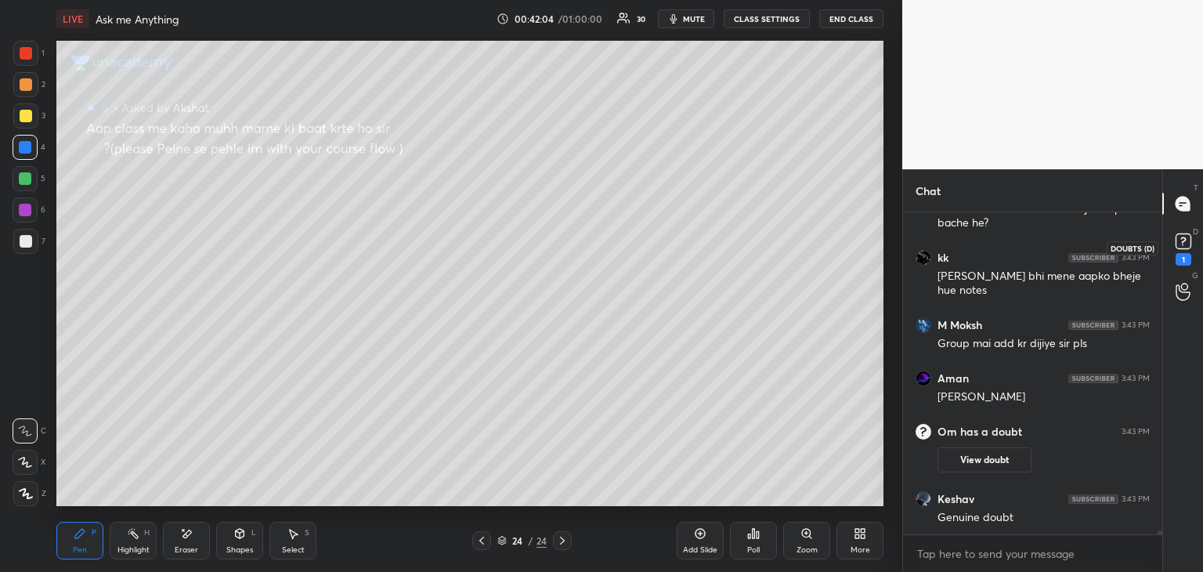
click at [1177, 244] on rect at bounding box center [1183, 241] width 15 height 15
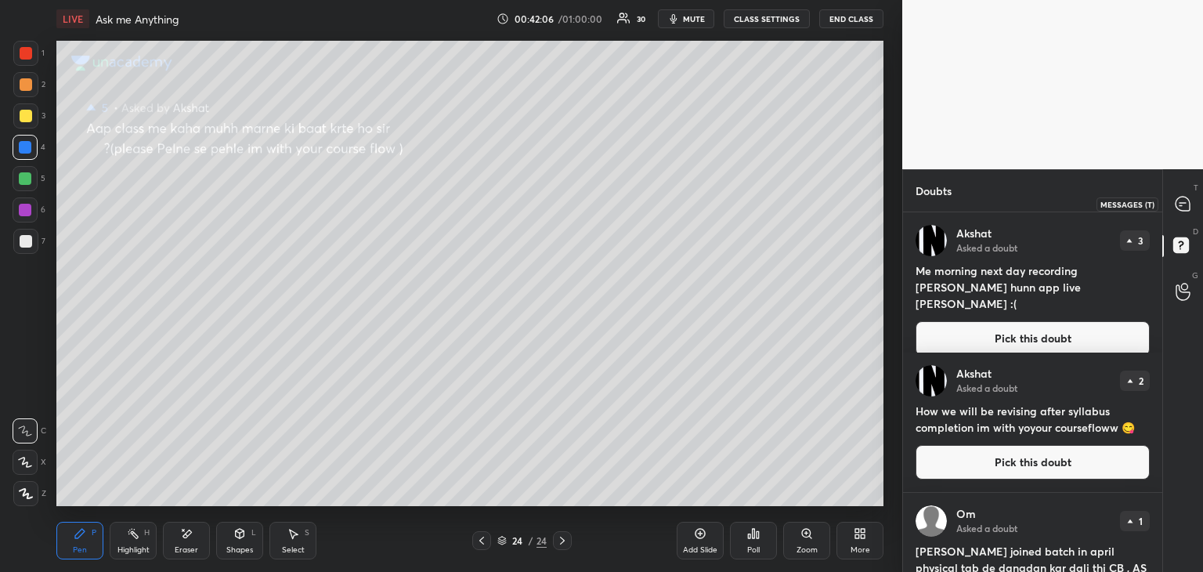
click at [1188, 193] on div at bounding box center [1183, 204] width 31 height 28
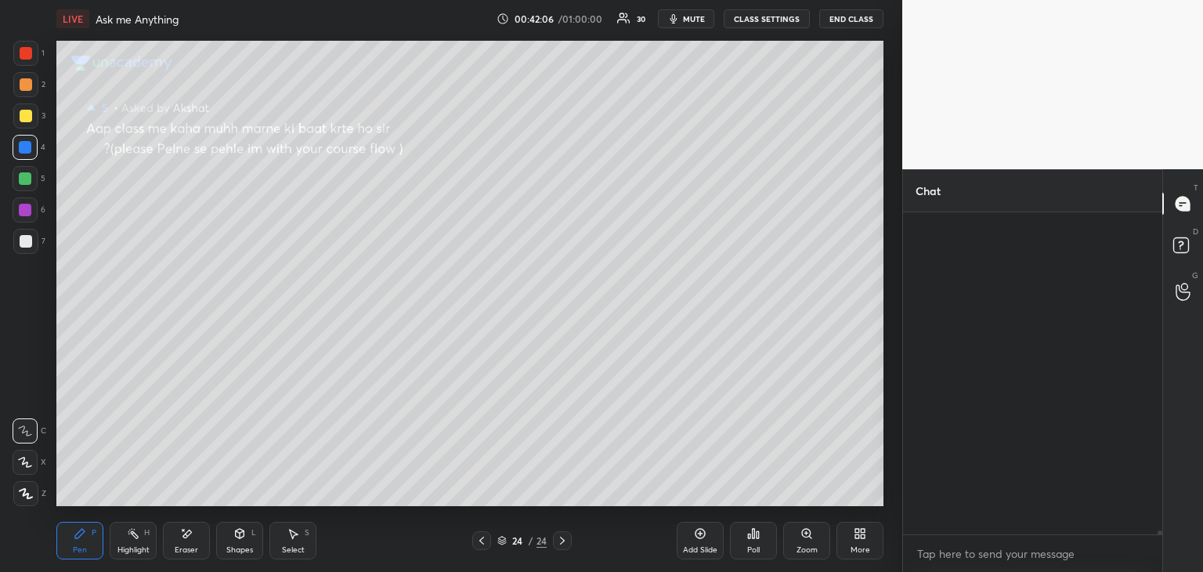
scroll to position [317, 255]
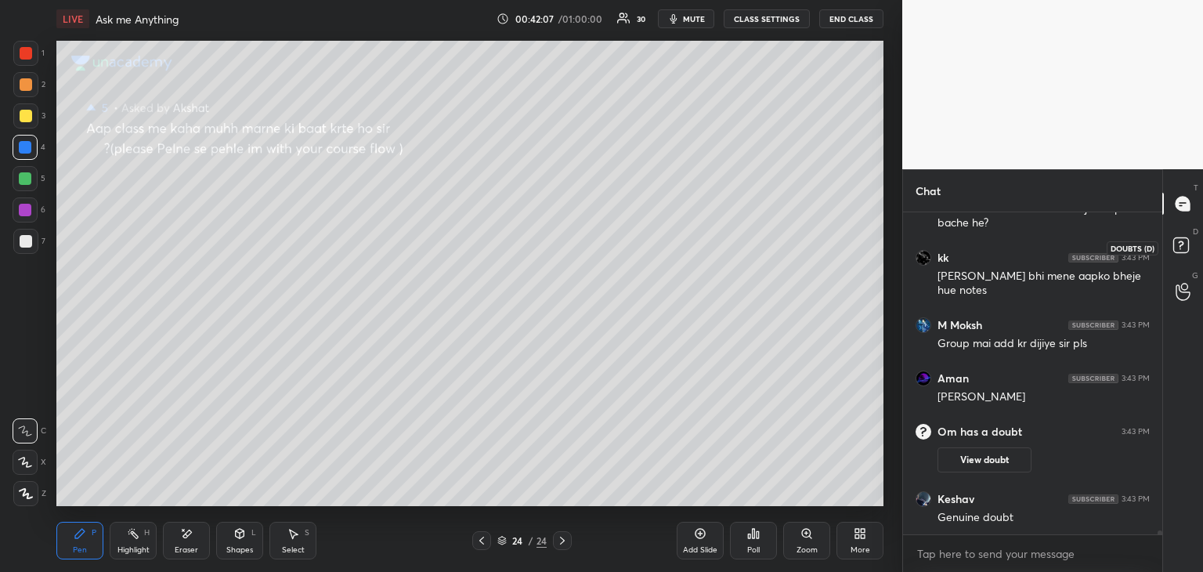
click at [1175, 239] on rect at bounding box center [1180, 245] width 15 height 15
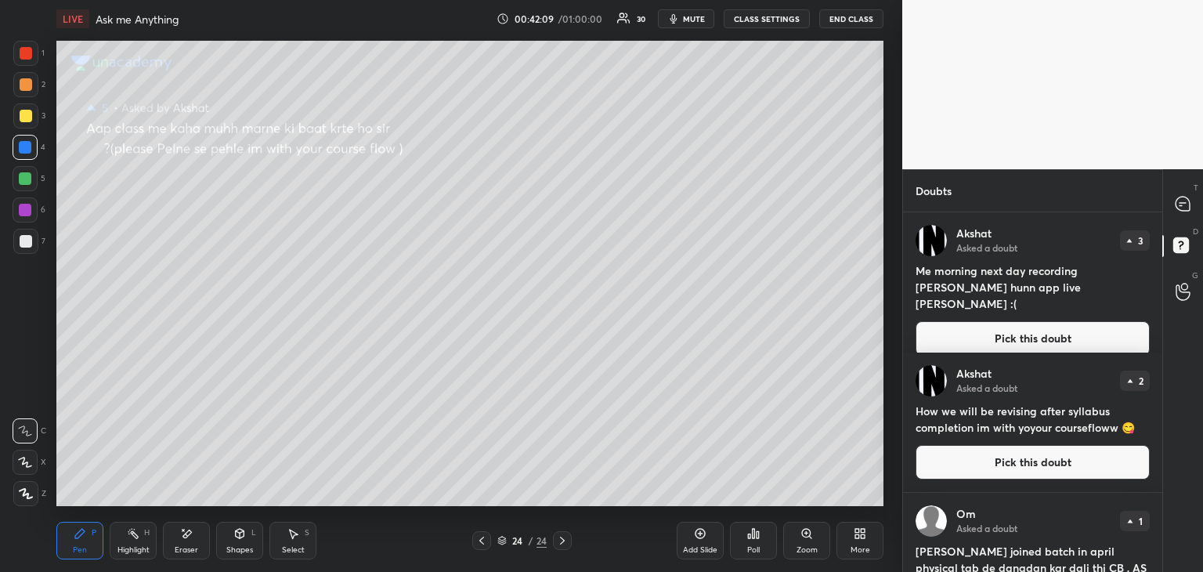
click at [965, 324] on button "Pick this doubt" at bounding box center [1033, 338] width 234 height 34
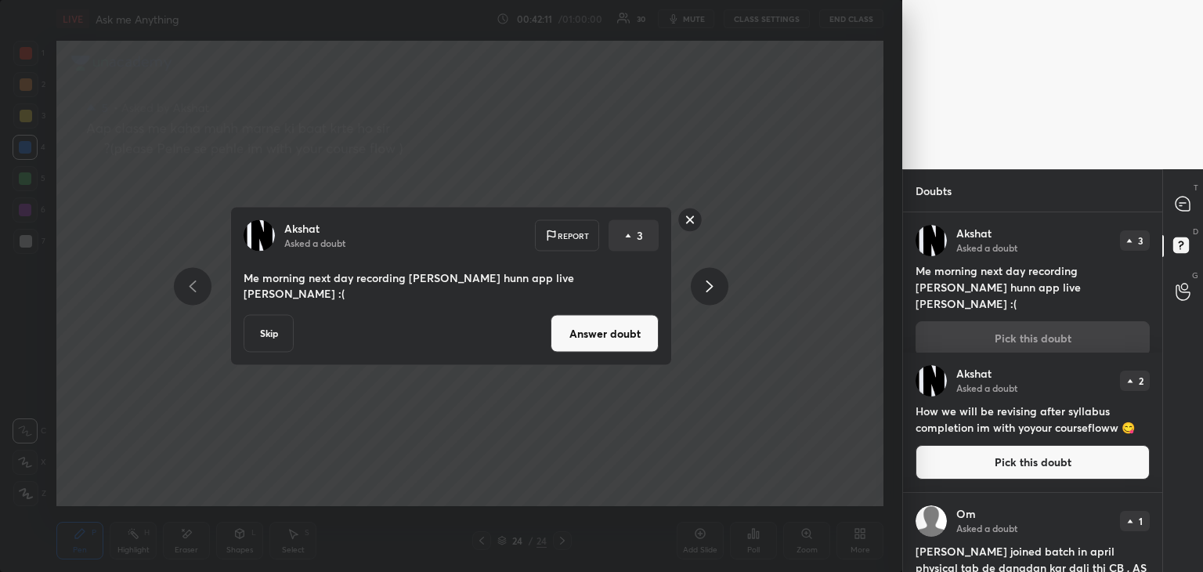
click at [611, 330] on button "Answer doubt" at bounding box center [605, 334] width 108 height 38
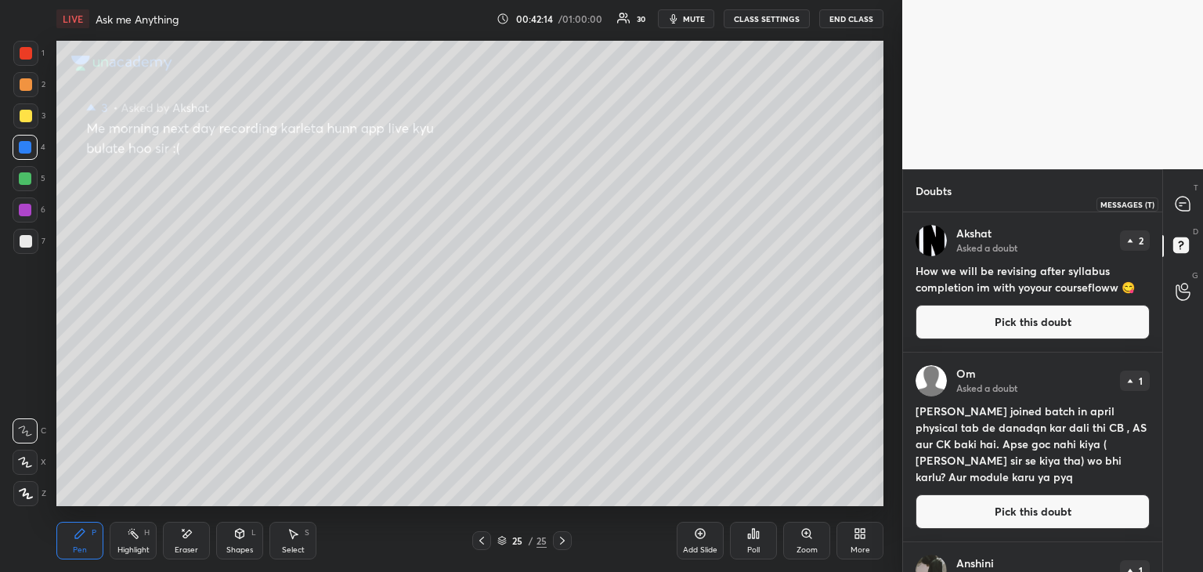
click at [1180, 207] on icon at bounding box center [1183, 204] width 14 height 14
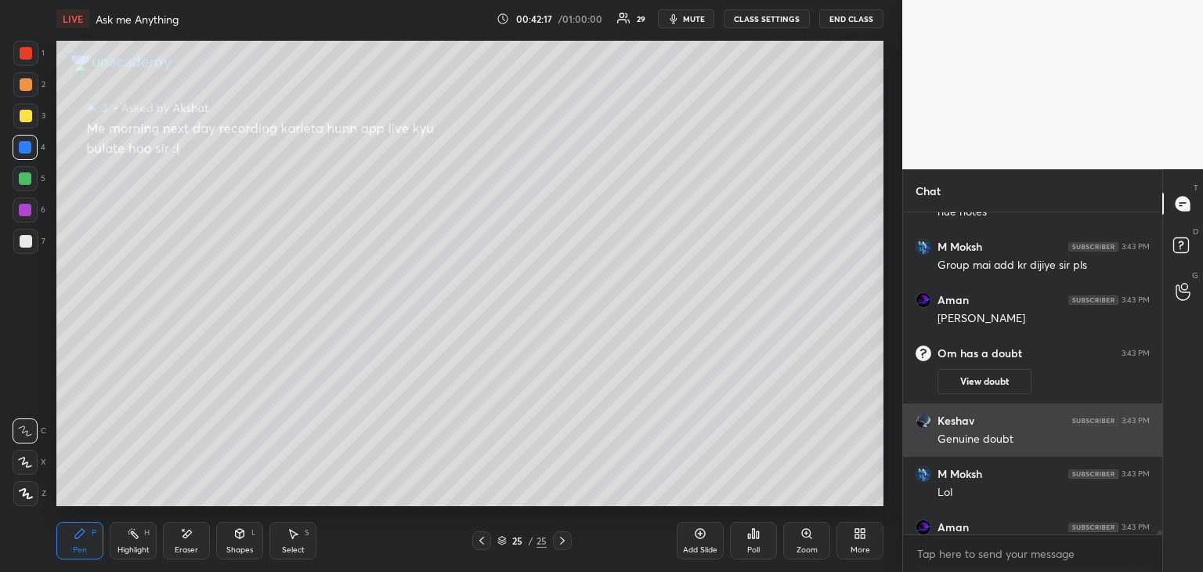
scroll to position [26000, 0]
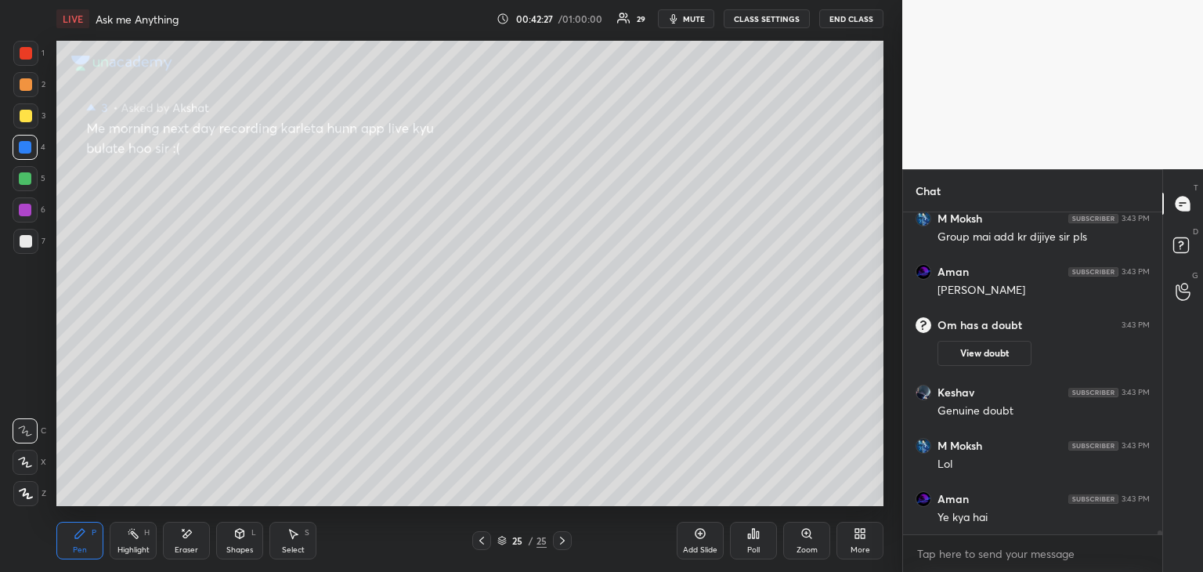
click at [16, 65] on div at bounding box center [25, 53] width 25 height 25
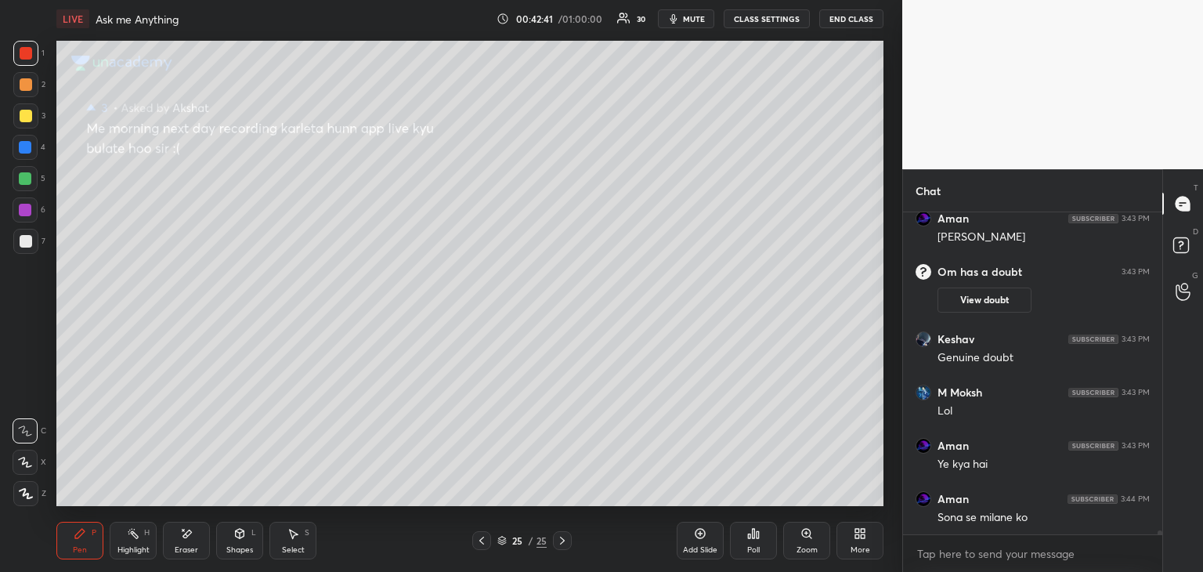
scroll to position [26106, 0]
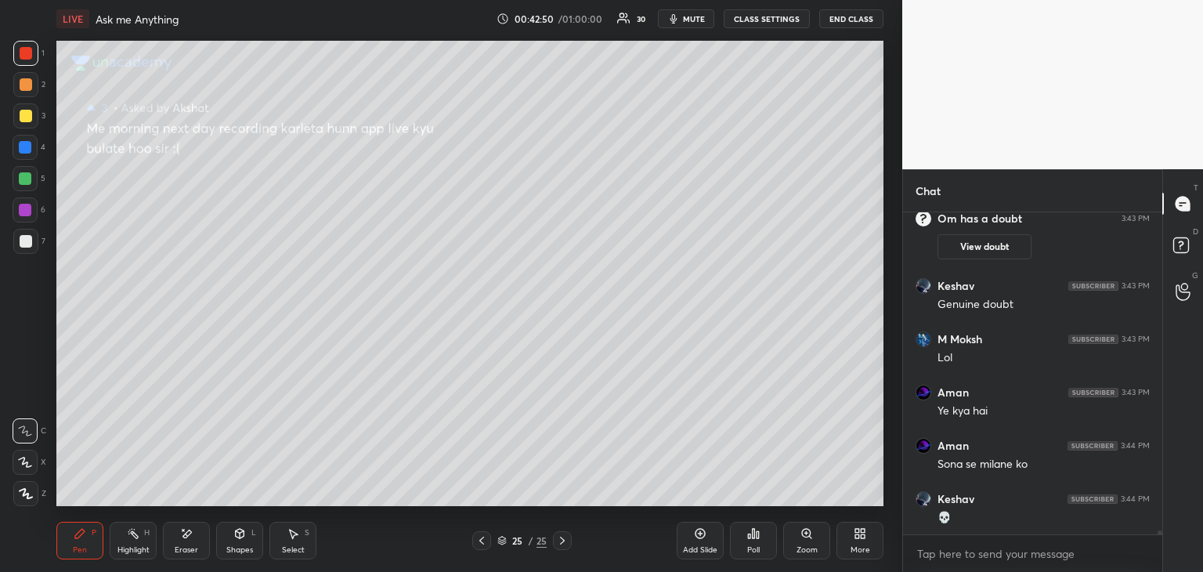
click at [298, 565] on div "Pen P Highlight H Eraser Shapes L Select S 25 / 25 Add Slide Poll Zoom More" at bounding box center [469, 540] width 827 height 63
click at [293, 527] on icon at bounding box center [293, 533] width 13 height 13
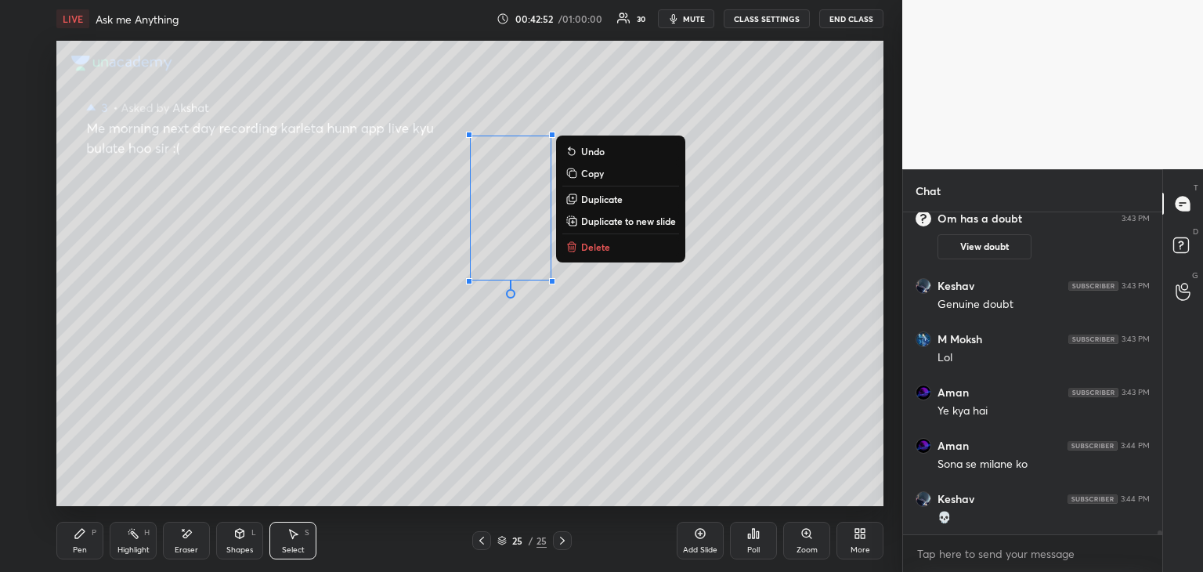
click at [599, 252] on p "Delete" at bounding box center [595, 246] width 29 height 13
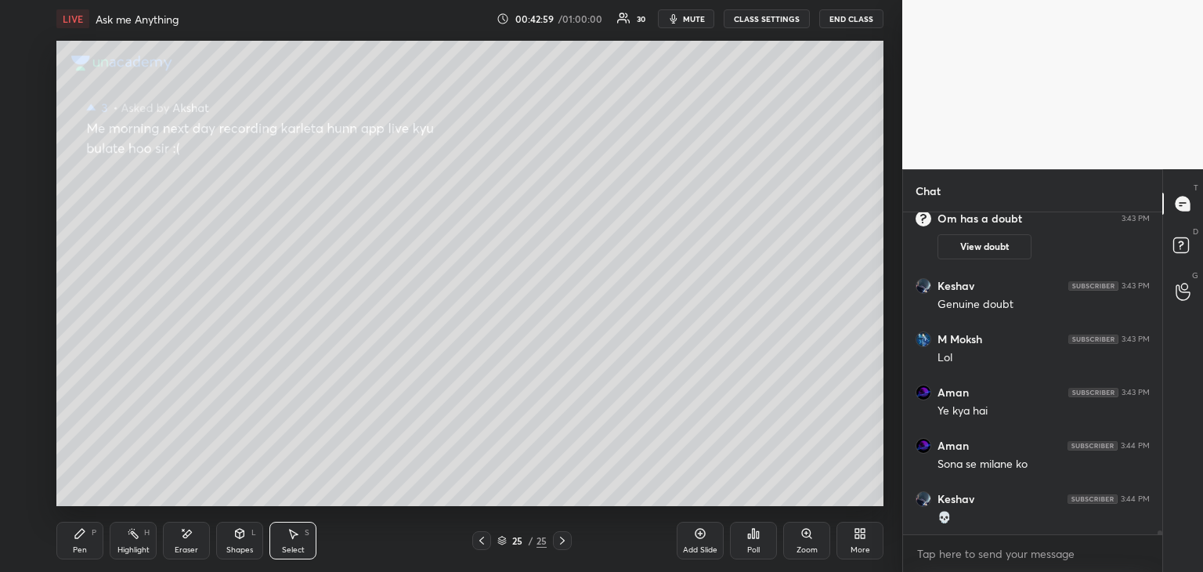
click at [89, 538] on div "Pen P" at bounding box center [79, 541] width 47 height 38
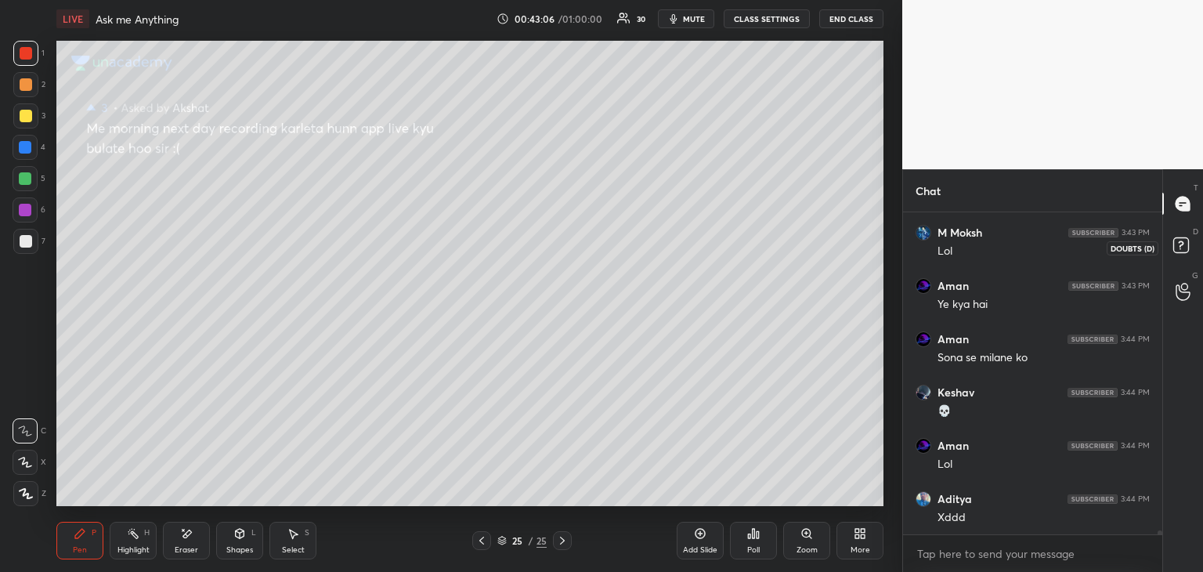
scroll to position [25948, 0]
click at [1175, 243] on rect at bounding box center [1180, 245] width 15 height 15
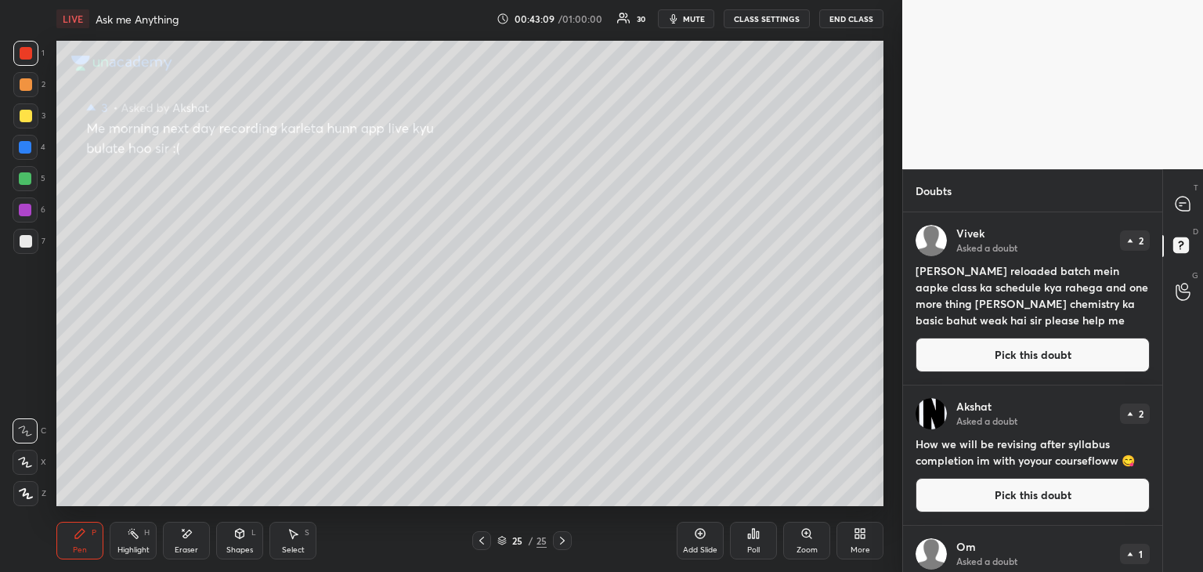
click at [942, 364] on button "Pick this doubt" at bounding box center [1033, 355] width 234 height 34
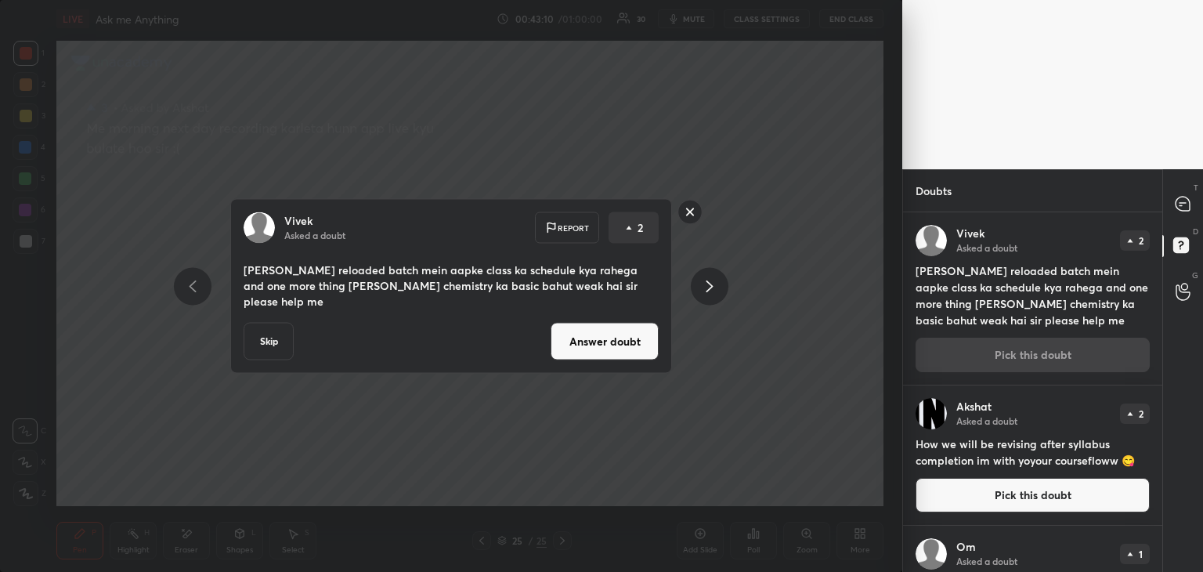
click at [626, 333] on button "Answer doubt" at bounding box center [605, 342] width 108 height 38
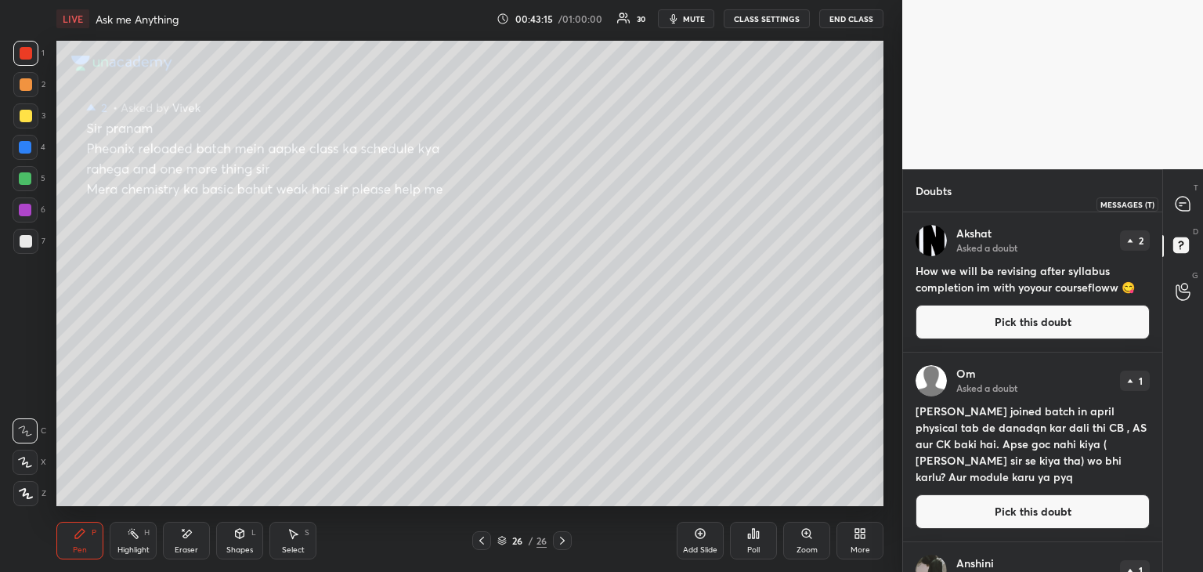
click at [1195, 205] on div at bounding box center [1183, 204] width 31 height 28
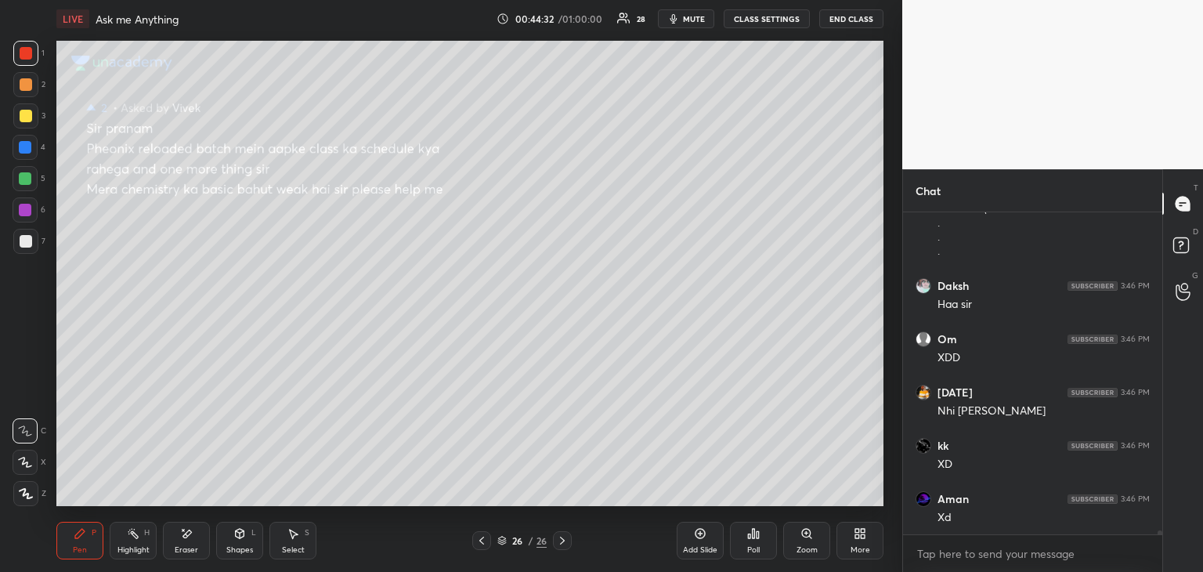
scroll to position [26468, 0]
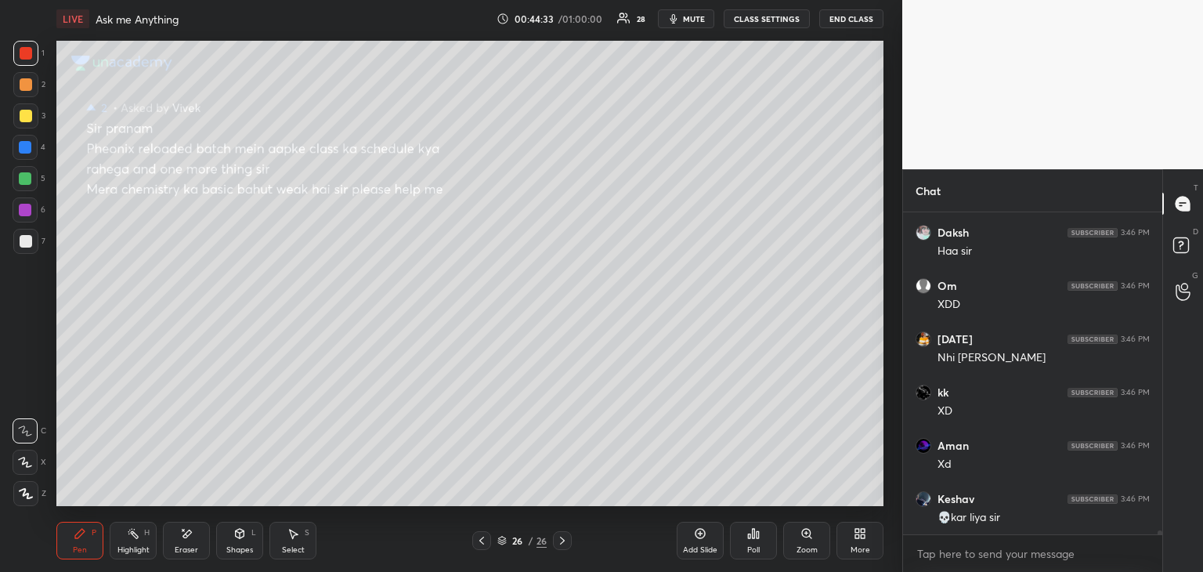
click at [26, 186] on div at bounding box center [25, 178] width 25 height 25
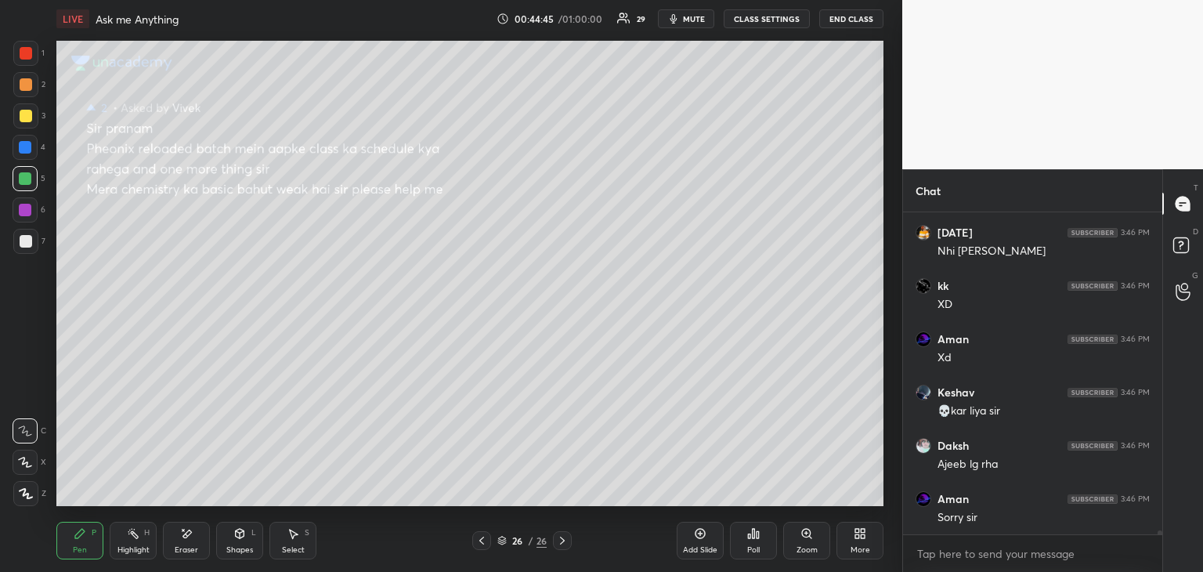
scroll to position [26628, 0]
click at [197, 535] on div "Eraser" at bounding box center [186, 541] width 47 height 38
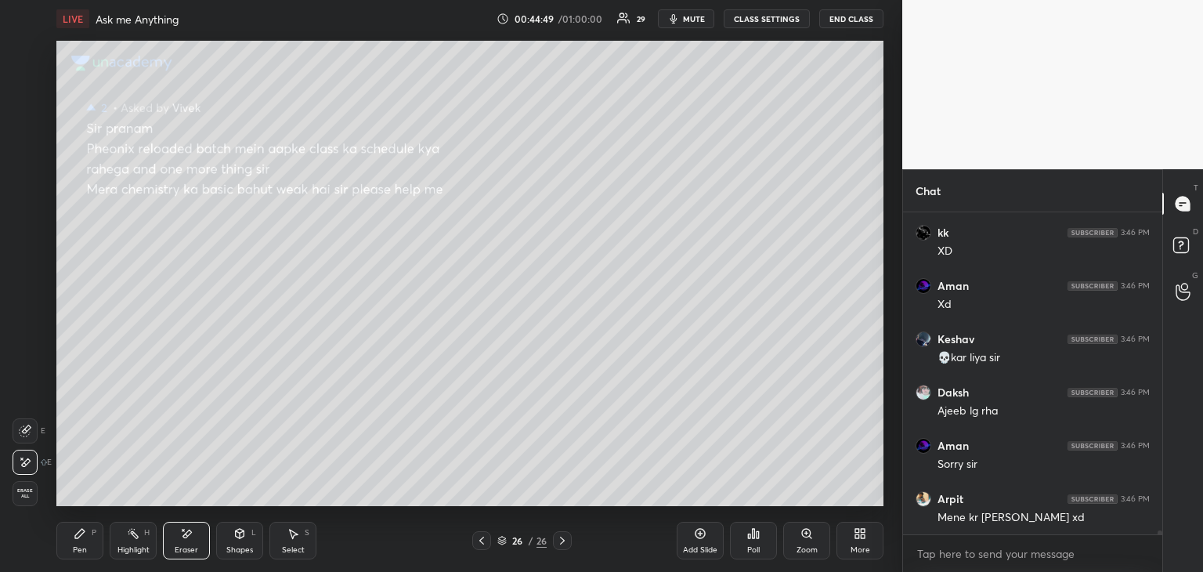
click at [82, 537] on icon at bounding box center [80, 533] width 13 height 13
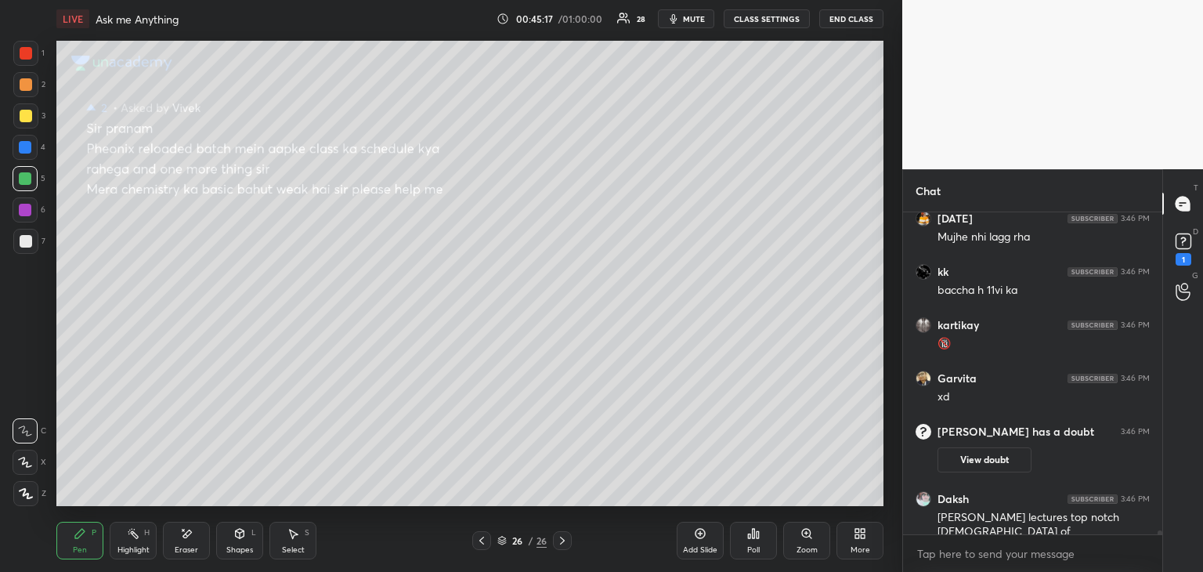
scroll to position [26735, 0]
click at [1188, 242] on rect at bounding box center [1183, 241] width 15 height 15
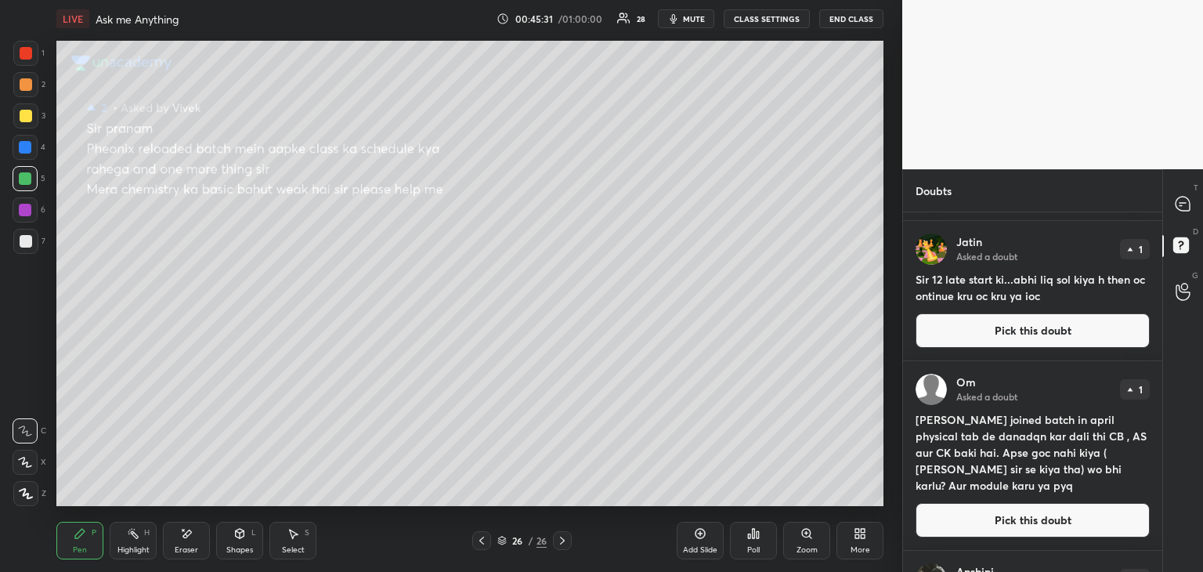
scroll to position [147, 0]
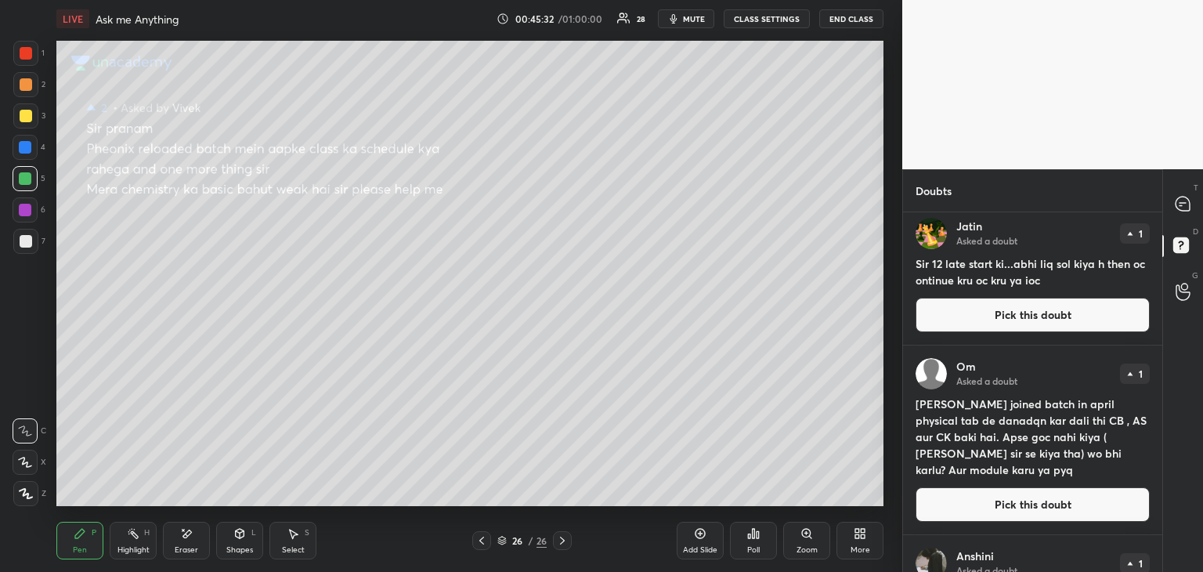
click at [988, 504] on button "Pick this doubt" at bounding box center [1033, 504] width 234 height 34
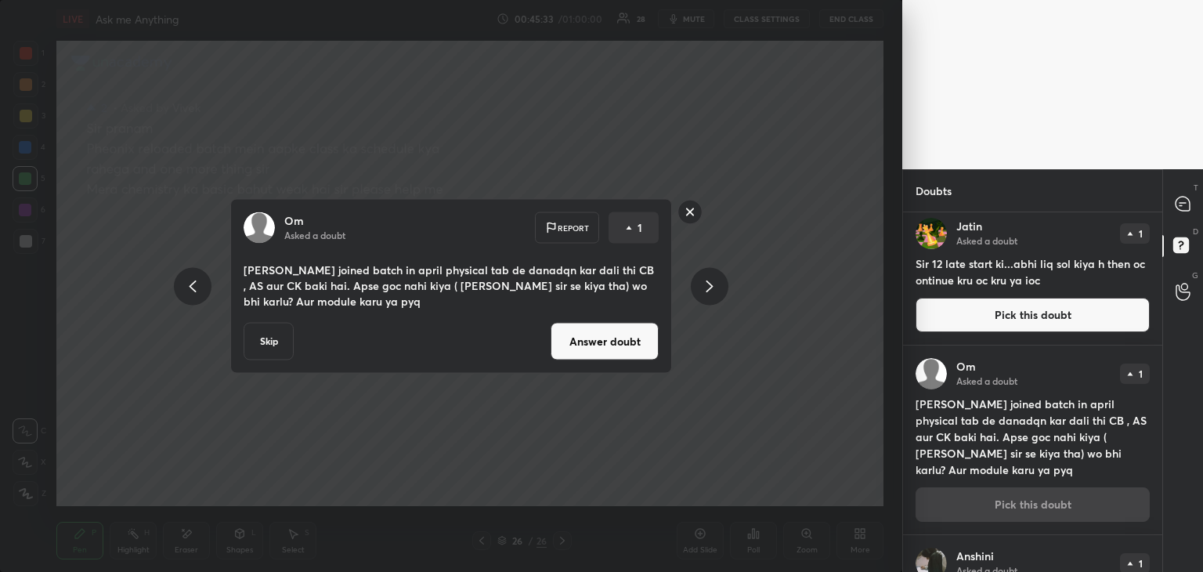
click at [591, 350] on button "Answer doubt" at bounding box center [605, 342] width 108 height 38
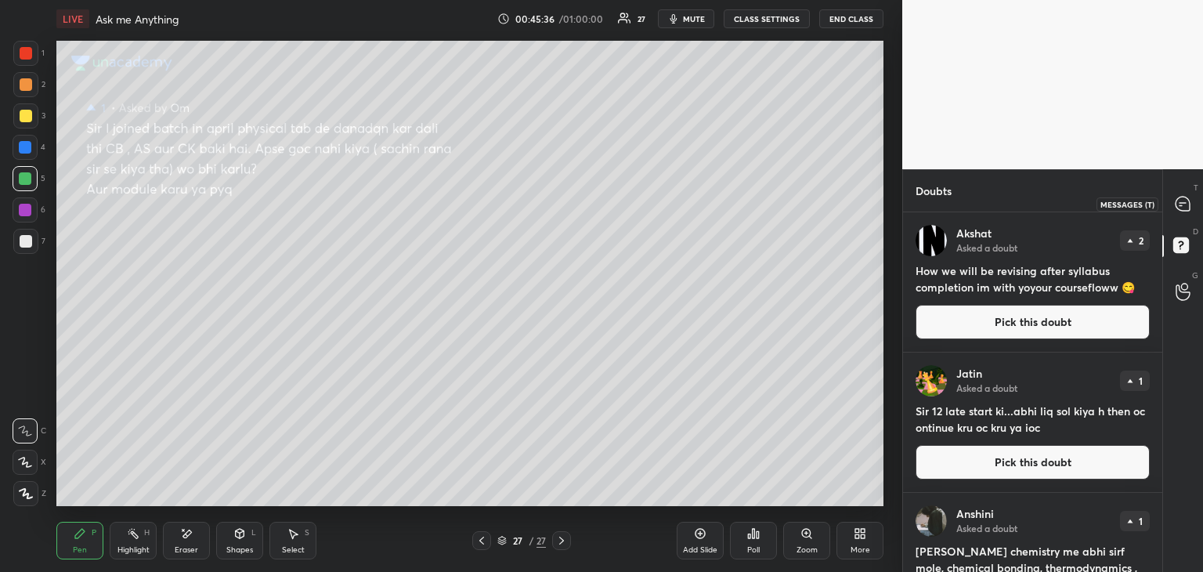
click at [1185, 204] on icon at bounding box center [1183, 204] width 14 height 14
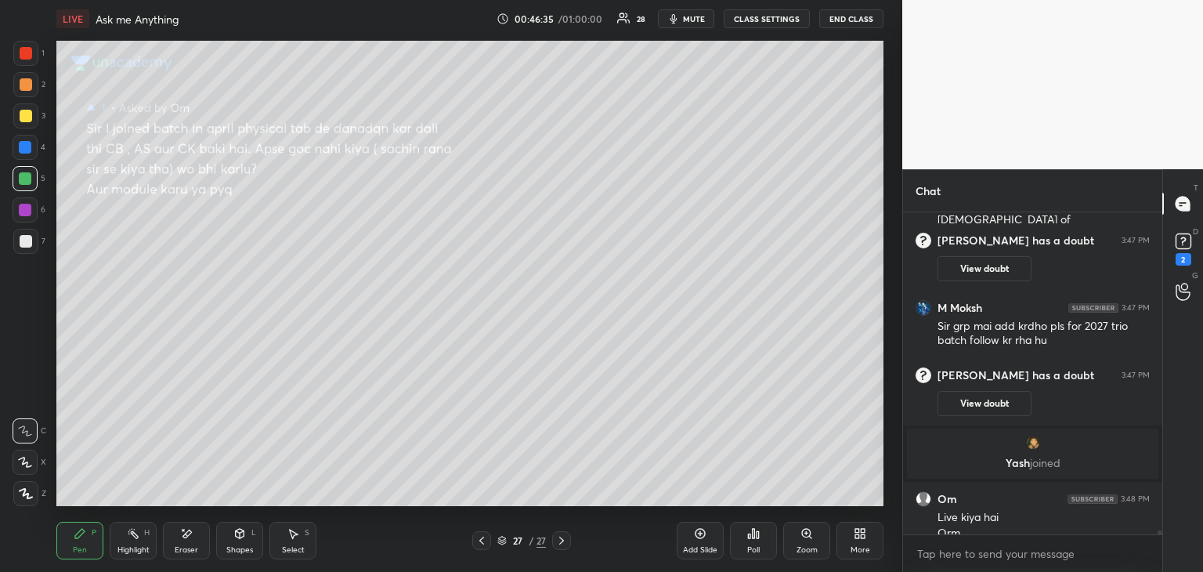
scroll to position [26851, 0]
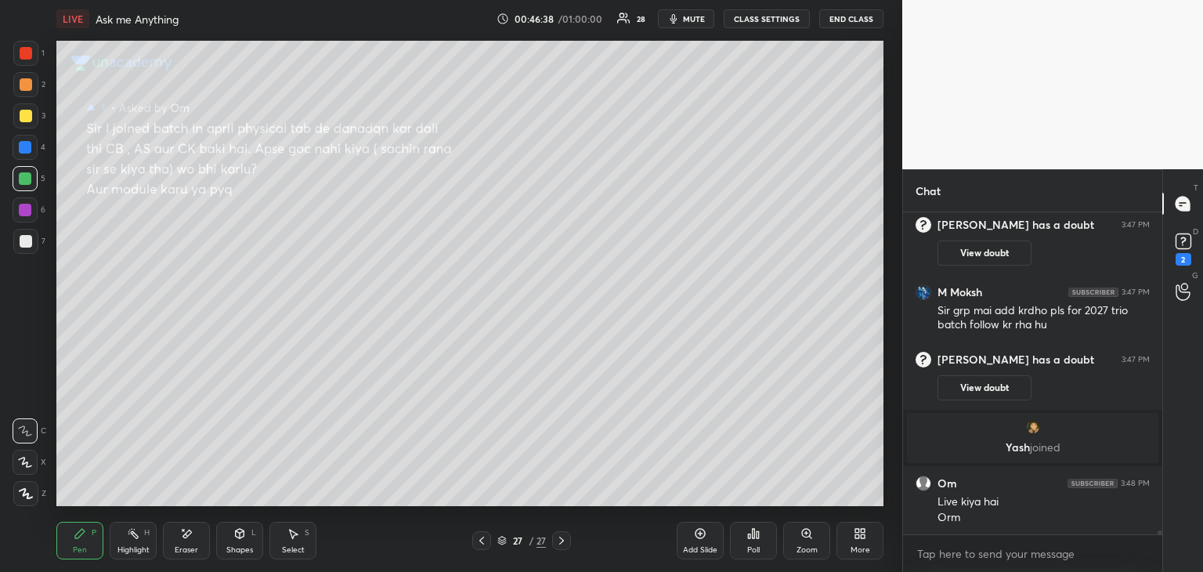
click at [29, 63] on div at bounding box center [25, 53] width 25 height 25
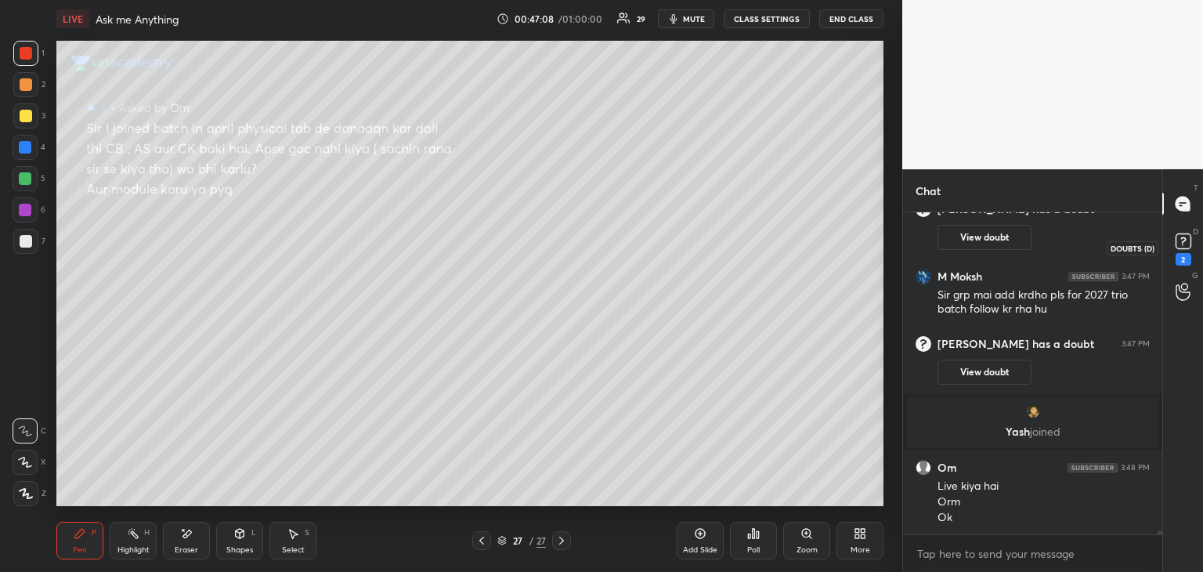
click at [1178, 239] on rect at bounding box center [1183, 241] width 15 height 15
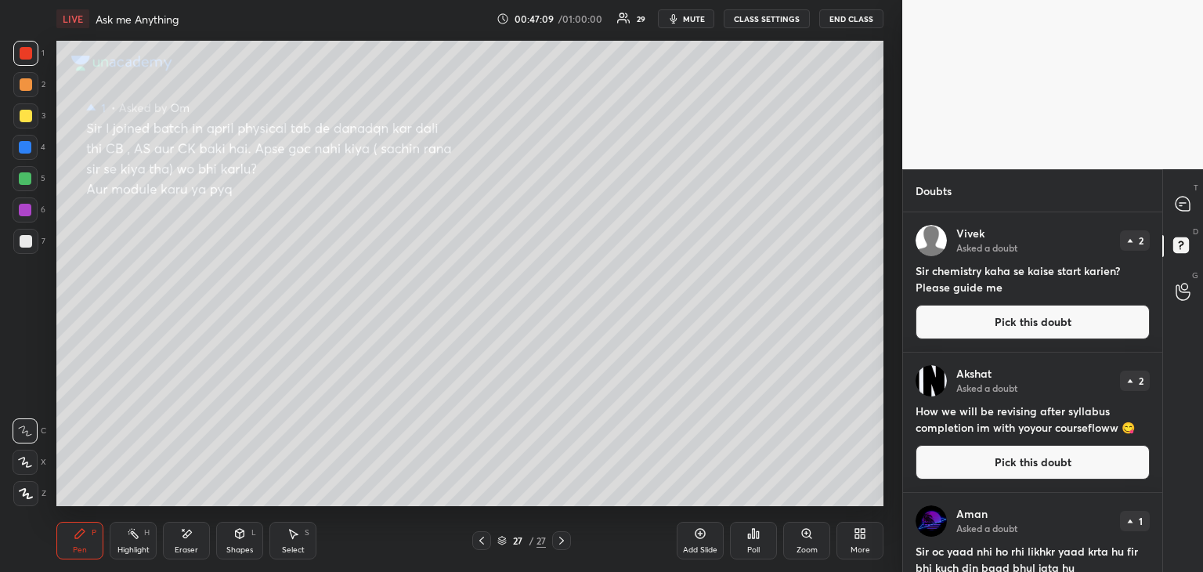
click at [982, 322] on button "Pick this doubt" at bounding box center [1033, 322] width 234 height 34
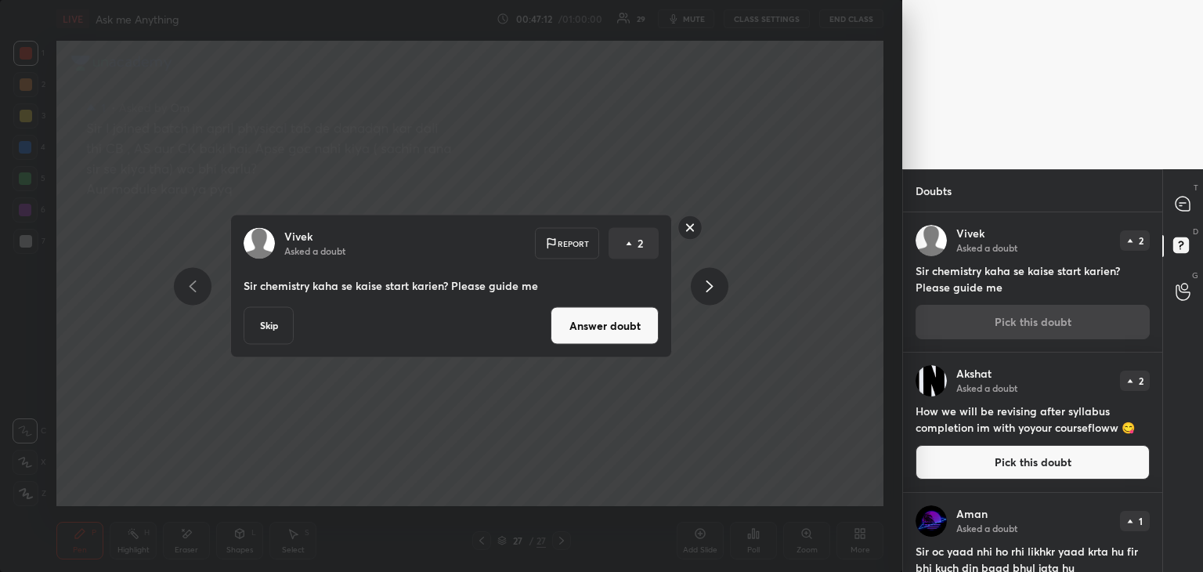
click at [626, 329] on button "Answer doubt" at bounding box center [605, 326] width 108 height 38
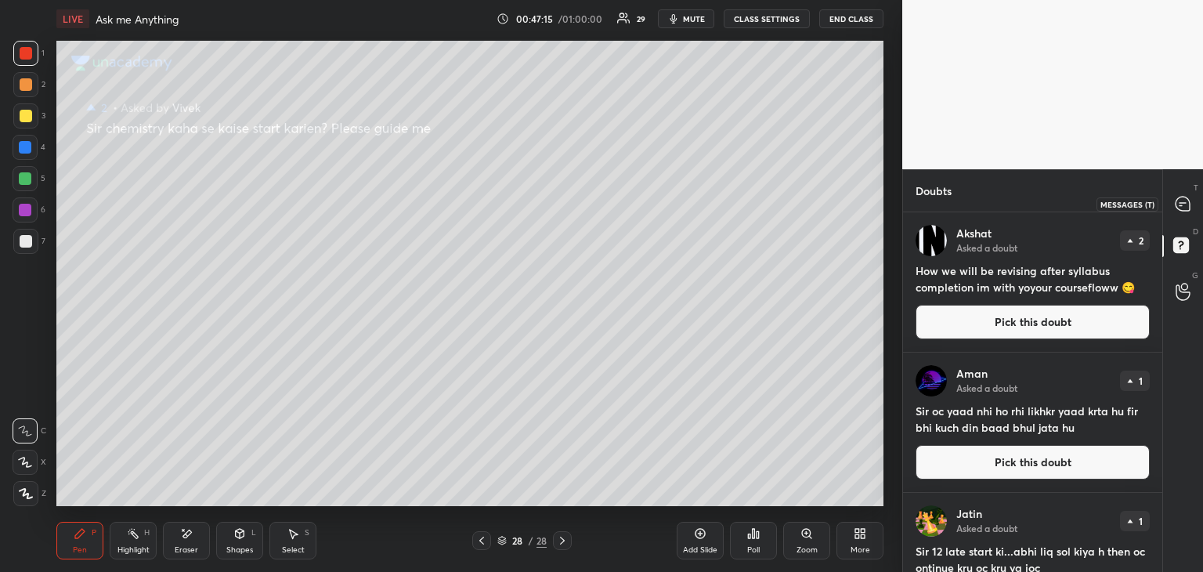
click at [1180, 205] on icon at bounding box center [1181, 205] width 2 height 0
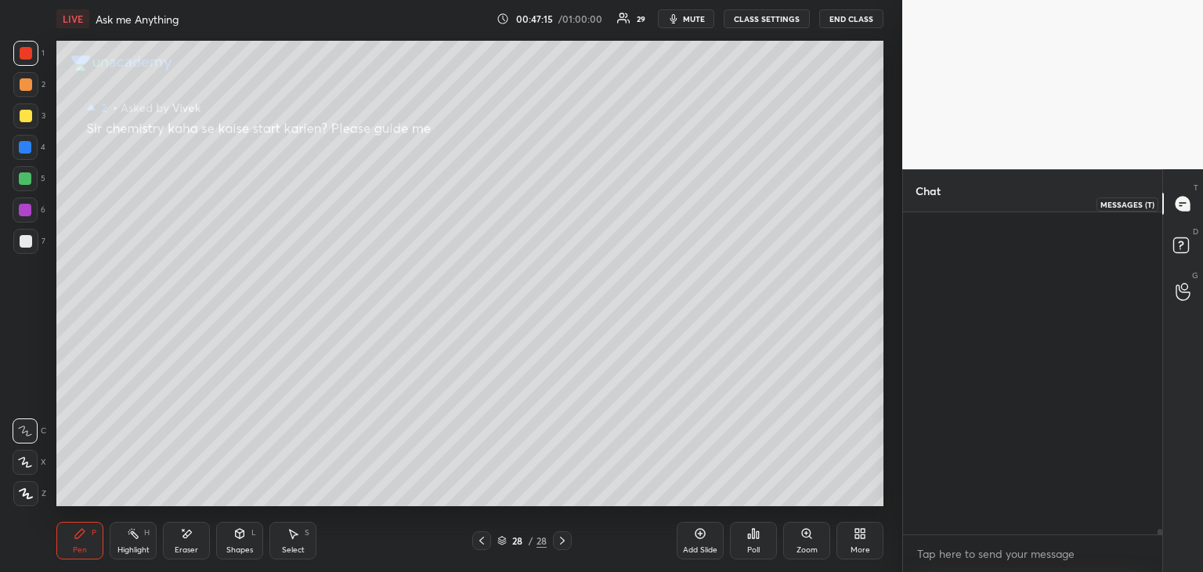
scroll to position [317, 255]
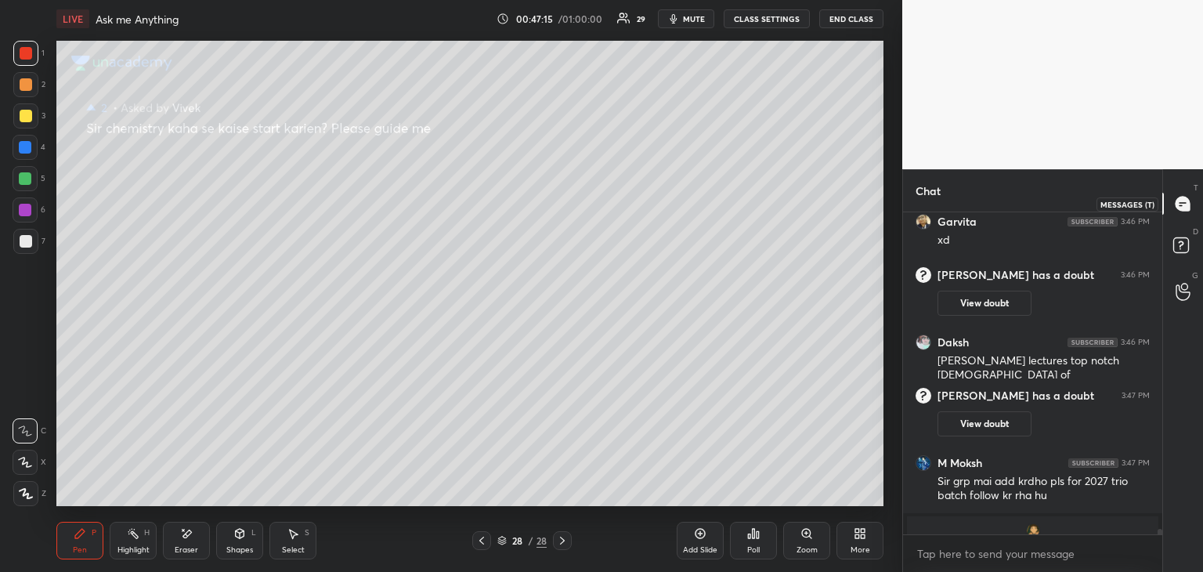
click at [1184, 207] on icon at bounding box center [1183, 204] width 14 height 14
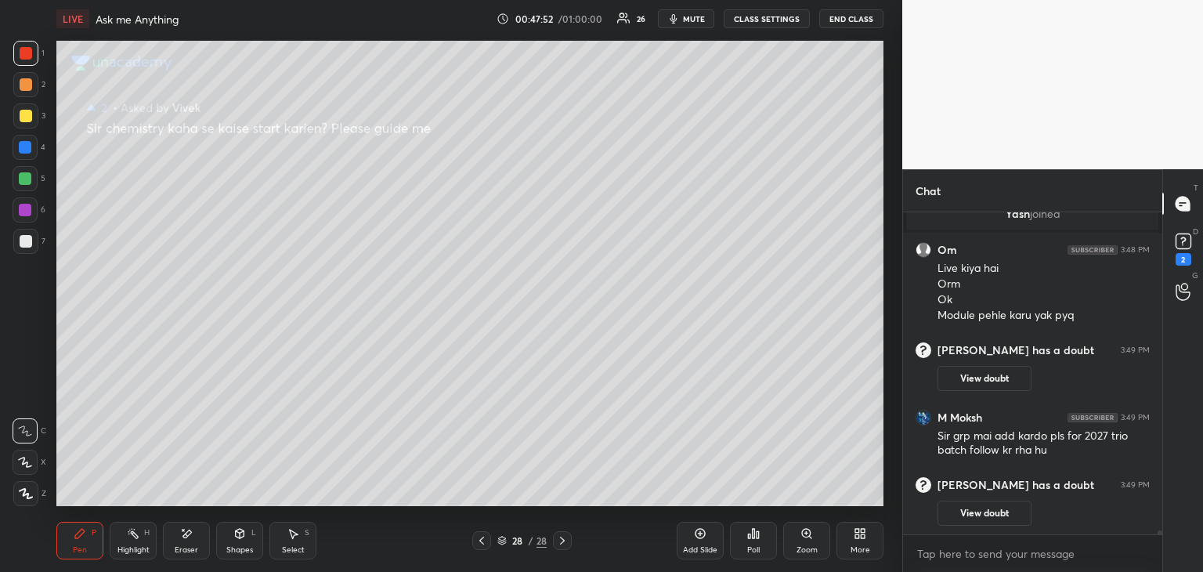
scroll to position [27003, 0]
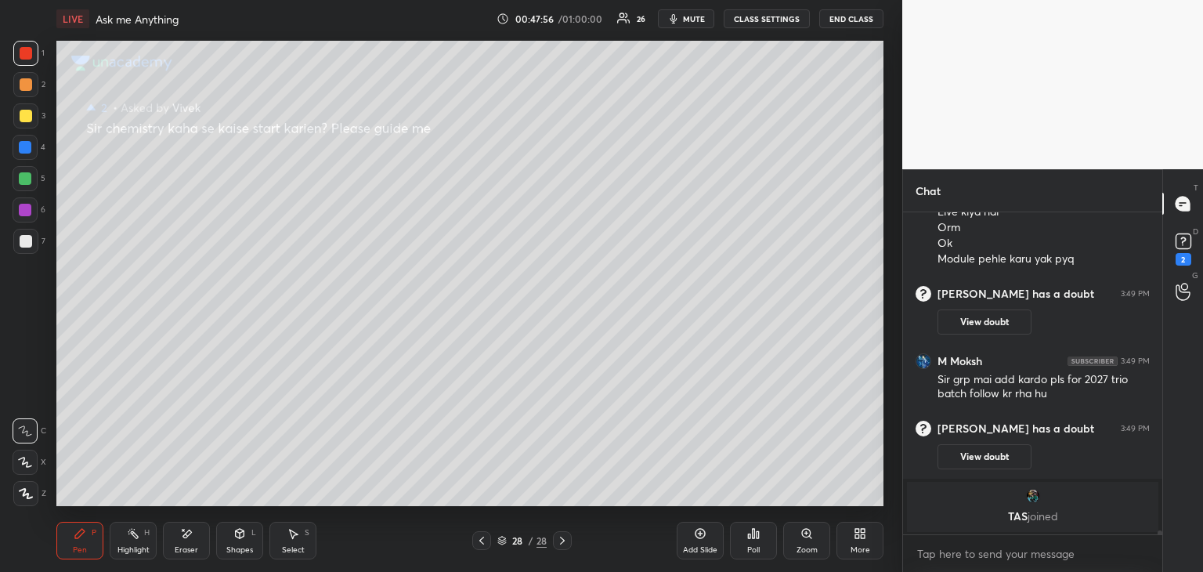
click at [973, 457] on button "View doubt" at bounding box center [985, 456] width 94 height 25
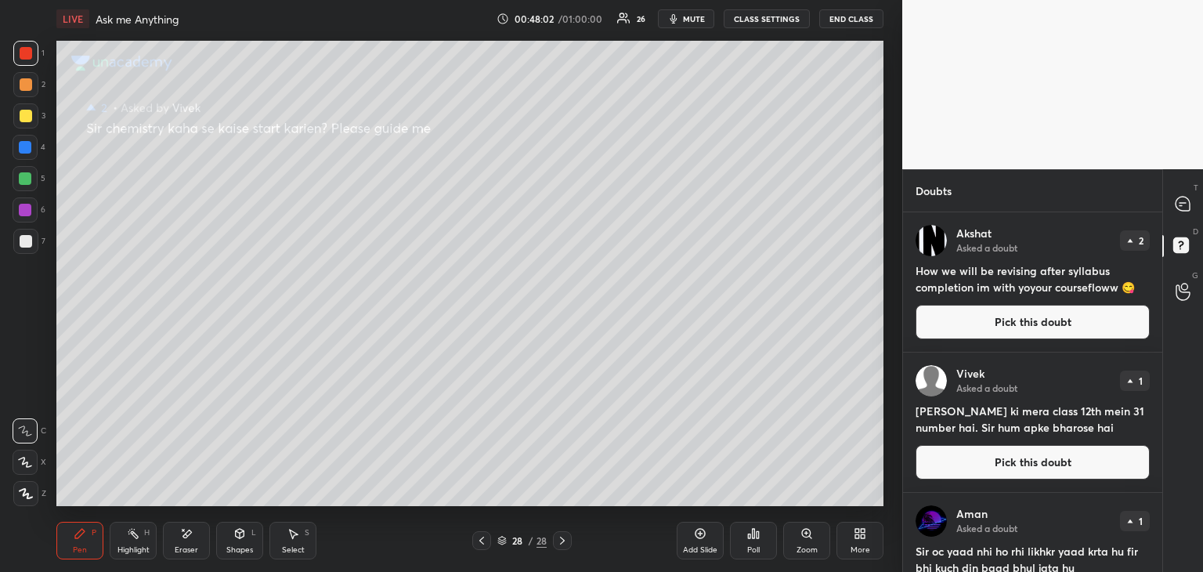
click at [965, 461] on button "Pick this doubt" at bounding box center [1033, 462] width 234 height 34
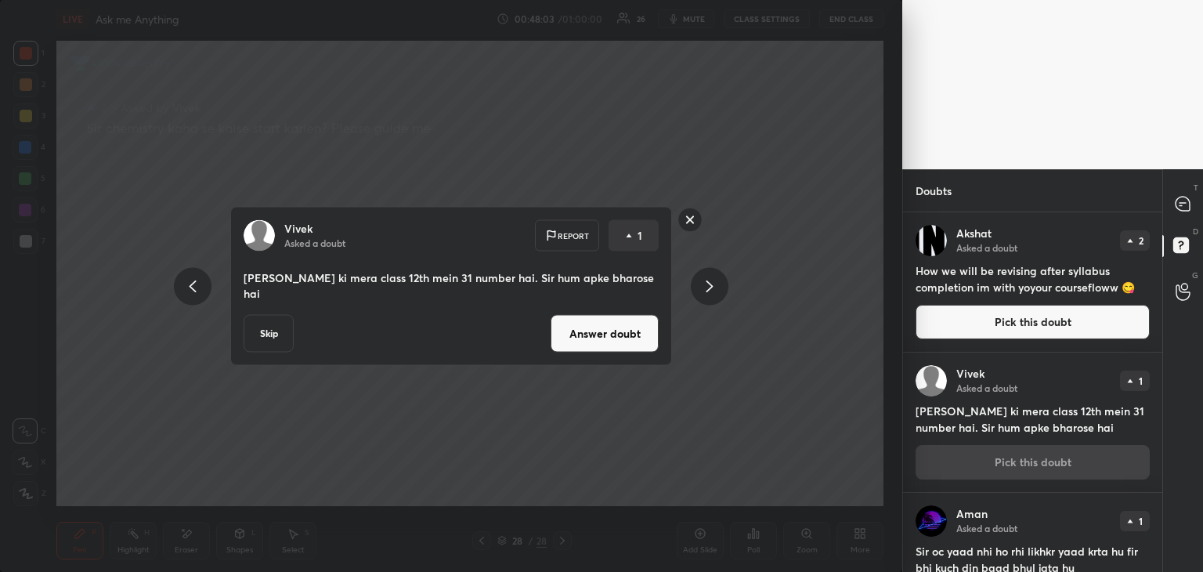
click at [614, 317] on button "Answer doubt" at bounding box center [605, 334] width 108 height 38
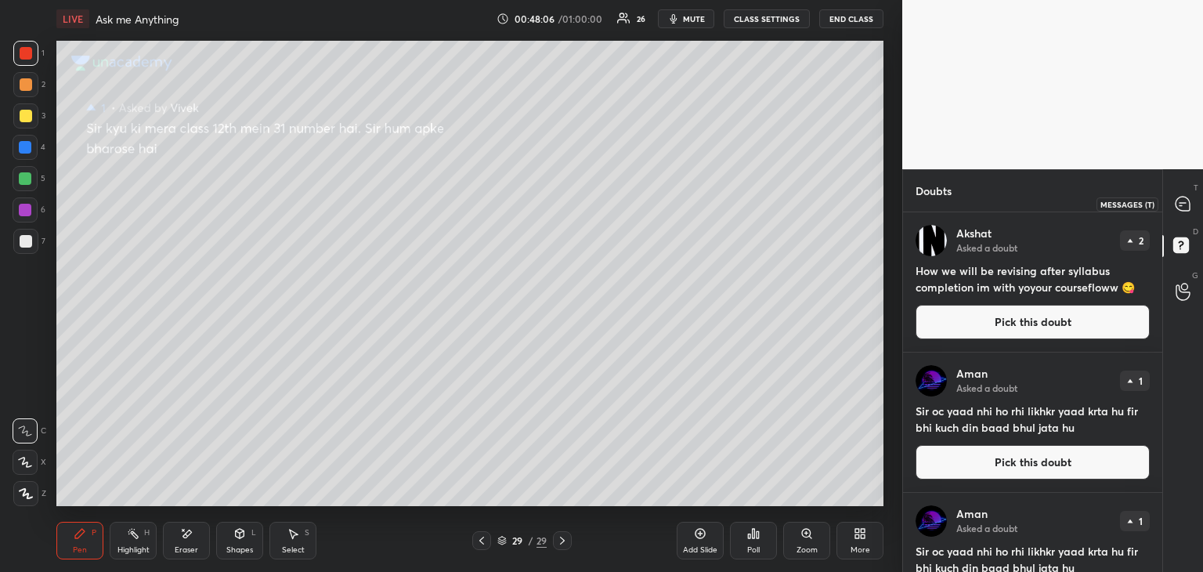
click at [1187, 201] on icon at bounding box center [1183, 204] width 14 height 14
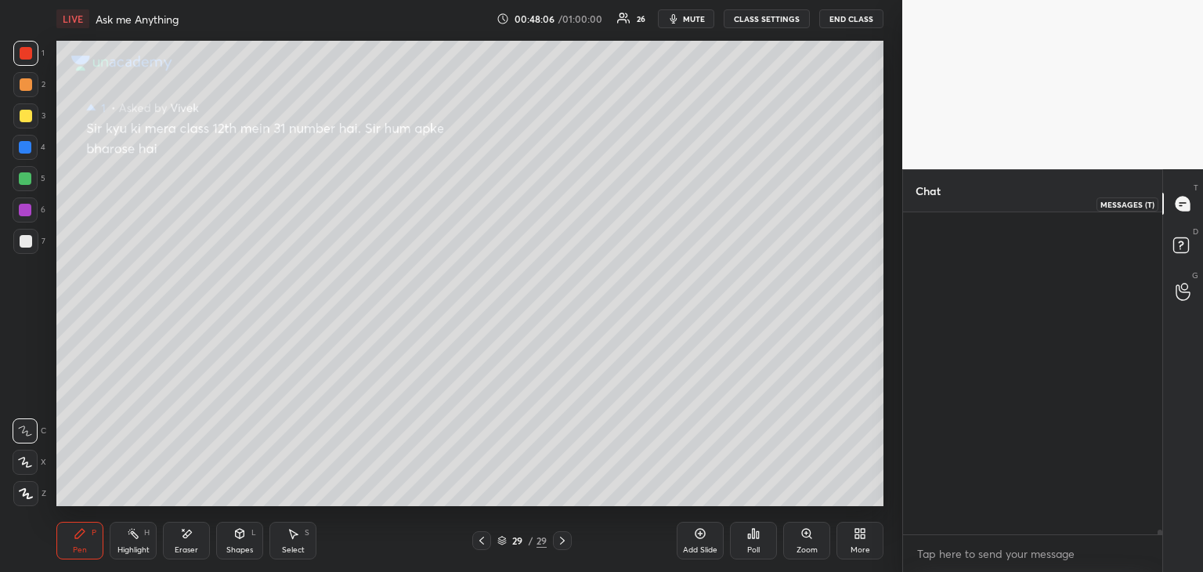
scroll to position [317, 255]
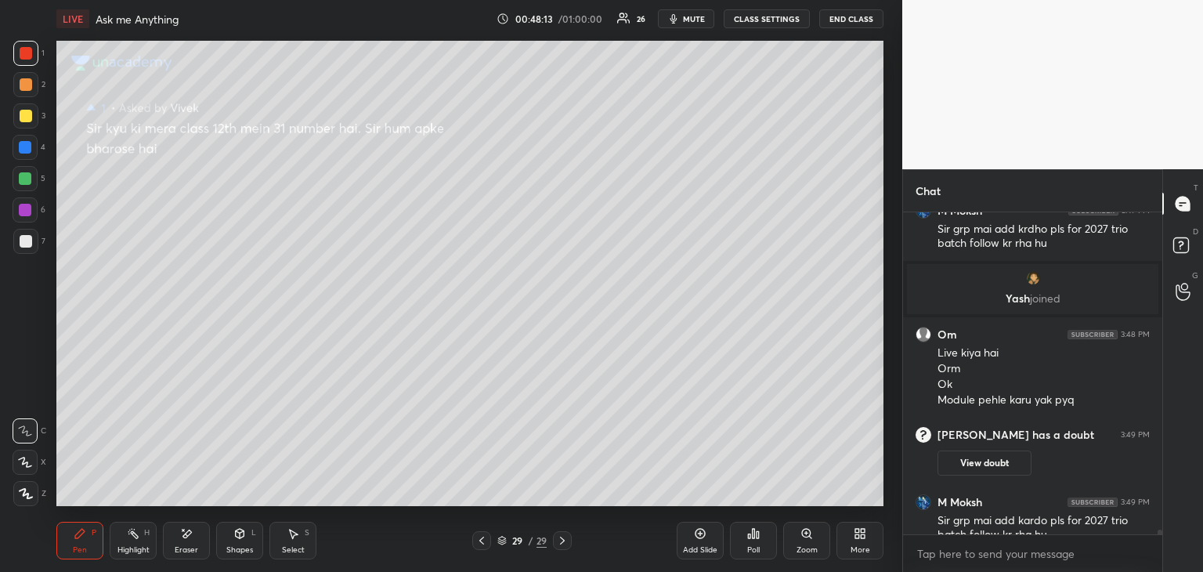
click at [478, 543] on icon at bounding box center [482, 540] width 13 height 13
click at [558, 539] on icon at bounding box center [562, 540] width 13 height 13
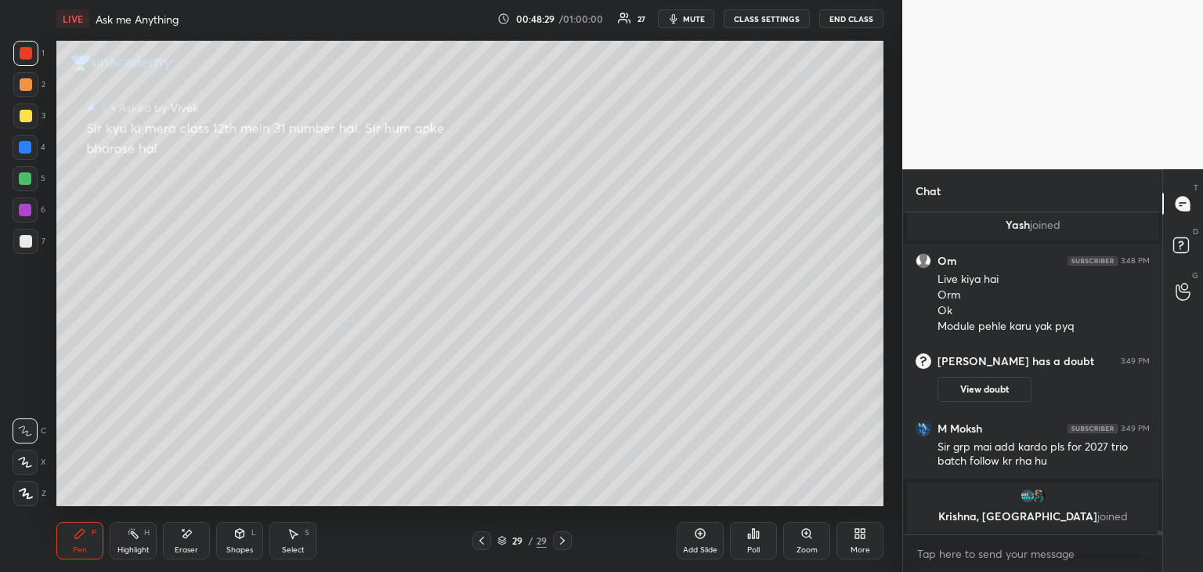
click at [485, 541] on icon at bounding box center [482, 540] width 13 height 13
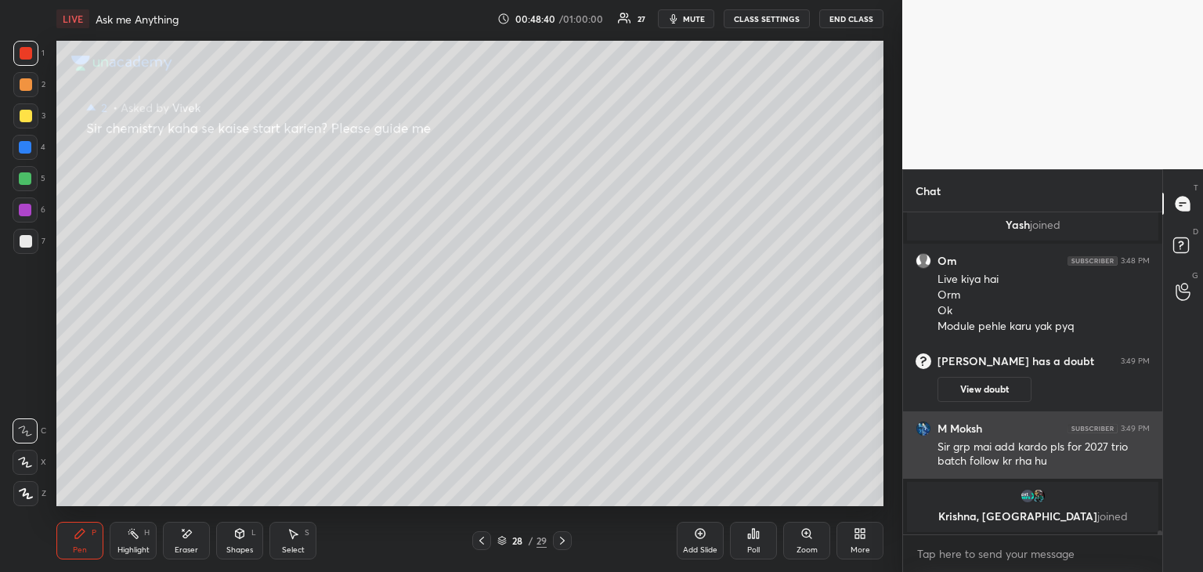
scroll to position [27140, 0]
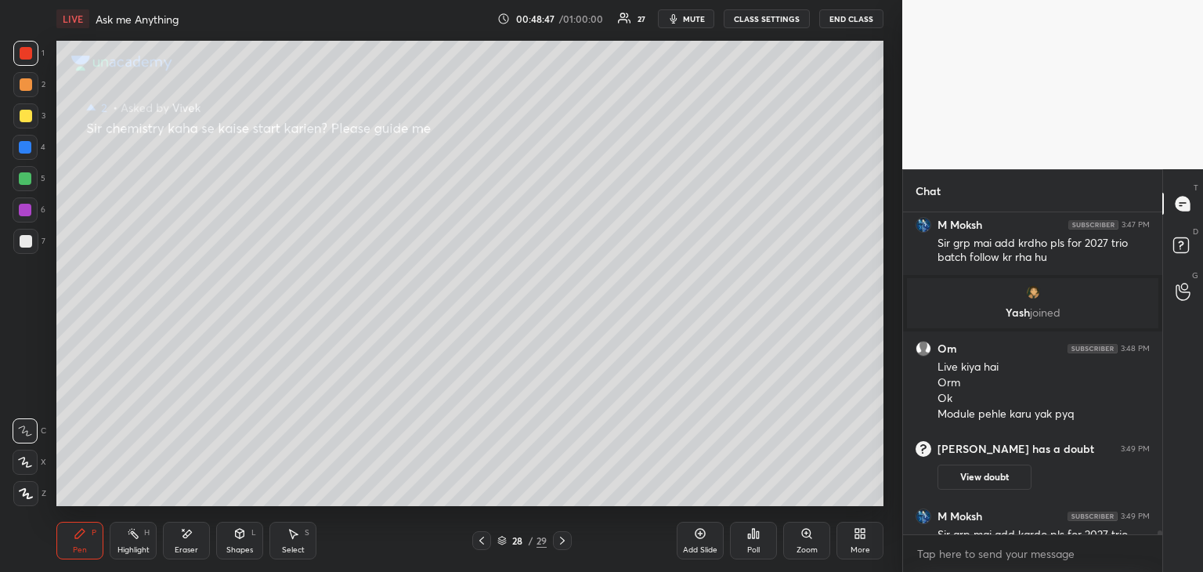
click at [1003, 472] on button "View doubt" at bounding box center [985, 477] width 94 height 25
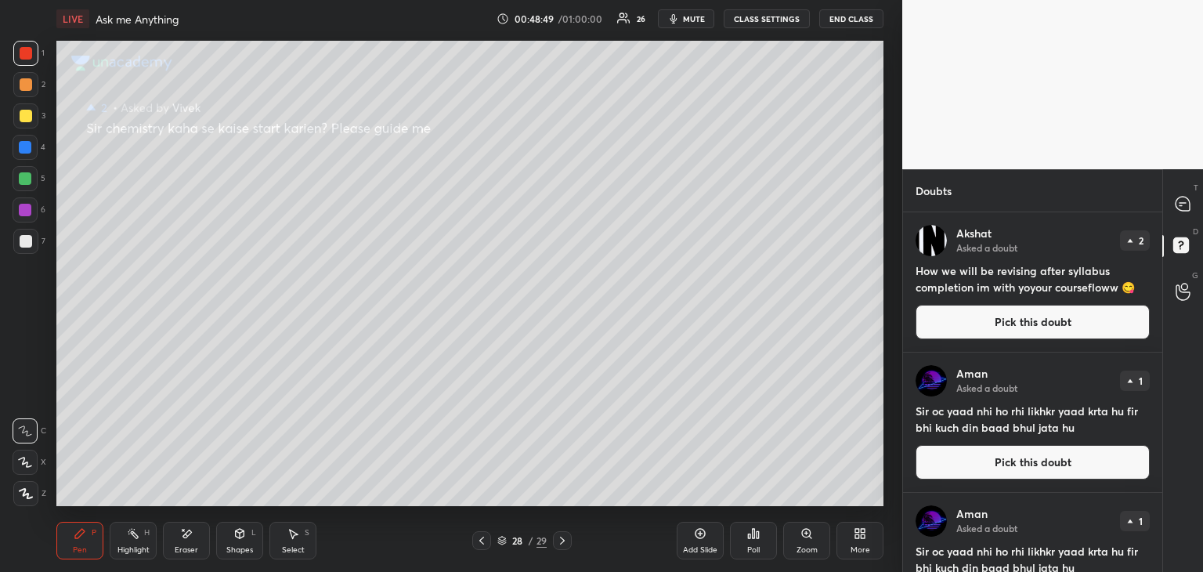
click at [978, 461] on button "Pick this doubt" at bounding box center [1033, 462] width 234 height 34
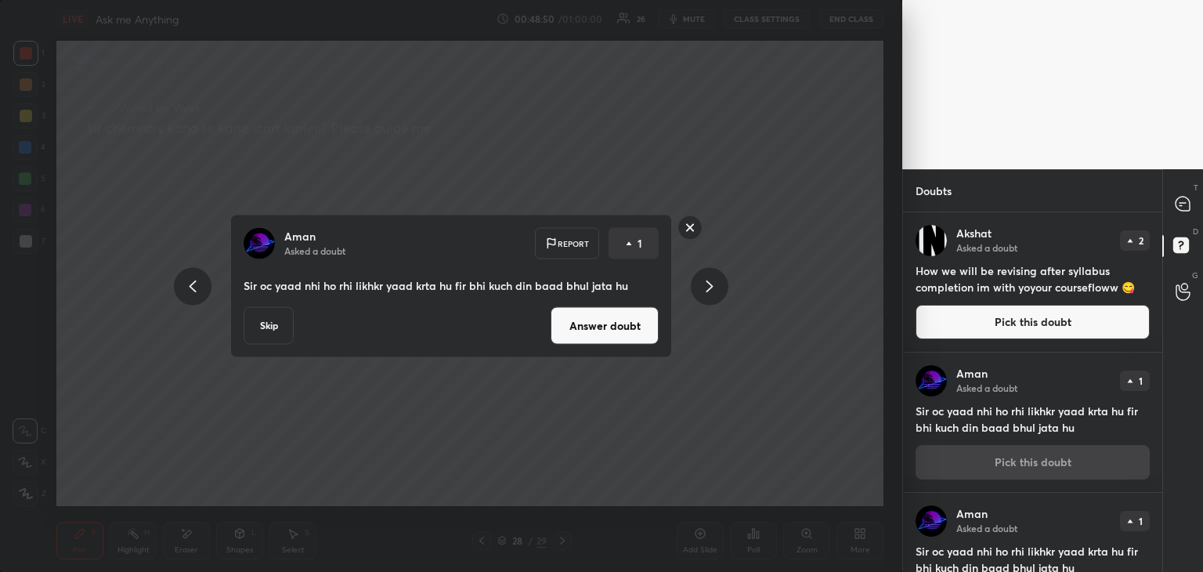
click at [617, 333] on button "Answer doubt" at bounding box center [605, 326] width 108 height 38
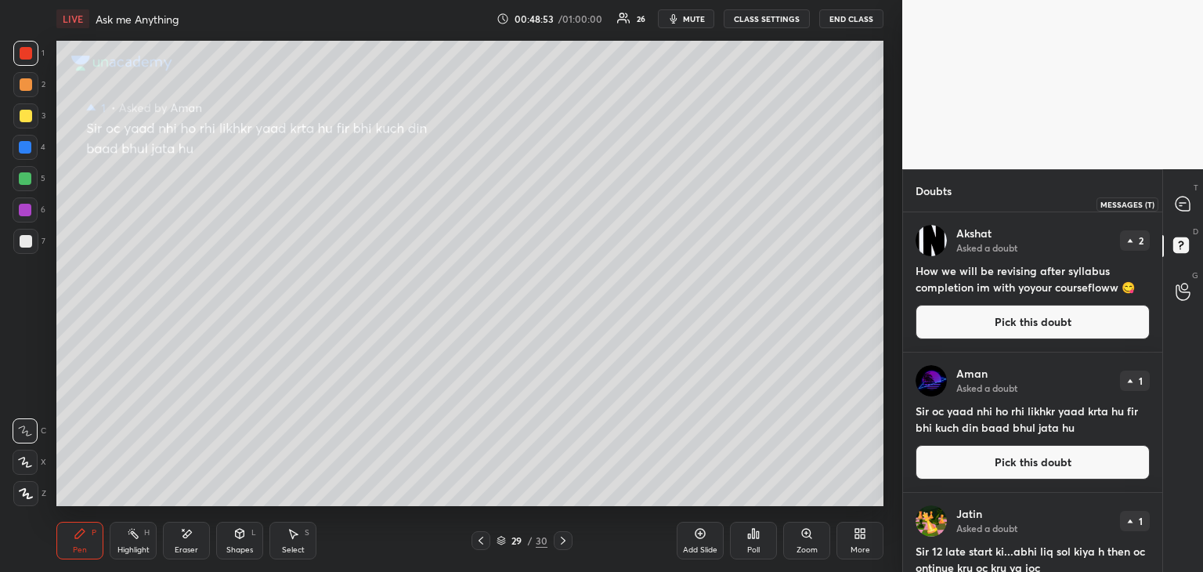
click at [1191, 202] on icon at bounding box center [1183, 204] width 16 height 16
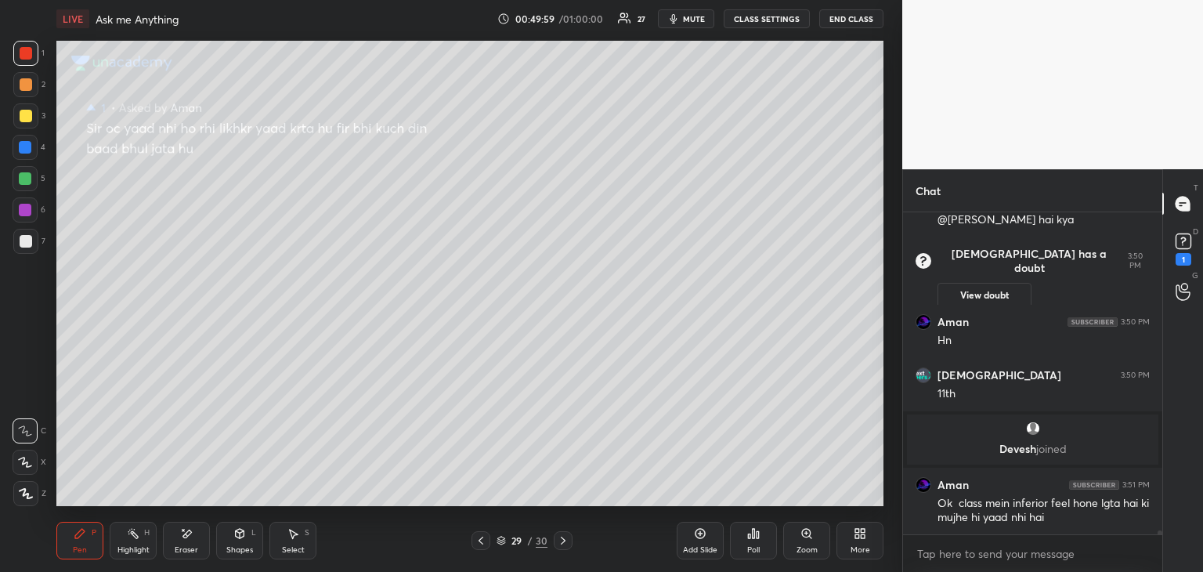
scroll to position [27297, 0]
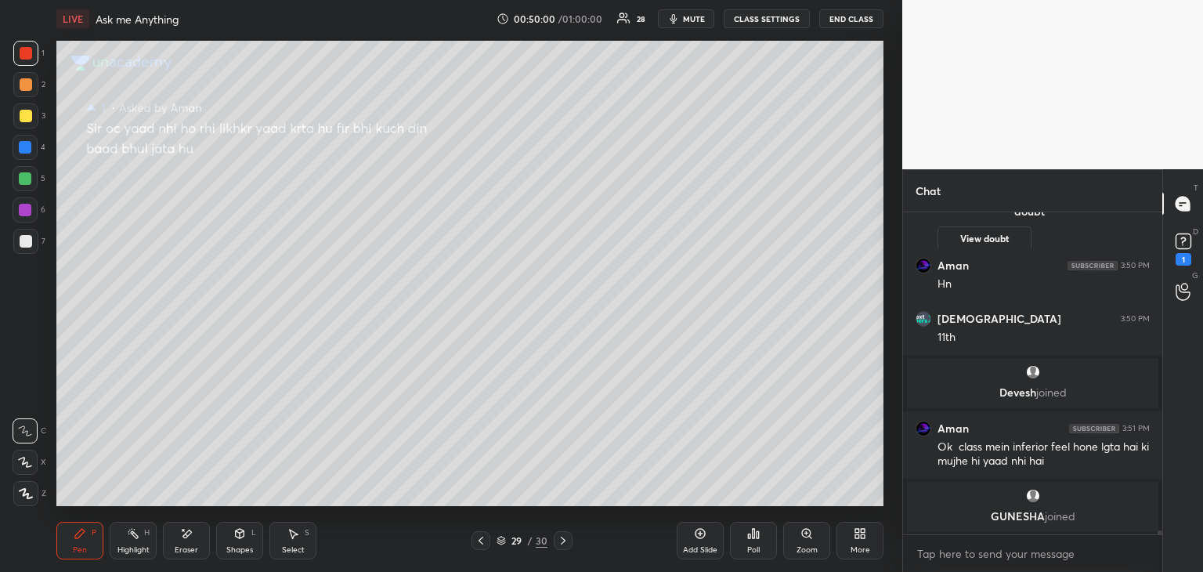
click at [25, 214] on div at bounding box center [25, 210] width 13 height 13
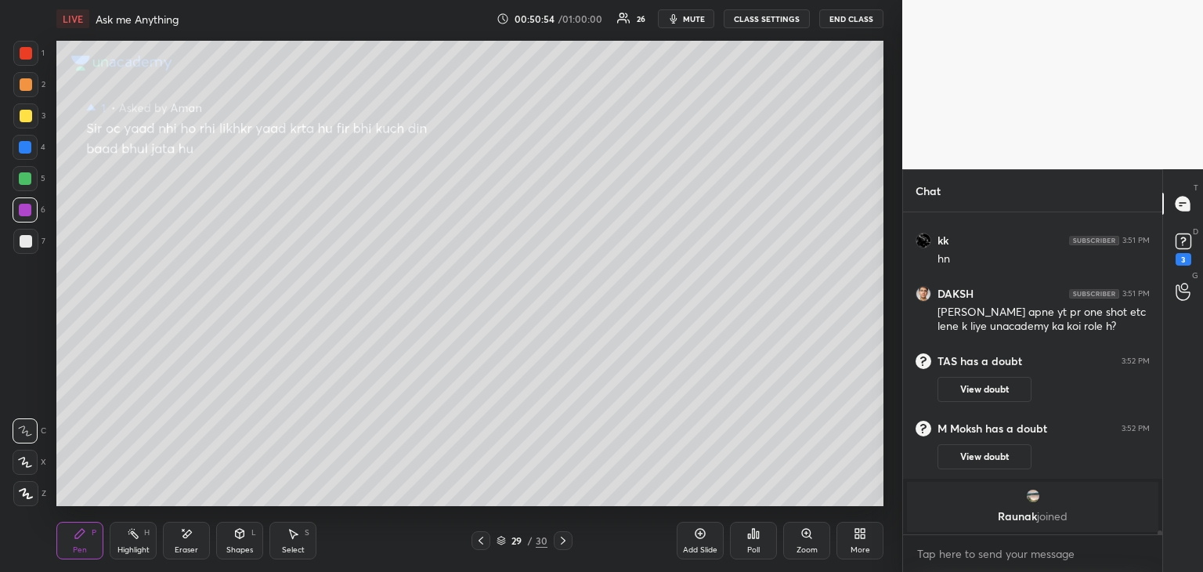
scroll to position [27538, 0]
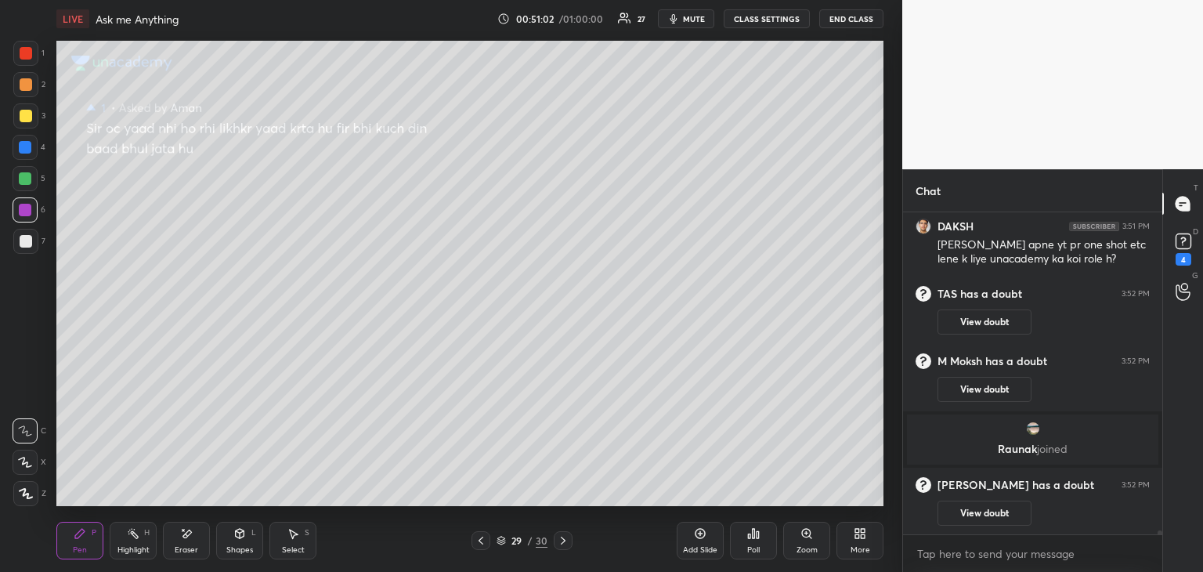
click at [26, 156] on div at bounding box center [25, 147] width 25 height 25
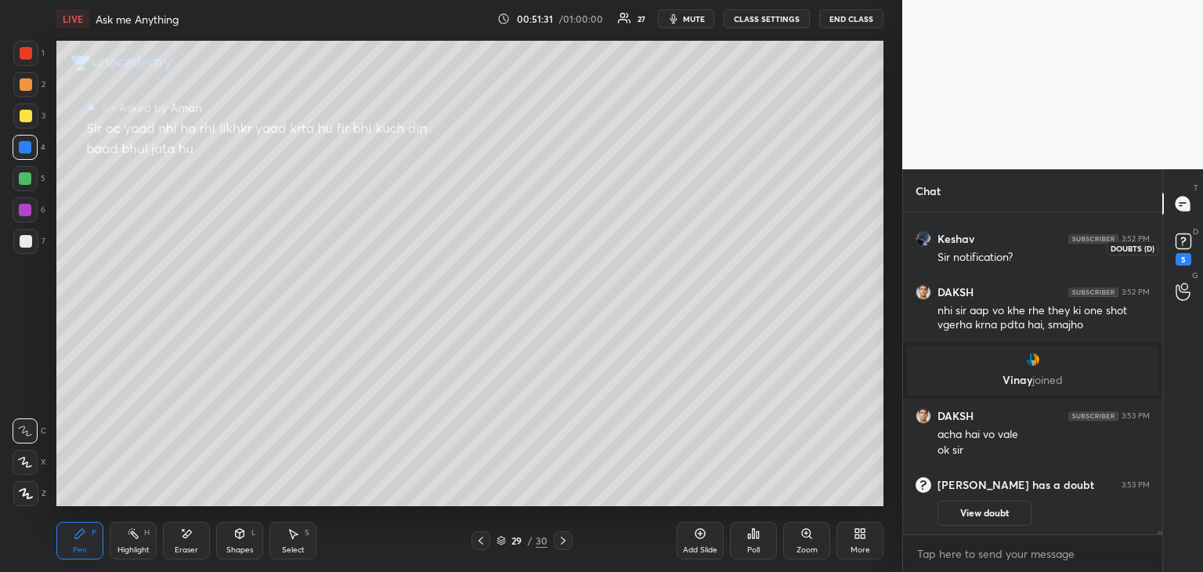
scroll to position [27803, 0]
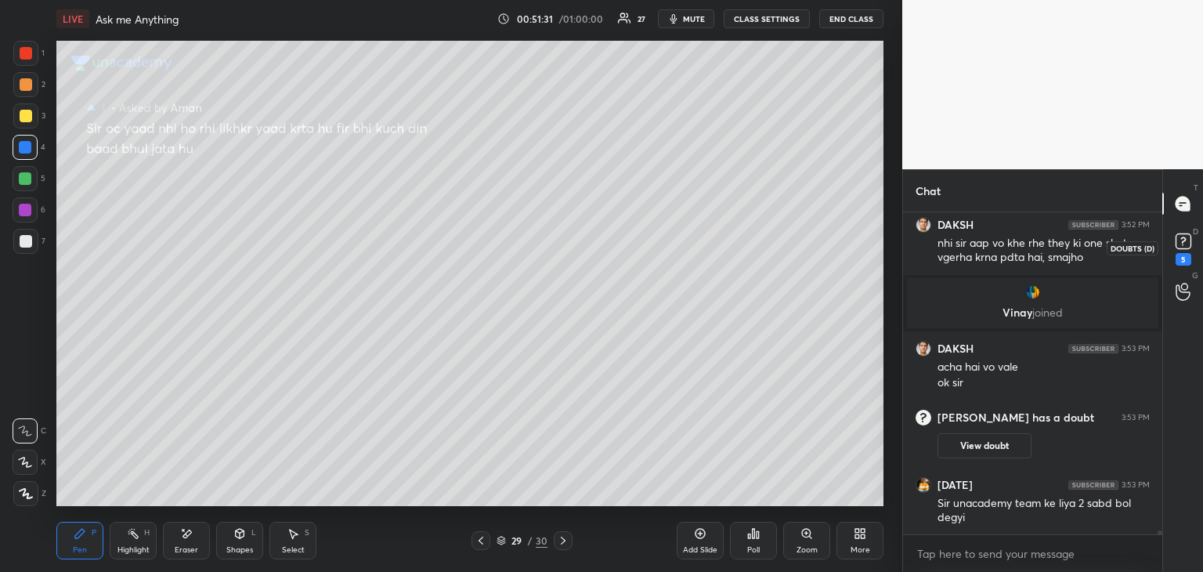
click at [1188, 234] on rect at bounding box center [1183, 241] width 15 height 15
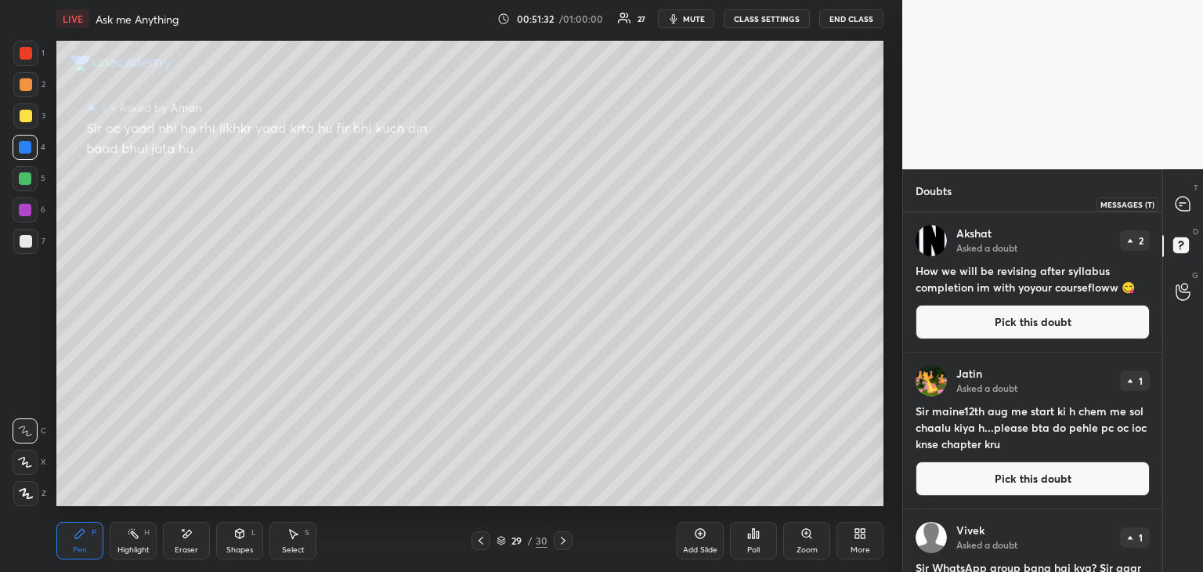
click at [1184, 200] on icon at bounding box center [1183, 204] width 14 height 14
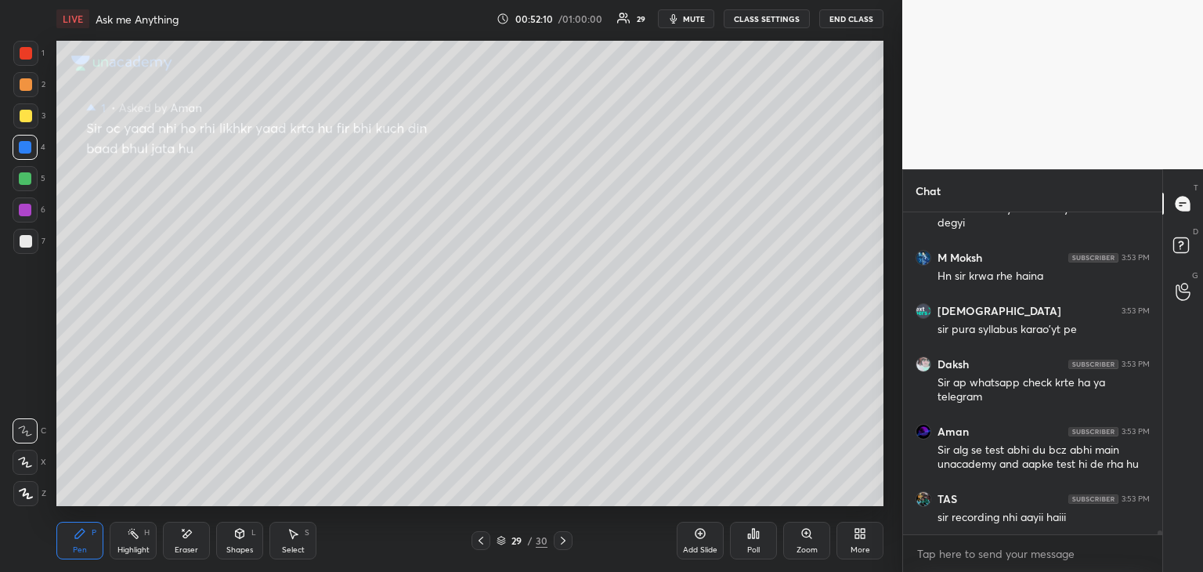
scroll to position [28444, 0]
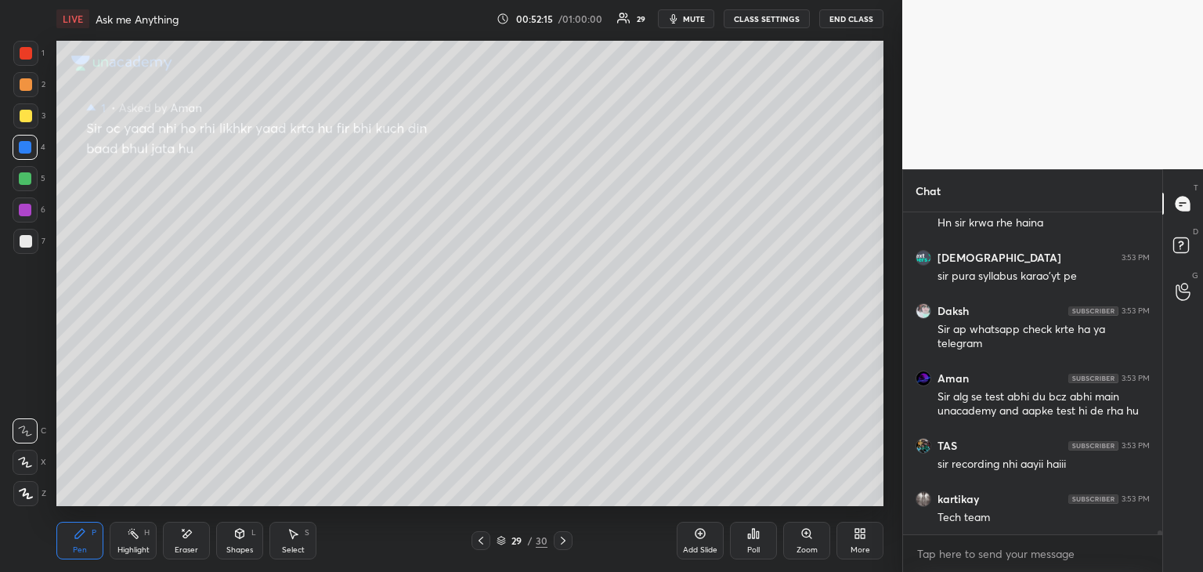
click at [571, 541] on div at bounding box center [563, 540] width 19 height 19
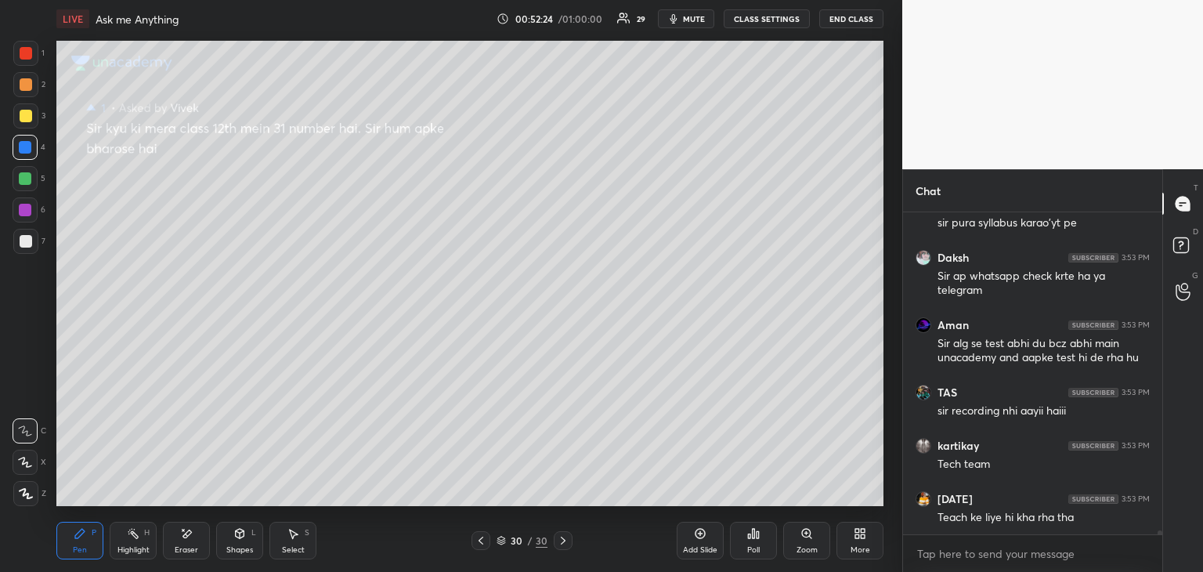
scroll to position [28550, 0]
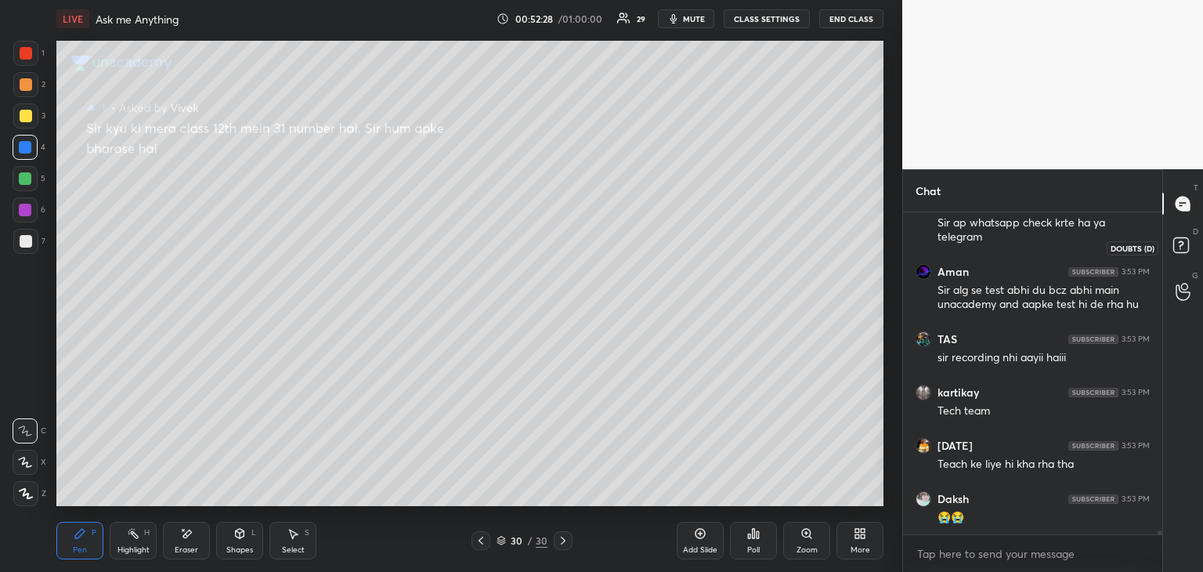
click at [1185, 239] on rect at bounding box center [1180, 245] width 15 height 15
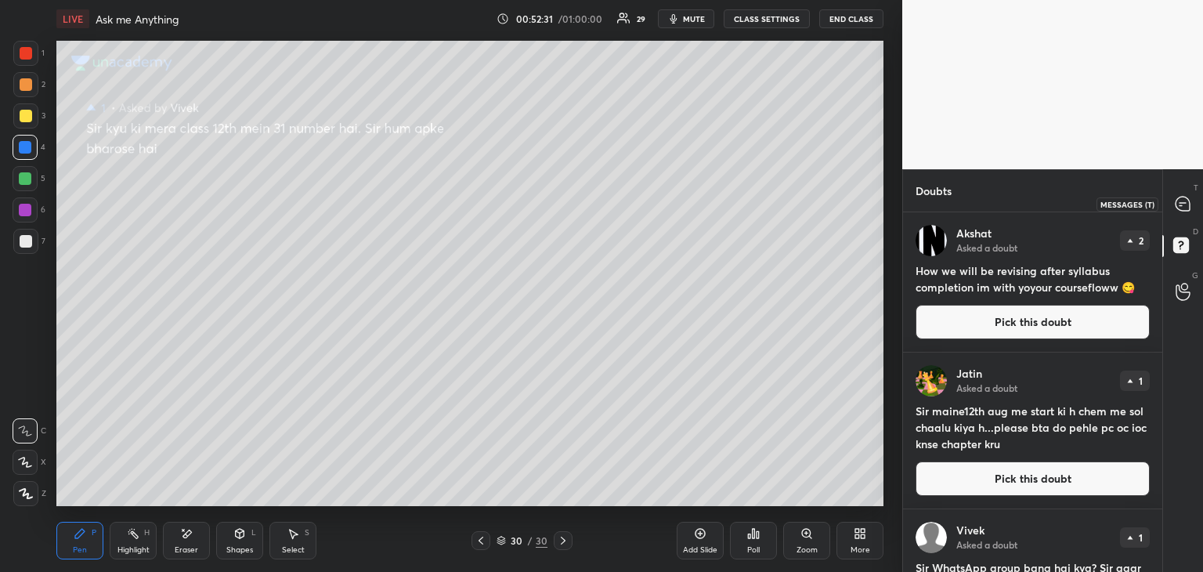
click at [1191, 210] on div at bounding box center [1183, 204] width 31 height 28
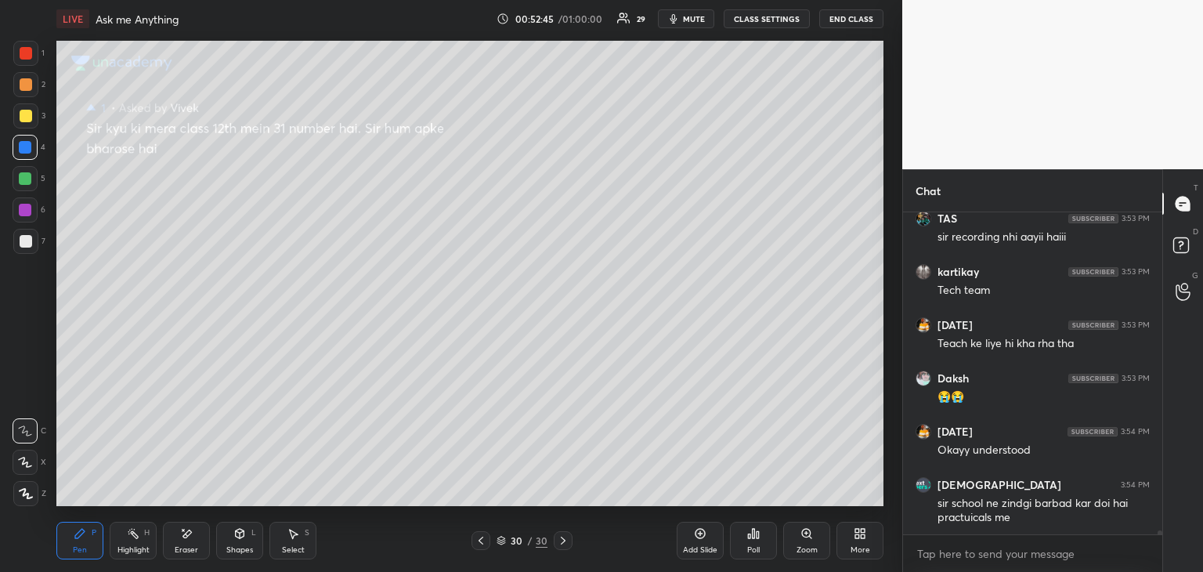
scroll to position [28728, 0]
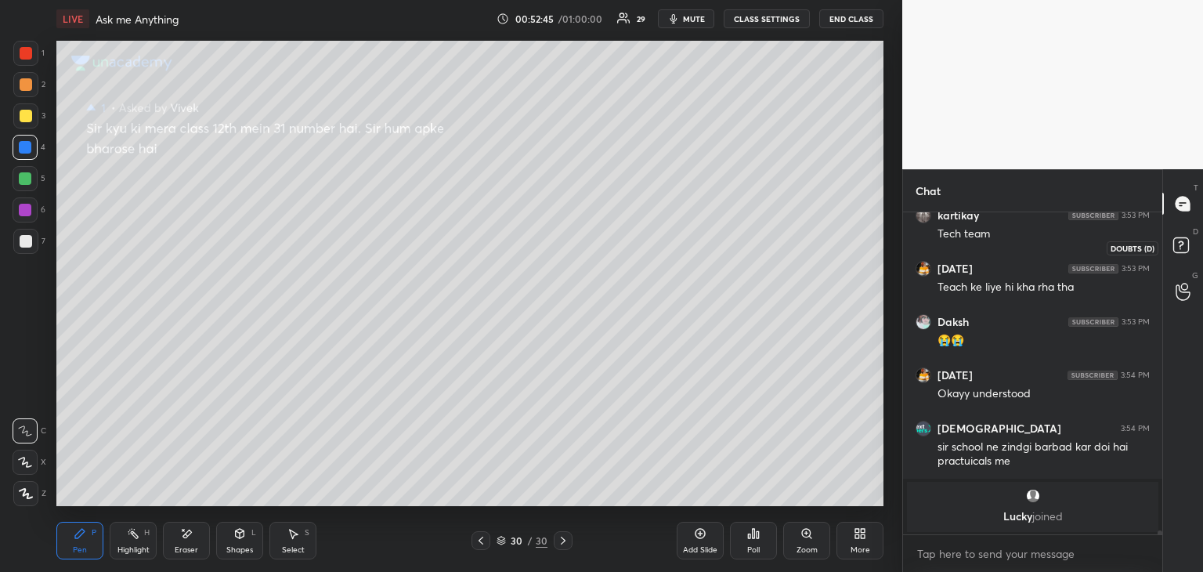
click at [1183, 240] on rect at bounding box center [1180, 245] width 15 height 15
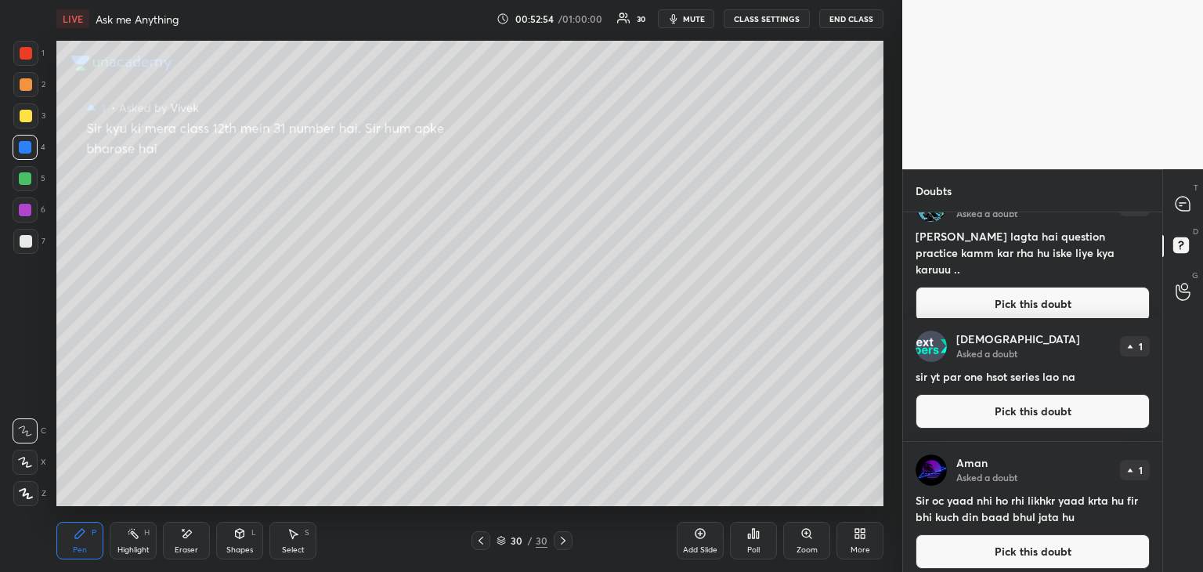
scroll to position [595, 0]
click at [956, 407] on button "Pick this doubt" at bounding box center [1033, 411] width 234 height 34
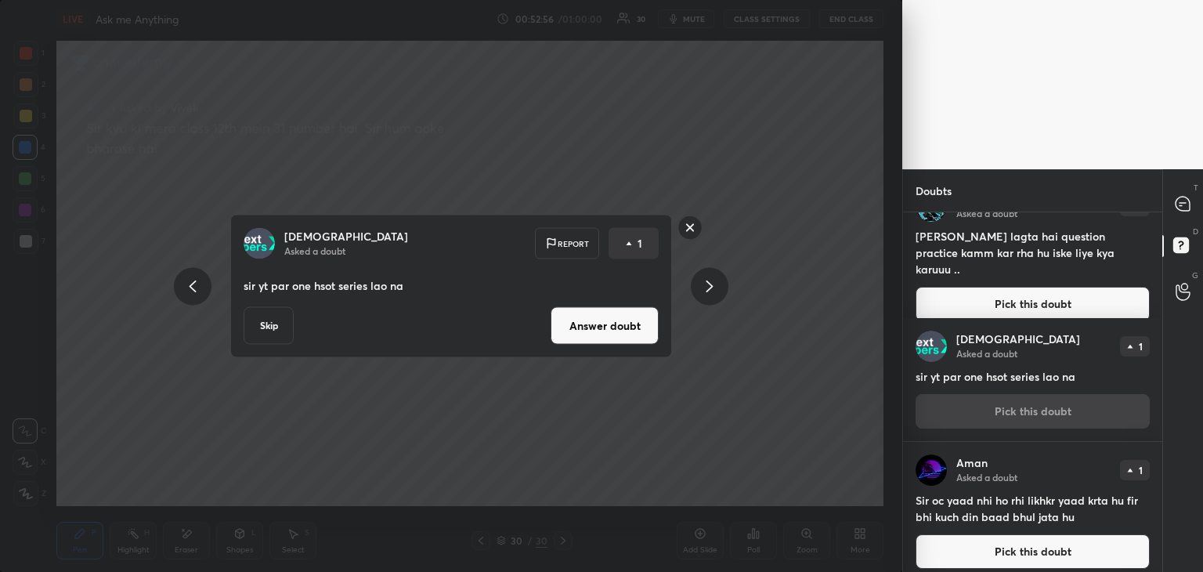
click at [631, 327] on button "Answer doubt" at bounding box center [605, 326] width 108 height 38
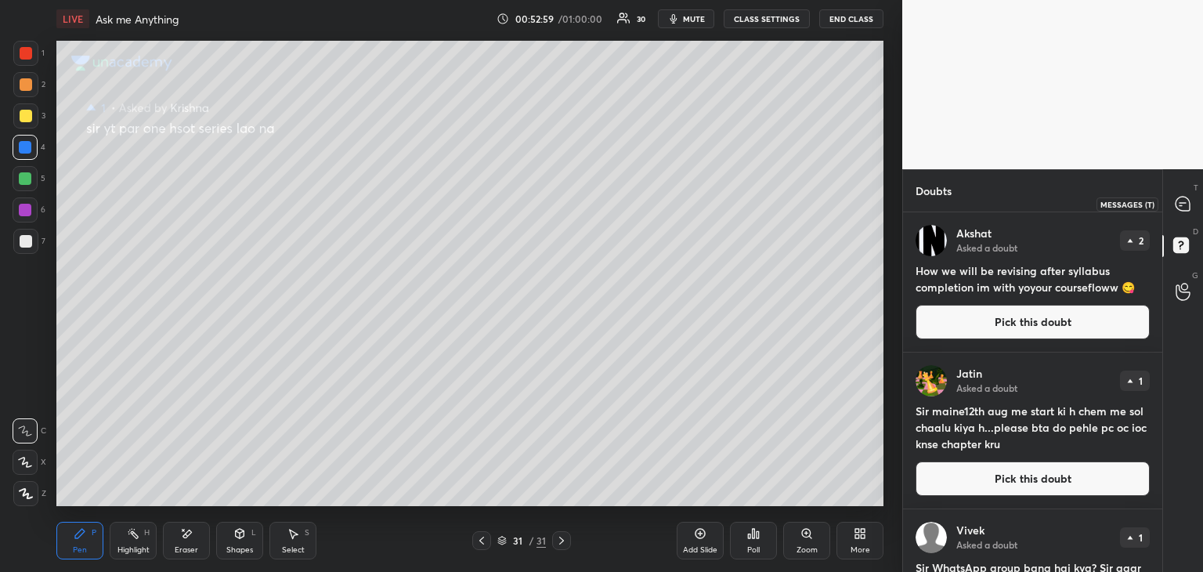
click at [1191, 198] on div at bounding box center [1183, 204] width 31 height 28
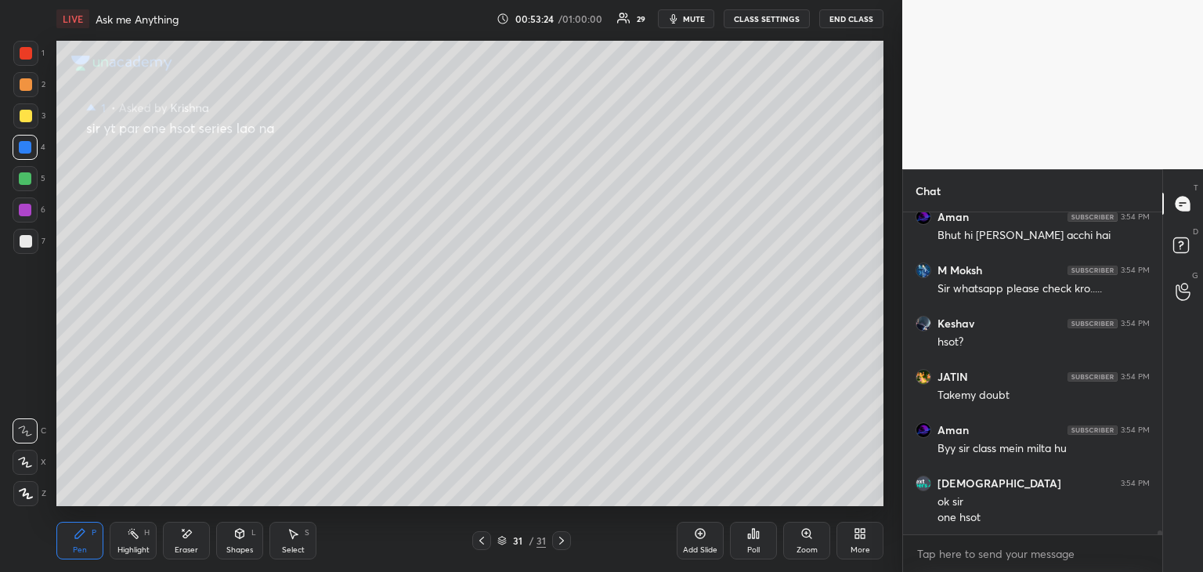
scroll to position [28641, 0]
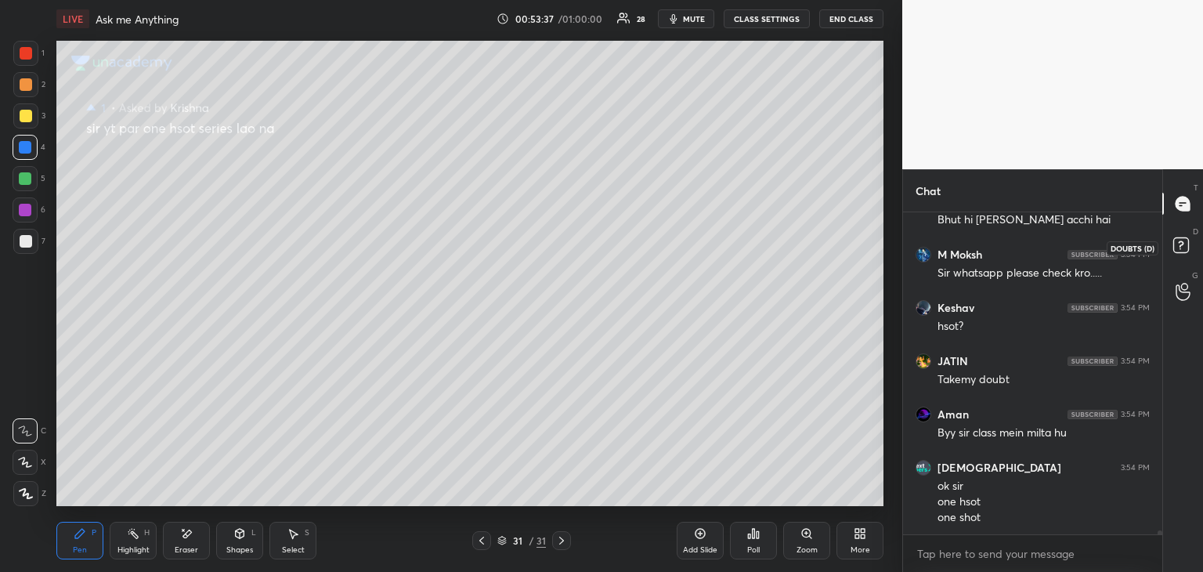
click at [1173, 245] on rect at bounding box center [1180, 245] width 15 height 15
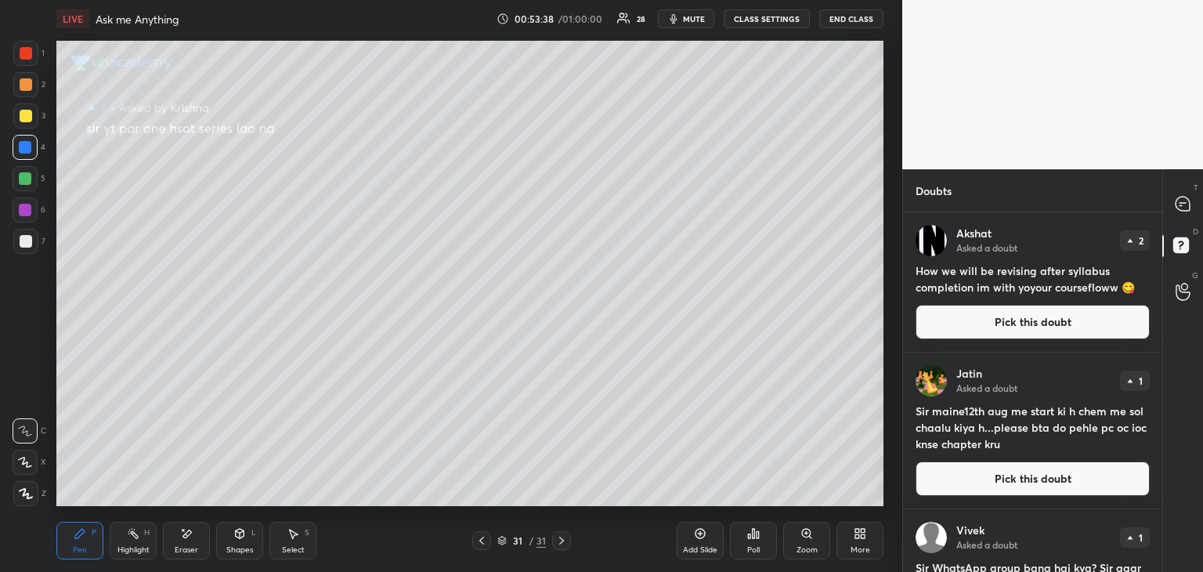
click at [993, 479] on button "Pick this doubt" at bounding box center [1033, 478] width 234 height 34
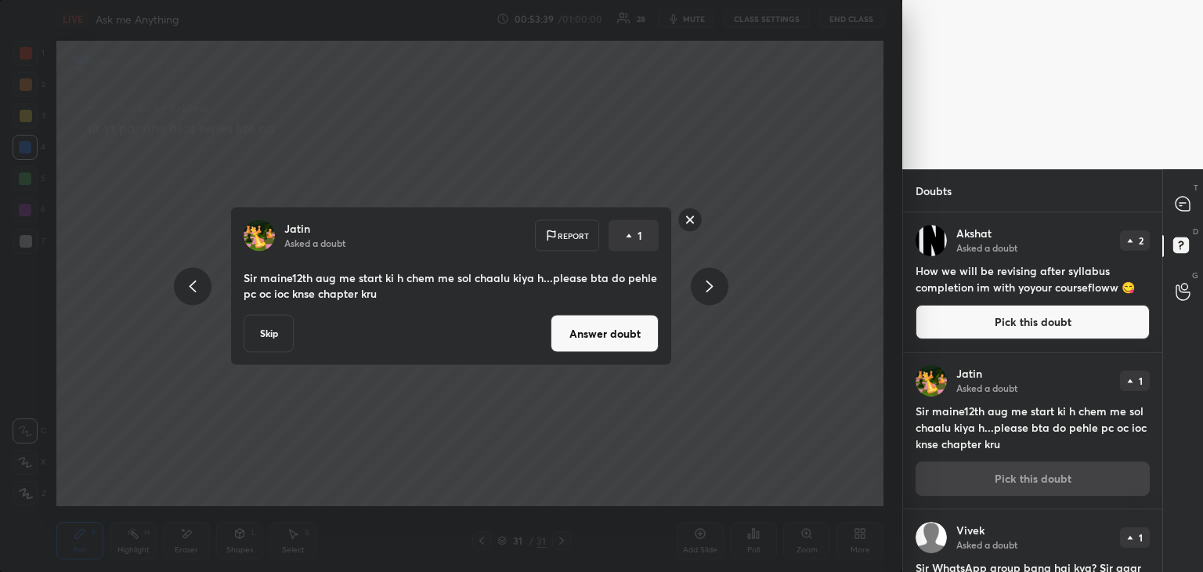
click at [611, 346] on button "Answer doubt" at bounding box center [605, 334] width 108 height 38
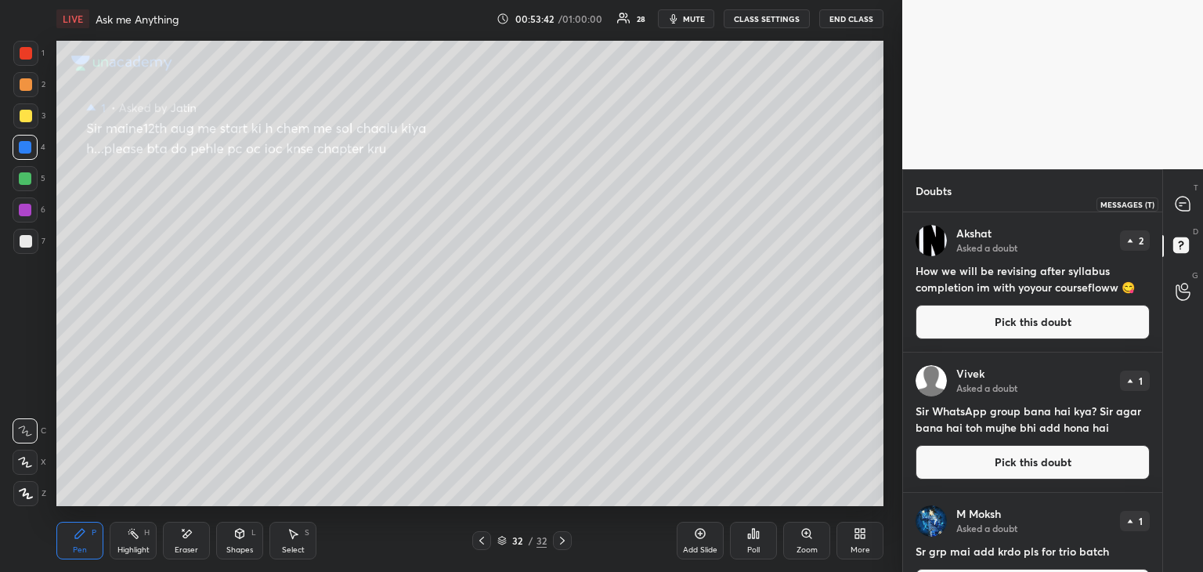
click at [1183, 208] on icon at bounding box center [1183, 204] width 14 height 14
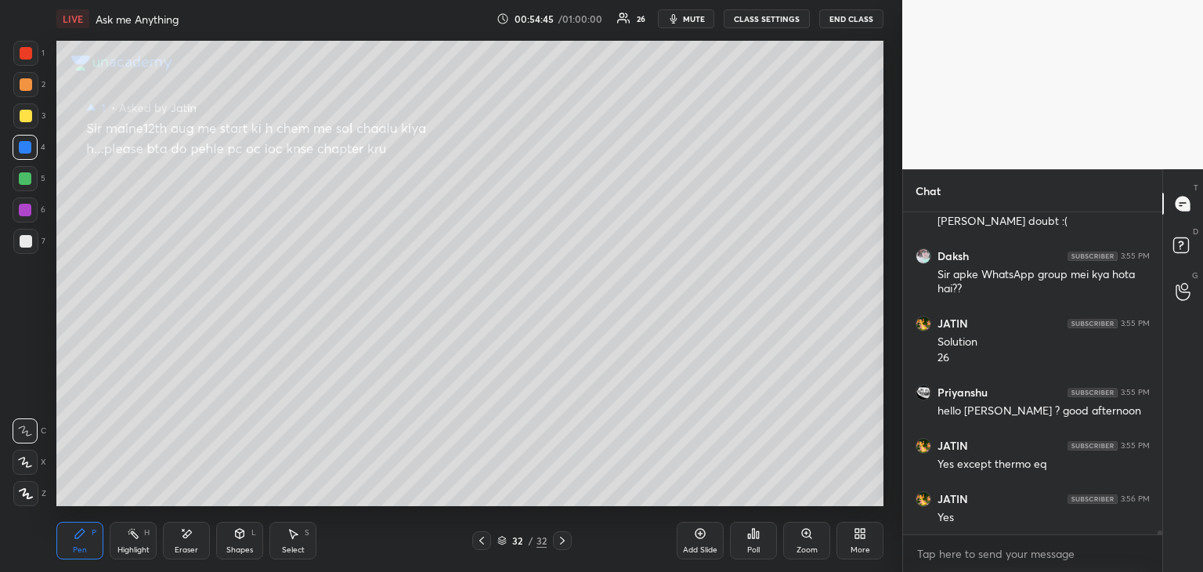
scroll to position [29144, 0]
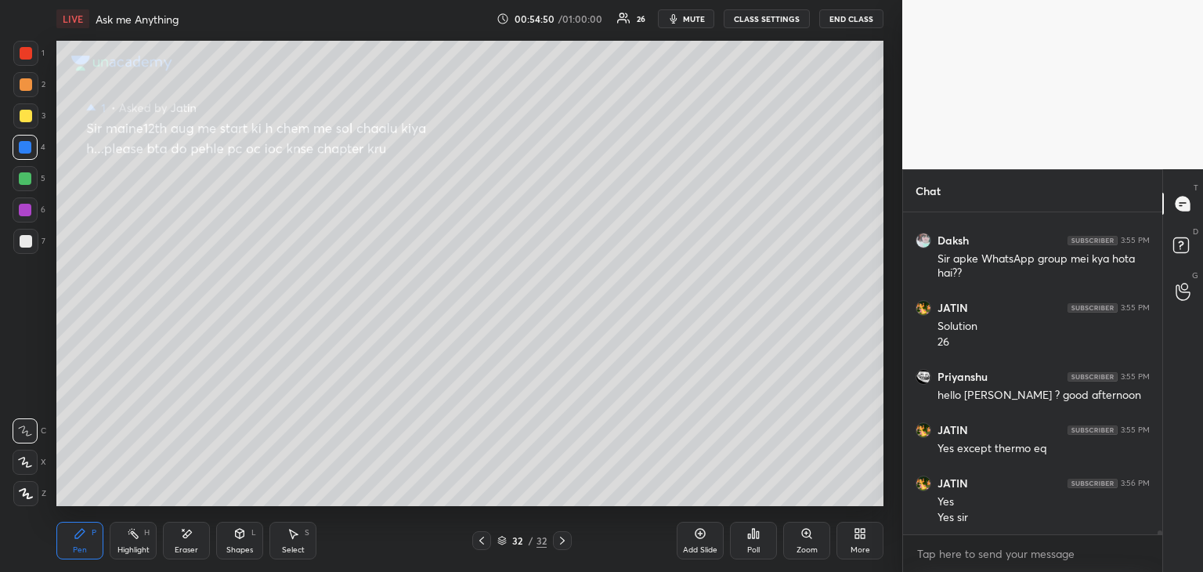
click at [34, 172] on div at bounding box center [25, 178] width 25 height 25
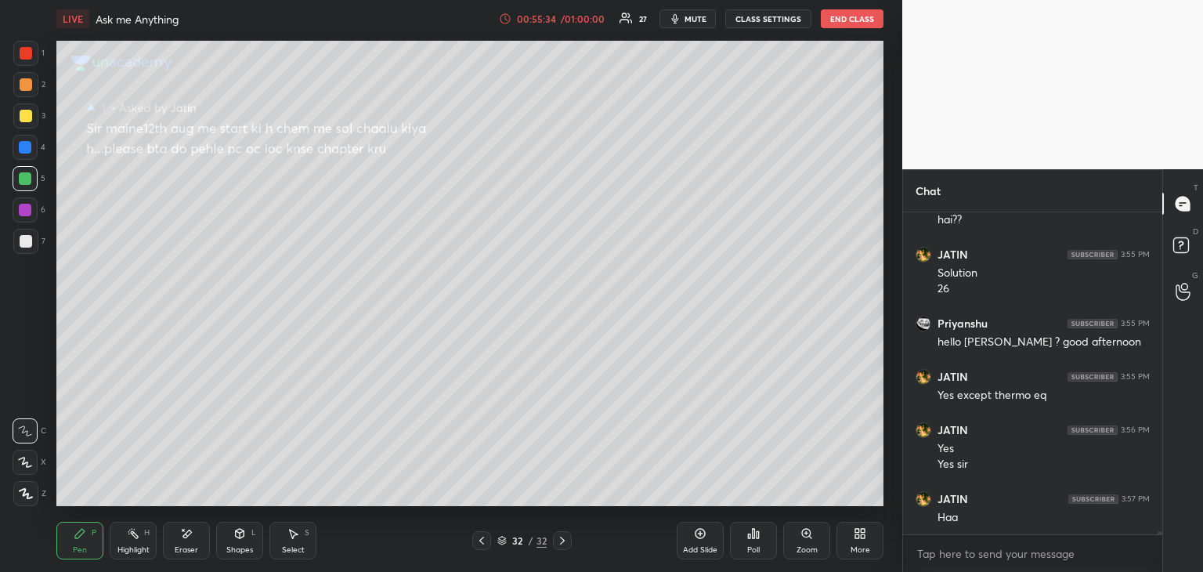
scroll to position [29265, 0]
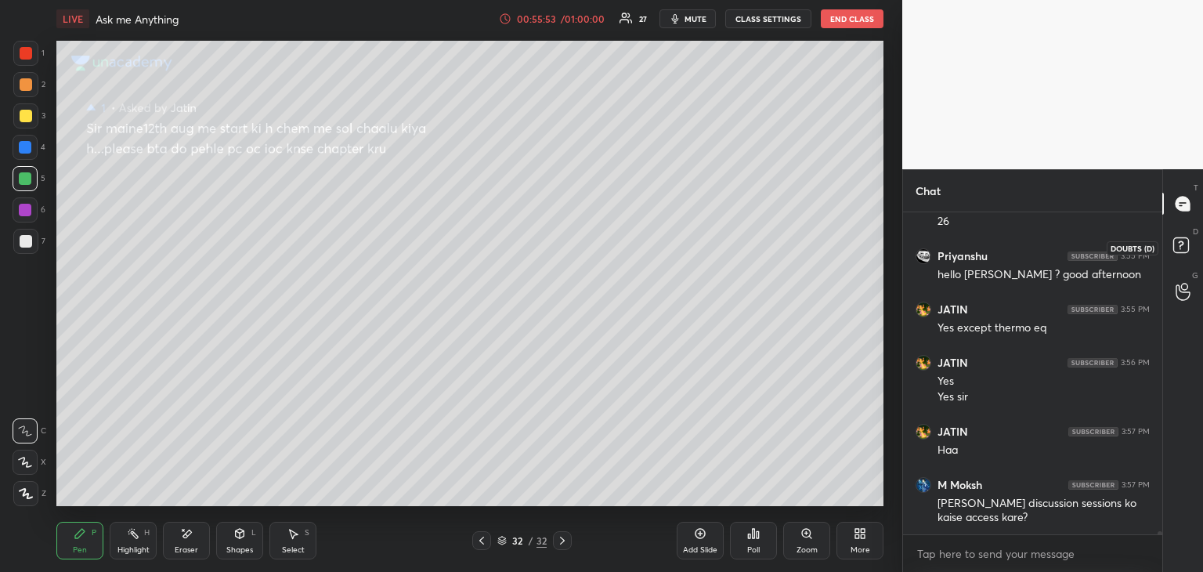
click at [1184, 239] on rect at bounding box center [1180, 245] width 15 height 15
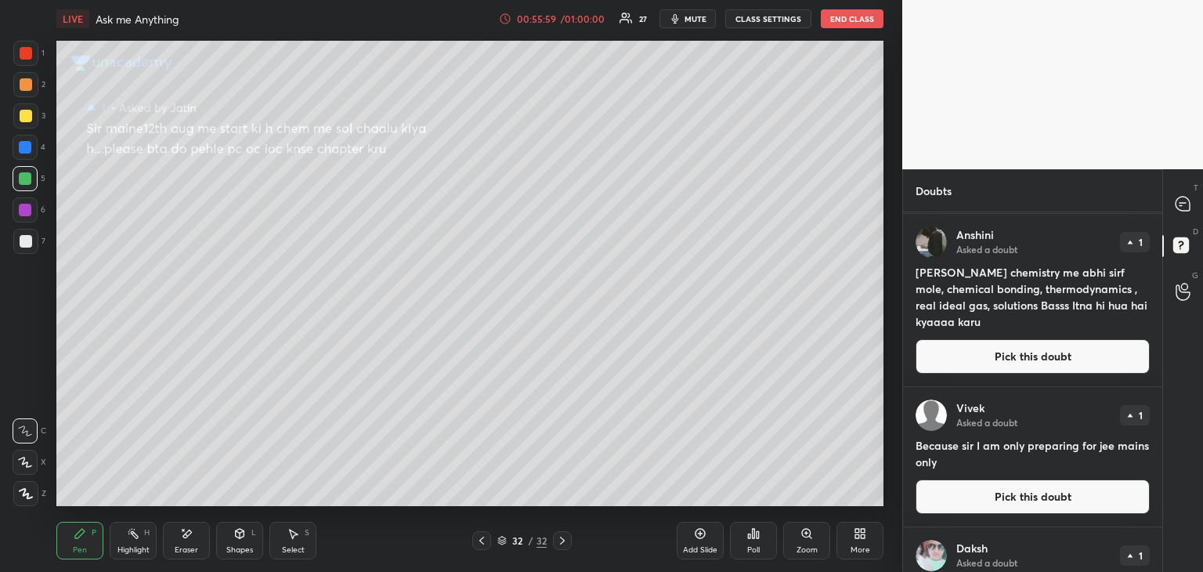
scroll to position [824, 0]
click at [1001, 352] on button "Pick this doubt" at bounding box center [1033, 355] width 234 height 34
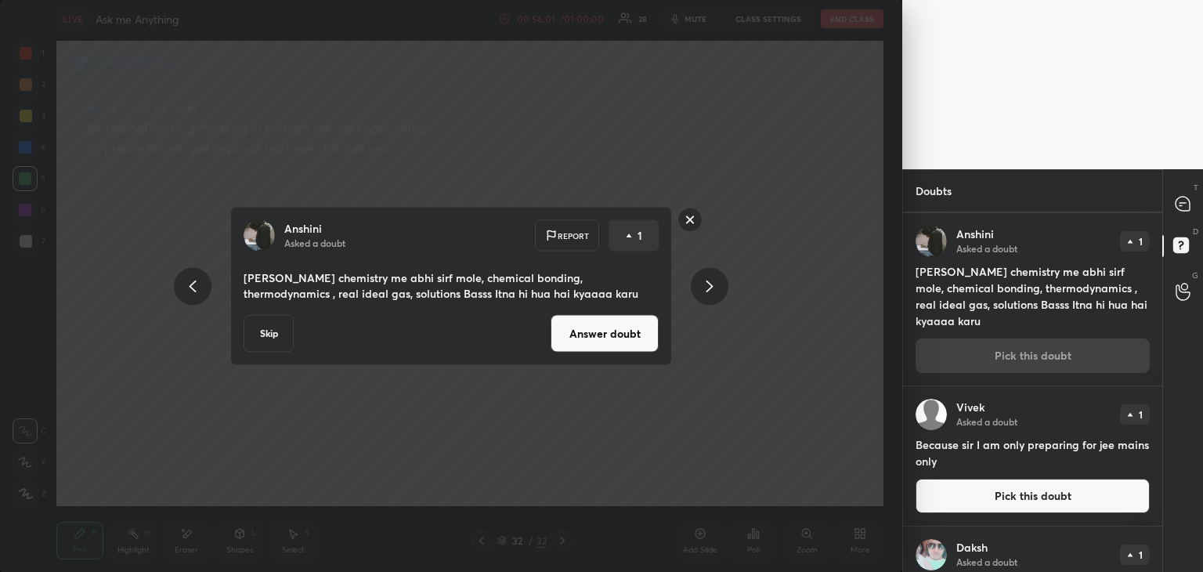
click at [606, 323] on button "Answer doubt" at bounding box center [605, 334] width 108 height 38
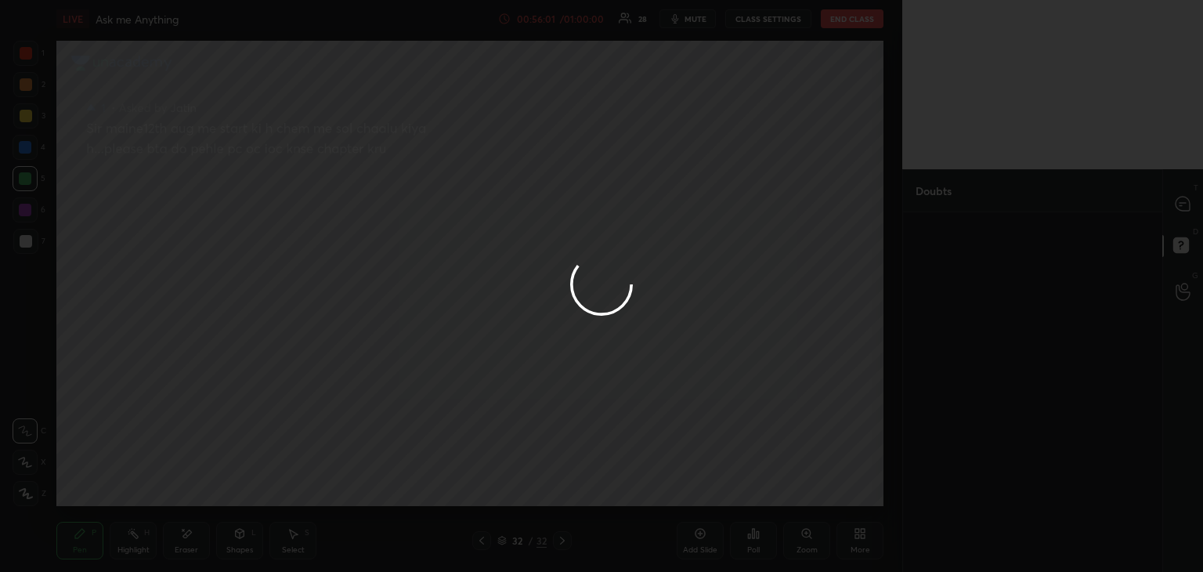
scroll to position [0, 0]
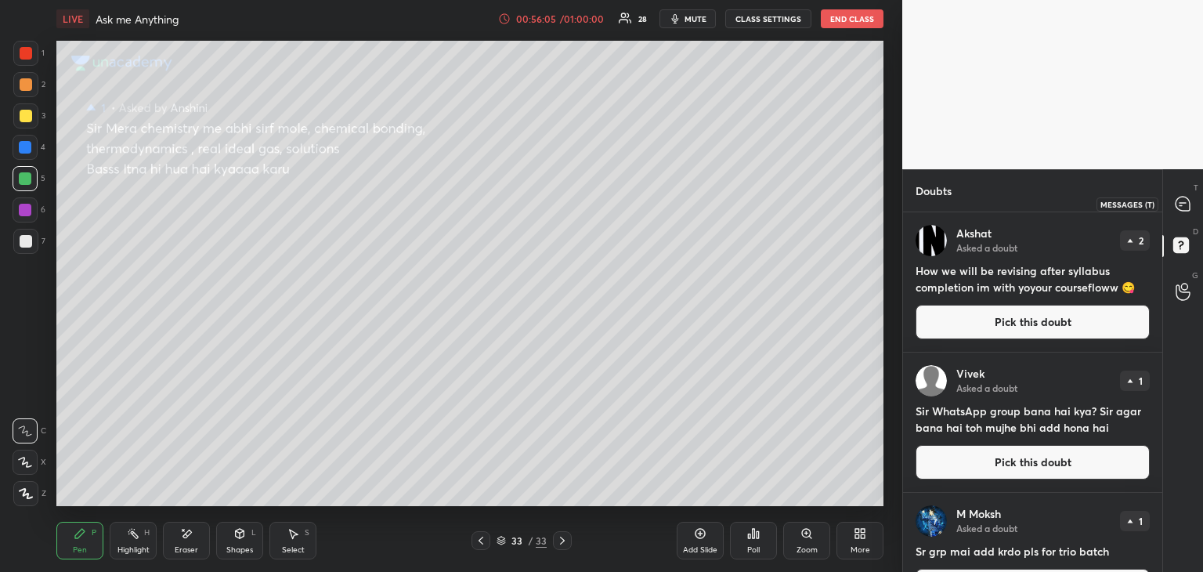
click at [1188, 203] on icon at bounding box center [1183, 204] width 14 height 14
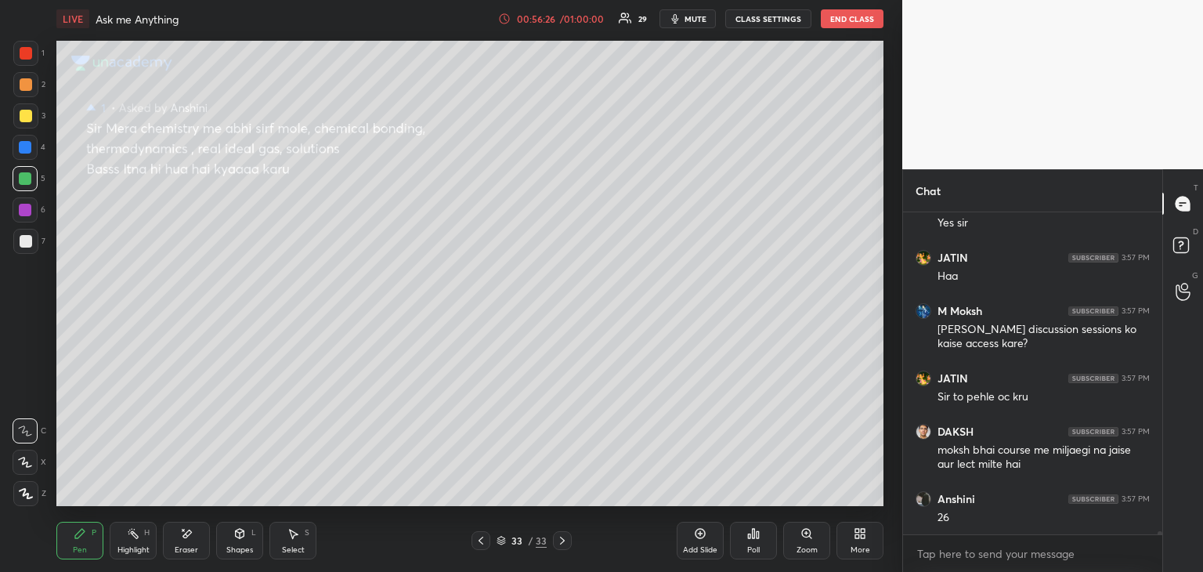
scroll to position [29422, 0]
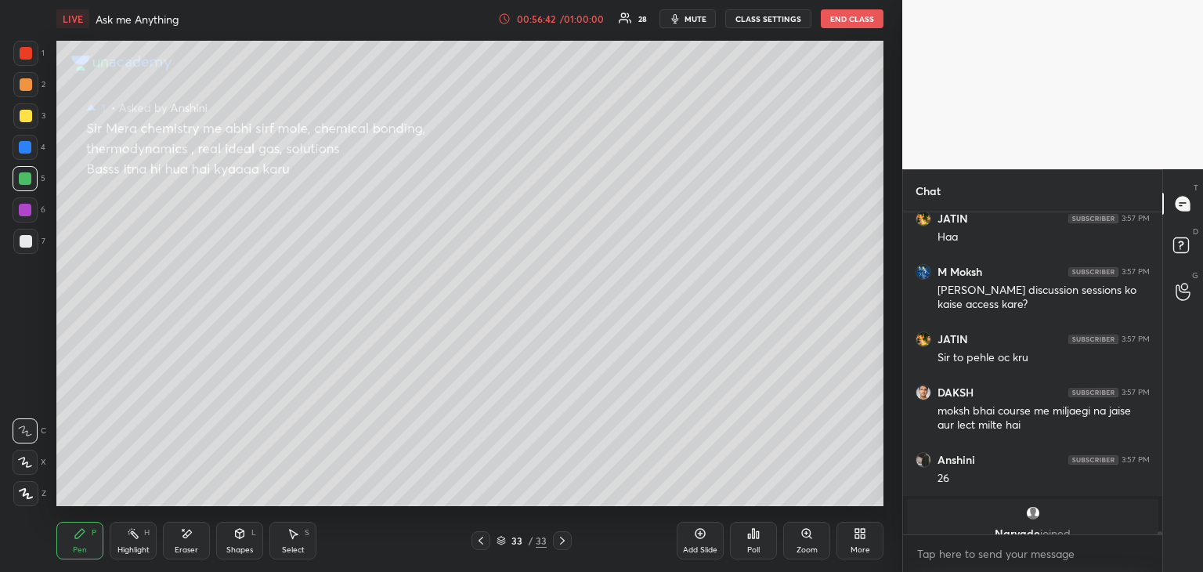
click at [482, 537] on icon at bounding box center [481, 540] width 13 height 13
click at [483, 548] on div at bounding box center [481, 540] width 19 height 19
click at [483, 546] on icon at bounding box center [481, 540] width 13 height 13
click at [483, 543] on icon at bounding box center [481, 540] width 13 height 13
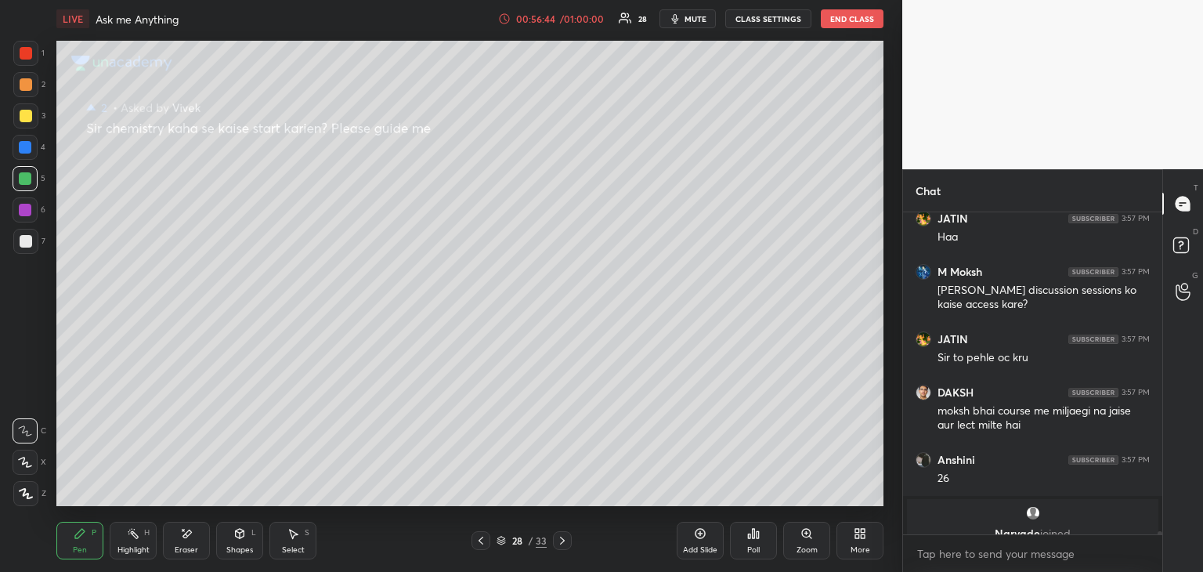
click at [483, 545] on icon at bounding box center [481, 540] width 13 height 13
click at [483, 543] on icon at bounding box center [481, 540] width 13 height 13
click at [485, 546] on icon at bounding box center [481, 540] width 13 height 13
click at [486, 547] on div at bounding box center [481, 540] width 19 height 19
click at [484, 546] on icon at bounding box center [481, 540] width 13 height 13
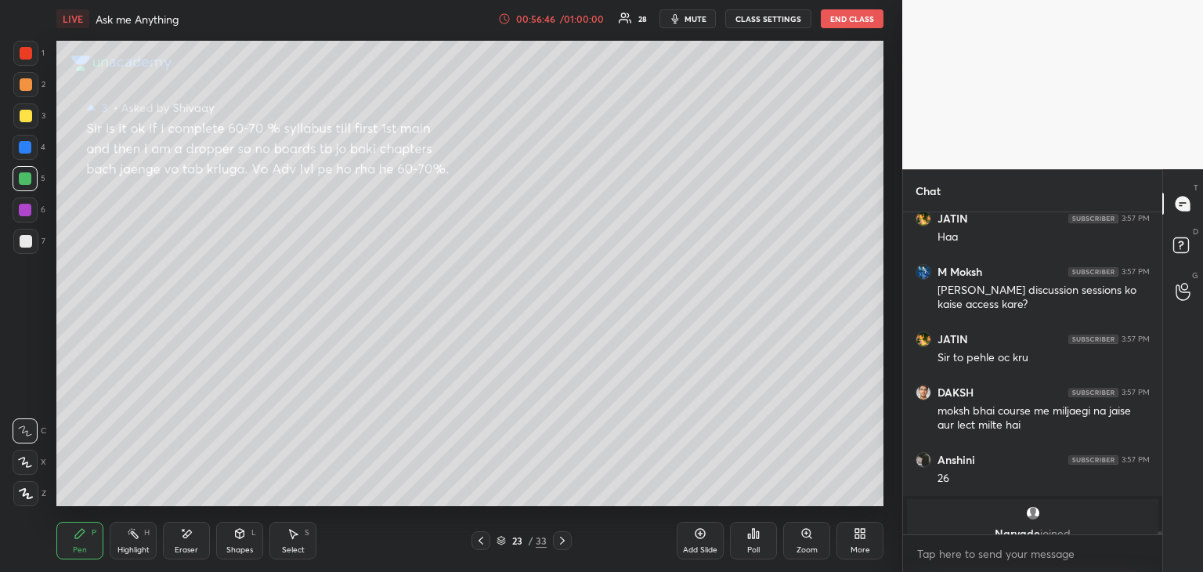
click at [485, 547] on div at bounding box center [481, 540] width 19 height 19
click at [486, 546] on icon at bounding box center [481, 540] width 13 height 13
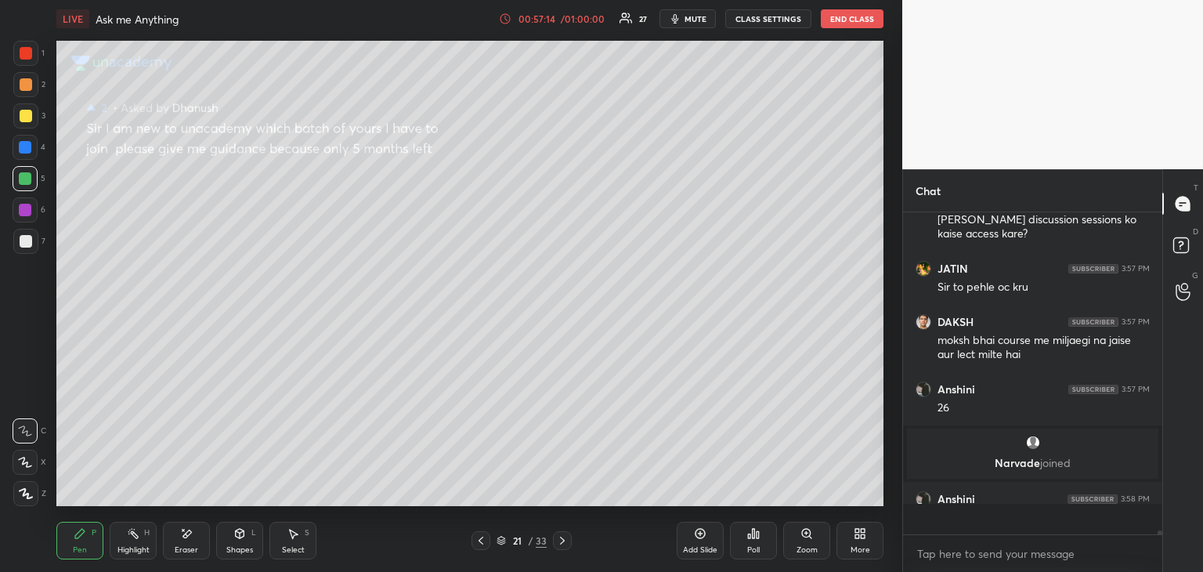
scroll to position [28988, 0]
click at [569, 547] on div at bounding box center [562, 540] width 19 height 19
click at [563, 540] on icon at bounding box center [562, 541] width 5 height 8
click at [566, 541] on icon at bounding box center [562, 540] width 13 height 13
click at [565, 537] on icon at bounding box center [562, 540] width 13 height 13
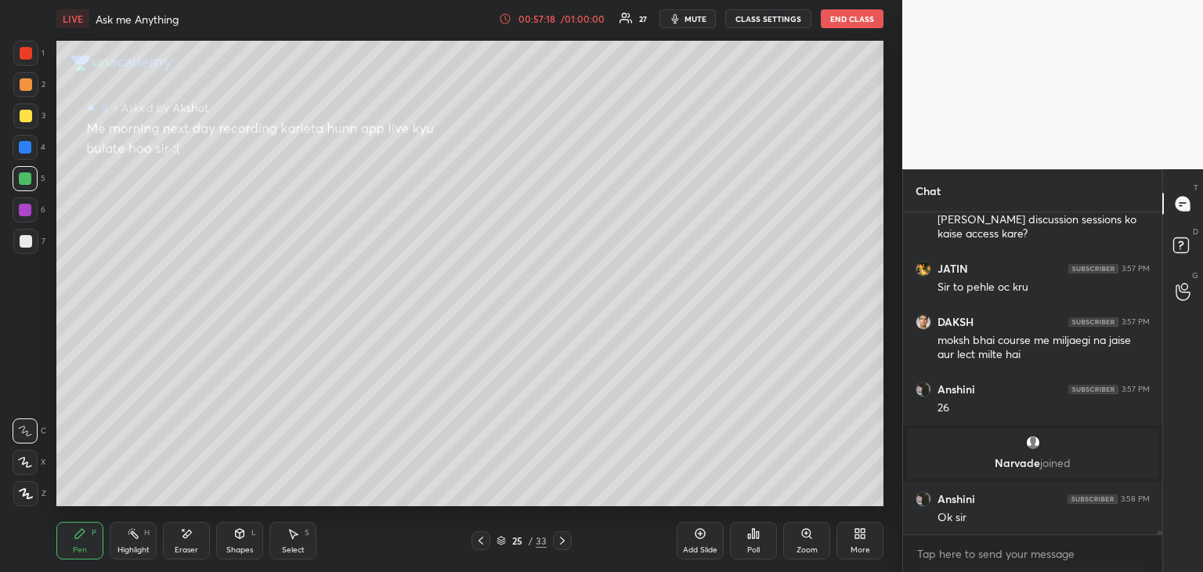
click at [566, 537] on icon at bounding box center [562, 540] width 13 height 13
click at [566, 533] on div at bounding box center [562, 540] width 19 height 19
click at [567, 538] on icon at bounding box center [562, 540] width 13 height 13
click at [567, 541] on icon at bounding box center [562, 540] width 13 height 13
click at [568, 540] on div at bounding box center [562, 540] width 19 height 19
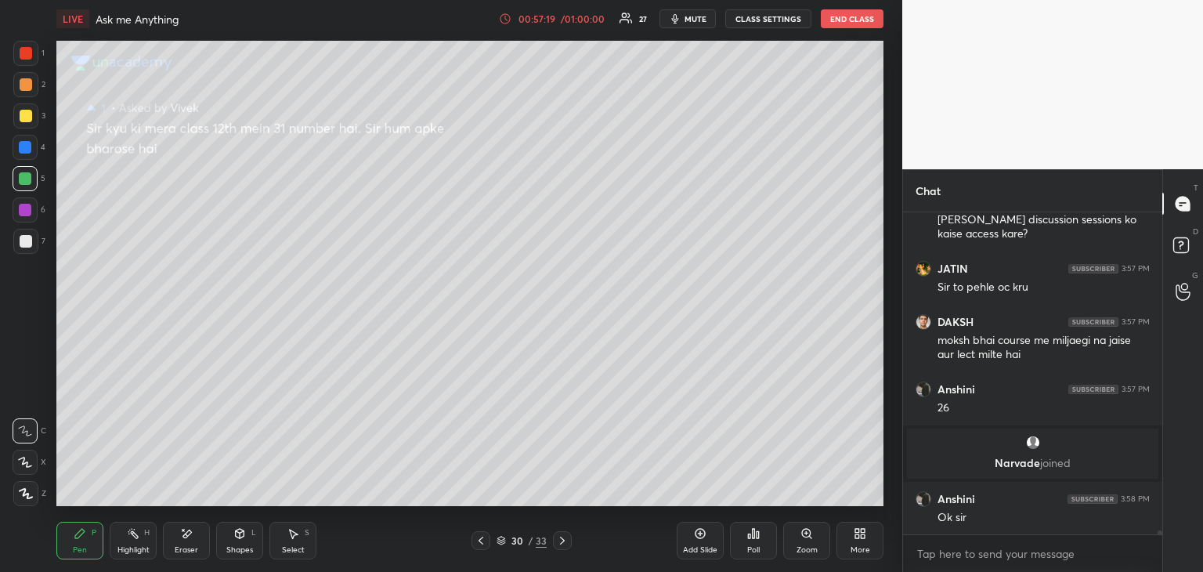
click at [573, 539] on div "30 / 33" at bounding box center [522, 540] width 310 height 19
click at [573, 540] on div "30 / 33" at bounding box center [522, 540] width 310 height 19
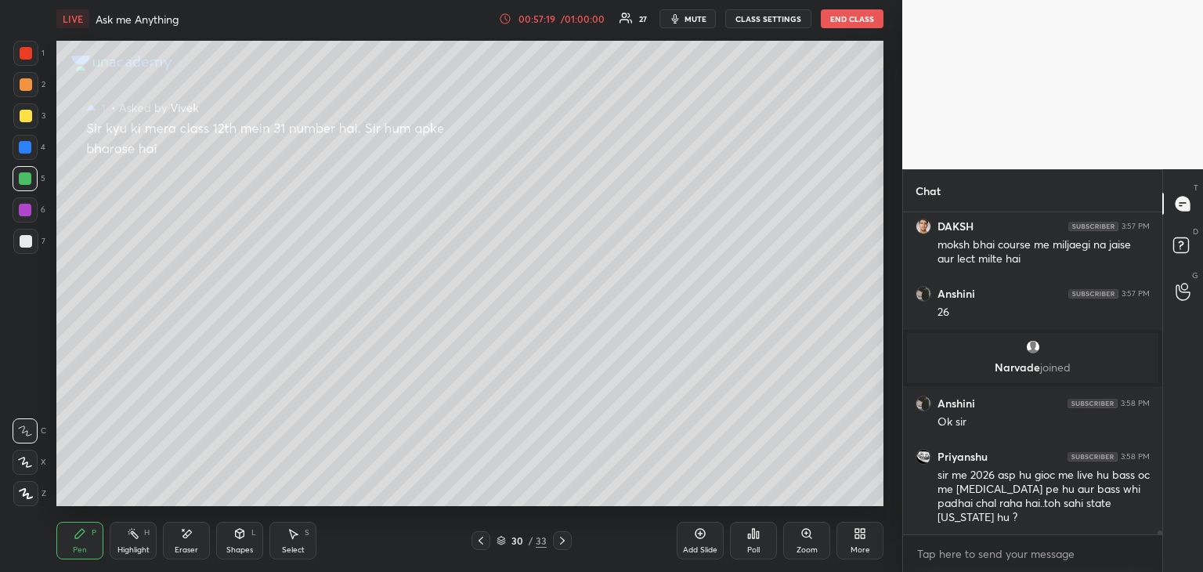
click at [573, 543] on div "30 / 33" at bounding box center [522, 540] width 310 height 19
click at [563, 541] on icon at bounding box center [562, 541] width 5 height 8
click at [561, 544] on icon at bounding box center [562, 540] width 13 height 13
click at [564, 543] on icon at bounding box center [562, 540] width 13 height 13
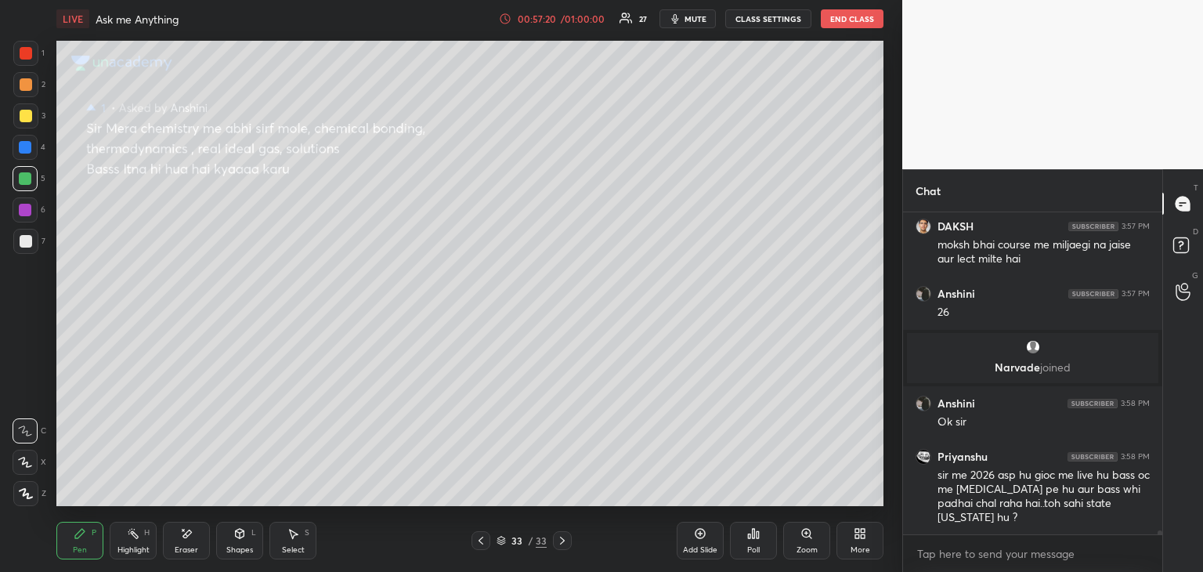
click at [566, 544] on icon at bounding box center [562, 540] width 13 height 13
click at [567, 544] on icon at bounding box center [562, 540] width 13 height 13
click at [564, 546] on icon at bounding box center [562, 540] width 13 height 13
click at [565, 543] on icon at bounding box center [562, 540] width 13 height 13
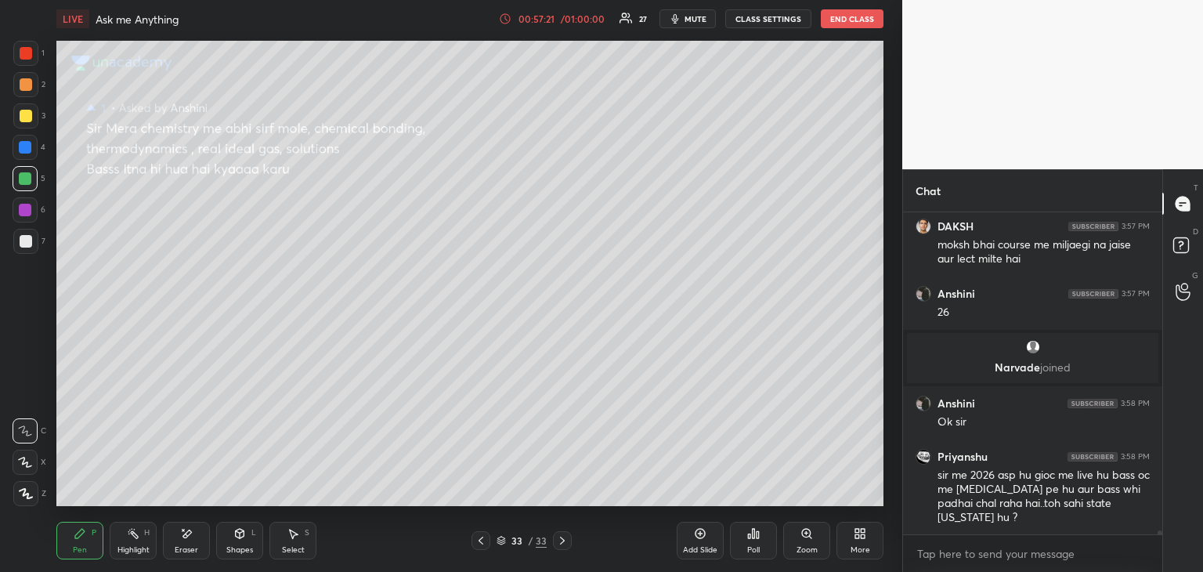
click at [565, 545] on icon at bounding box center [562, 540] width 13 height 13
click at [566, 546] on icon at bounding box center [562, 540] width 13 height 13
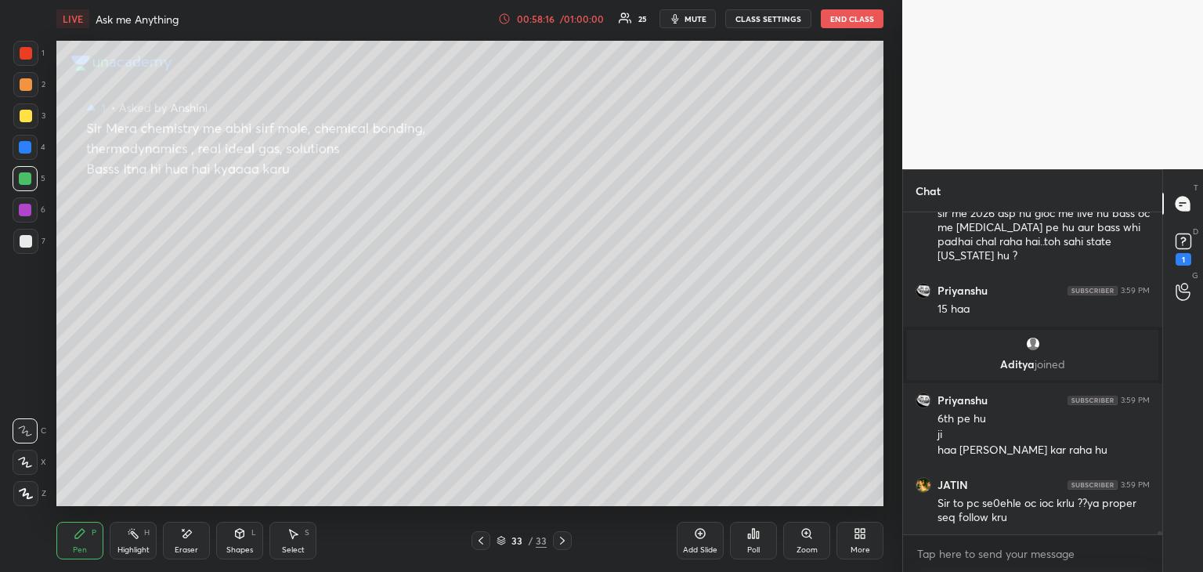
scroll to position [29307, 0]
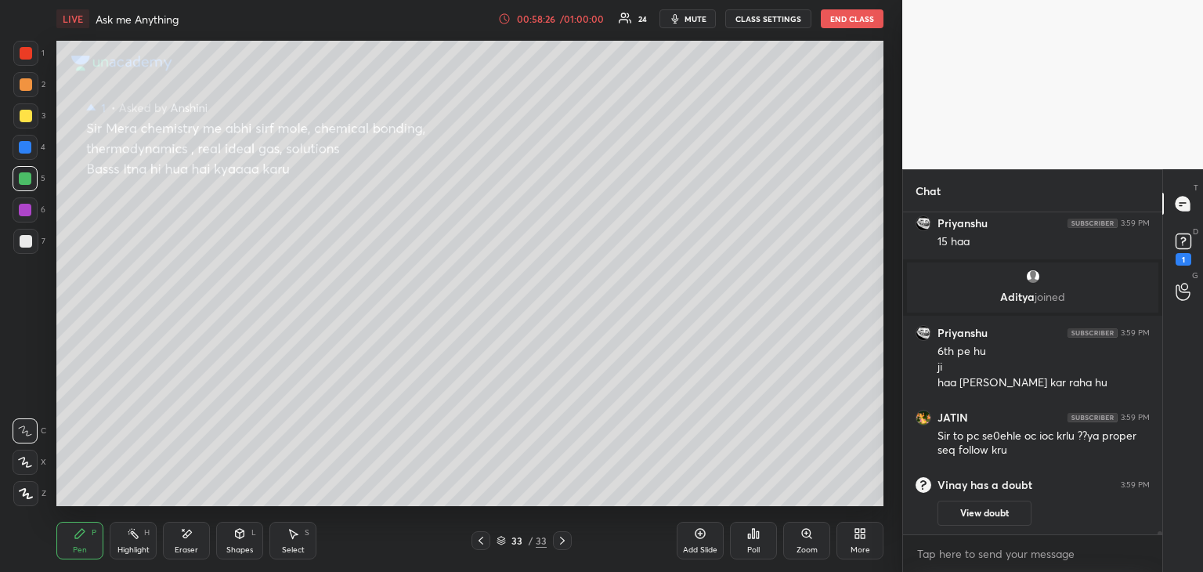
click at [487, 543] on div at bounding box center [481, 540] width 19 height 19
click at [485, 541] on icon at bounding box center [481, 540] width 13 height 13
click at [486, 541] on icon at bounding box center [481, 540] width 13 height 13
click at [485, 540] on icon at bounding box center [481, 540] width 13 height 13
click at [486, 540] on icon at bounding box center [481, 540] width 13 height 13
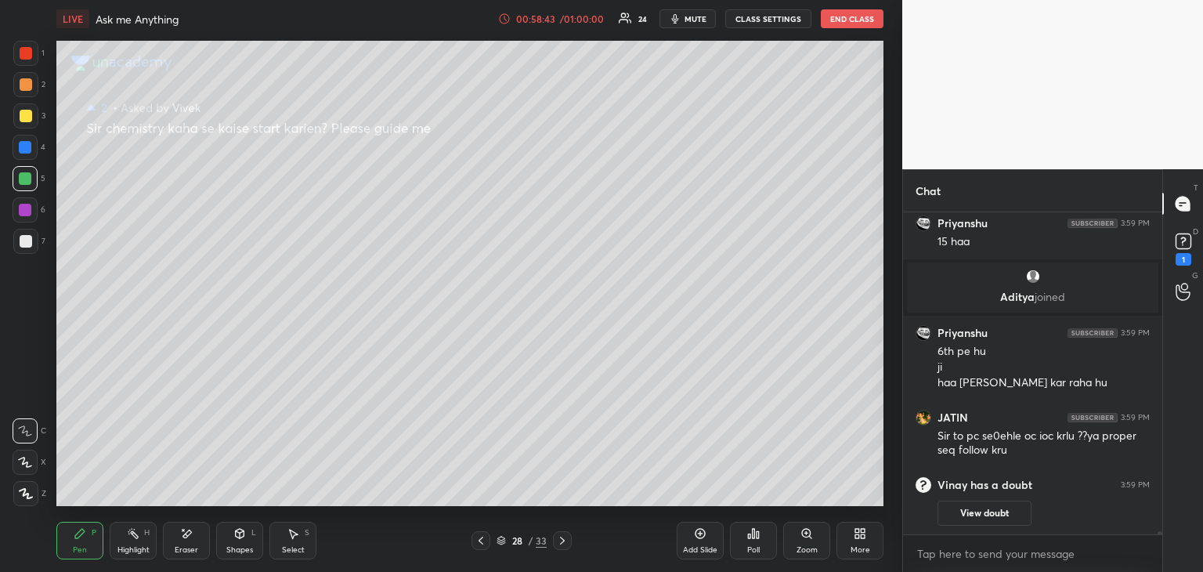
scroll to position [29318, 0]
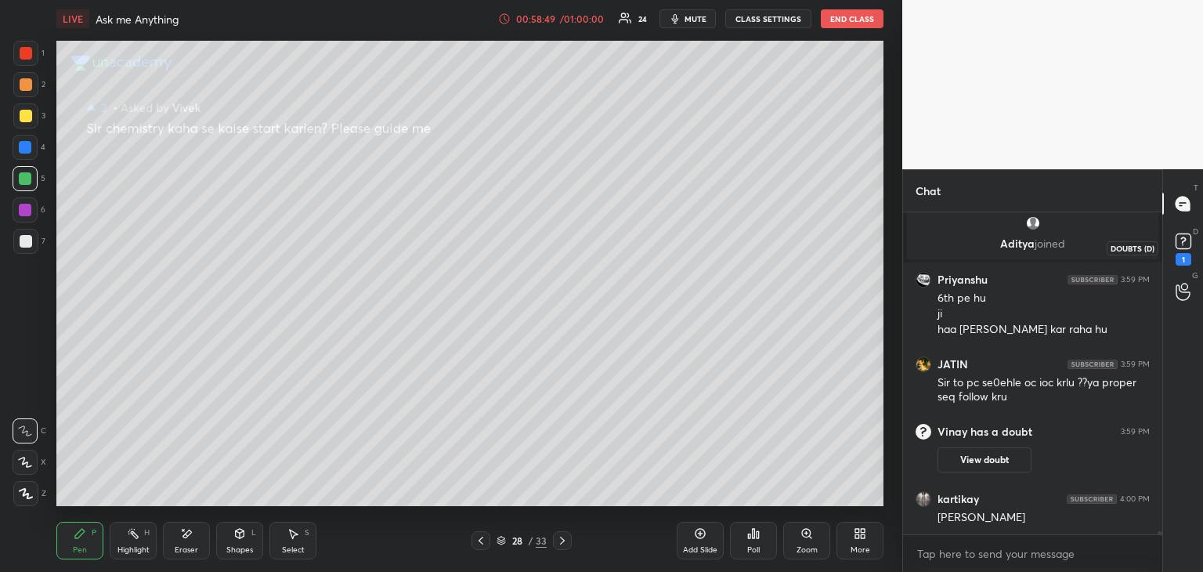
click at [1181, 238] on icon at bounding box center [1183, 240] width 5 height 6
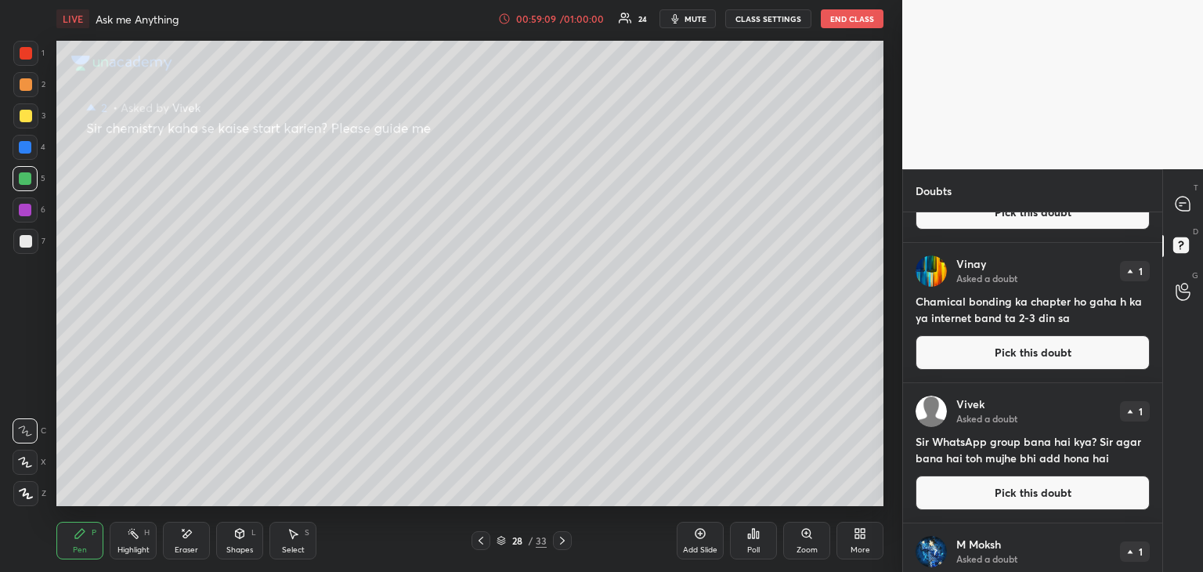
scroll to position [0, 0]
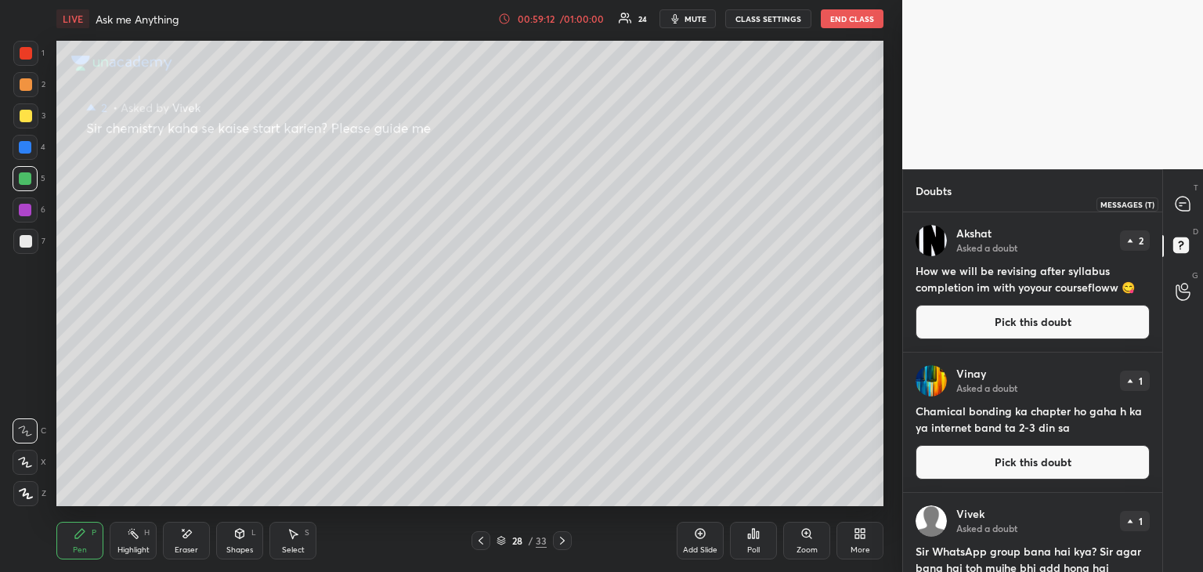
click at [1182, 196] on icon at bounding box center [1183, 204] width 16 height 16
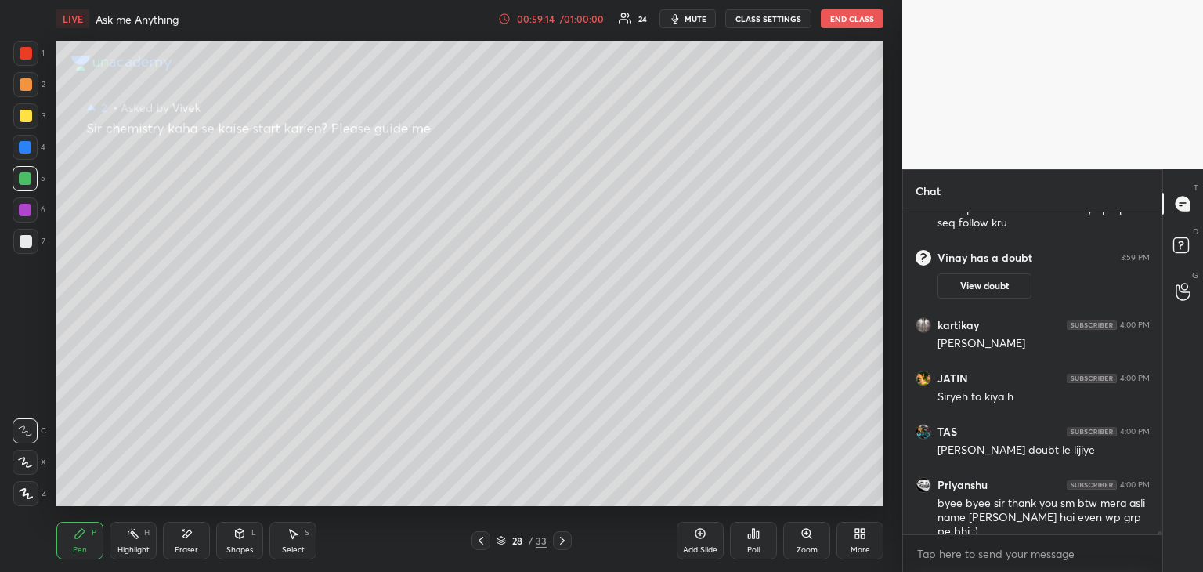
scroll to position [29838, 0]
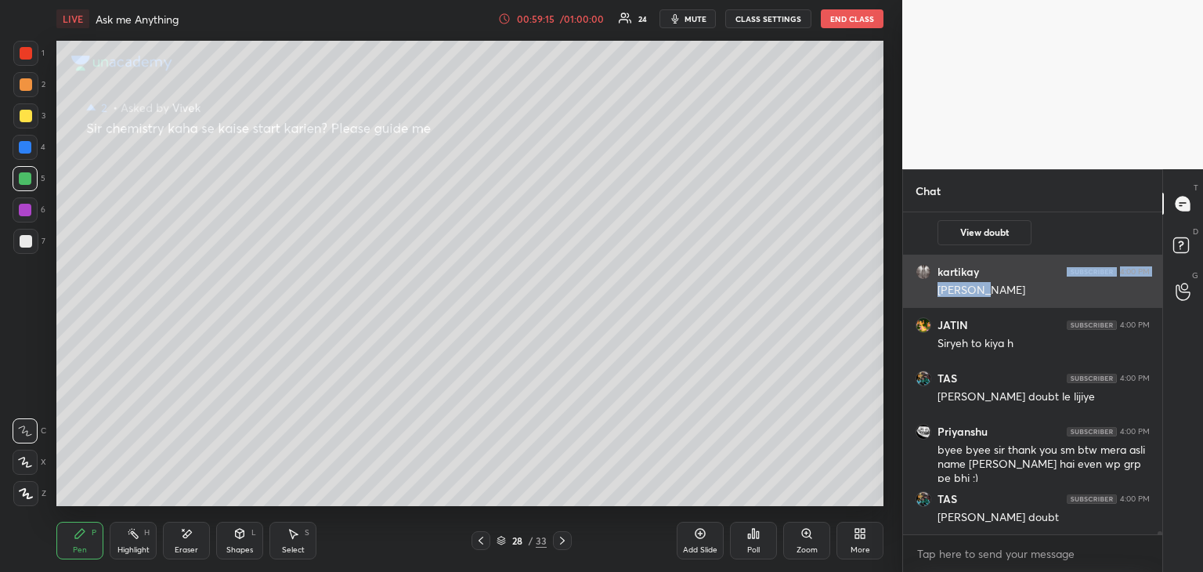
drag, startPoint x: 987, startPoint y: 286, endPoint x: 990, endPoint y: 276, distance: 10.7
click at [990, 276] on div "kartikay 4:00 PM [PERSON_NAME]" at bounding box center [1032, 281] width 259 height 53
click at [1020, 273] on div "kartikay 4:00 PM" at bounding box center [1033, 272] width 234 height 16
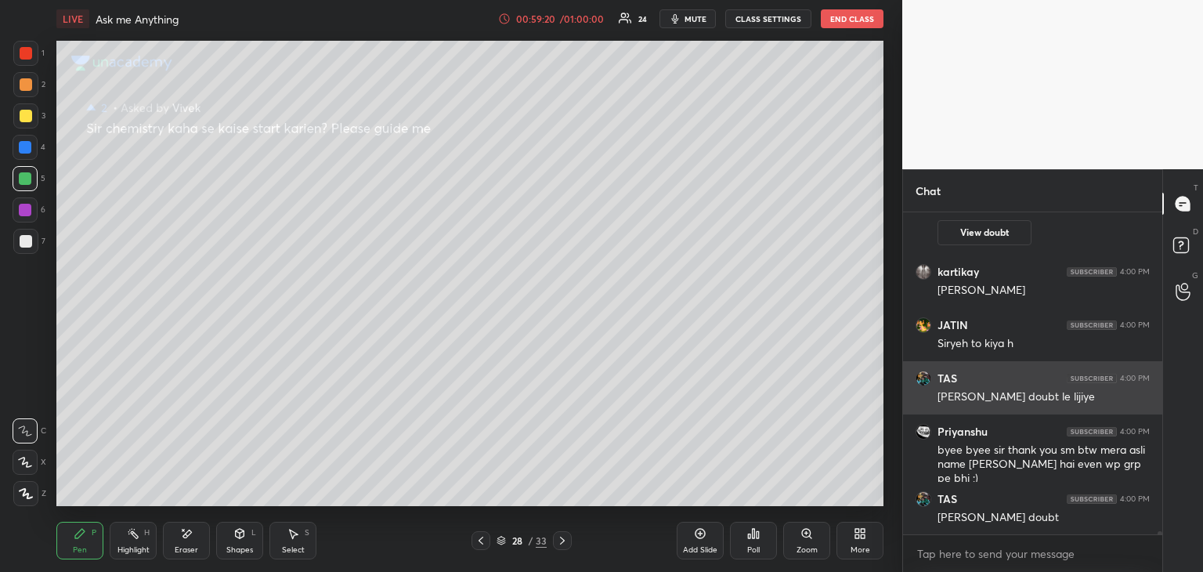
scroll to position [29892, 0]
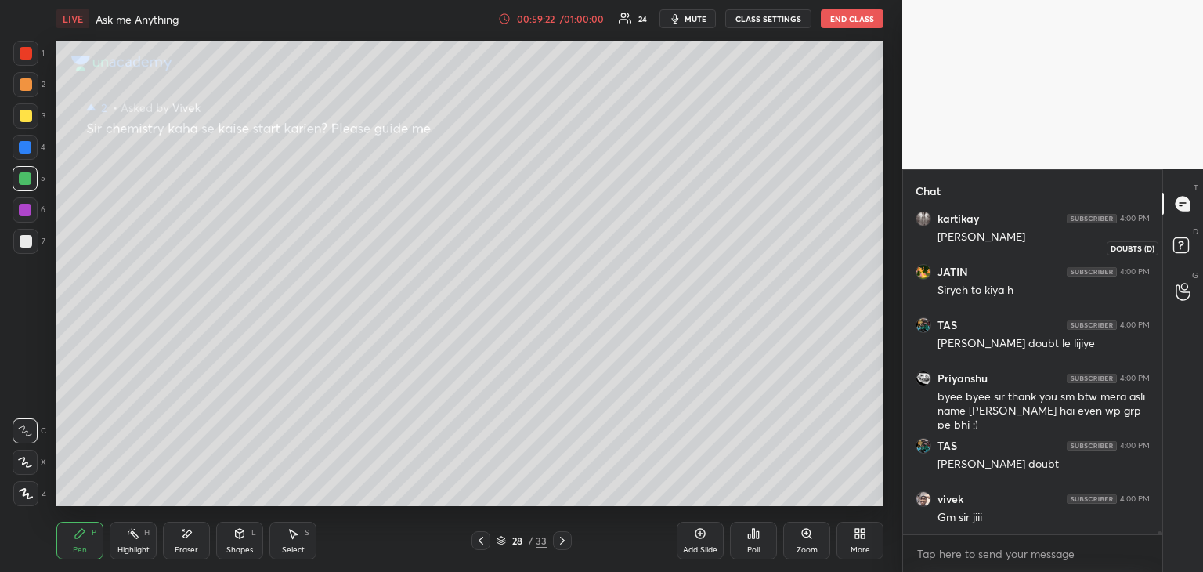
click at [1181, 244] on rect at bounding box center [1180, 245] width 15 height 15
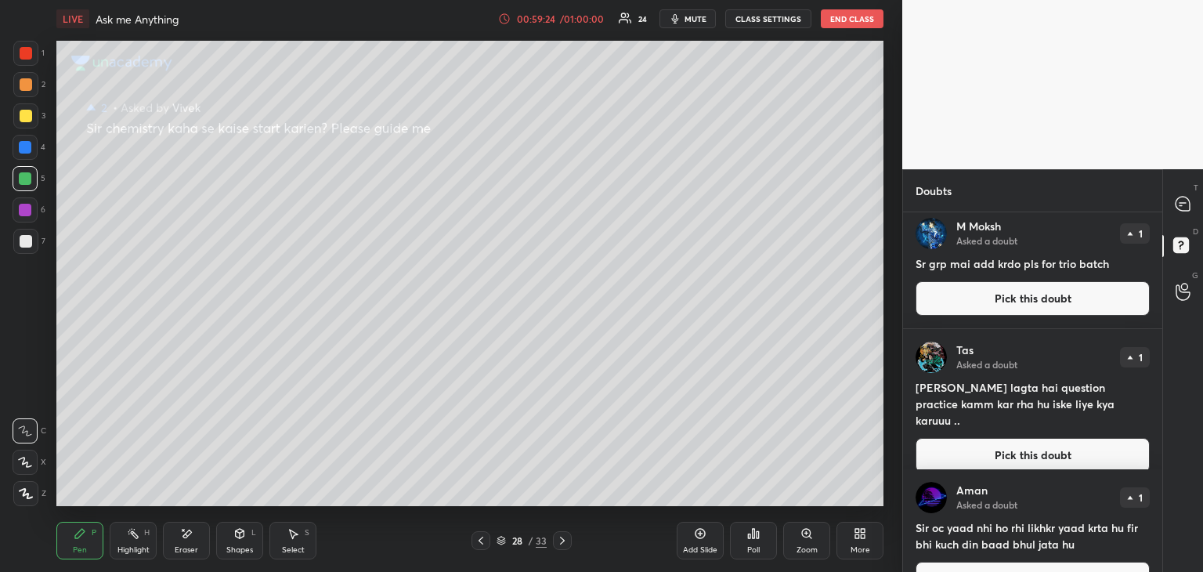
scroll to position [428, 0]
click at [979, 455] on button "Pick this doubt" at bounding box center [1033, 455] width 234 height 34
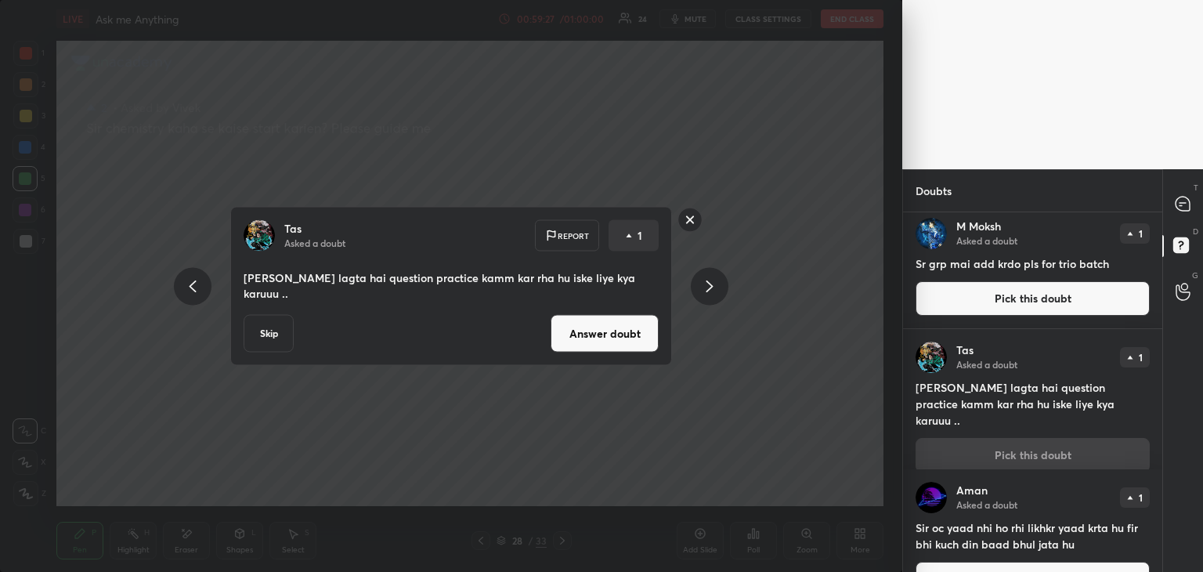
click at [617, 324] on button "Answer doubt" at bounding box center [605, 334] width 108 height 38
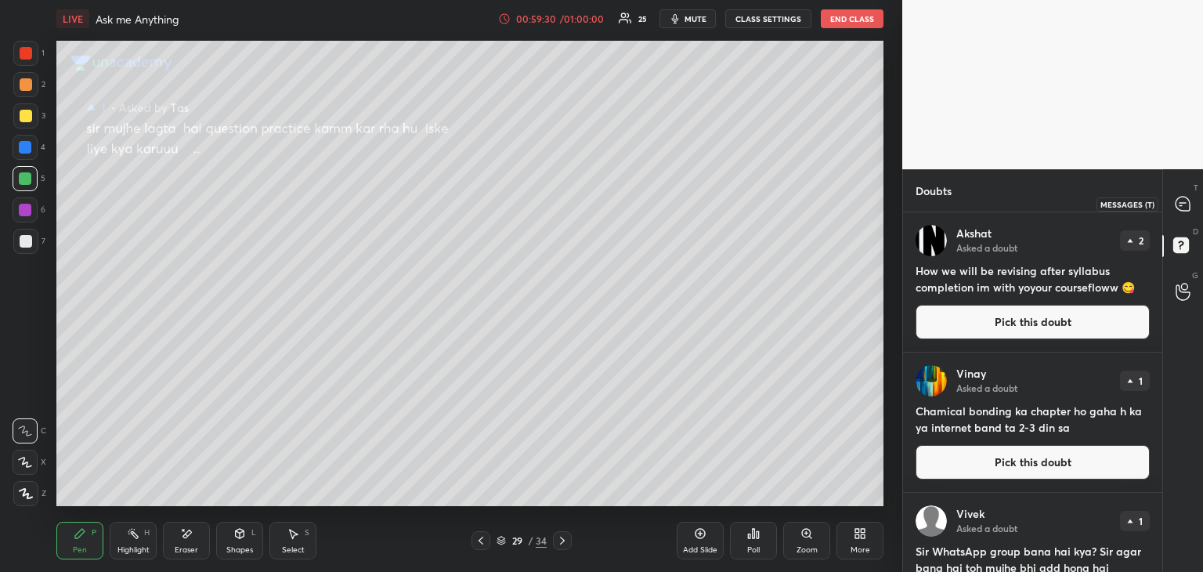
click at [1187, 202] on icon at bounding box center [1183, 204] width 14 height 14
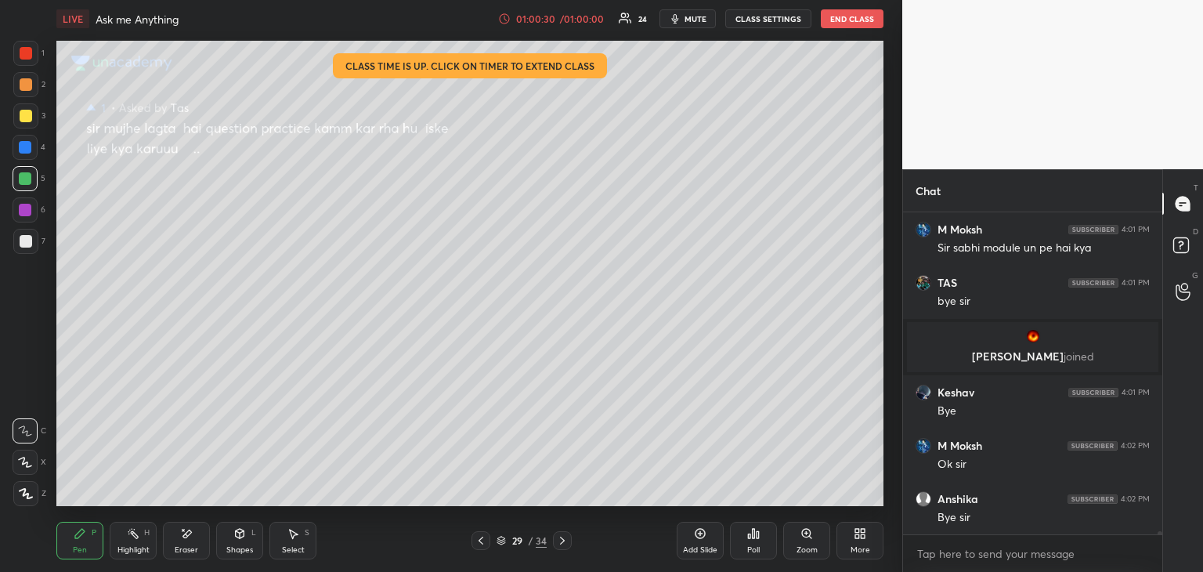
scroll to position [29925, 0]
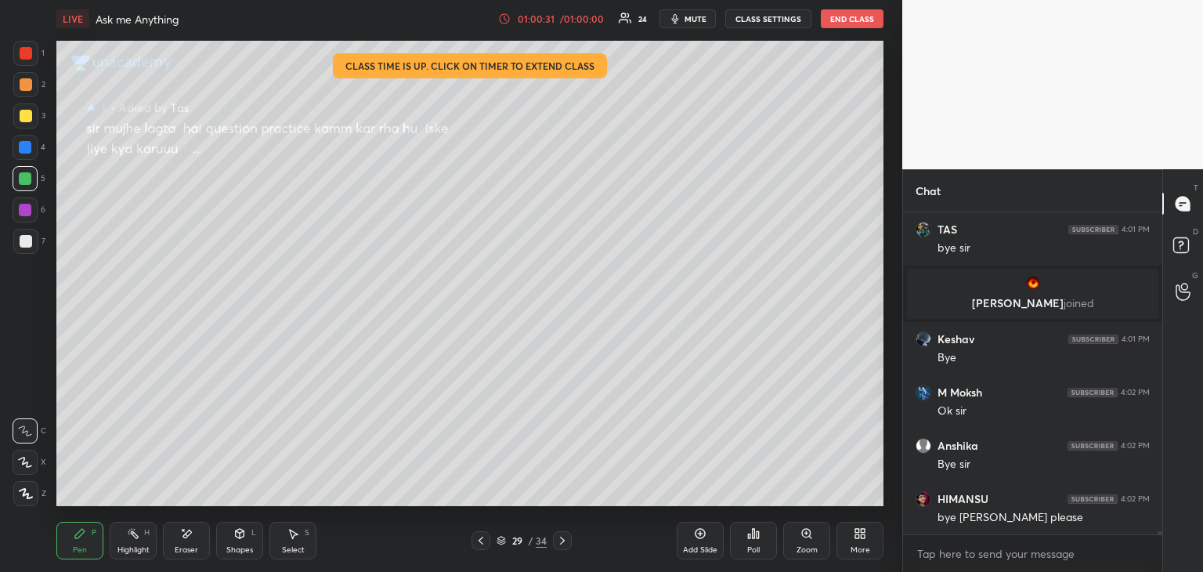
click at [843, 26] on button "End Class" at bounding box center [852, 18] width 63 height 19
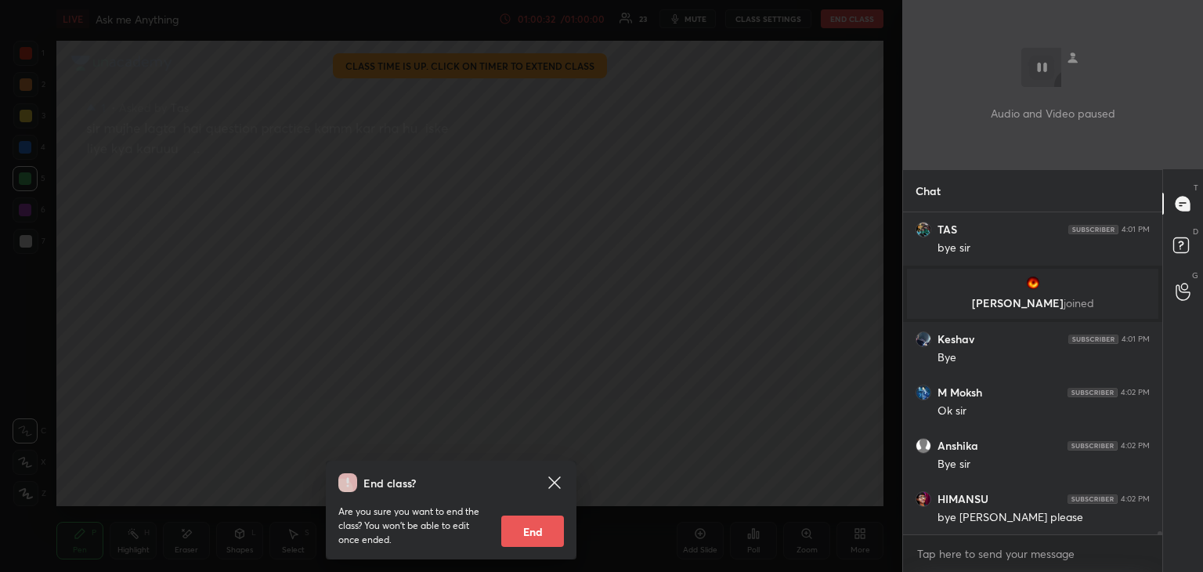
click at [533, 533] on button "End" at bounding box center [532, 530] width 63 height 31
type textarea "x"
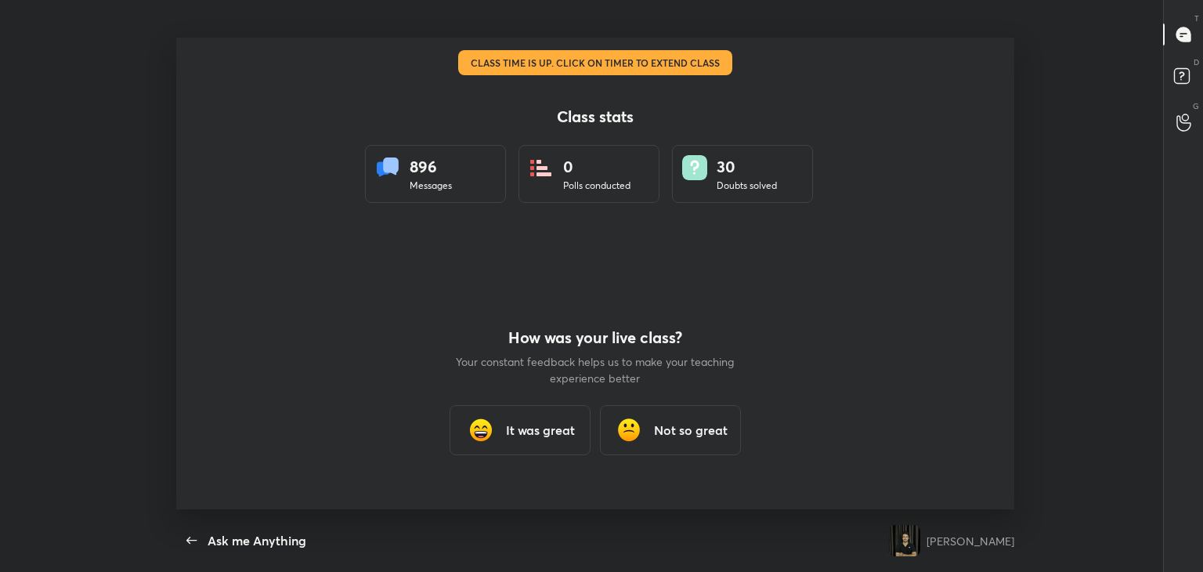
scroll to position [0, 0]
